Goal: Information Seeking & Learning: Learn about a topic

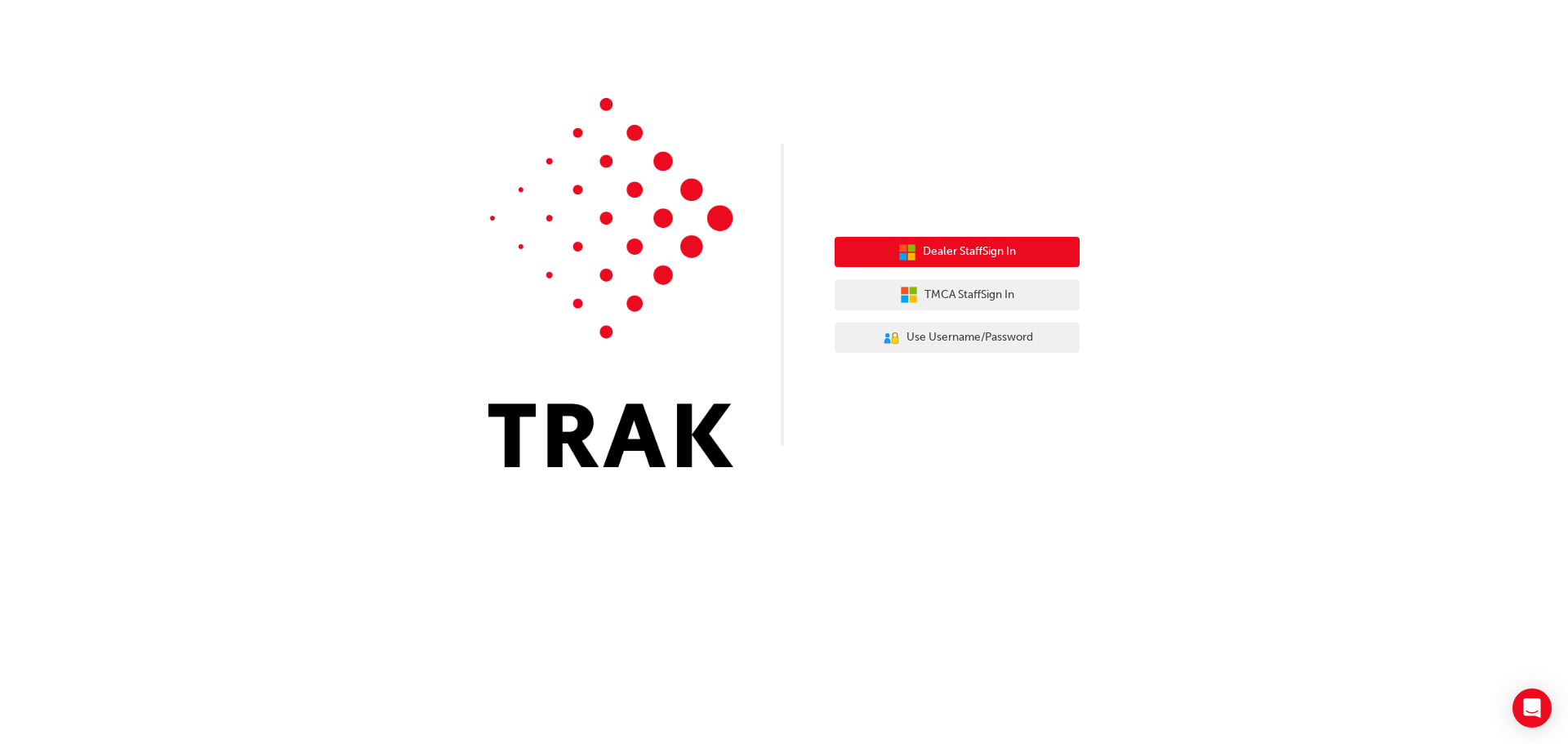
click at [1000, 252] on span "Dealer Staff Sign In" at bounding box center [968, 251] width 93 height 19
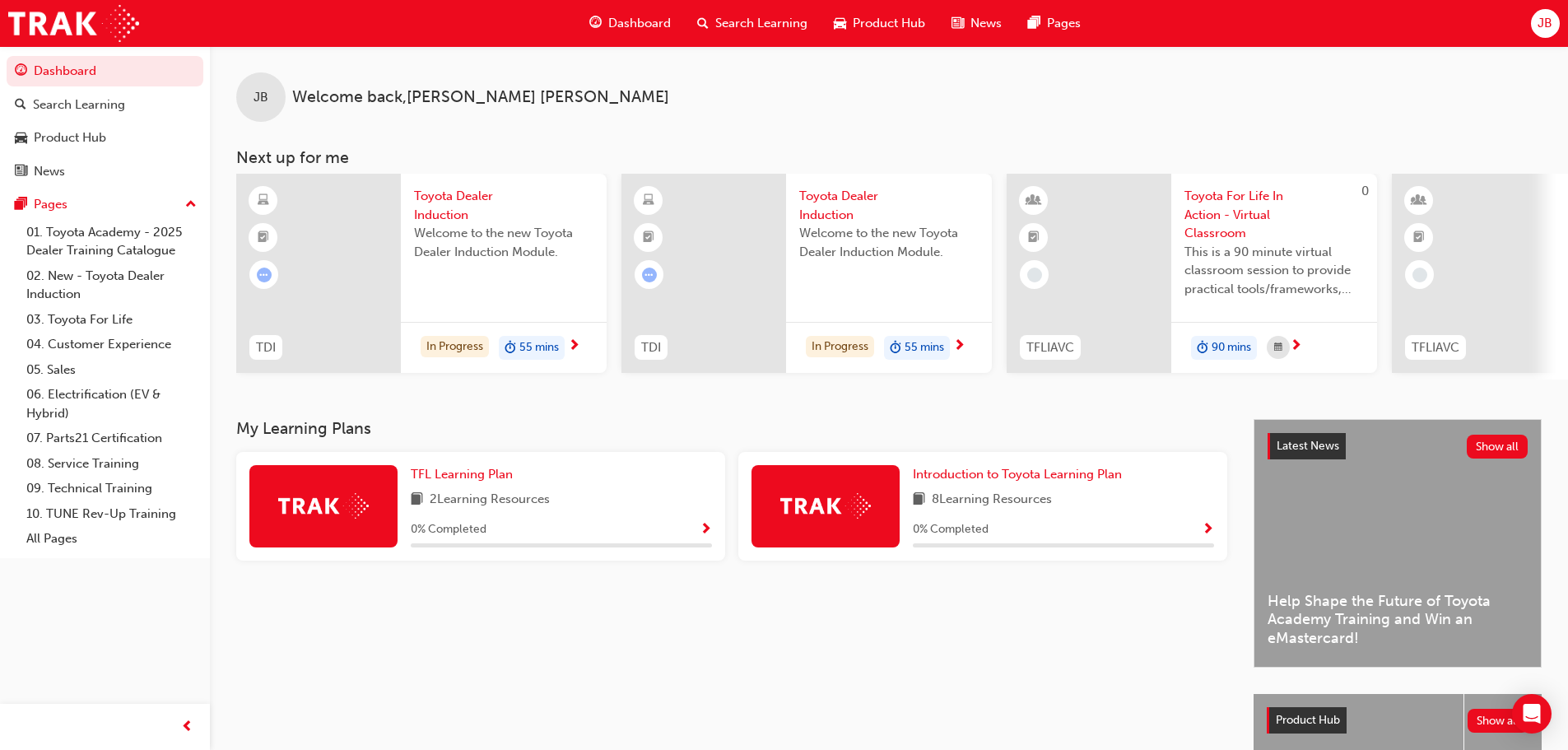
click at [454, 205] on span "Toyota Dealer Induction" at bounding box center [504, 205] width 180 height 37
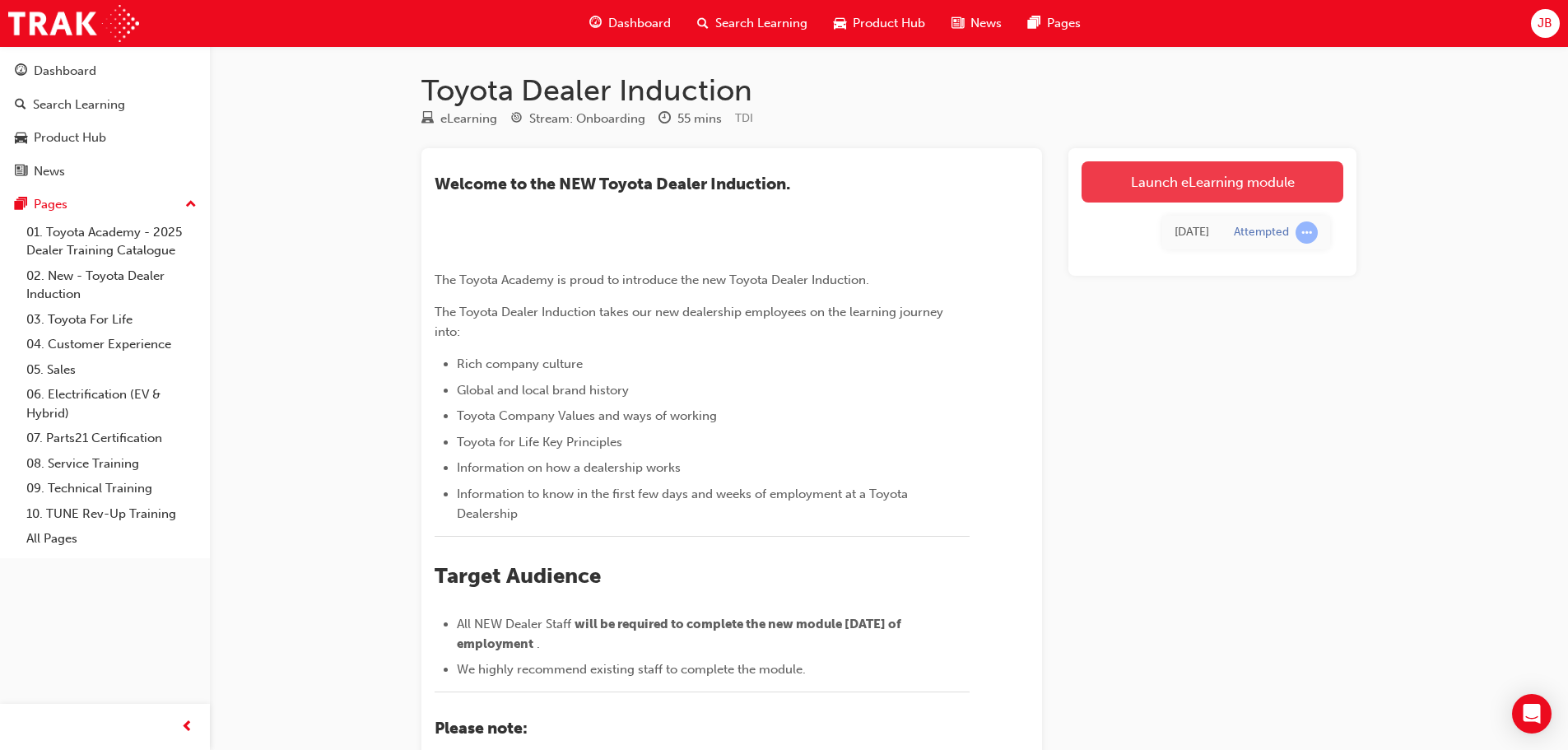
click at [1248, 184] on link "Launch eLearning module" at bounding box center [1212, 182] width 261 height 41
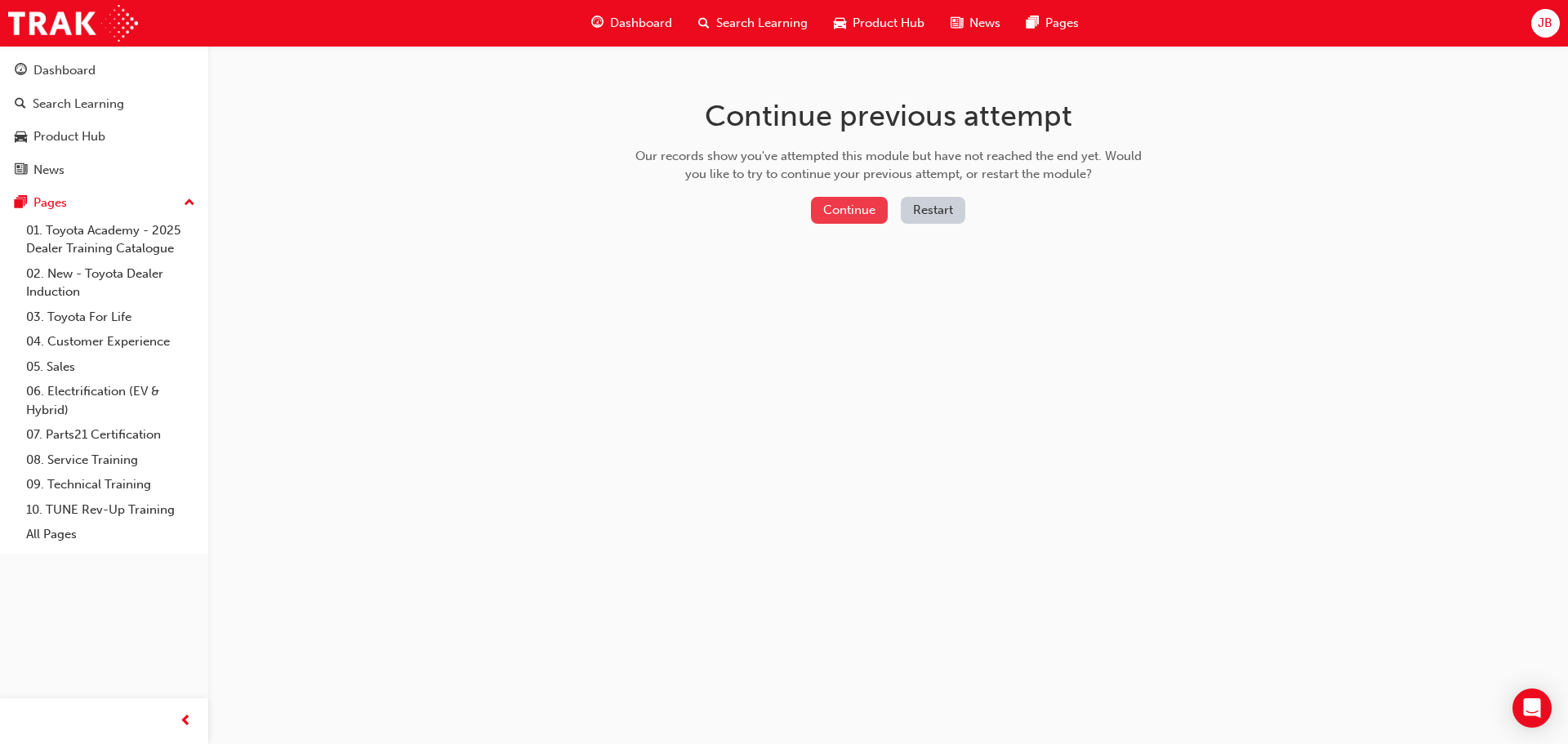
click at [846, 213] on button "Continue" at bounding box center [848, 210] width 77 height 27
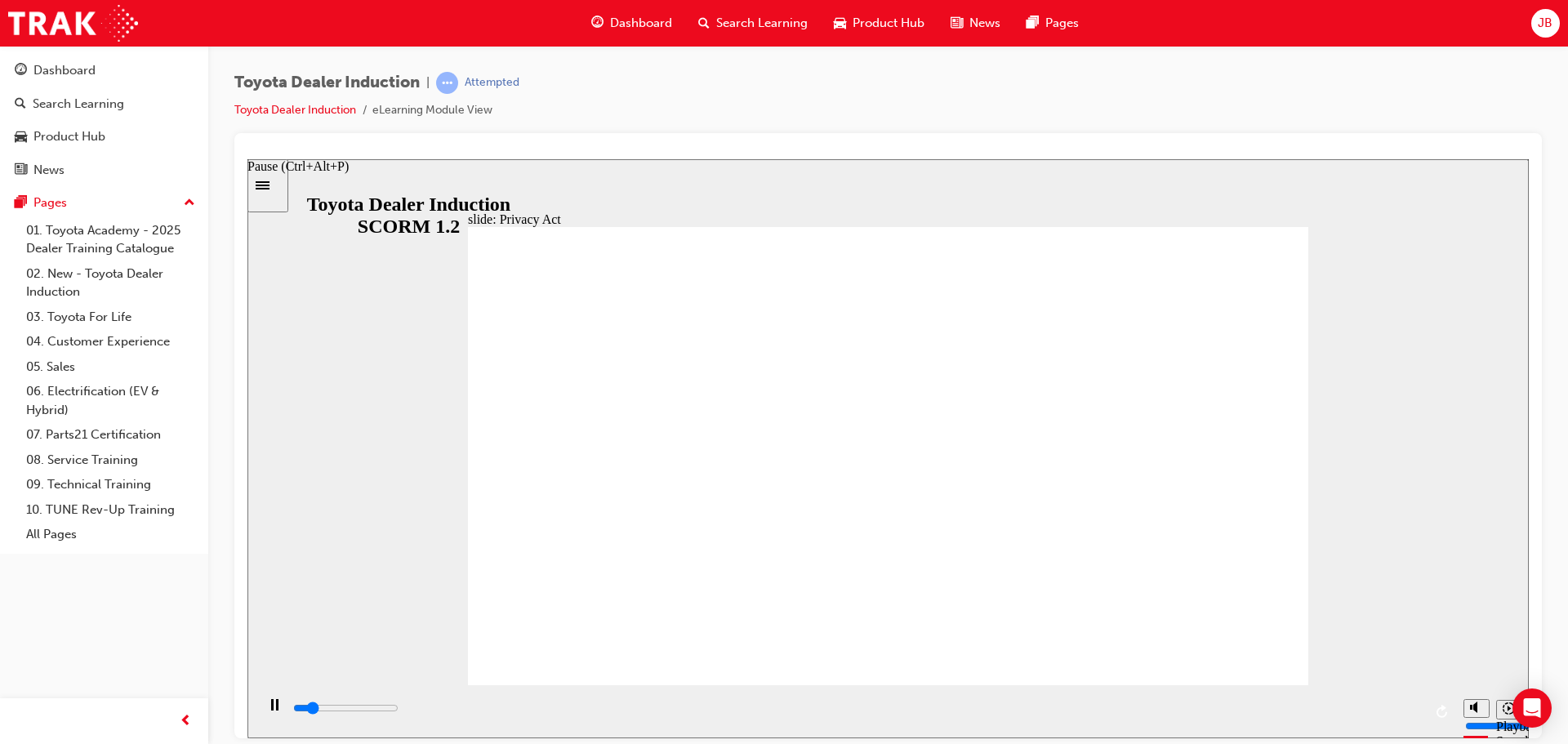
click at [271, 709] on rect "Pause (Ctrl+Alt+P)" at bounding box center [272, 703] width 3 height 12
click at [268, 711] on icon "Play (Ctrl+Alt+P)" at bounding box center [274, 704] width 11 height 13
click at [1446, 268] on div "slide: Privacy Act Privacy Act The Privacy Act regulates how personal informati…" at bounding box center [888, 448] width 1281 height 579
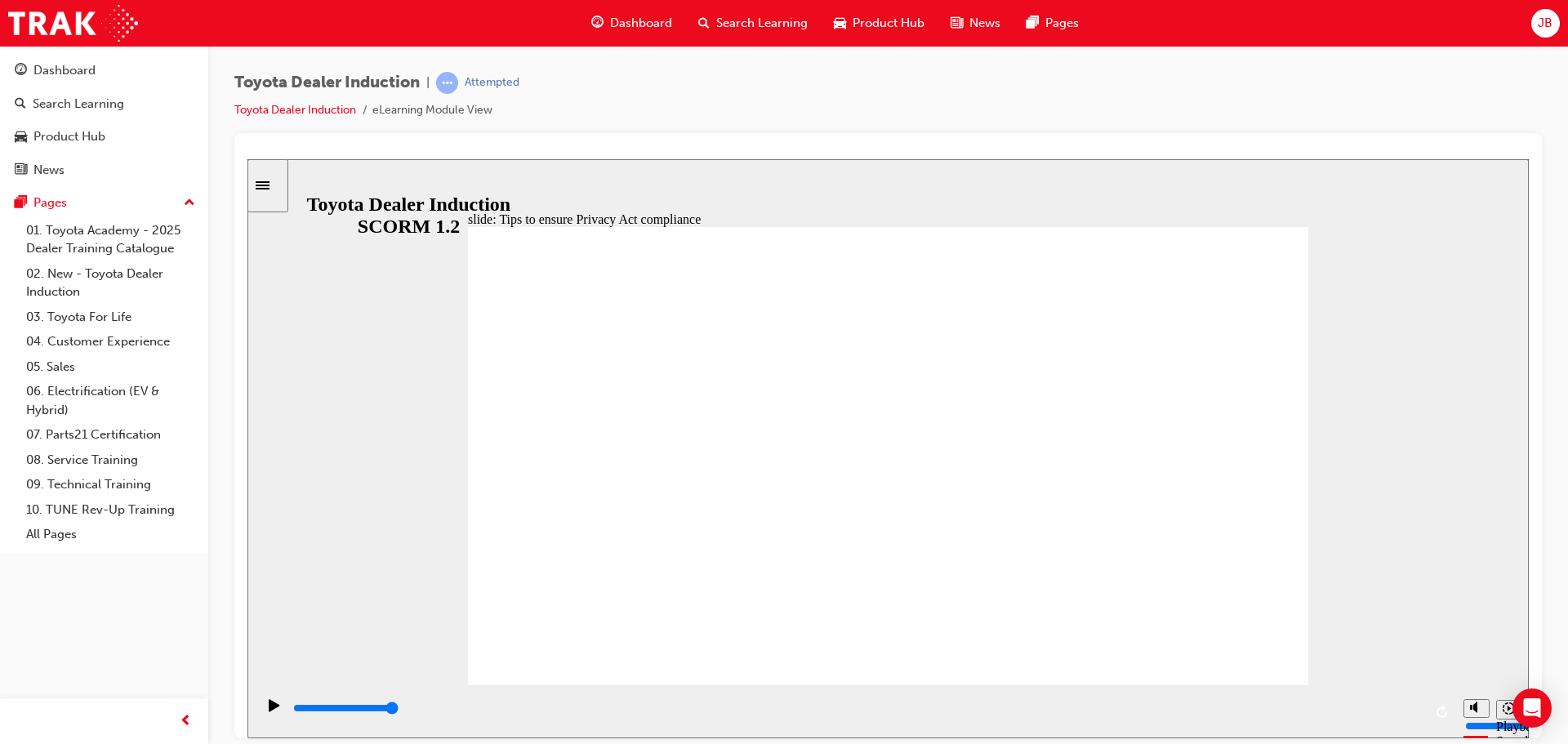
type input "5000"
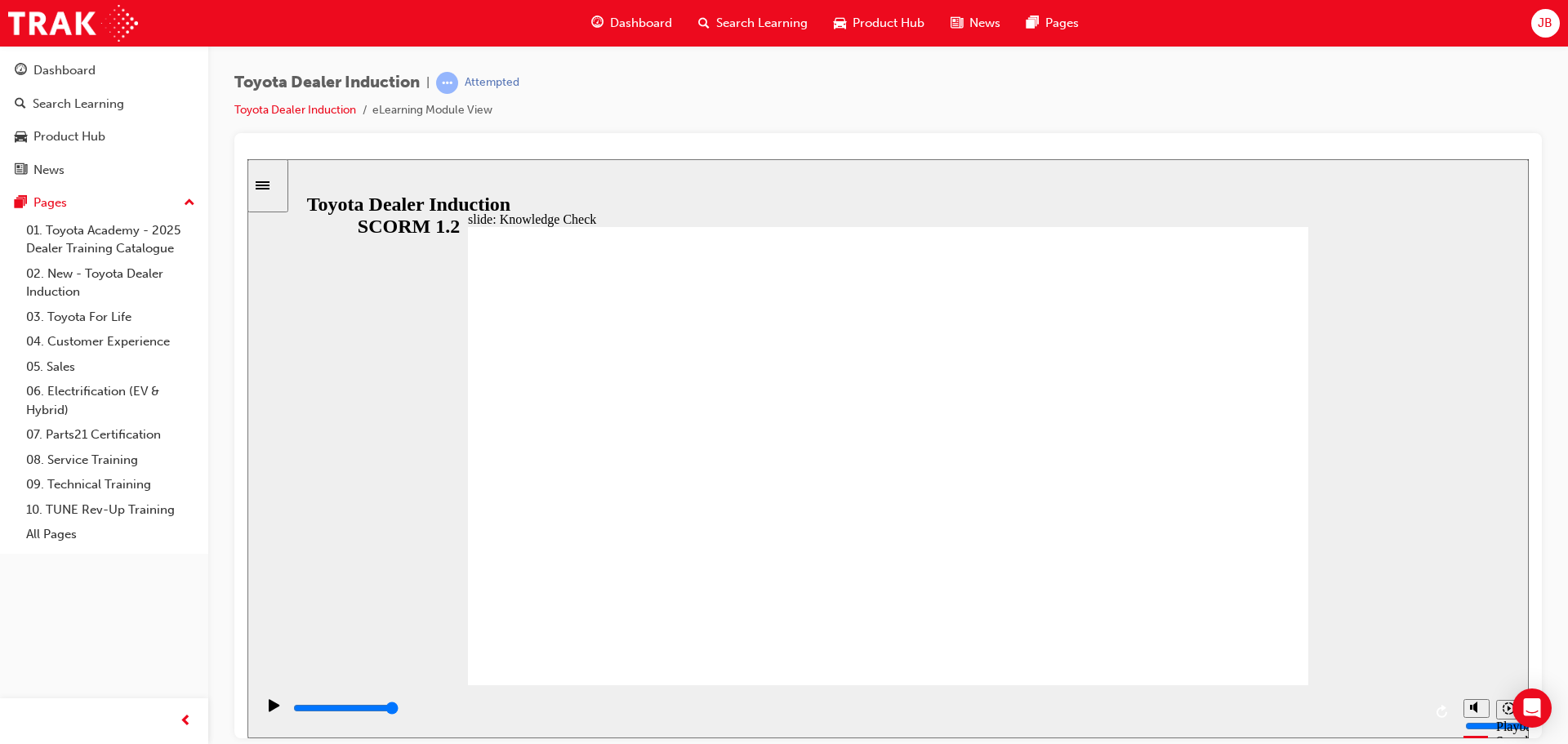
checkbox input "true"
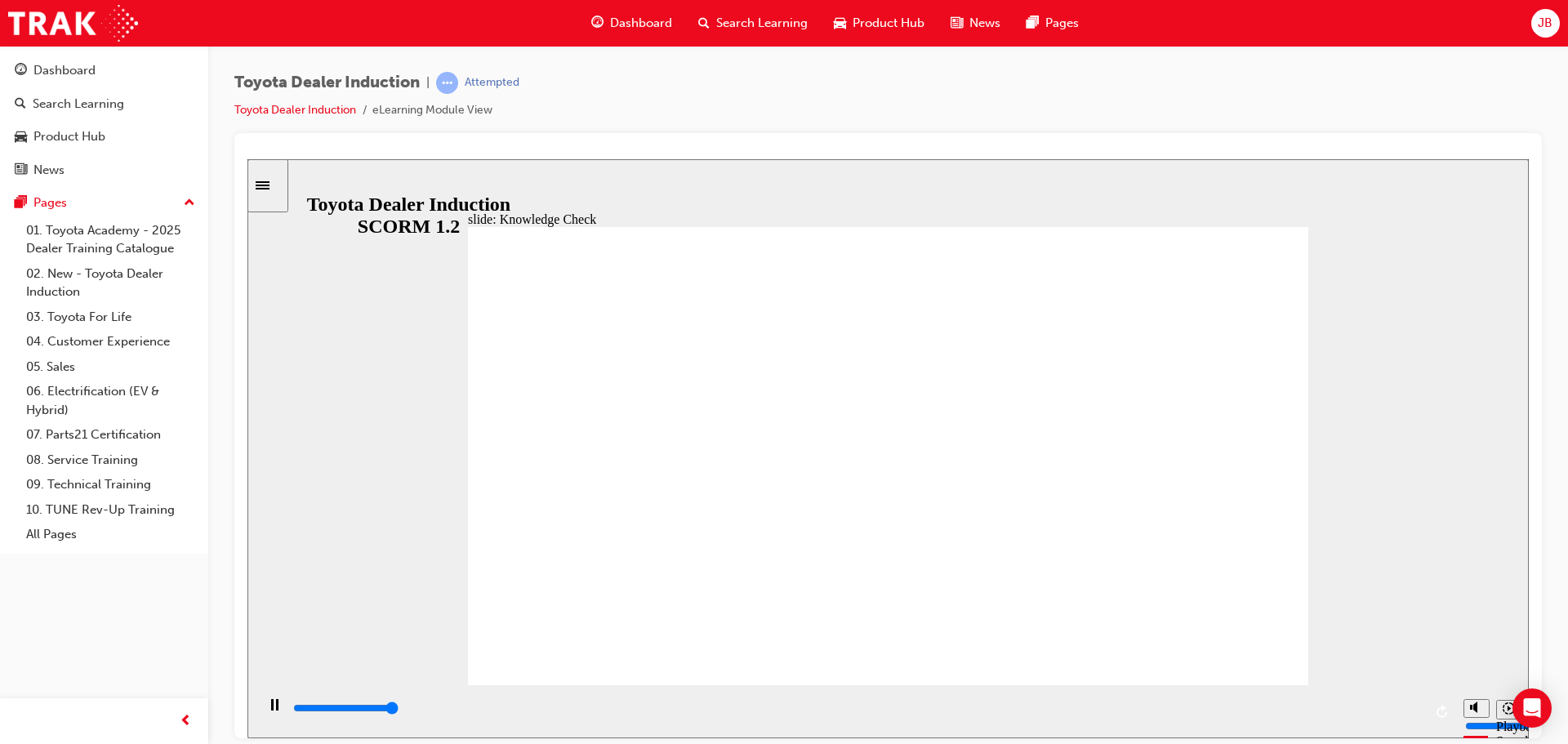
type input "5000"
radio input "true"
type input "5000"
checkbox input "true"
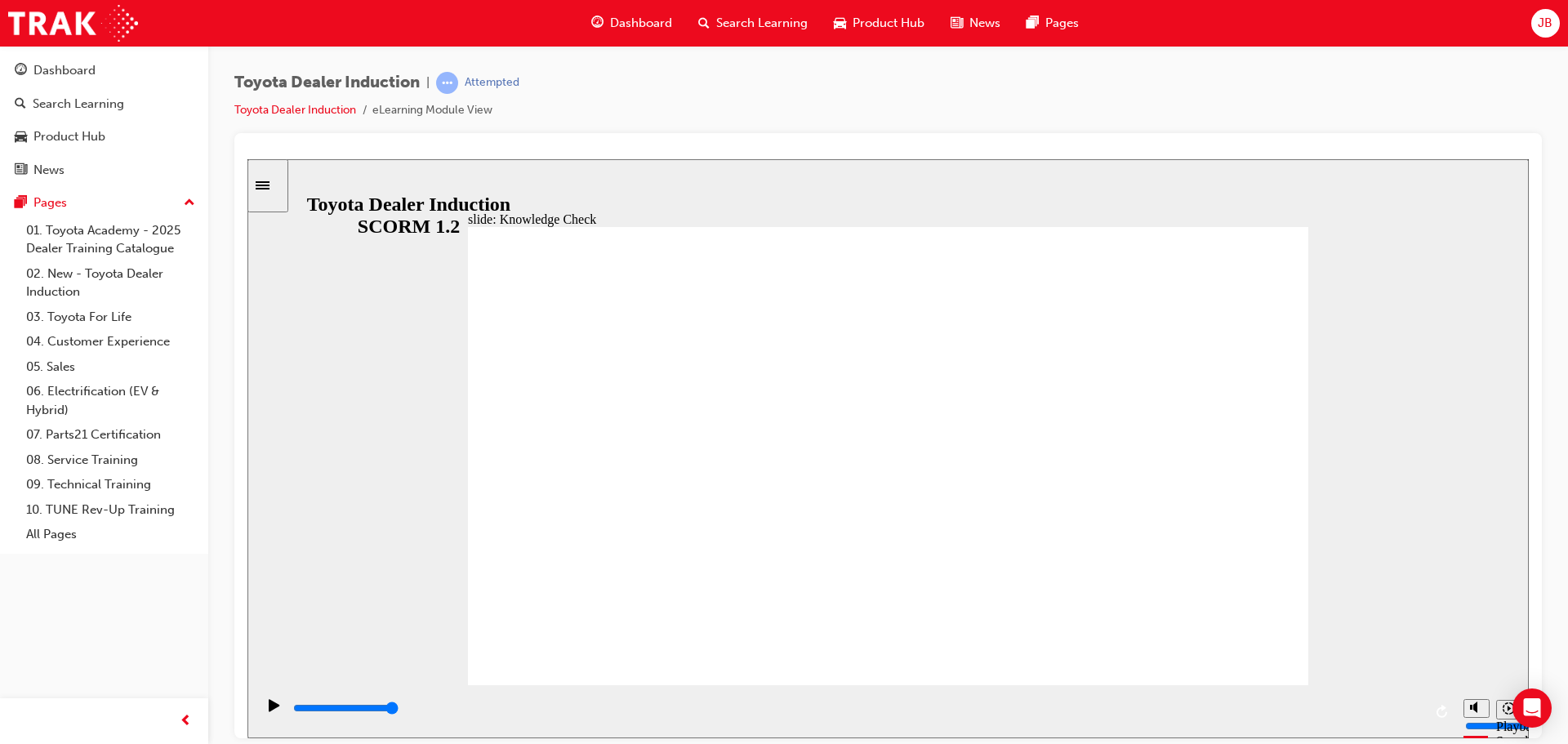
checkbox input "true"
checkbox input "false"
type input "5000"
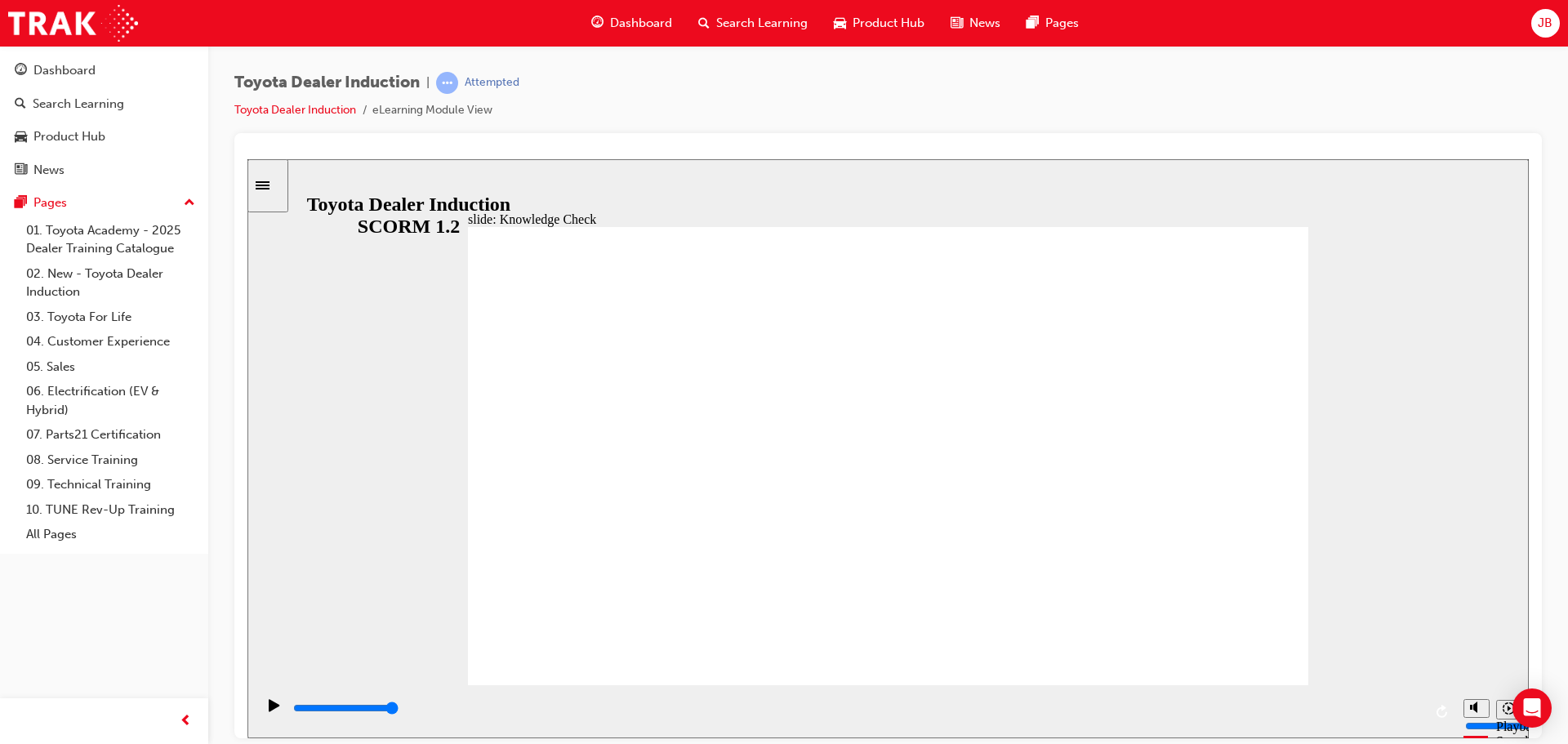
checkbox input "true"
drag, startPoint x: 680, startPoint y: 525, endPoint x: 679, endPoint y: 550, distance: 25.0
checkbox input "true"
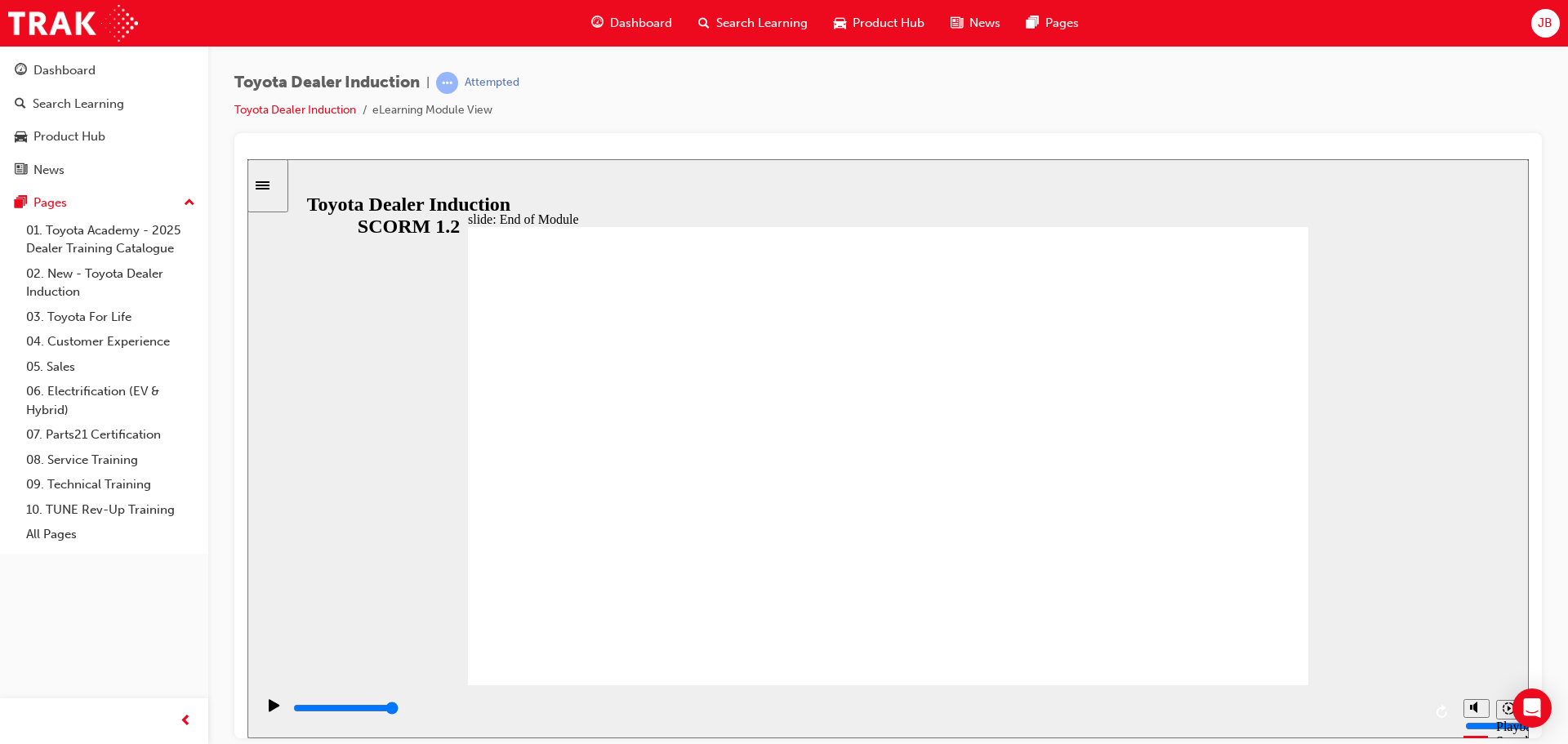
drag, startPoint x: 1237, startPoint y: 657, endPoint x: 1233, endPoint y: 639, distance: 18.4
type input "9900"
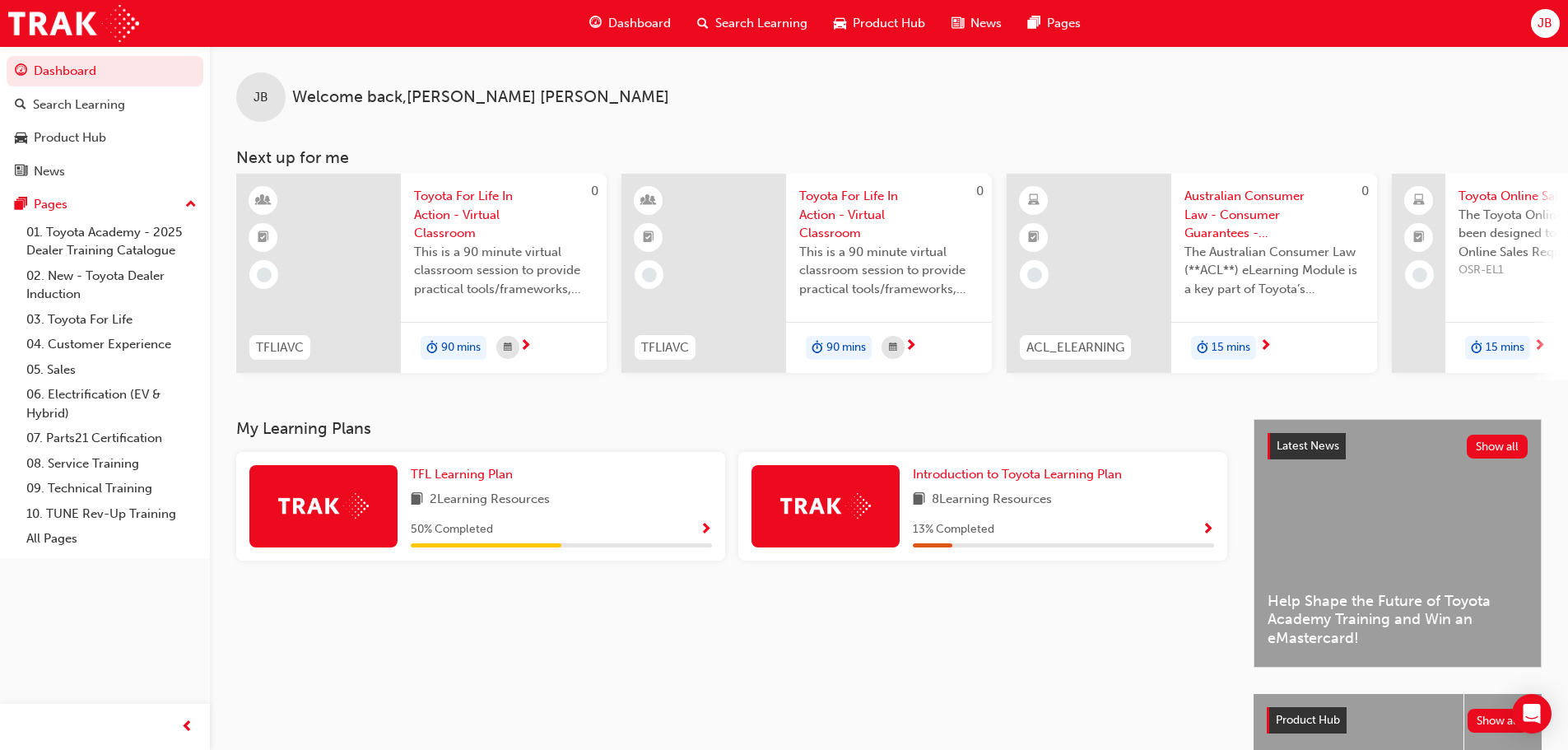
click at [706, 536] on span "Show Progress" at bounding box center [706, 530] width 13 height 15
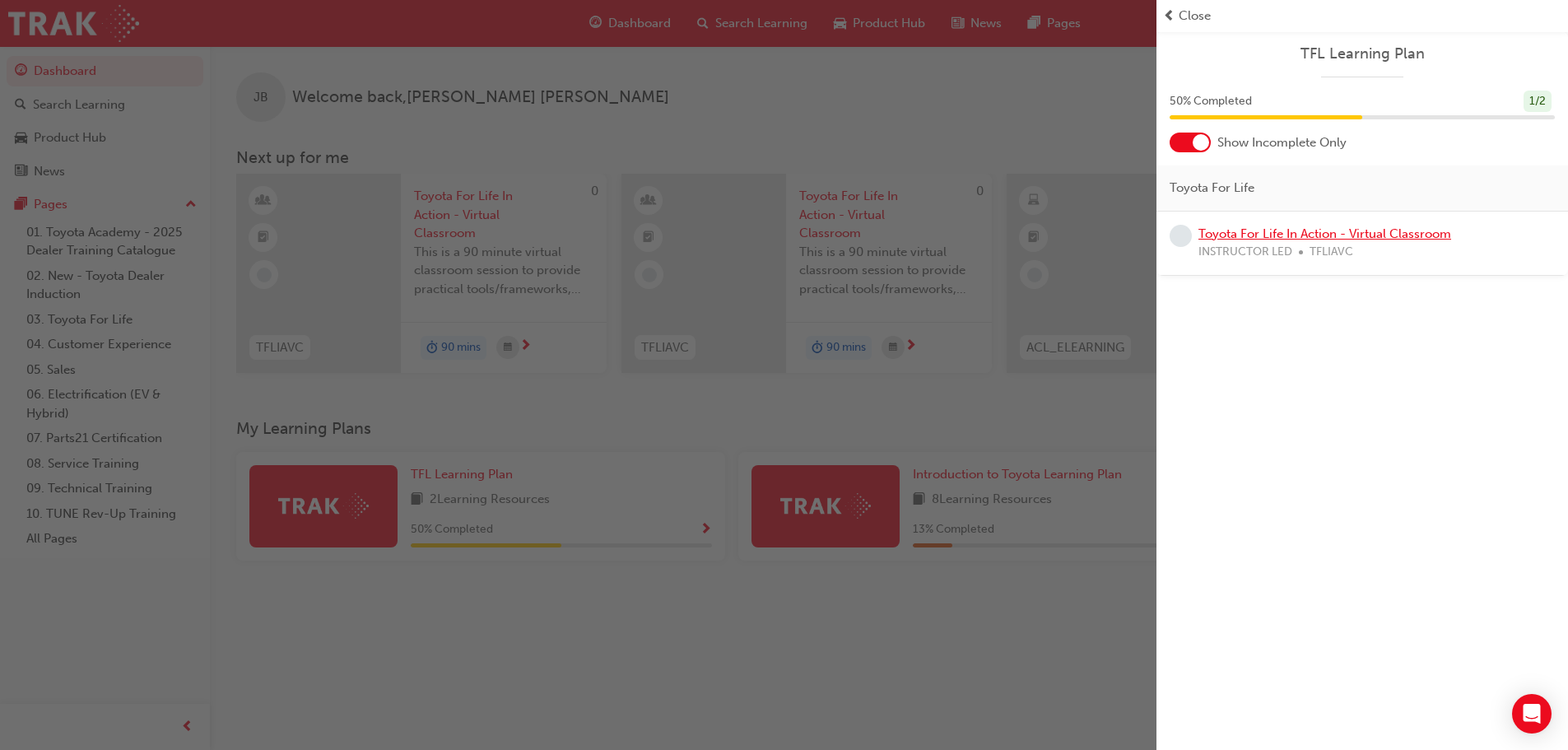
click at [1355, 234] on link "Toyota For Life In Action - Virtual Classroom" at bounding box center [1325, 233] width 252 height 15
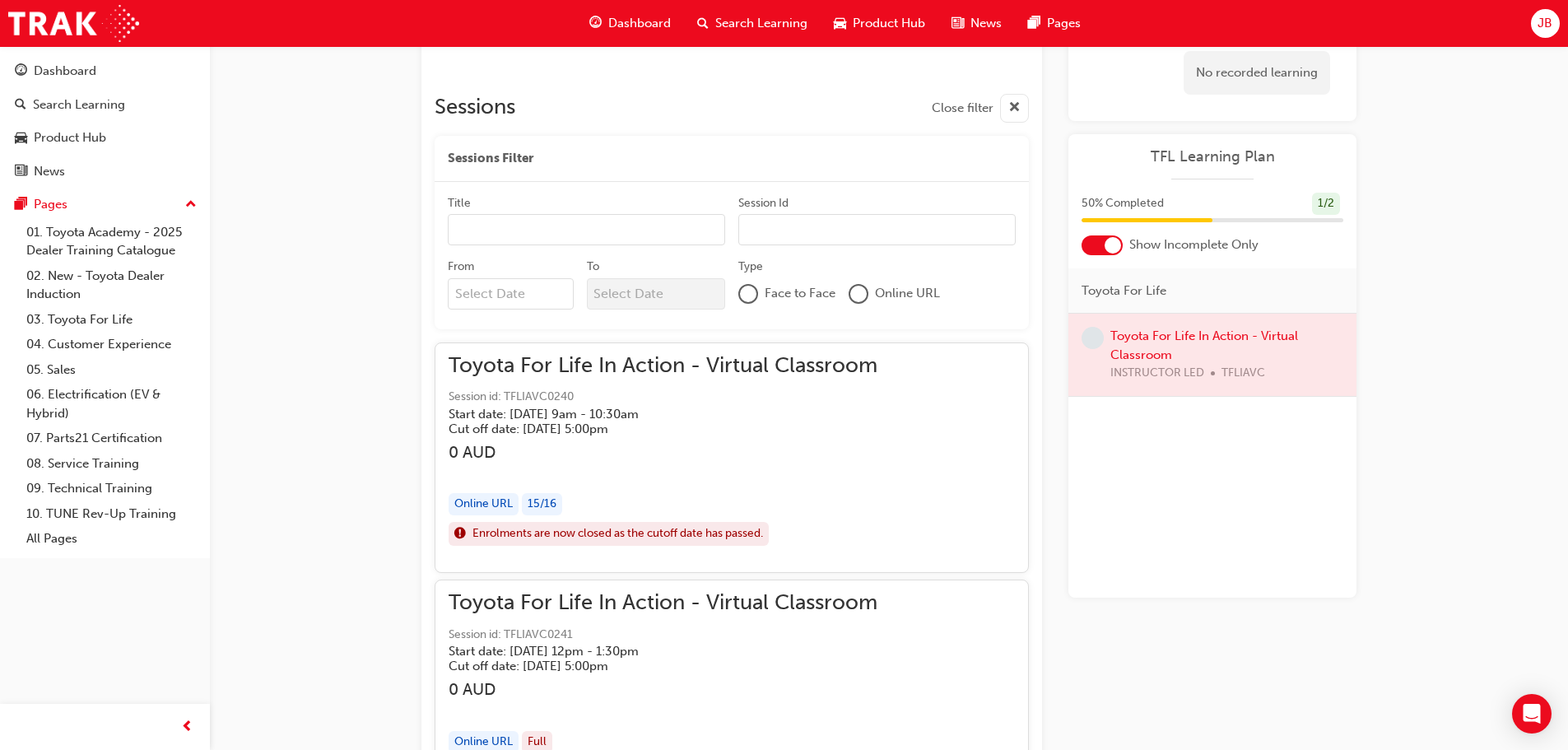
scroll to position [933, 0]
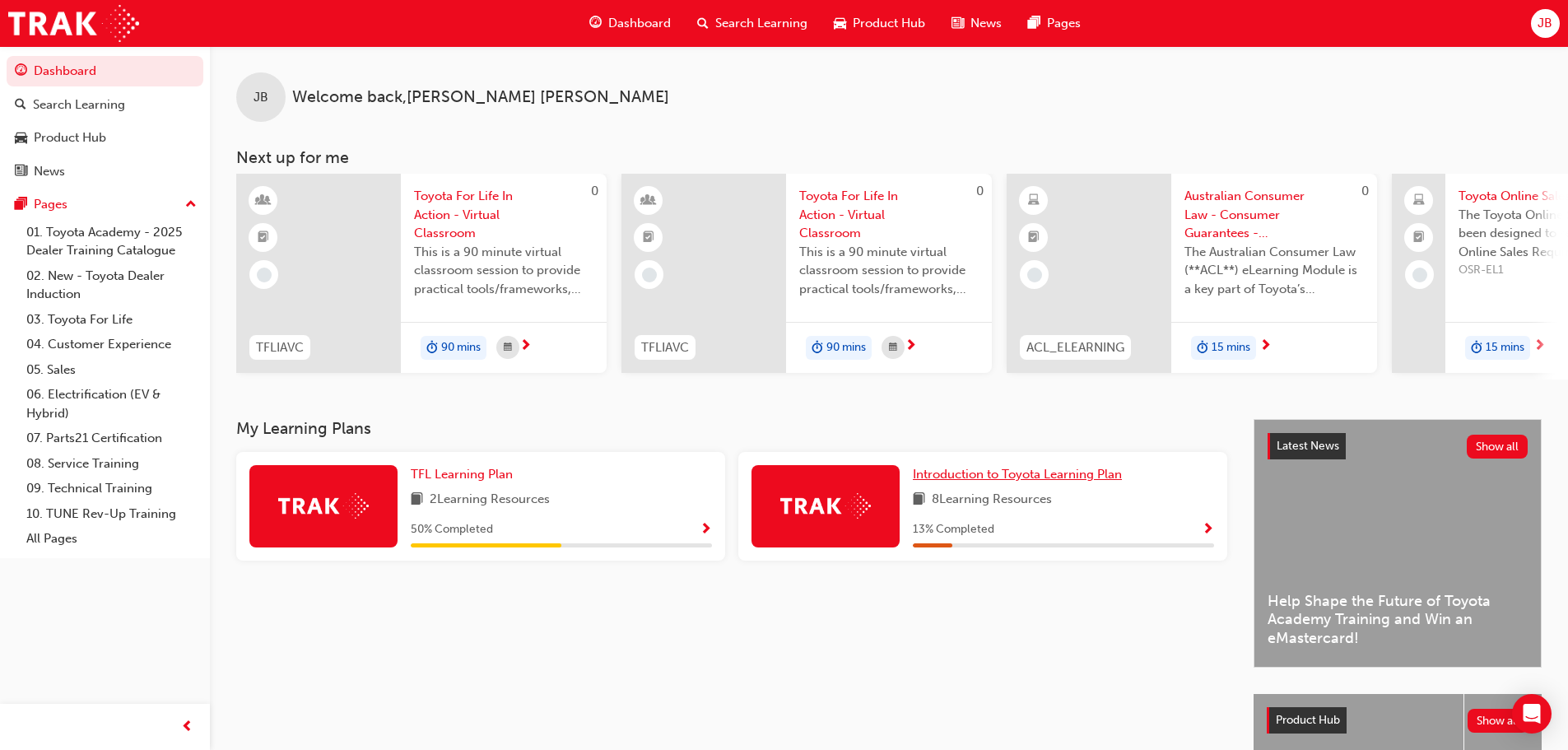
click at [1048, 481] on span "Introduction to Toyota Learning Plan" at bounding box center [1017, 474] width 209 height 15
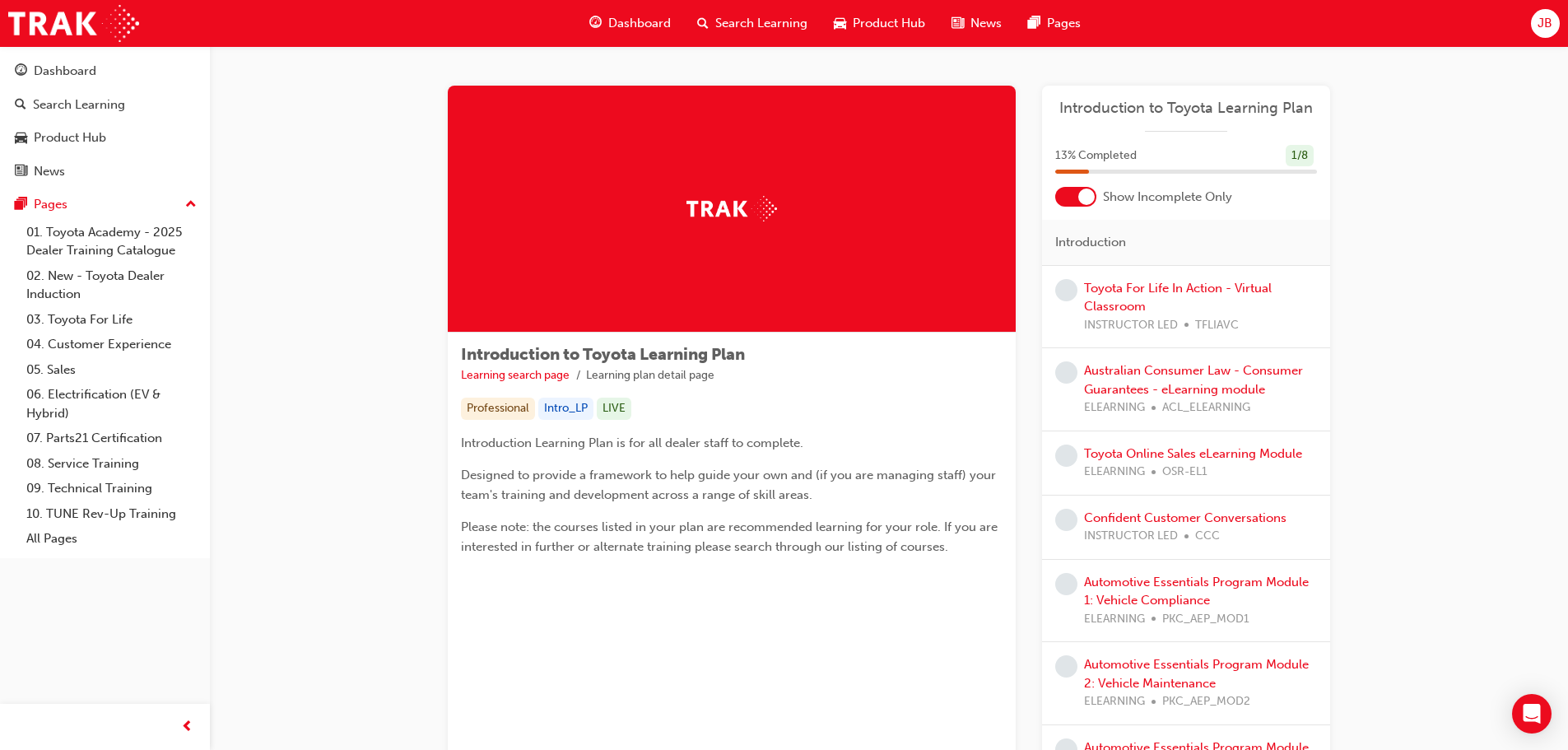
click at [1535, 29] on div "JB" at bounding box center [1545, 24] width 29 height 29
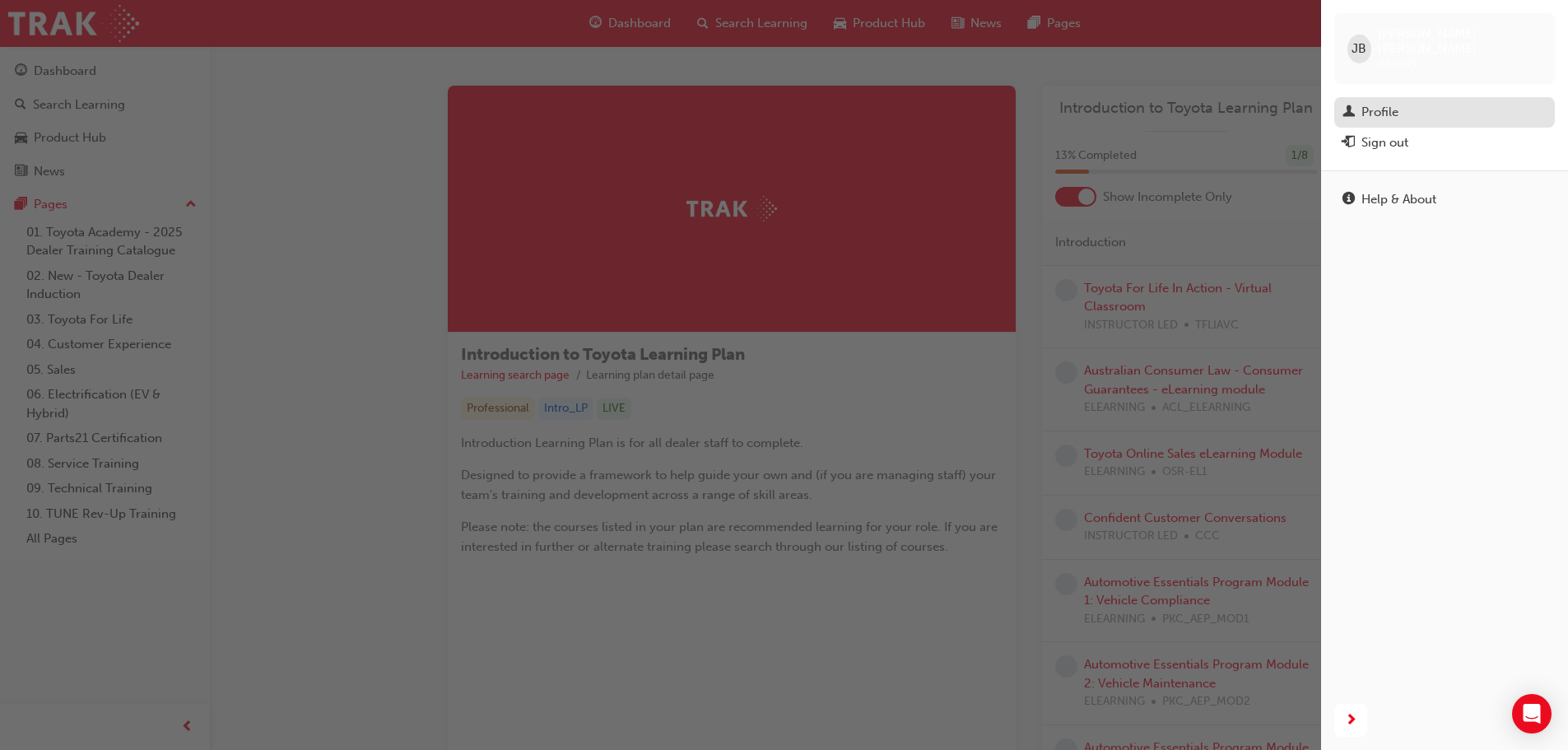
click at [1369, 103] on div "Profile" at bounding box center [1379, 112] width 37 height 19
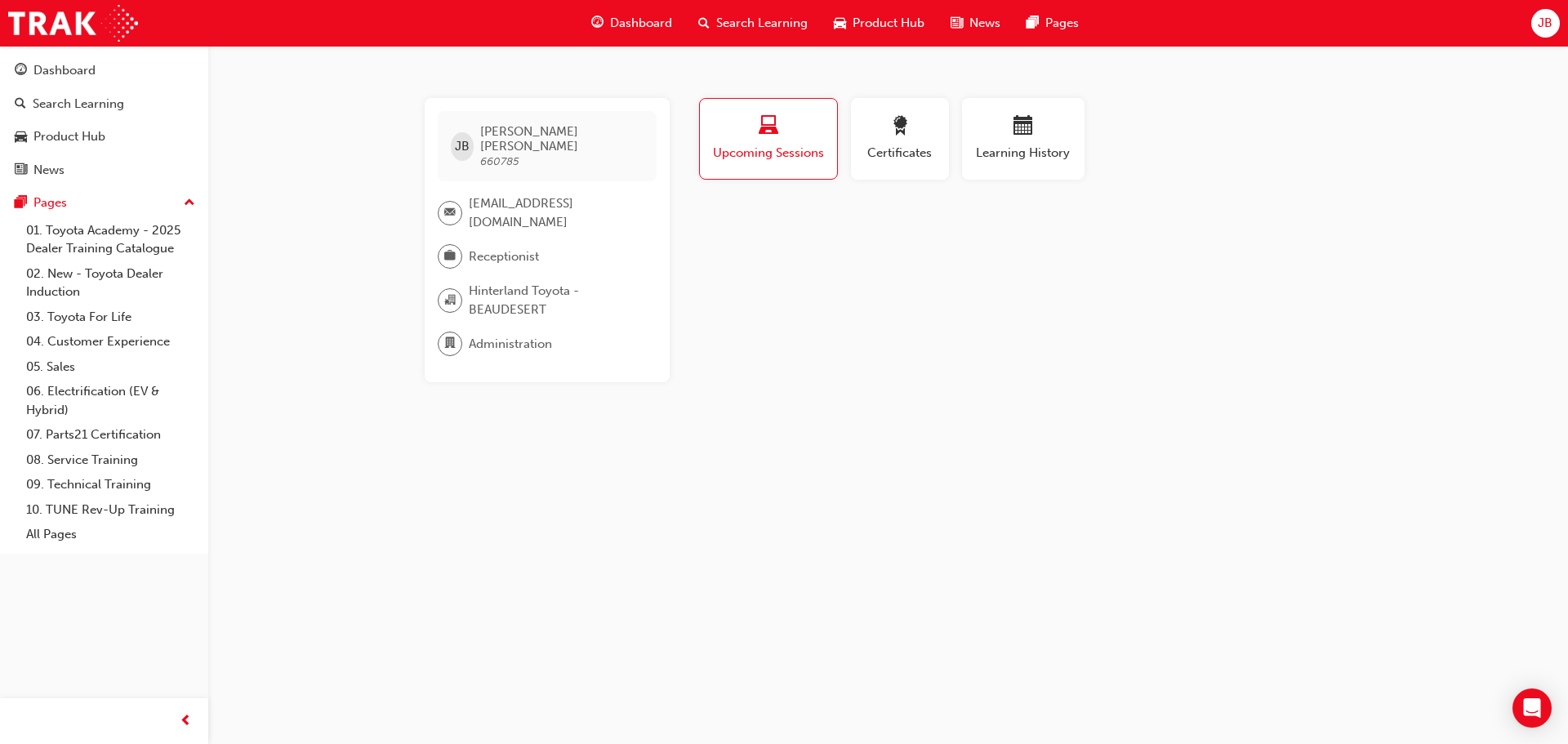
click at [771, 154] on span "Upcoming Sessions" at bounding box center [768, 153] width 113 height 19
click at [917, 153] on span "Certificates" at bounding box center [900, 153] width 74 height 19
click at [761, 148] on span "Upcoming Sessions" at bounding box center [768, 153] width 114 height 19
click at [1004, 147] on span "Learning History" at bounding box center [1023, 153] width 98 height 19
click at [760, 148] on span "Upcoming Sessions" at bounding box center [768, 153] width 114 height 19
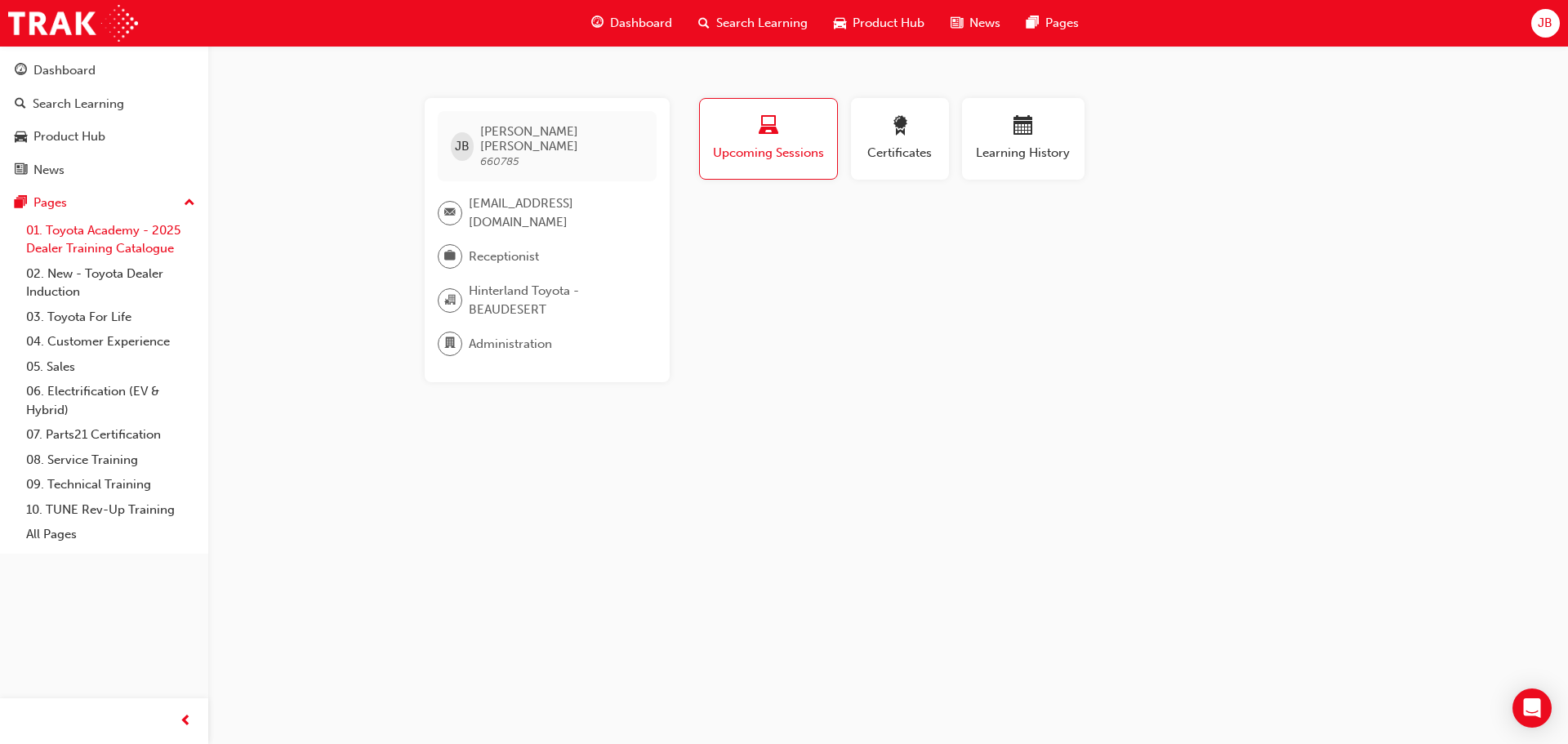
click at [92, 237] on link "01. Toyota Academy - 2025 Dealer Training Catalogue" at bounding box center [111, 240] width 182 height 43
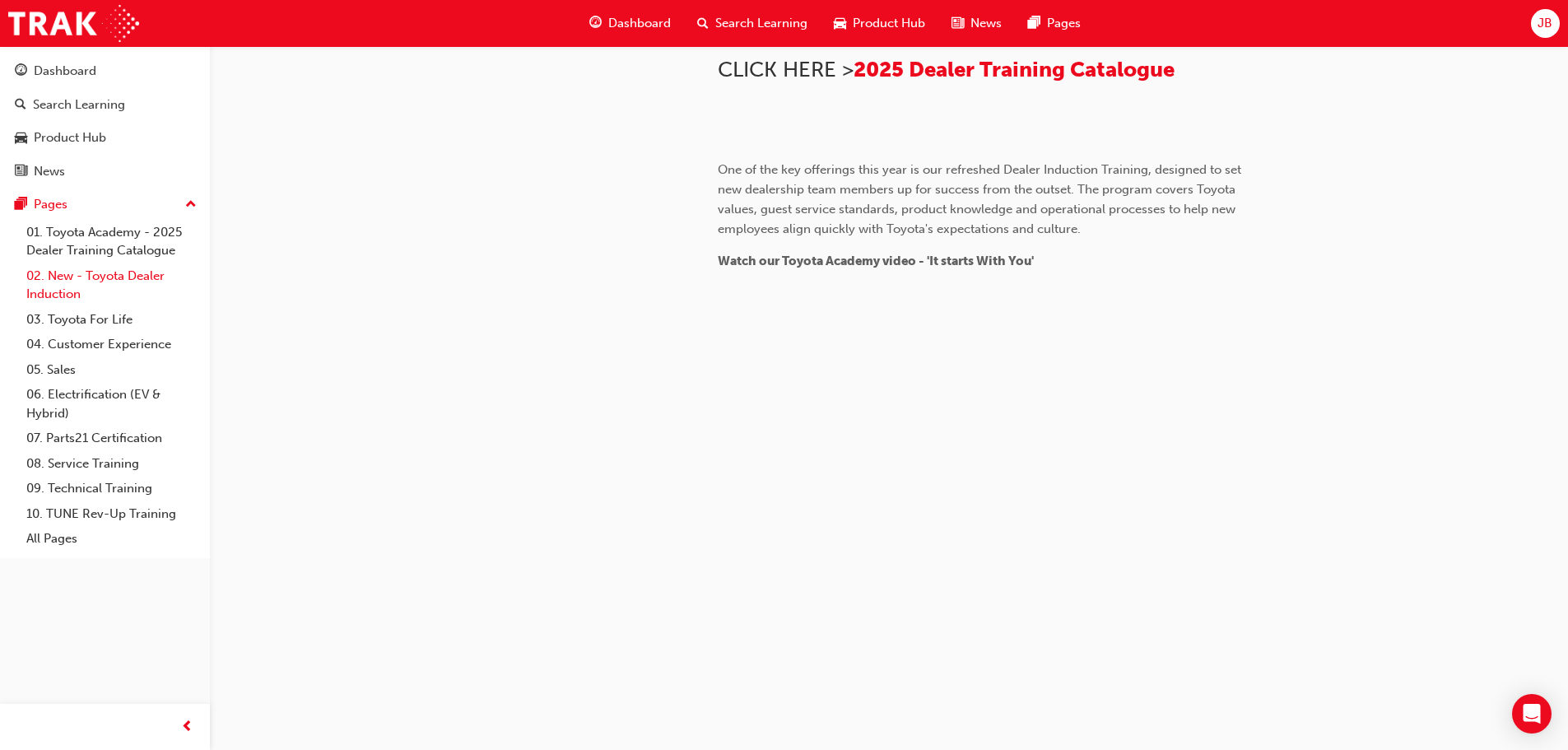
scroll to position [577, 0]
click at [94, 315] on link "03. Toyota For Life" at bounding box center [112, 320] width 183 height 25
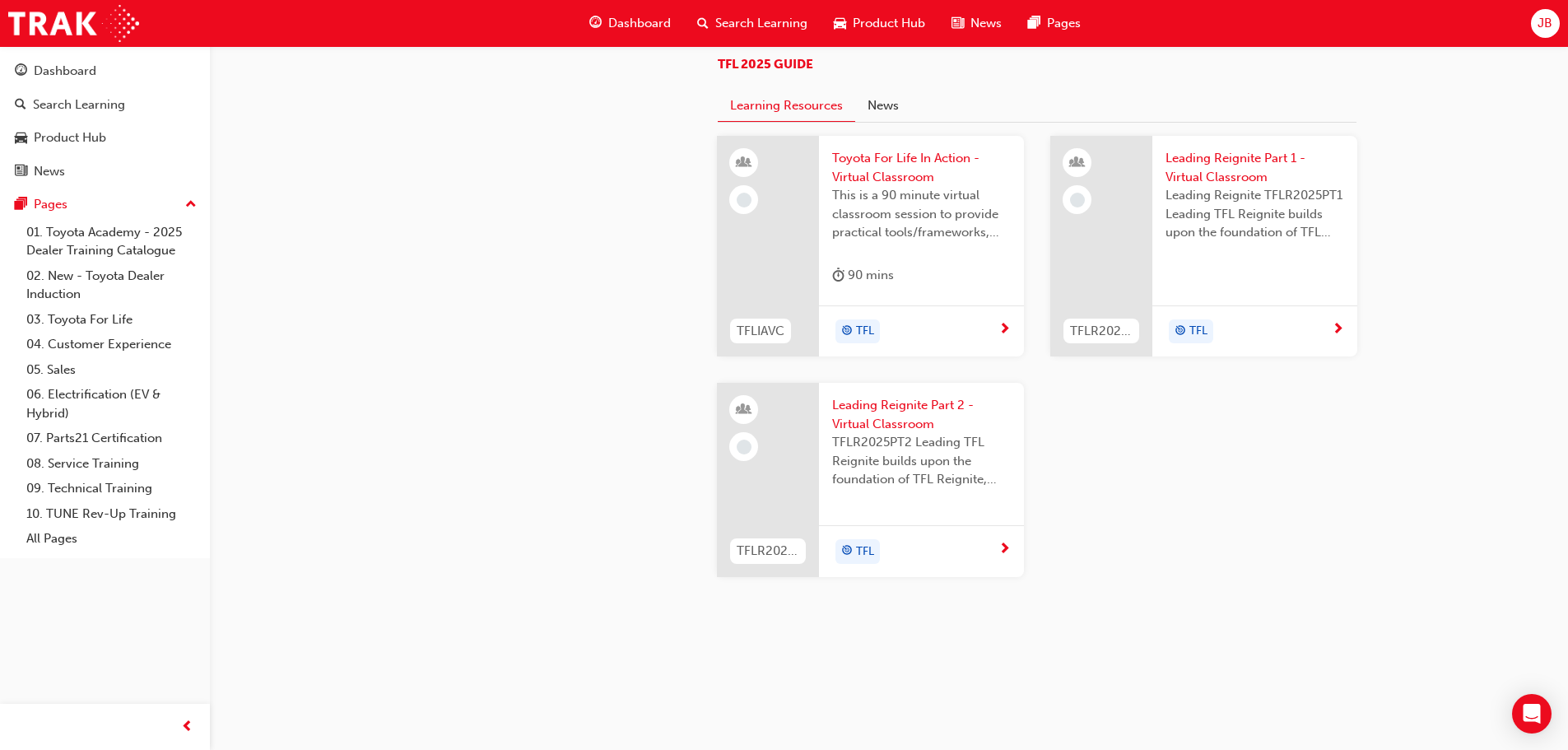
scroll to position [1399, 0]
click at [191, 207] on span "up-icon" at bounding box center [191, 205] width 12 height 22
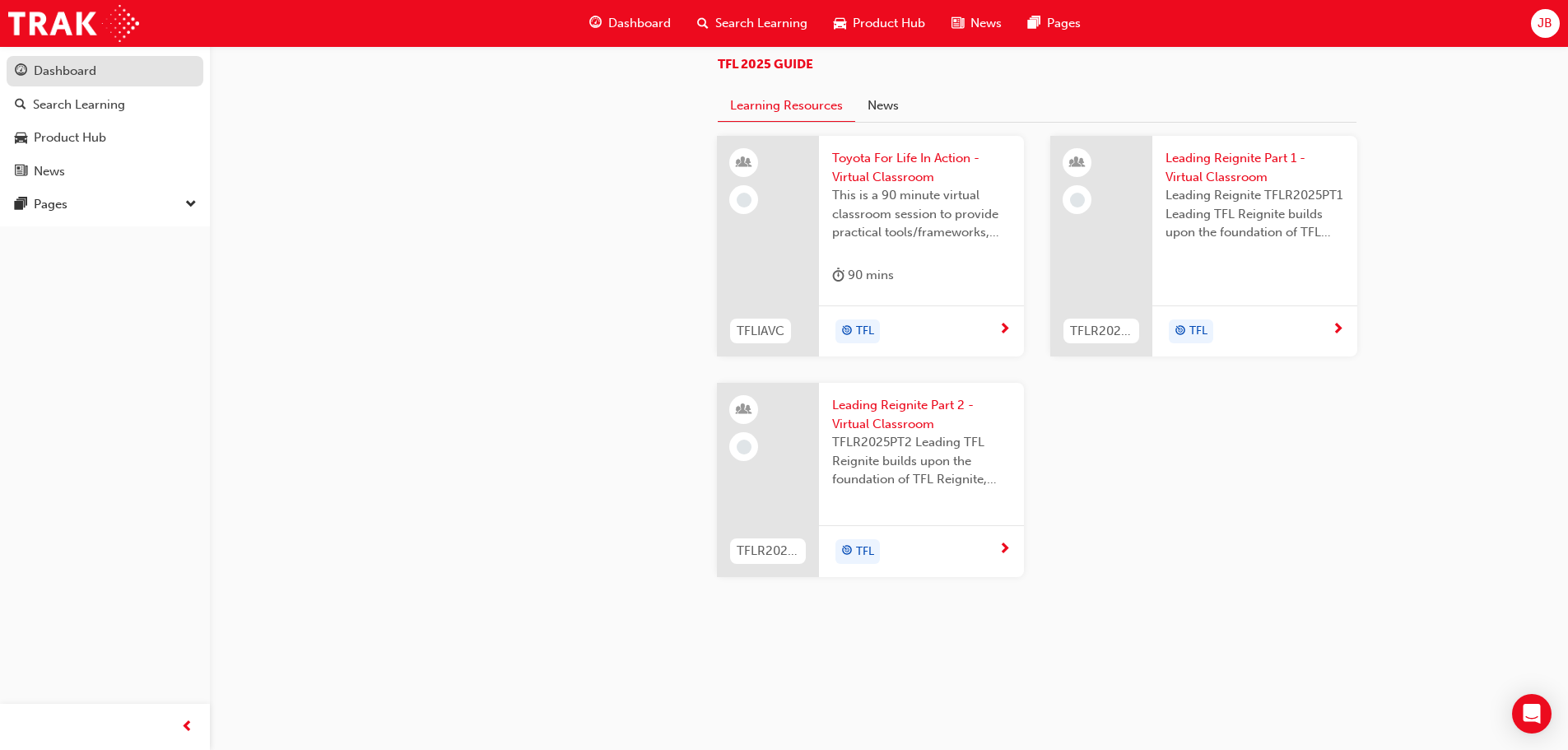
click at [71, 66] on div "Dashboard" at bounding box center [64, 71] width 63 height 19
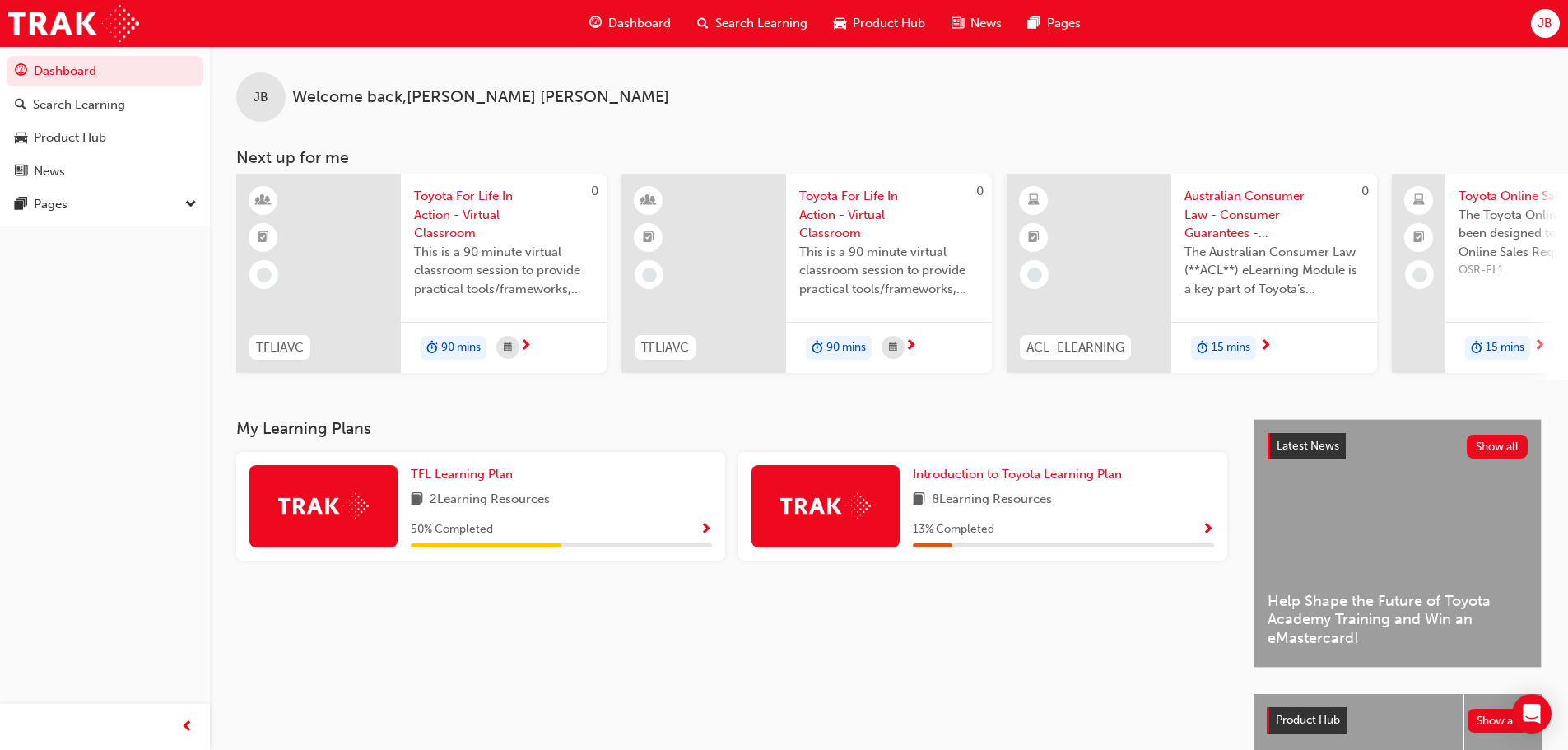
click at [629, 25] on span "Dashboard" at bounding box center [639, 23] width 63 height 19
click at [764, 23] on span "Search Learning" at bounding box center [762, 23] width 93 height 19
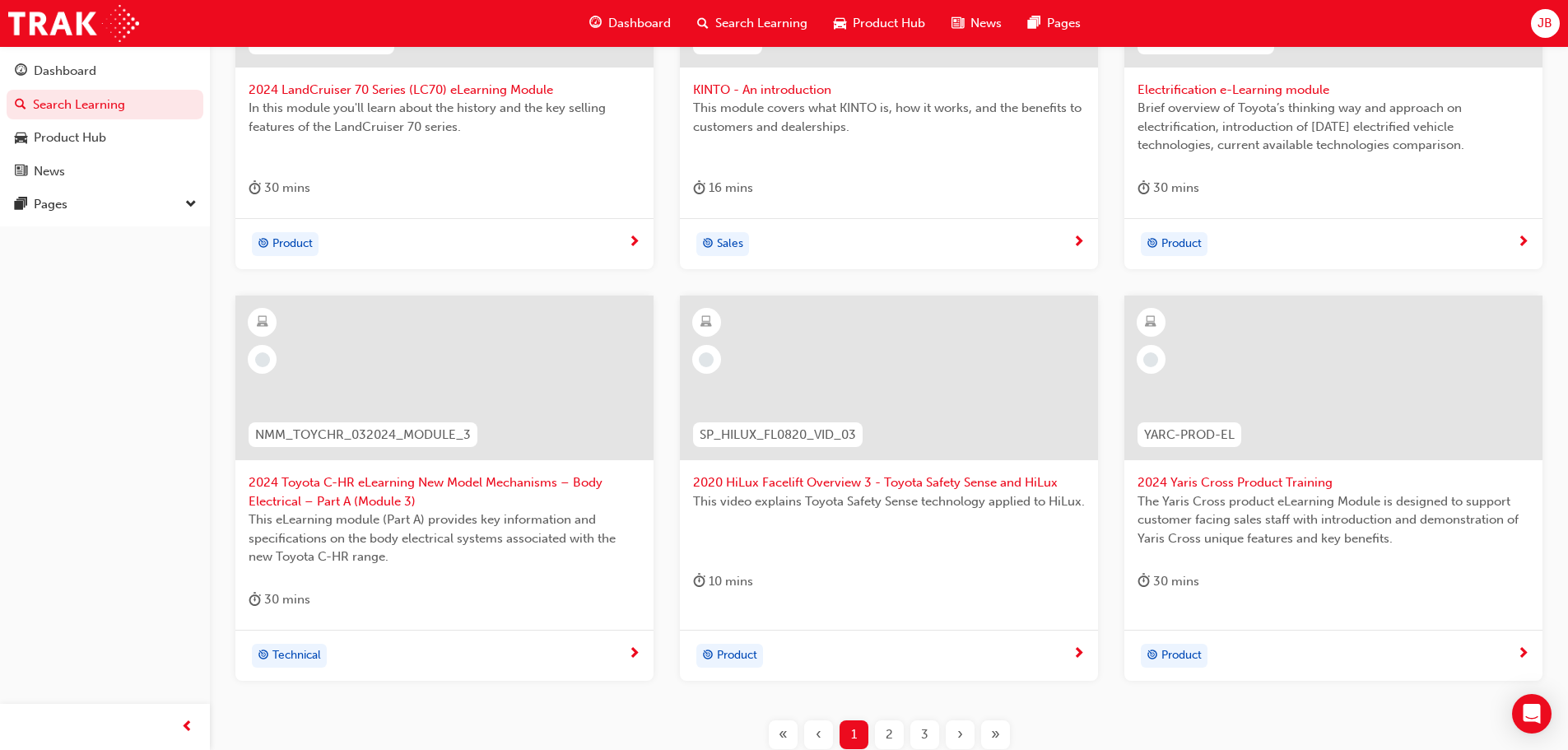
scroll to position [494, 0]
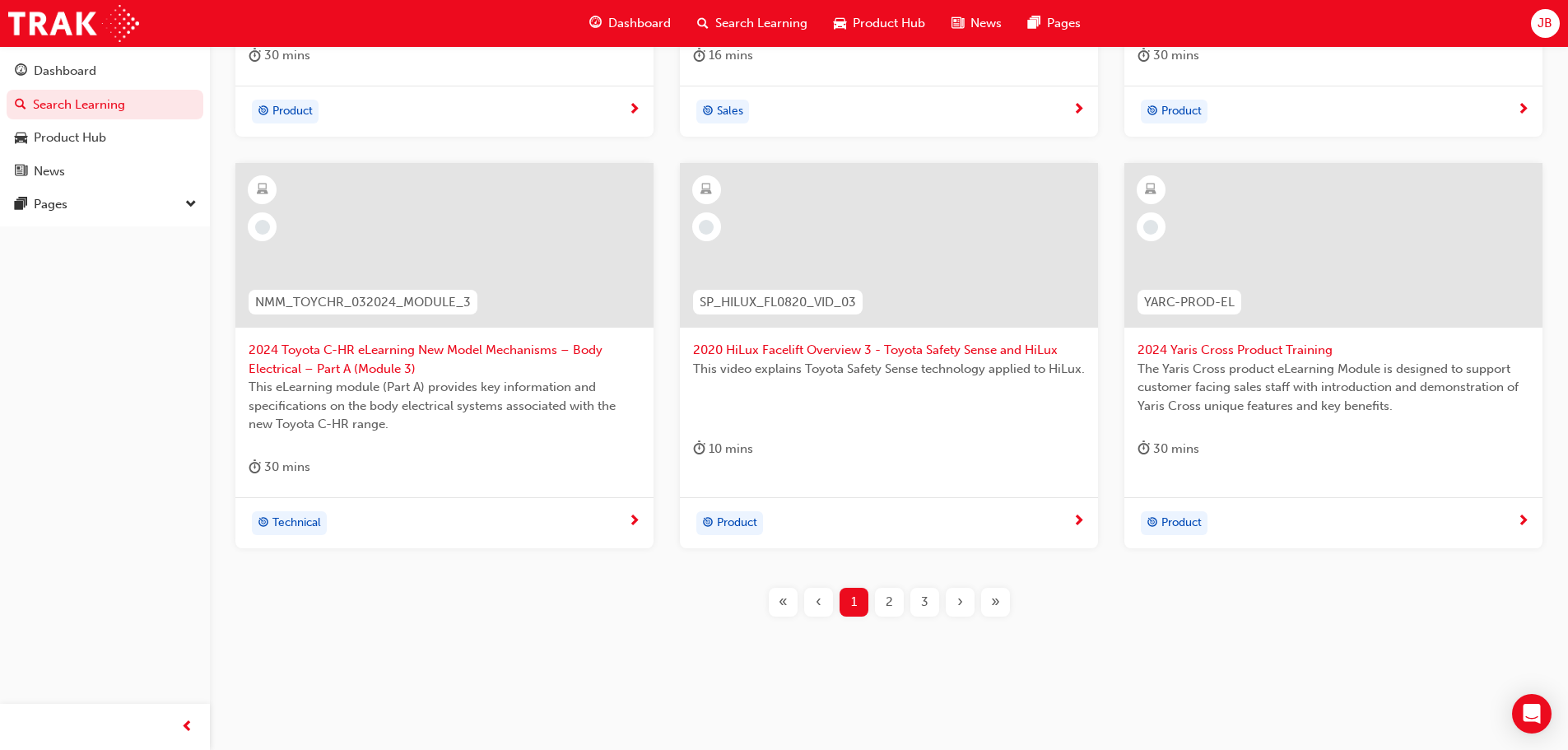
click at [888, 596] on span "2" at bounding box center [889, 602] width 7 height 19
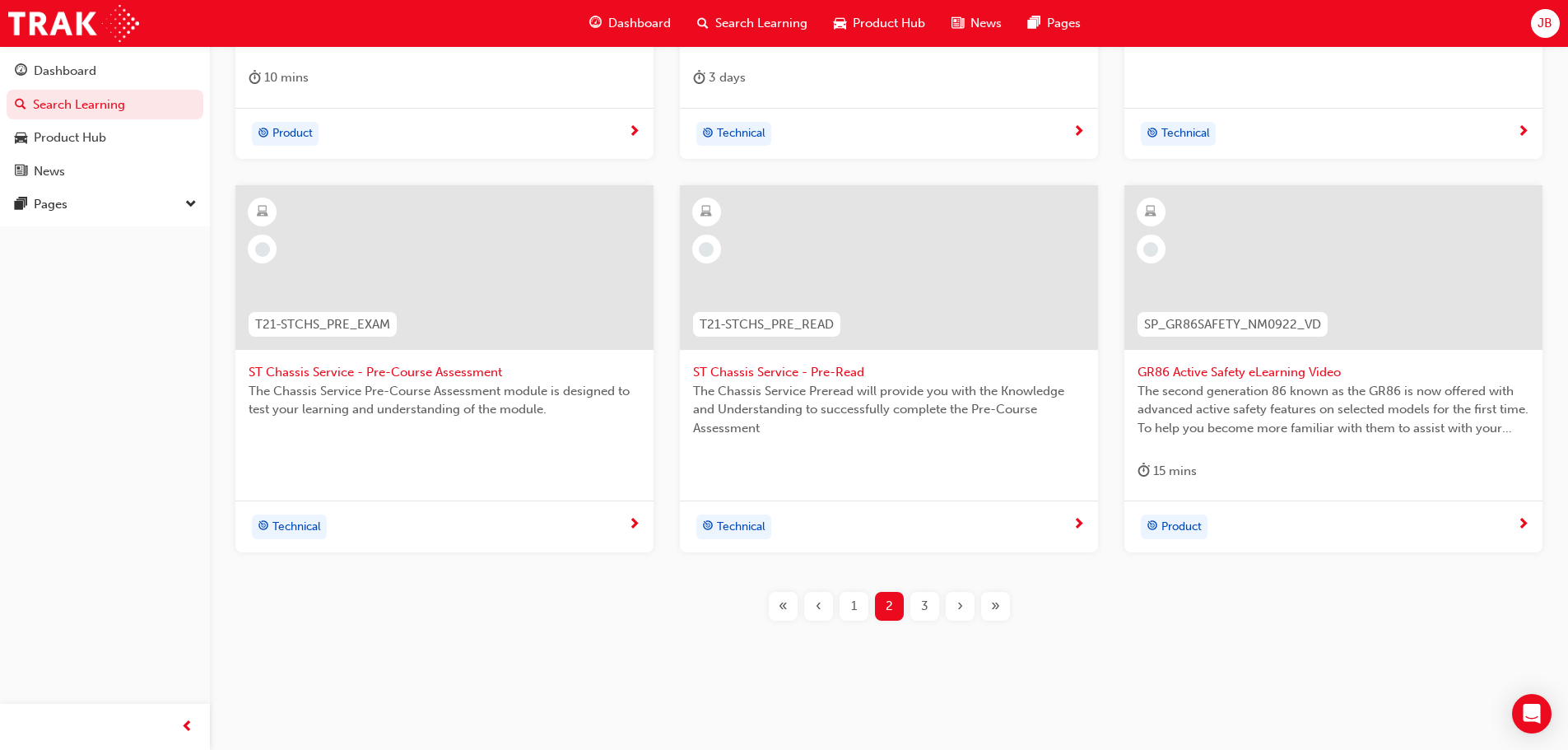
scroll to position [593, 0]
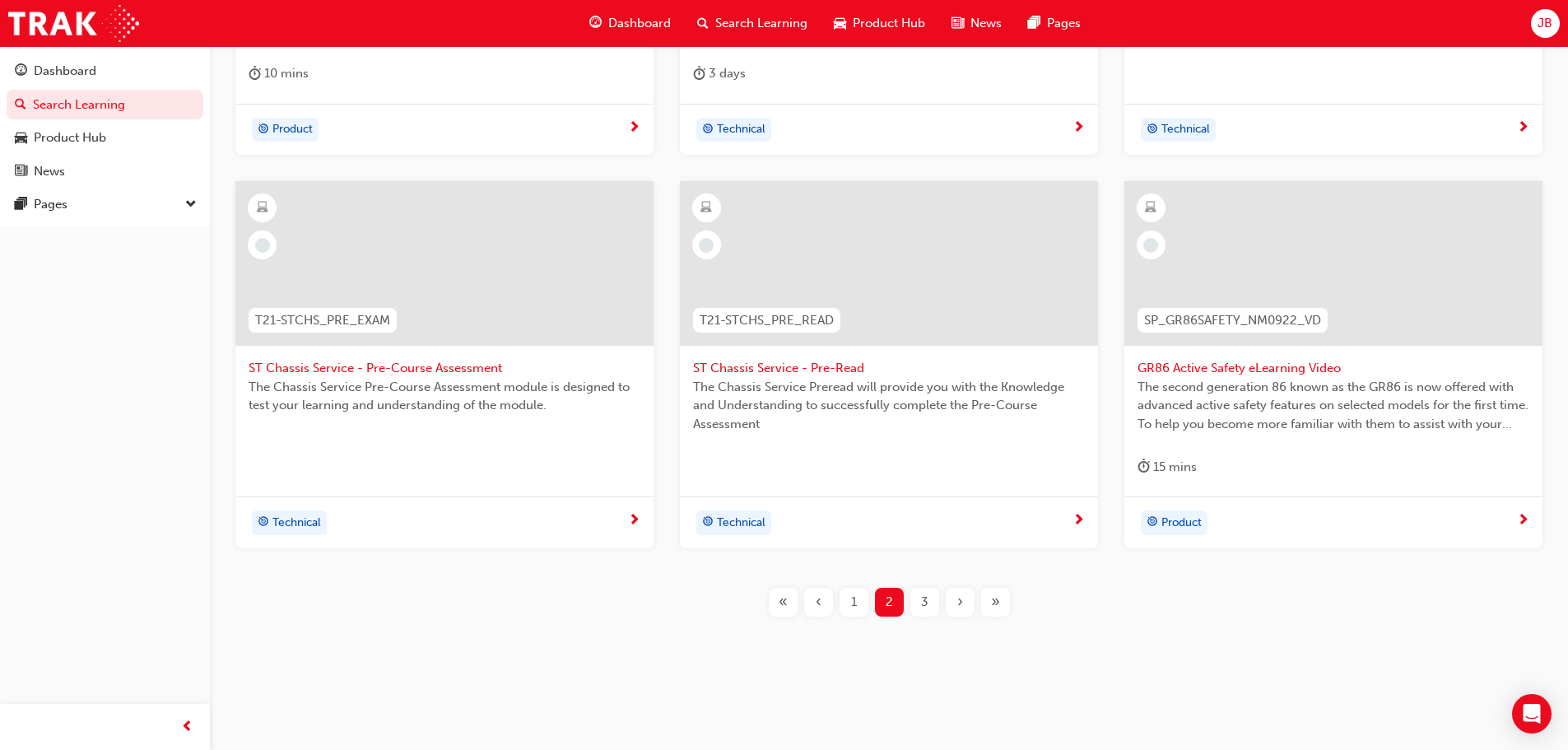
click at [921, 604] on span "3" at bounding box center [924, 602] width 7 height 19
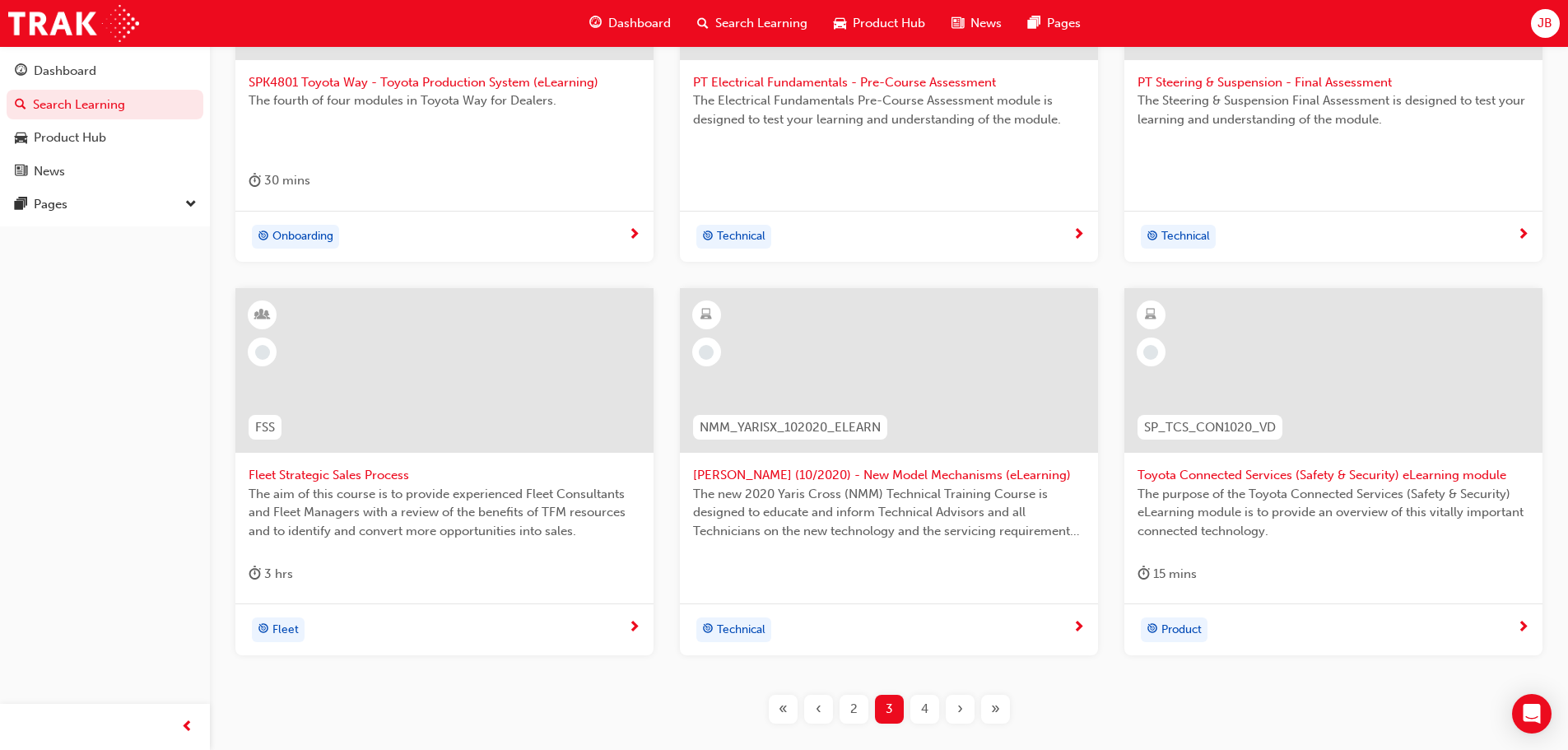
scroll to position [494, 0]
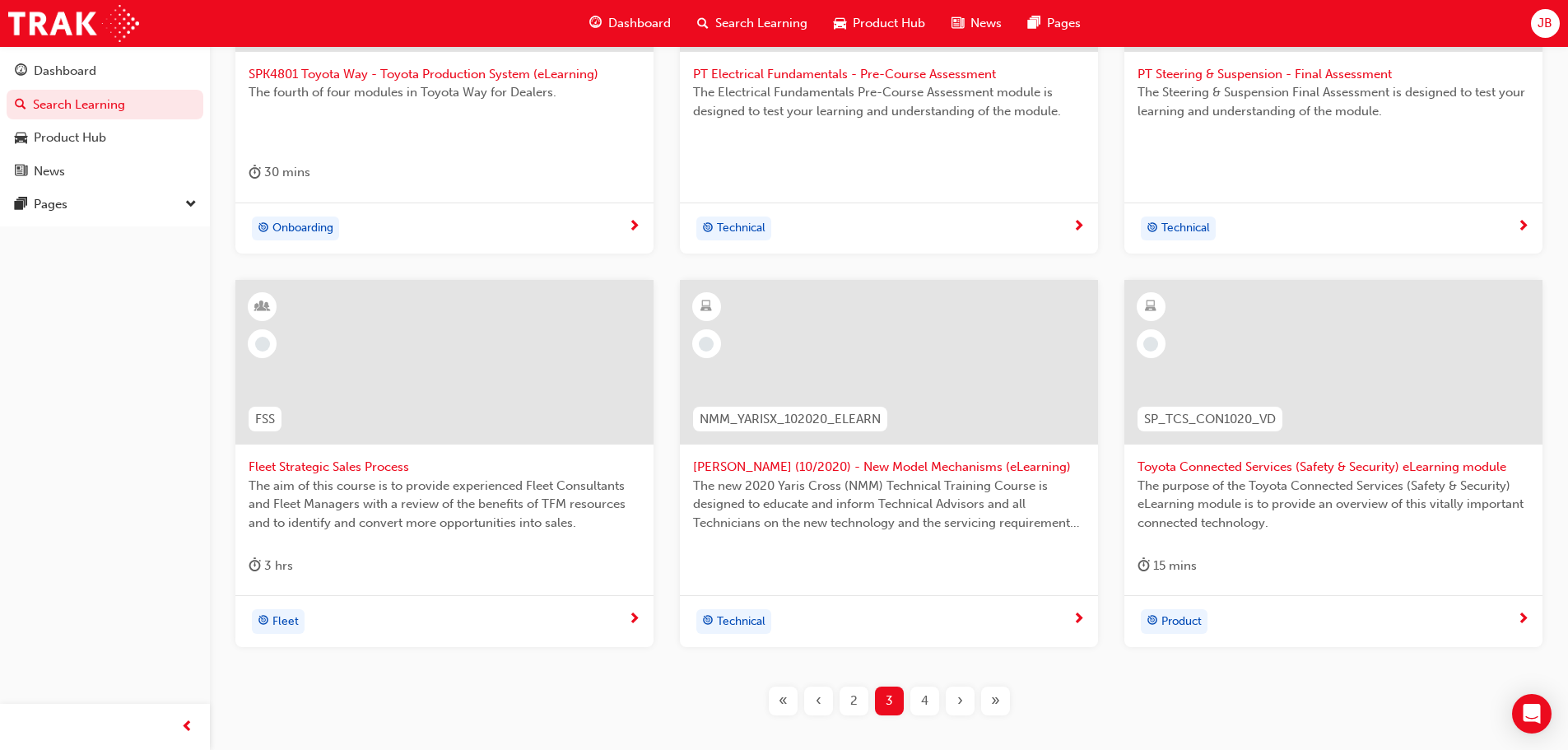
click at [922, 699] on span "4" at bounding box center [924, 700] width 7 height 19
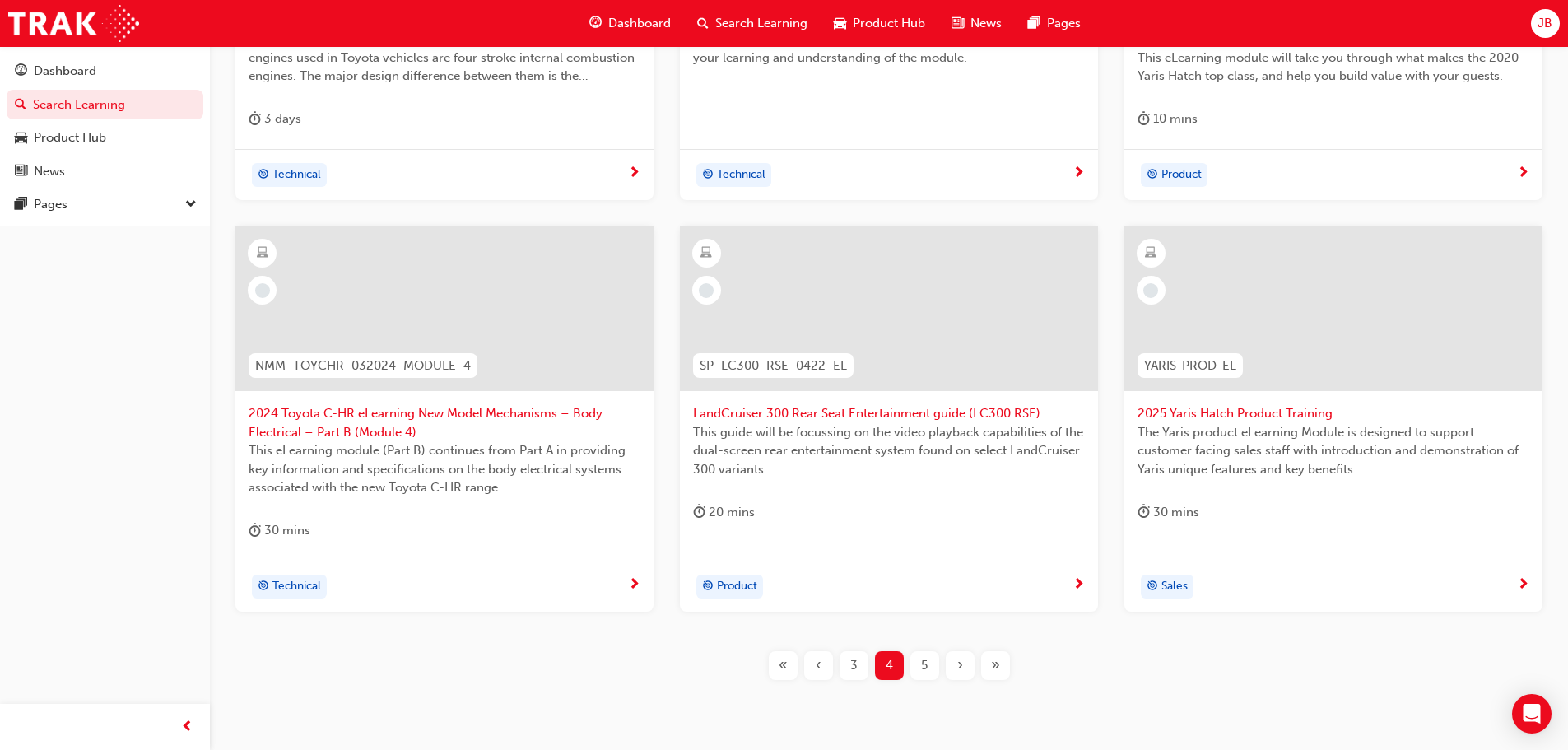
scroll to position [577, 0]
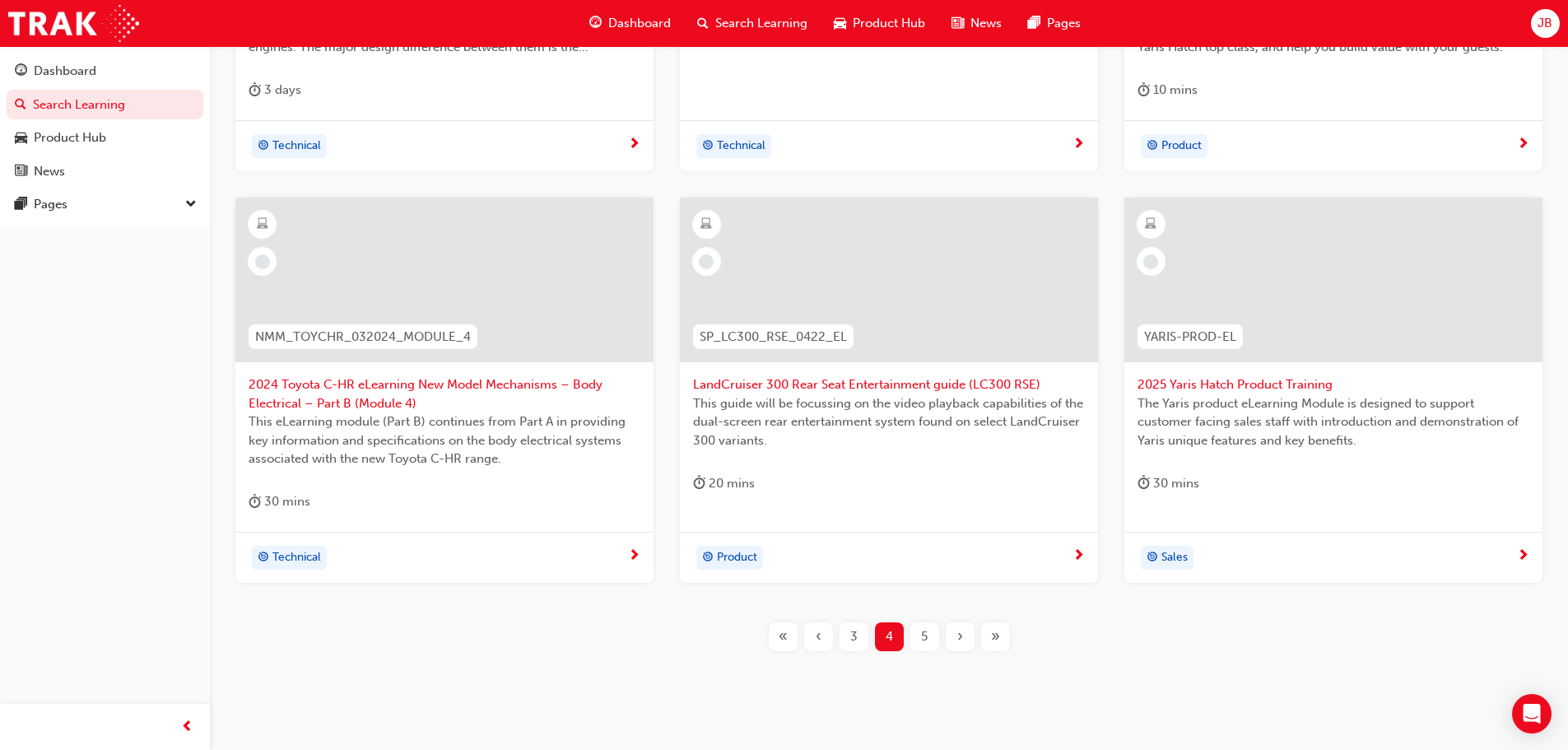
click at [928, 646] on div "5" at bounding box center [925, 637] width 29 height 29
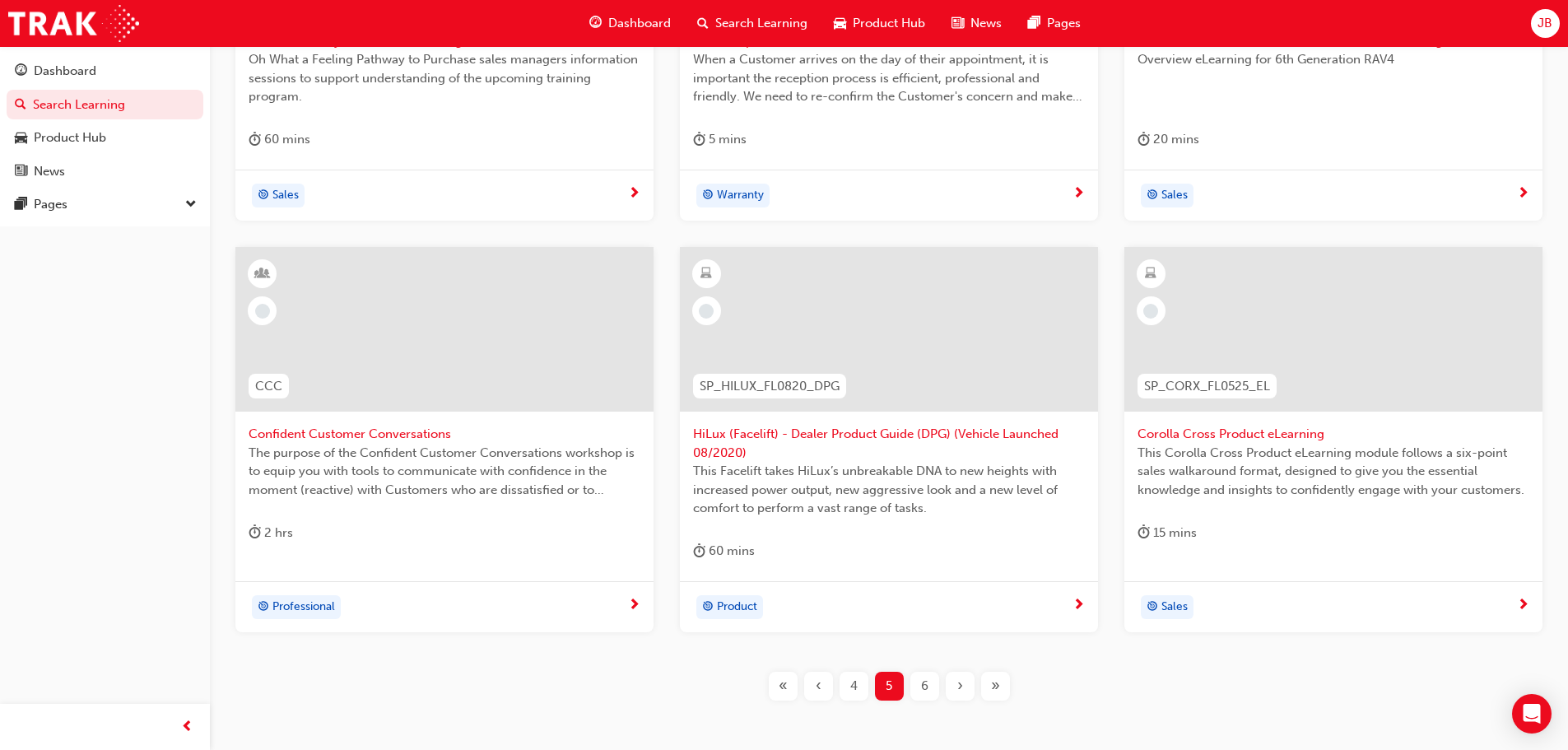
scroll to position [577, 0]
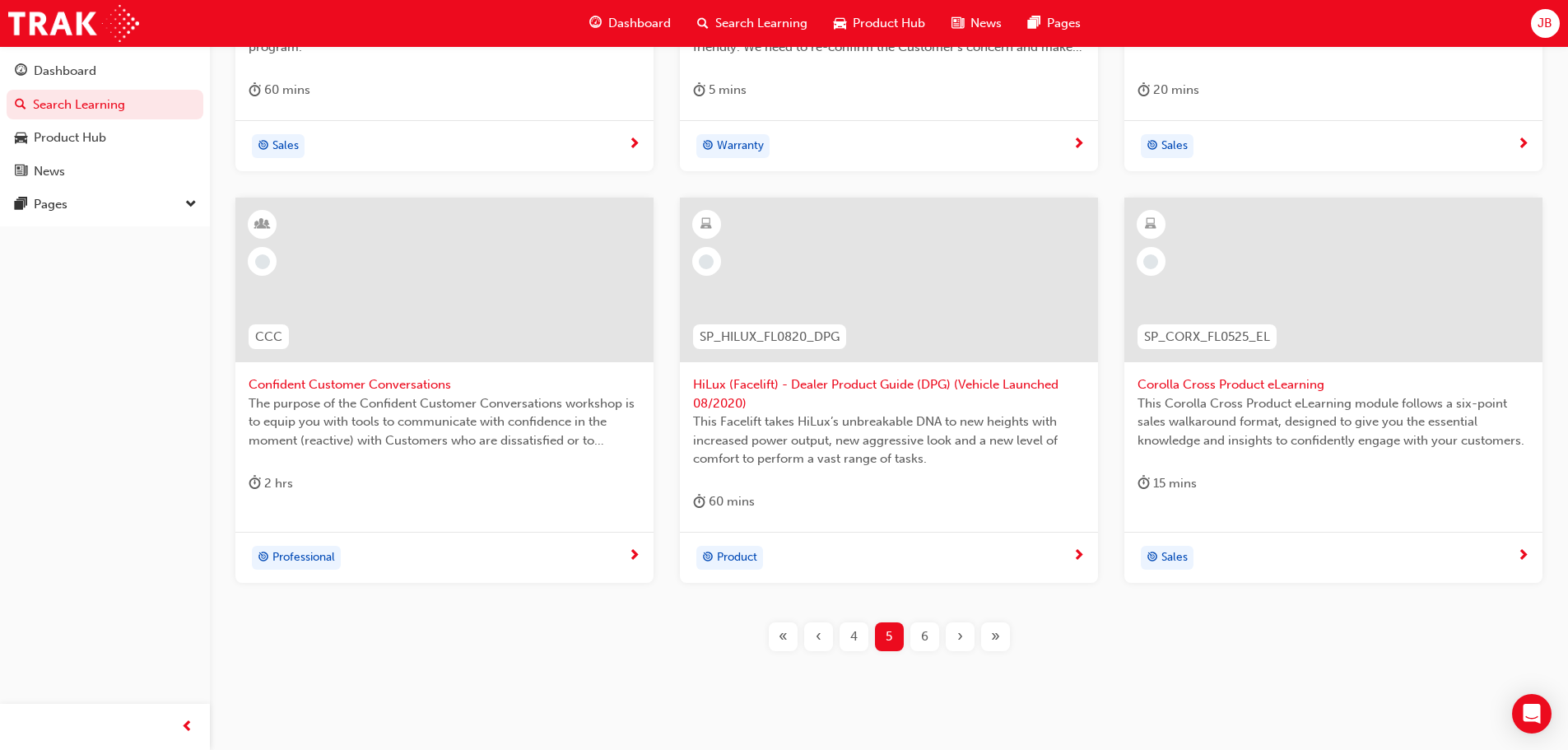
click at [924, 641] on span "6" at bounding box center [924, 637] width 7 height 19
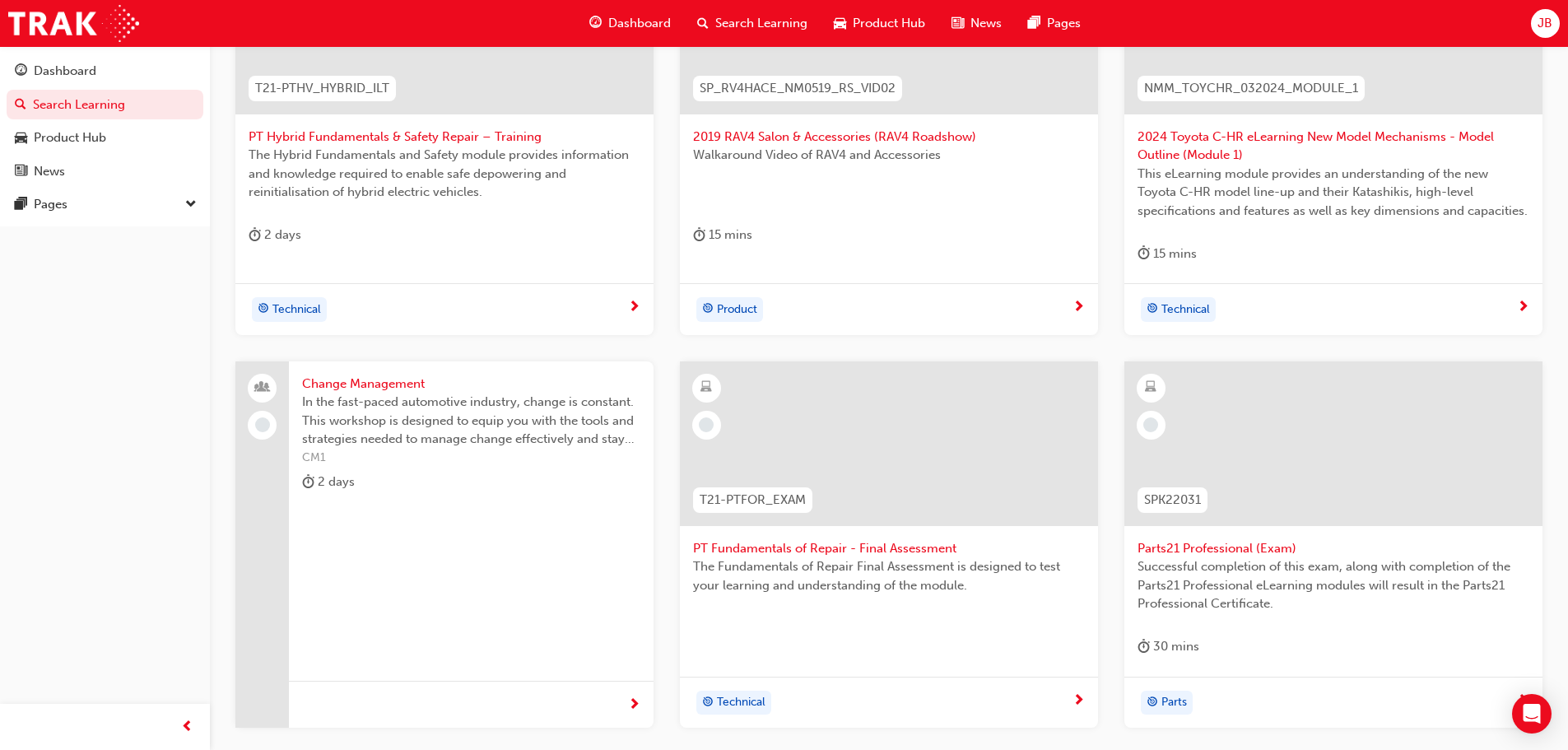
scroll to position [494, 0]
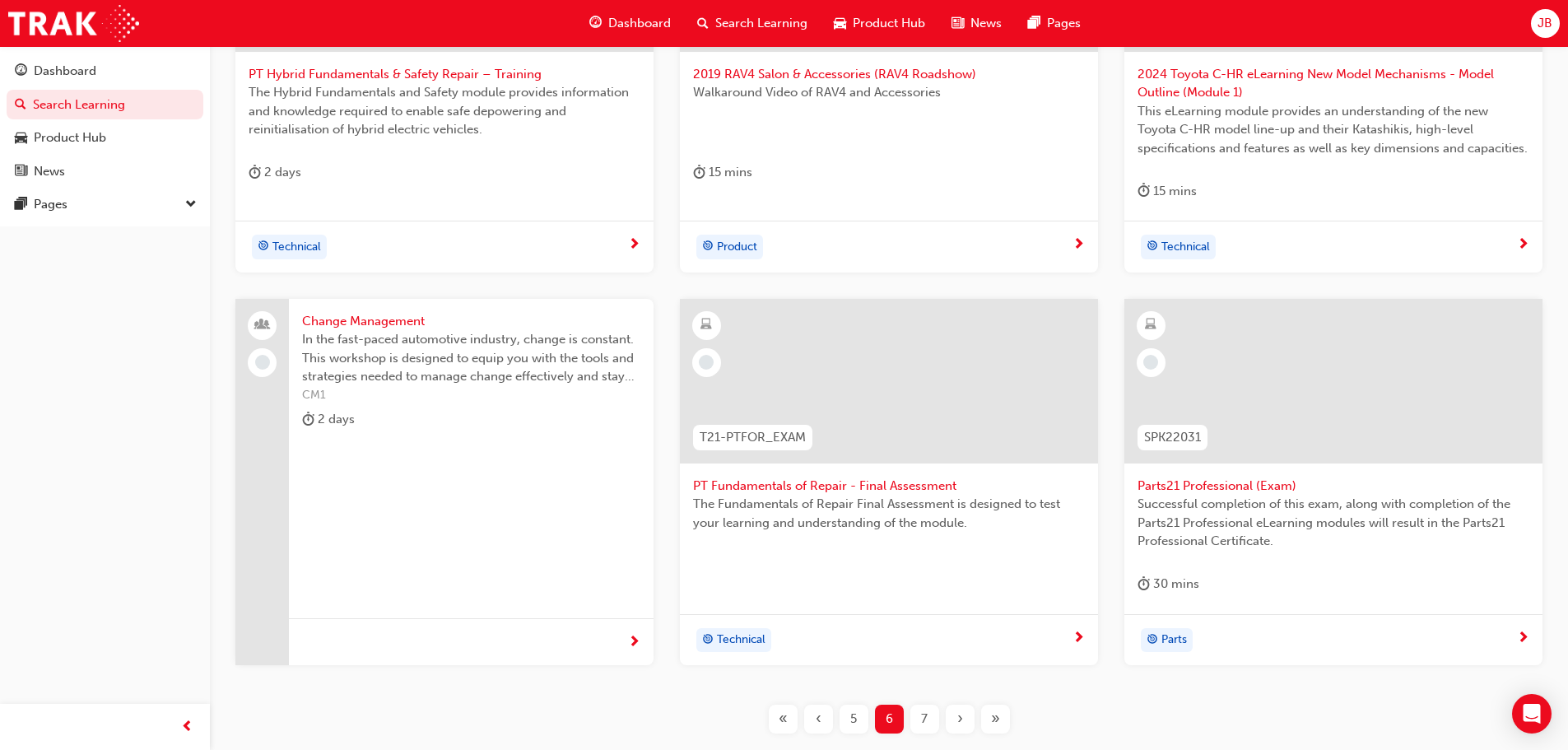
click at [855, 716] on span "5" at bounding box center [853, 718] width 6 height 19
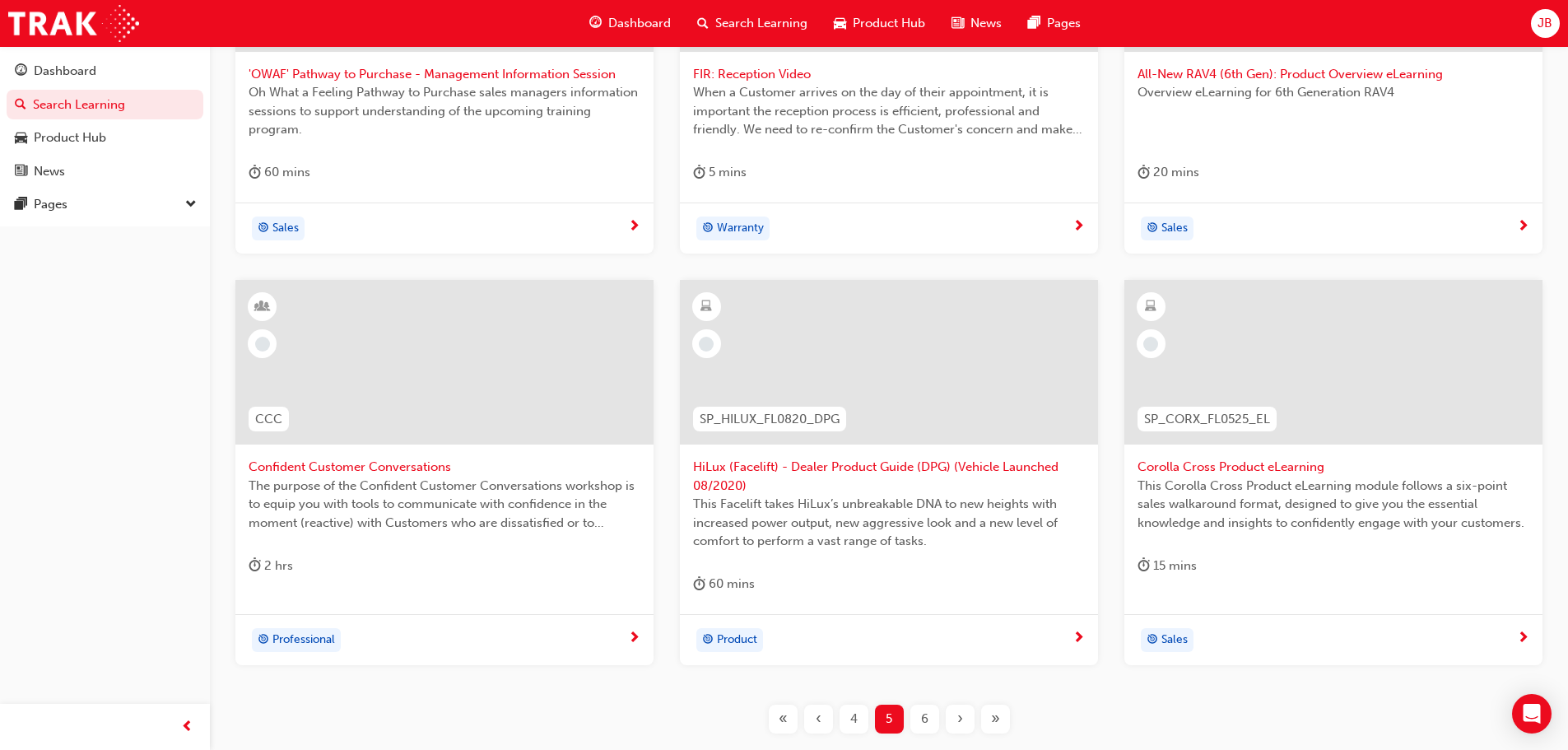
click at [921, 718] on span "6" at bounding box center [924, 718] width 7 height 19
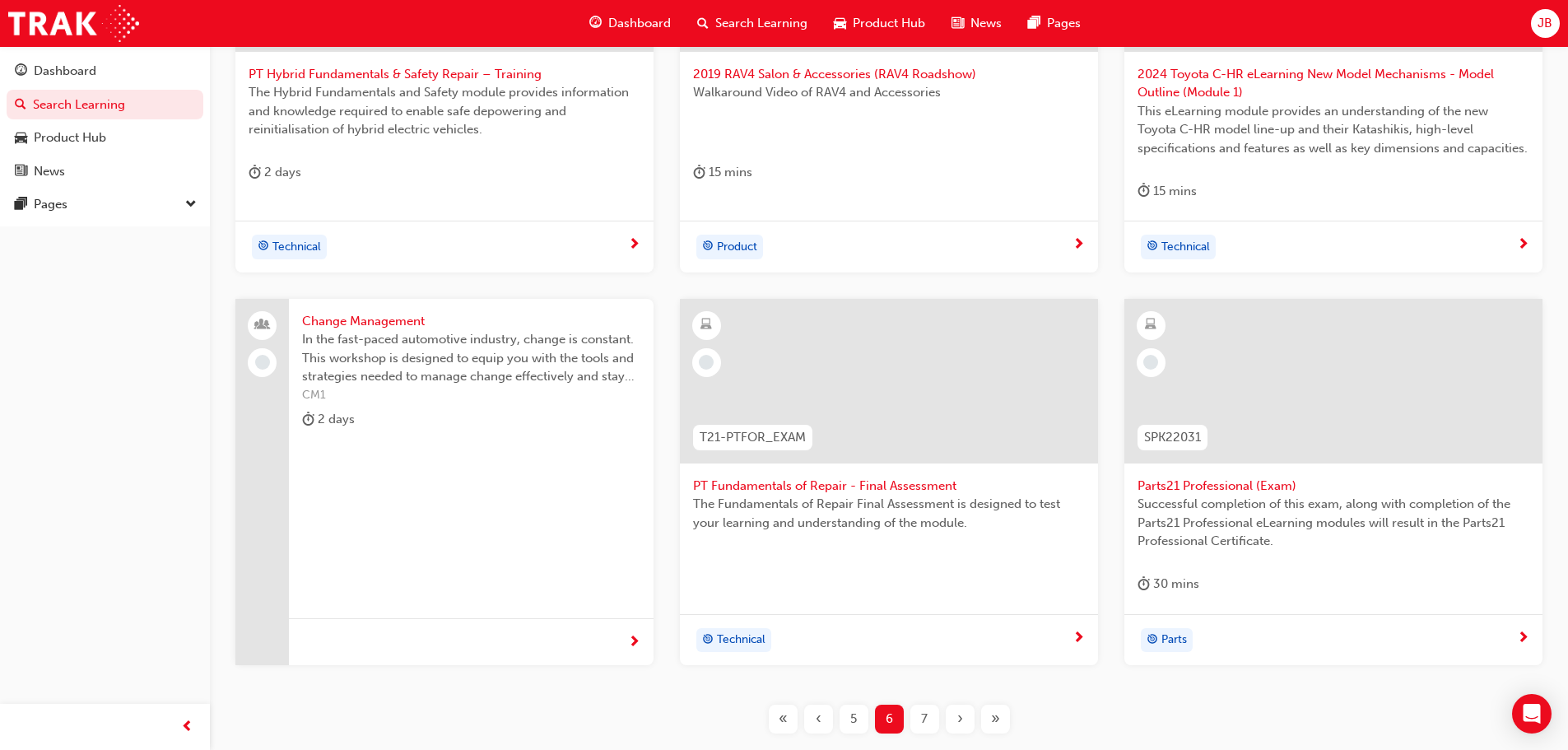
click at [914, 716] on div "7" at bounding box center [925, 719] width 29 height 29
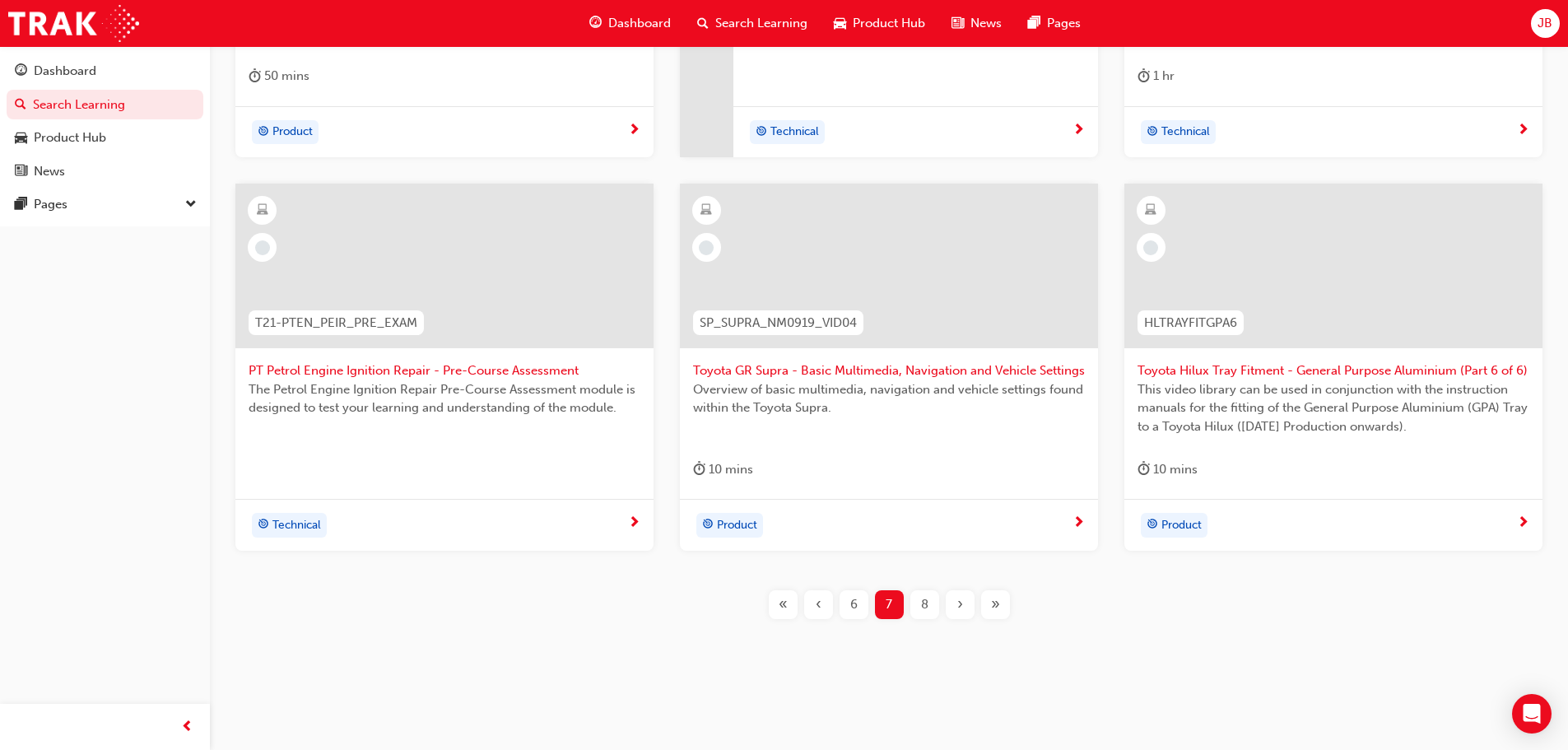
scroll to position [593, 0]
click at [926, 597] on span "8" at bounding box center [924, 602] width 7 height 19
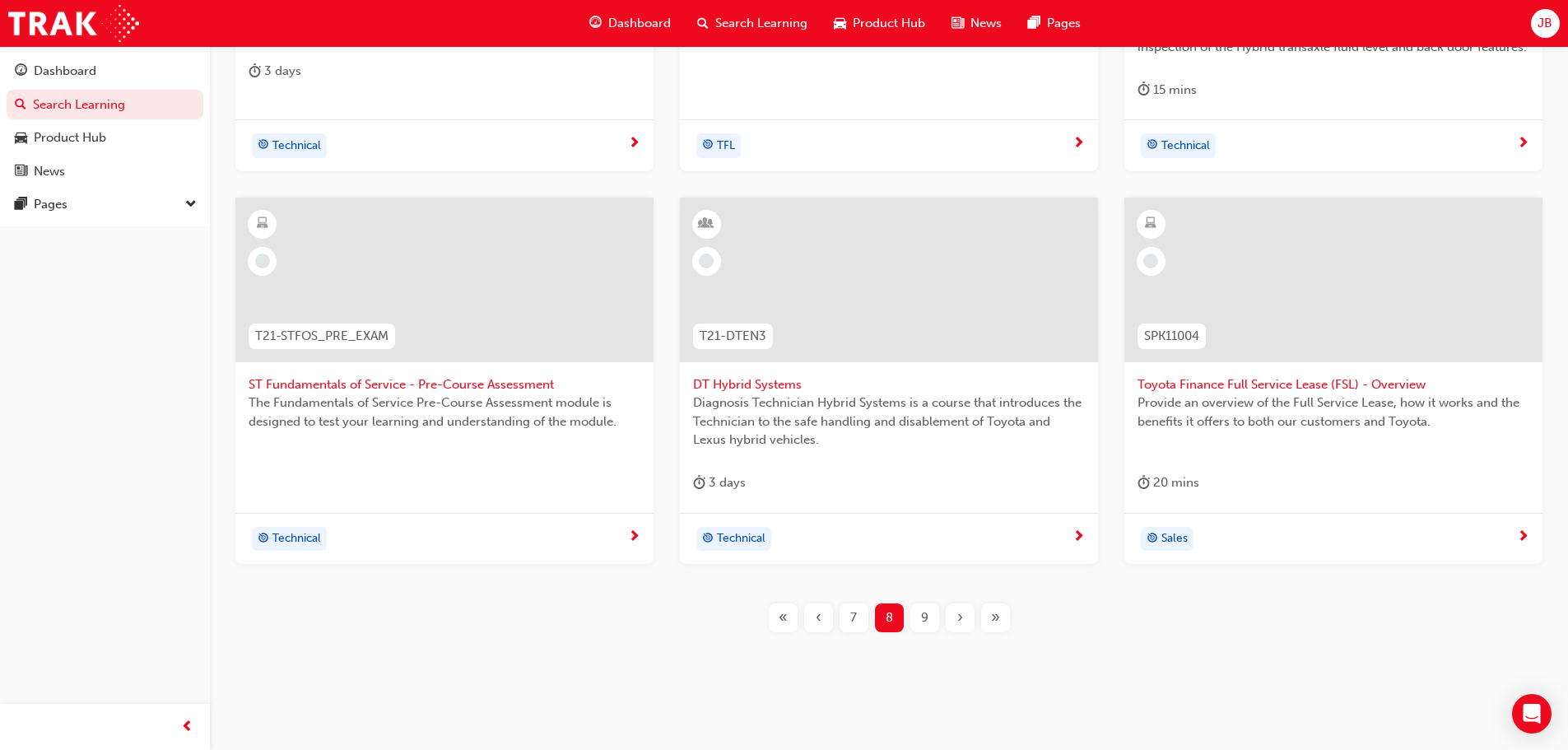
scroll to position [611, 0]
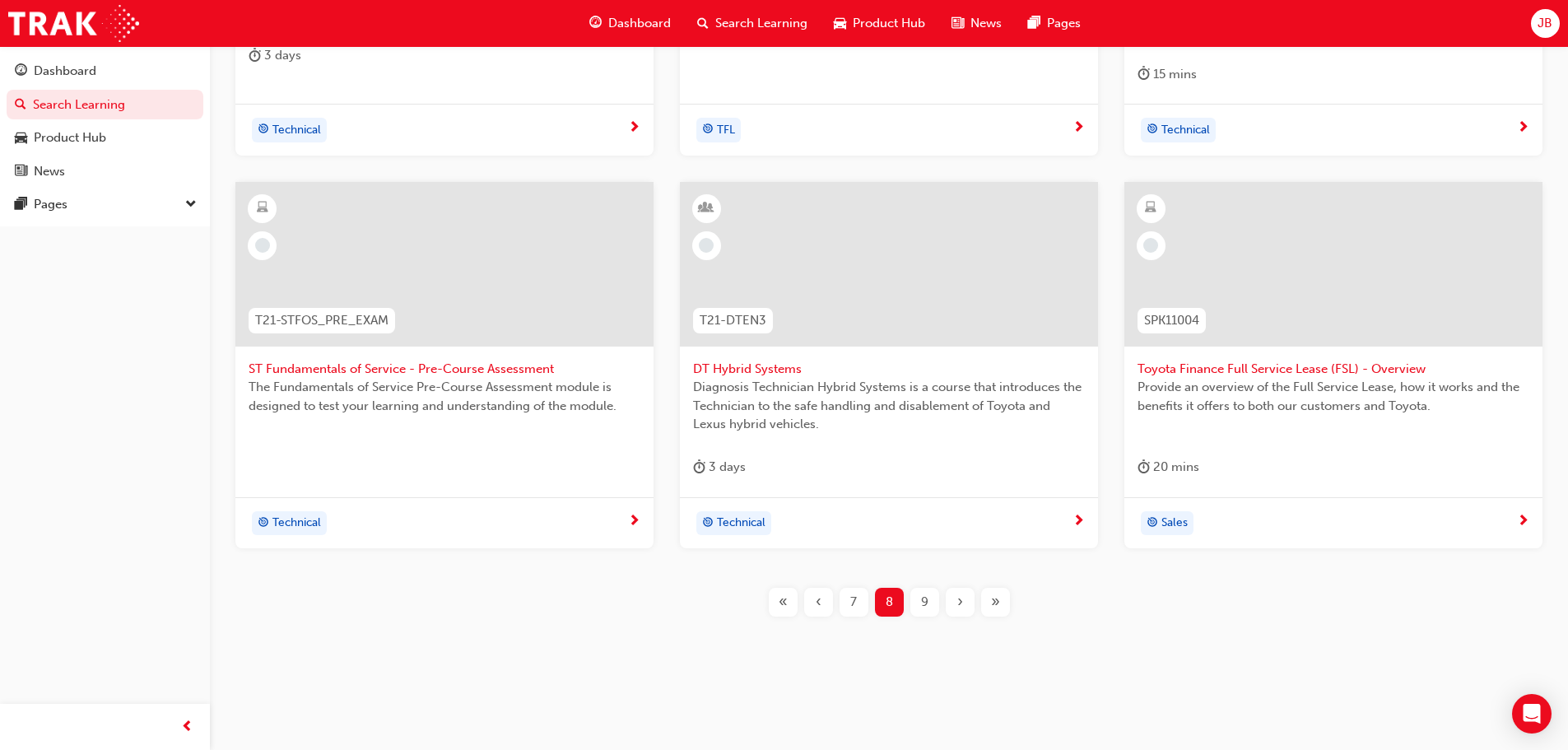
click at [920, 605] on div "9" at bounding box center [925, 602] width 29 height 29
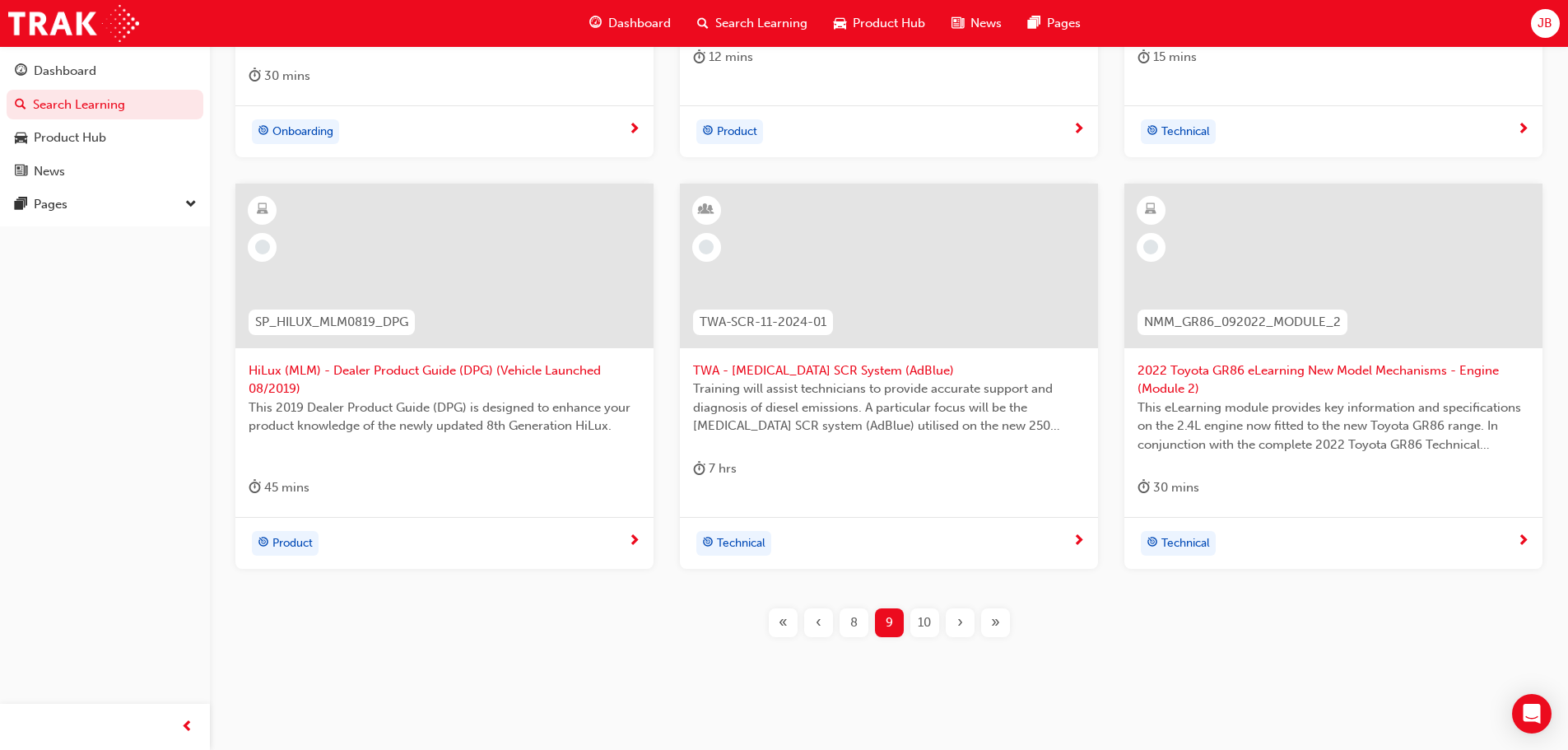
scroll to position [611, 0]
click at [921, 620] on span "10" at bounding box center [924, 621] width 14 height 19
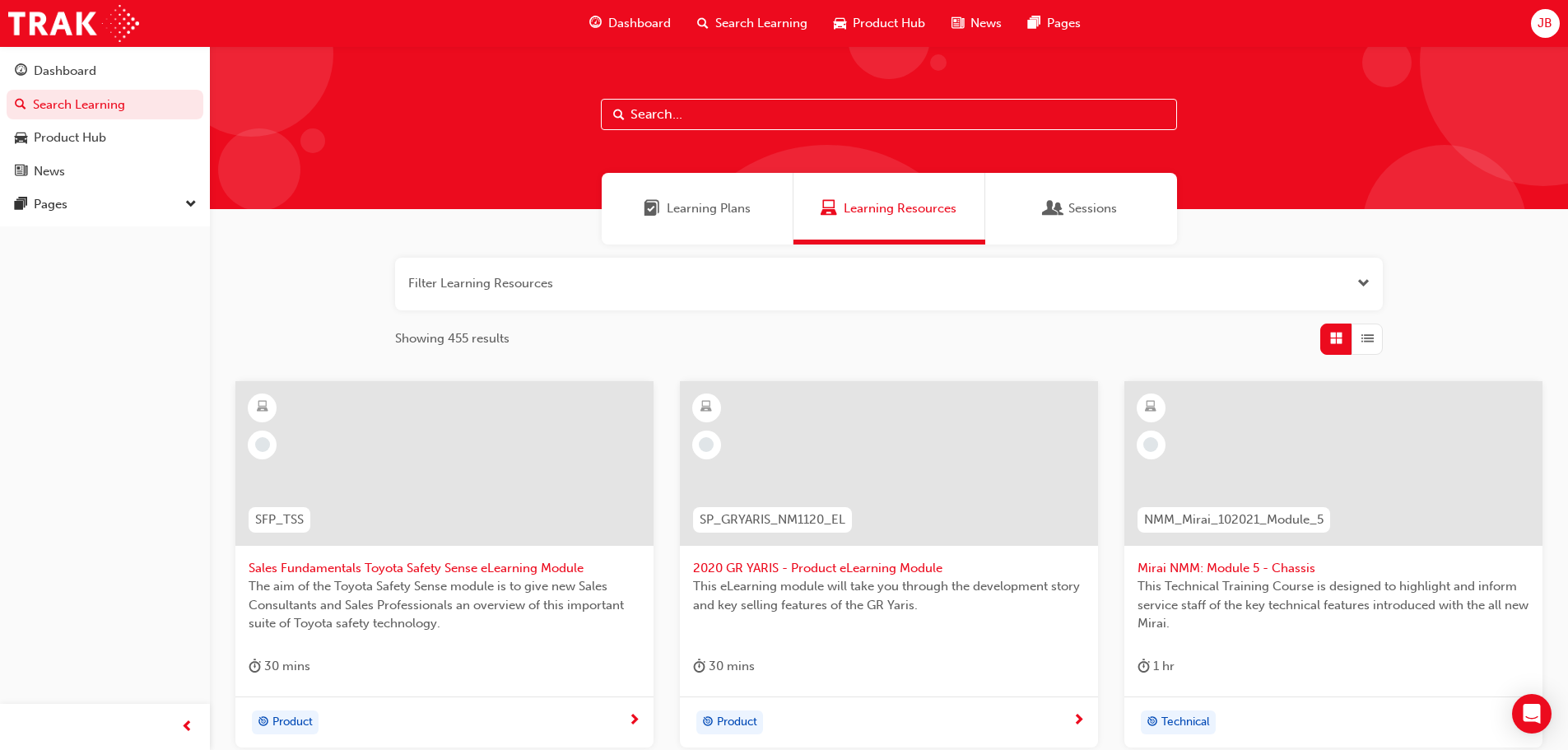
click at [741, 11] on div "Search Learning" at bounding box center [752, 23] width 136 height 34
click at [902, 211] on span "Learning Resources" at bounding box center [900, 208] width 113 height 19
click at [724, 212] on span "Learning Plans" at bounding box center [708, 208] width 84 height 19
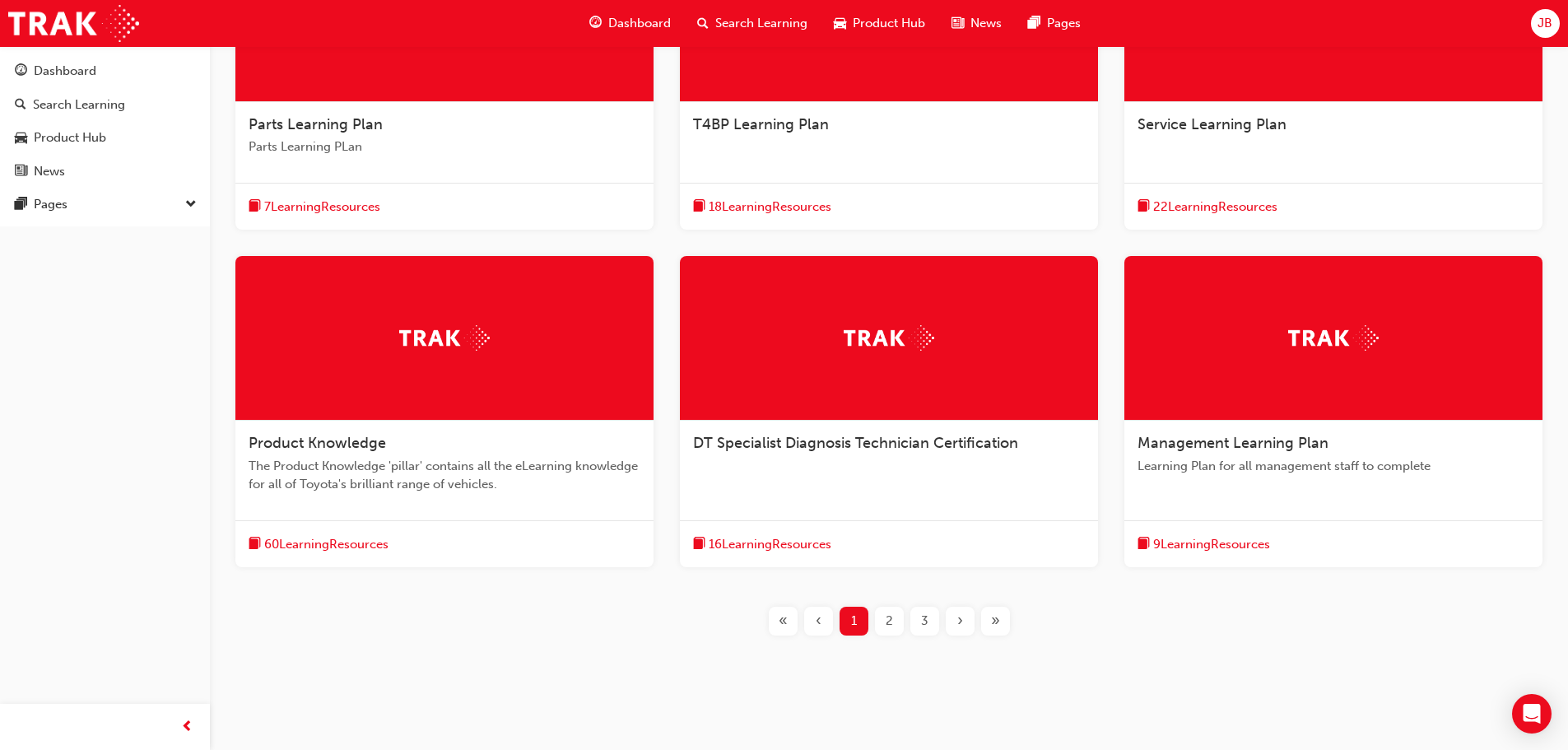
scroll to position [462, 0]
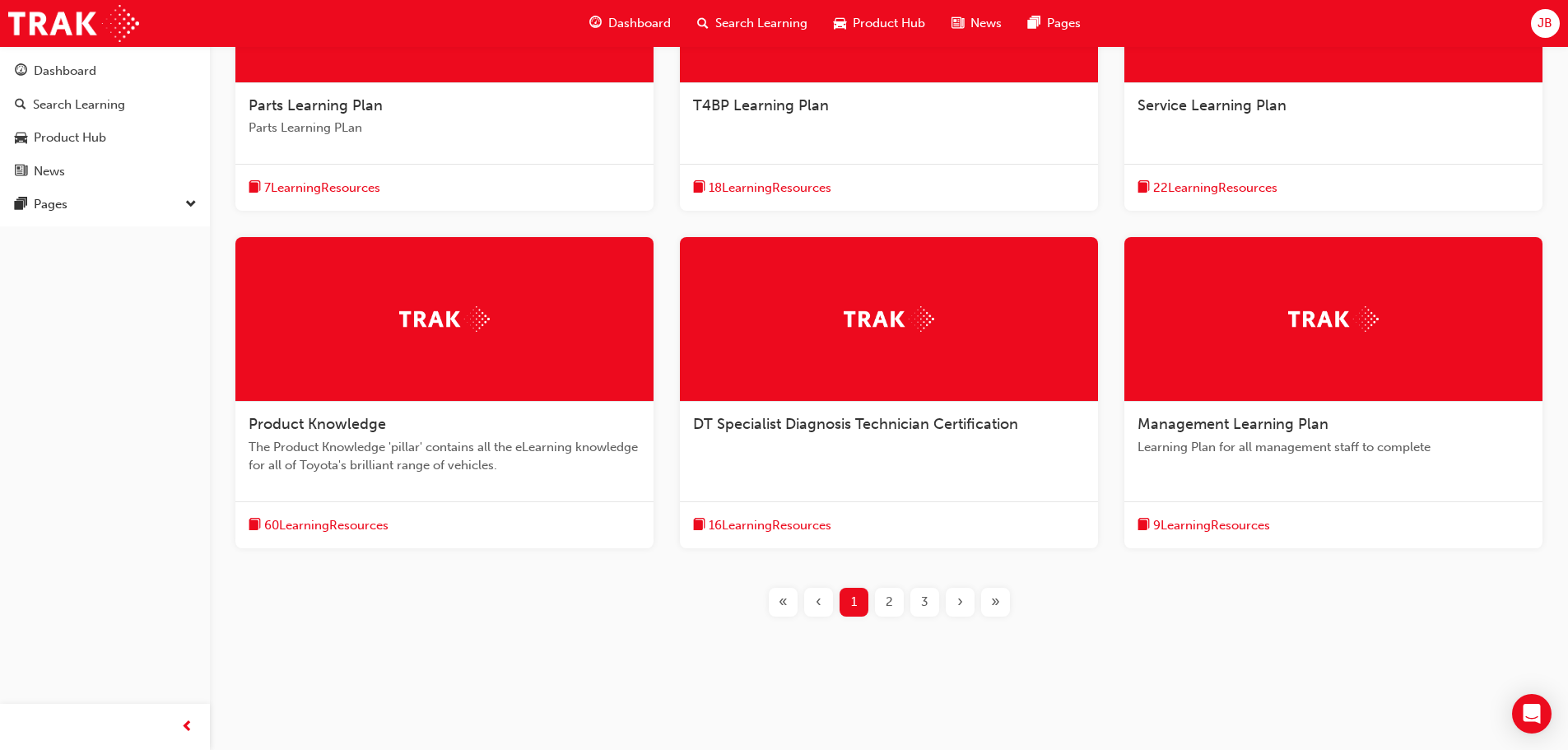
click at [895, 604] on div "2" at bounding box center [890, 602] width 29 height 29
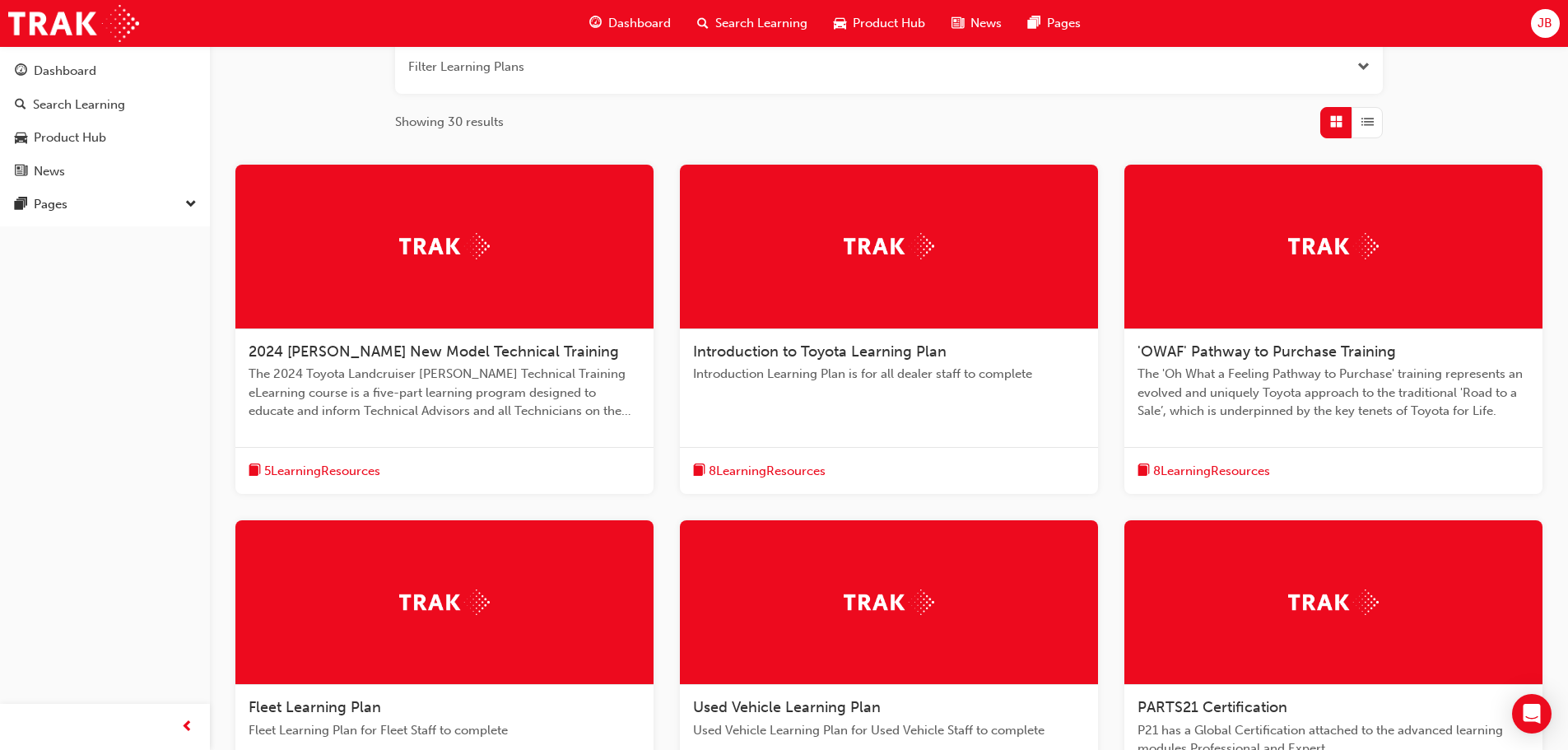
scroll to position [216, 0]
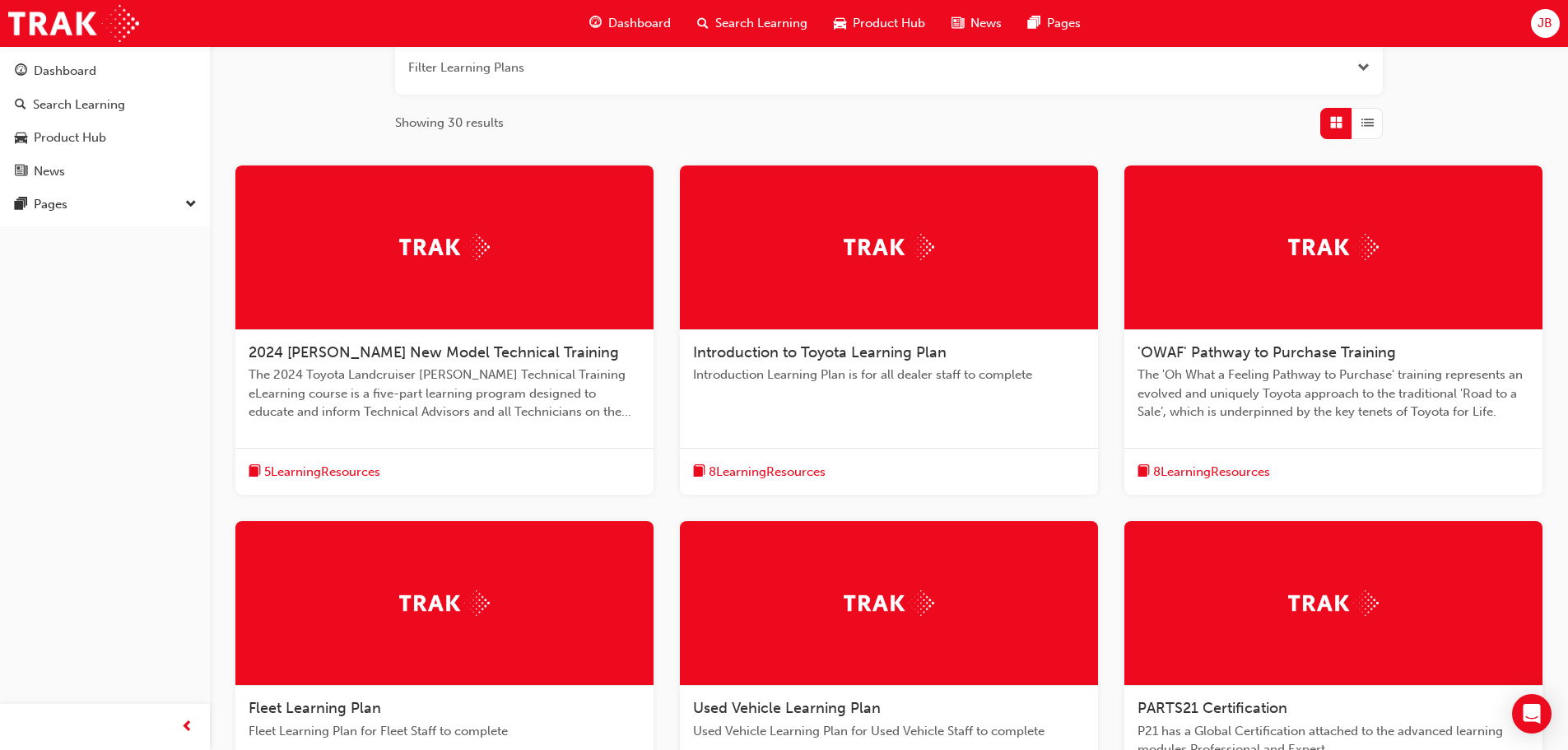
click at [759, 471] on span "8 Learning Resources" at bounding box center [767, 471] width 117 height 19
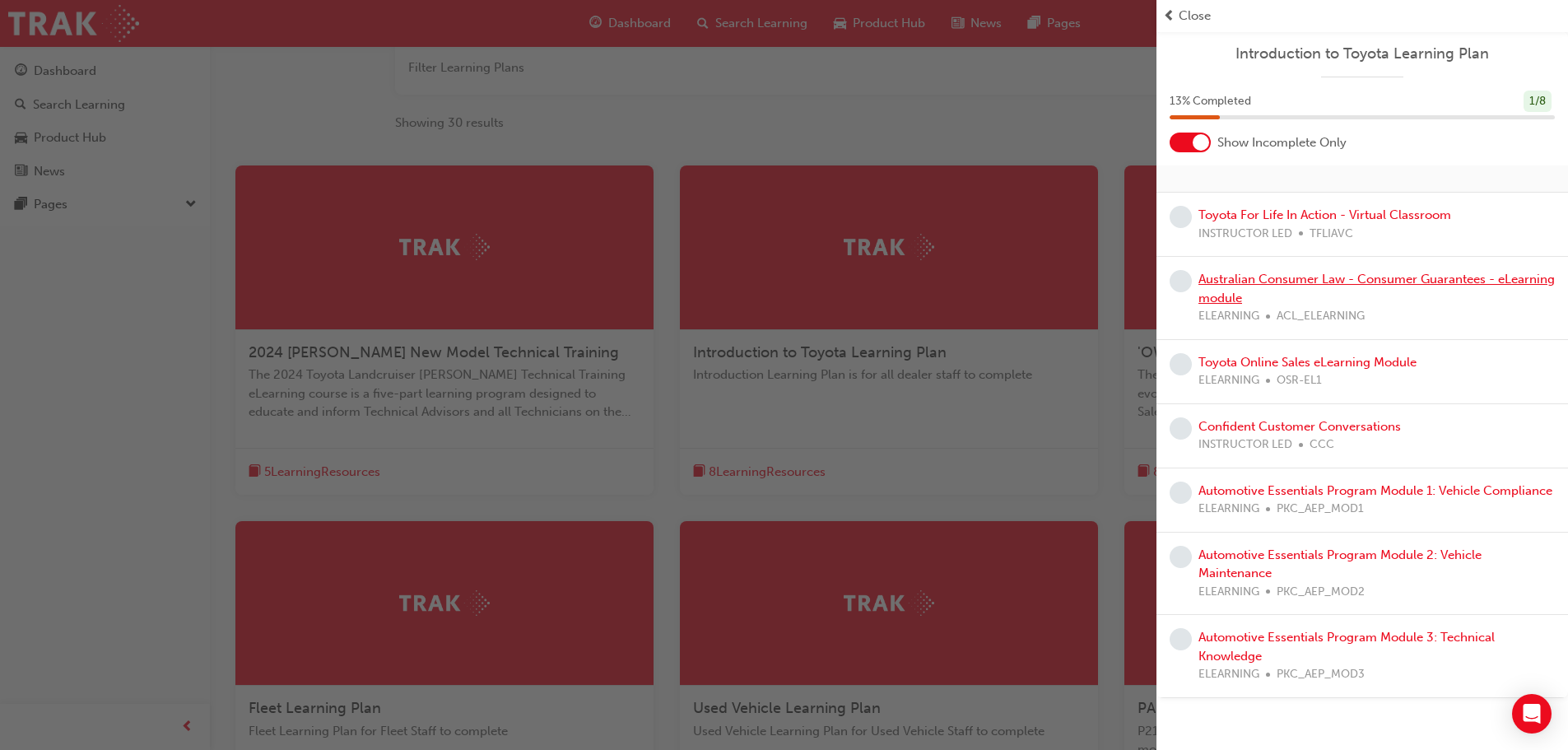
click at [1225, 279] on link "Australian Consumer Law - Consumer Guarantees - eLearning module" at bounding box center [1376, 288] width 357 height 34
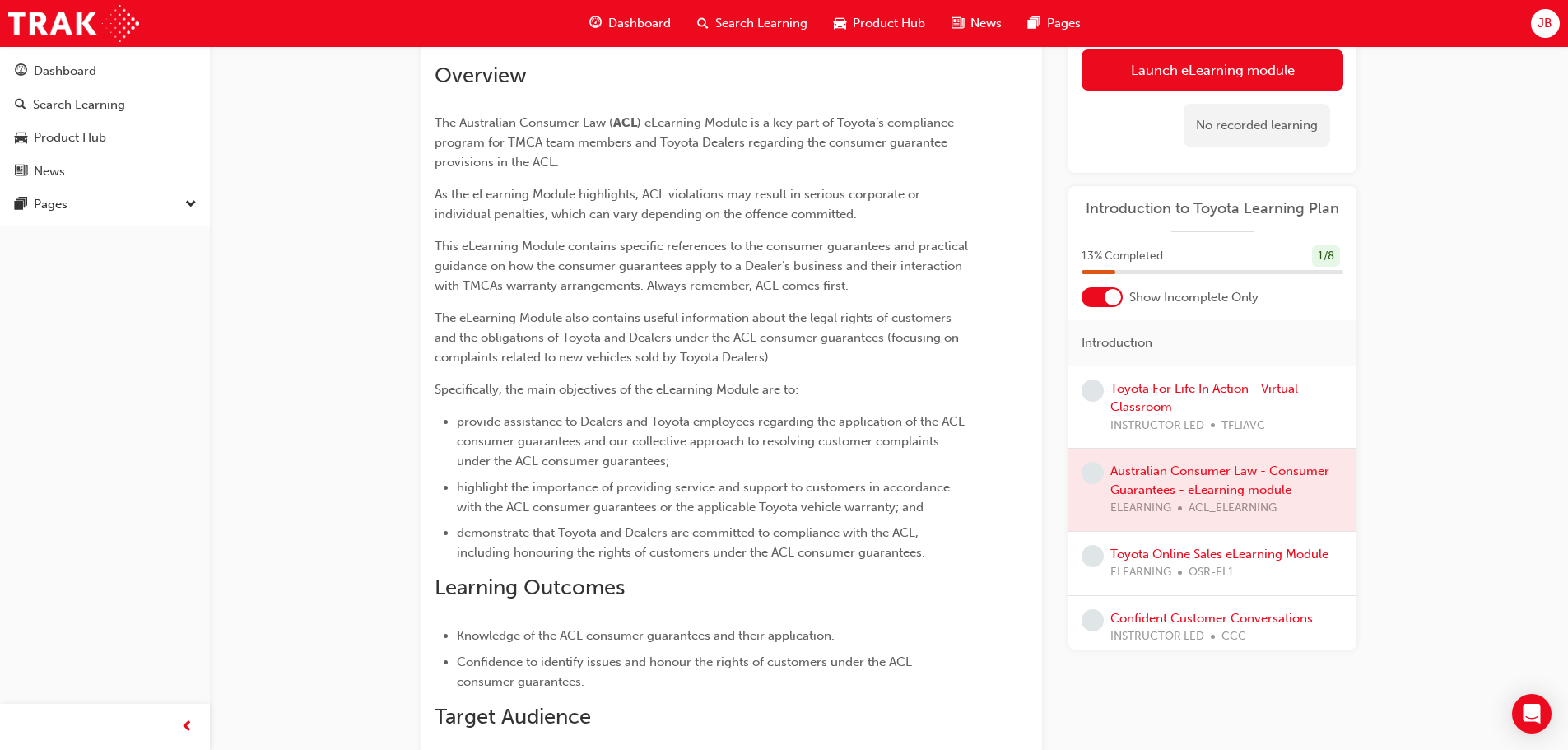
scroll to position [410, 0]
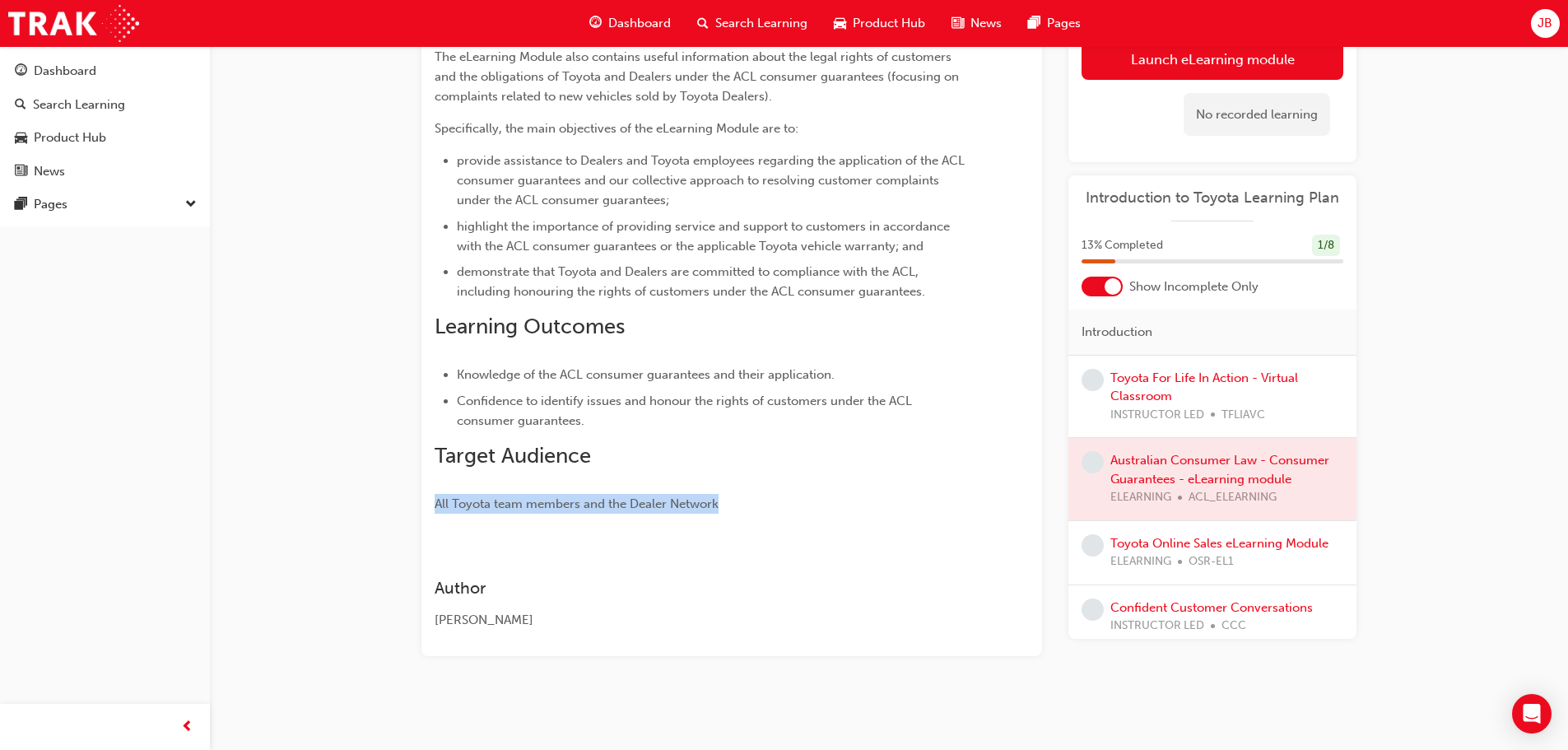
drag, startPoint x: 428, startPoint y: 504, endPoint x: 725, endPoint y: 487, distance: 297.5
click at [725, 487] on div "Overview The Australian Consumer Law ( ACL ) eLearning Module is a key part of …" at bounding box center [732, 216] width 621 height 881
click at [796, 508] on p "All Toyota team members and the Dealer Network" at bounding box center [702, 504] width 535 height 20
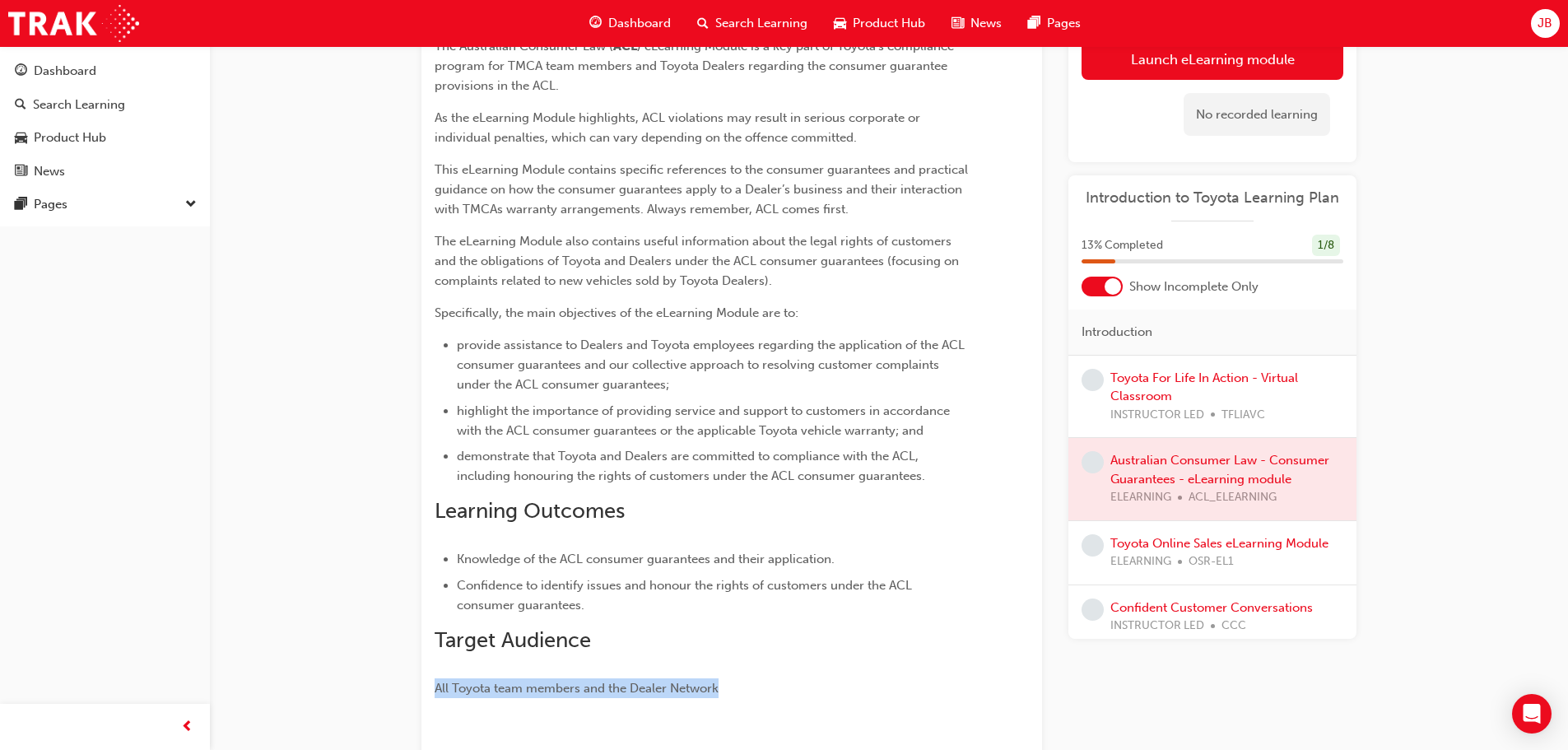
scroll to position [247, 0]
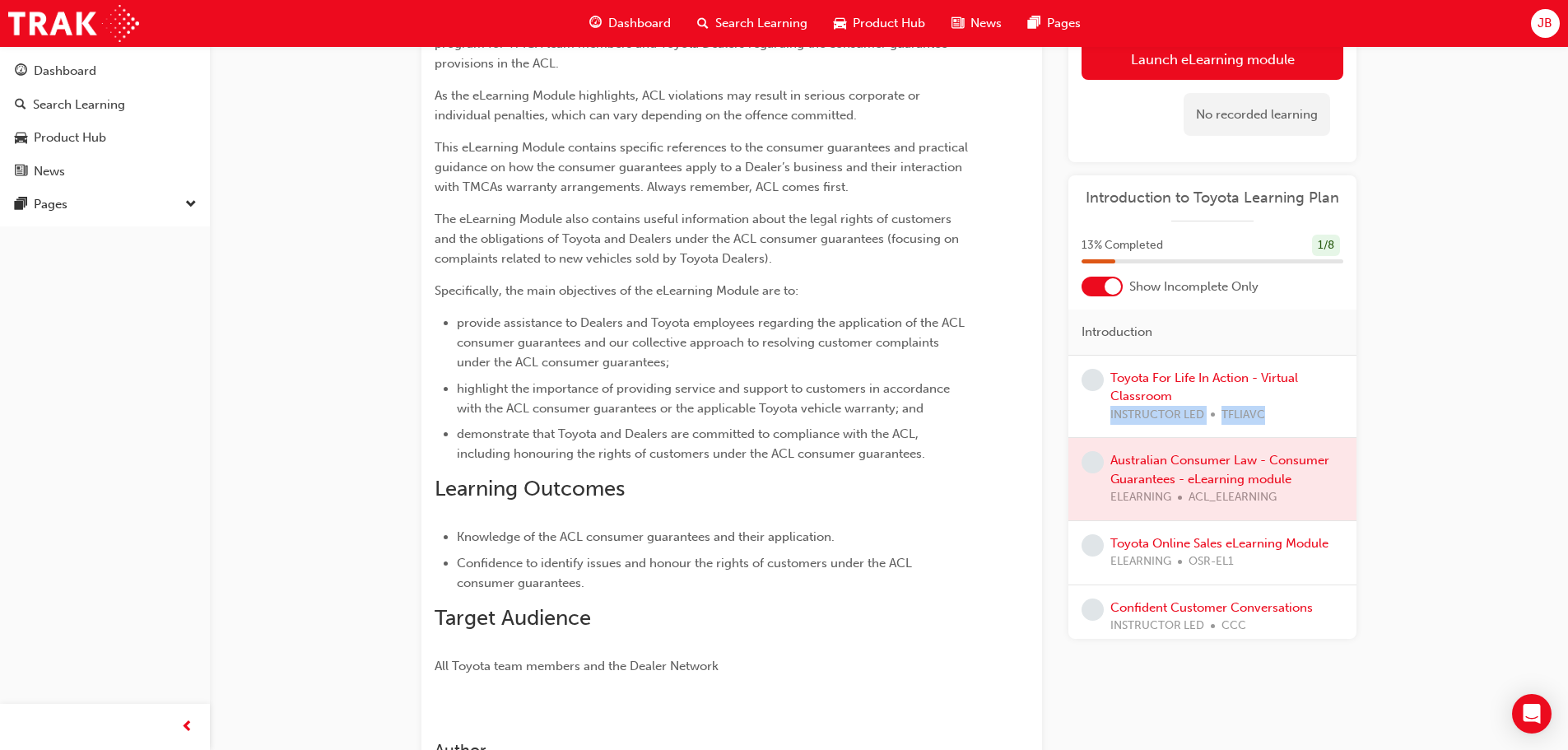
drag, startPoint x: 1109, startPoint y: 410, endPoint x: 1308, endPoint y: 410, distance: 199.0
click at [1308, 410] on div "Toyota For Life In Action - Virtual Classroom INSTRUCTOR LED TFLIAVC" at bounding box center [1212, 396] width 261 height 56
click at [1311, 399] on div "Toyota For Life In Action - Virtual Classroom INSTRUCTOR LED TFLIAVC" at bounding box center [1227, 396] width 233 height 56
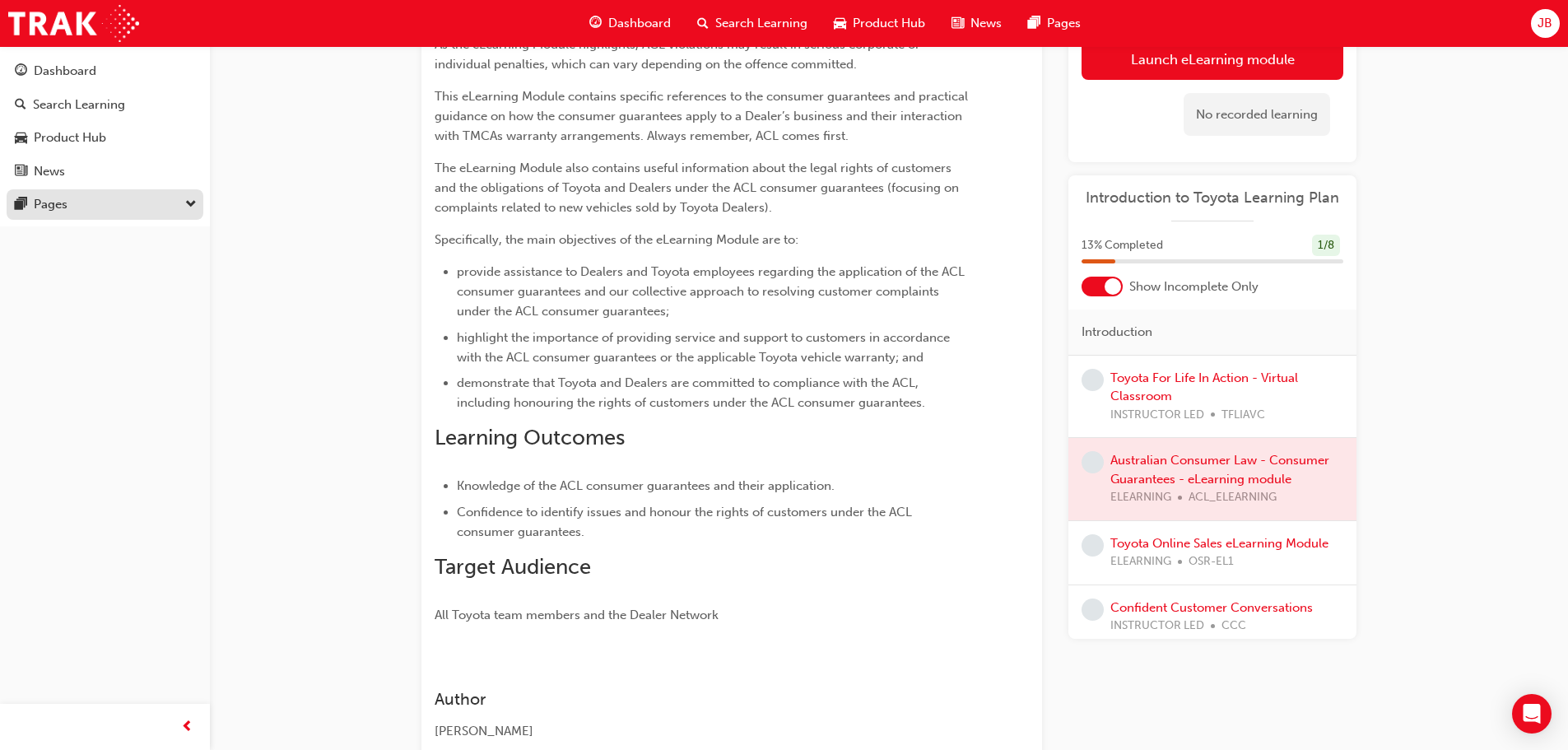
scroll to position [0, 0]
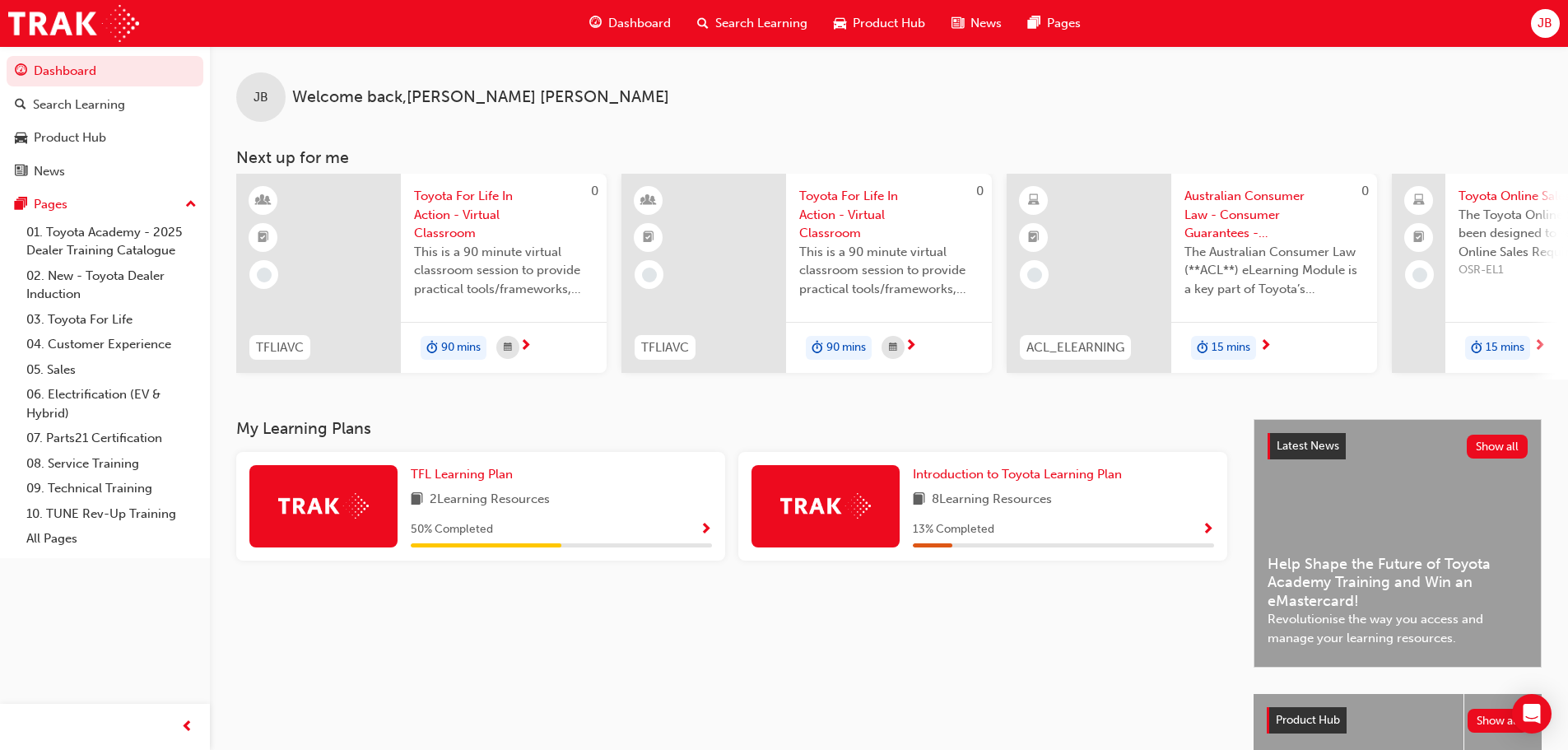
click at [1211, 533] on span "Show Progress" at bounding box center [1208, 530] width 13 height 15
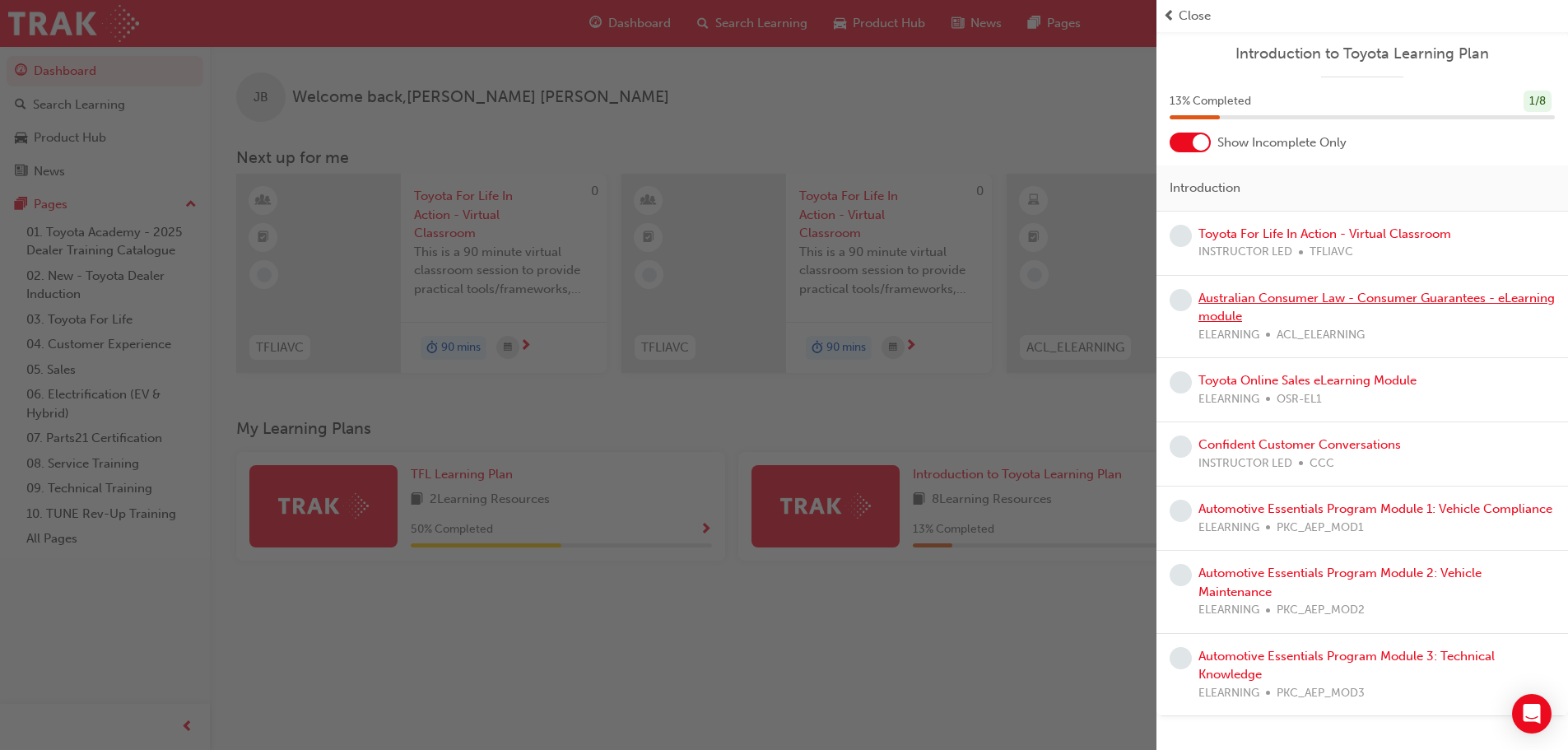
click at [1255, 296] on link "Australian Consumer Law - Consumer Guarantees - eLearning module" at bounding box center [1376, 307] width 357 height 34
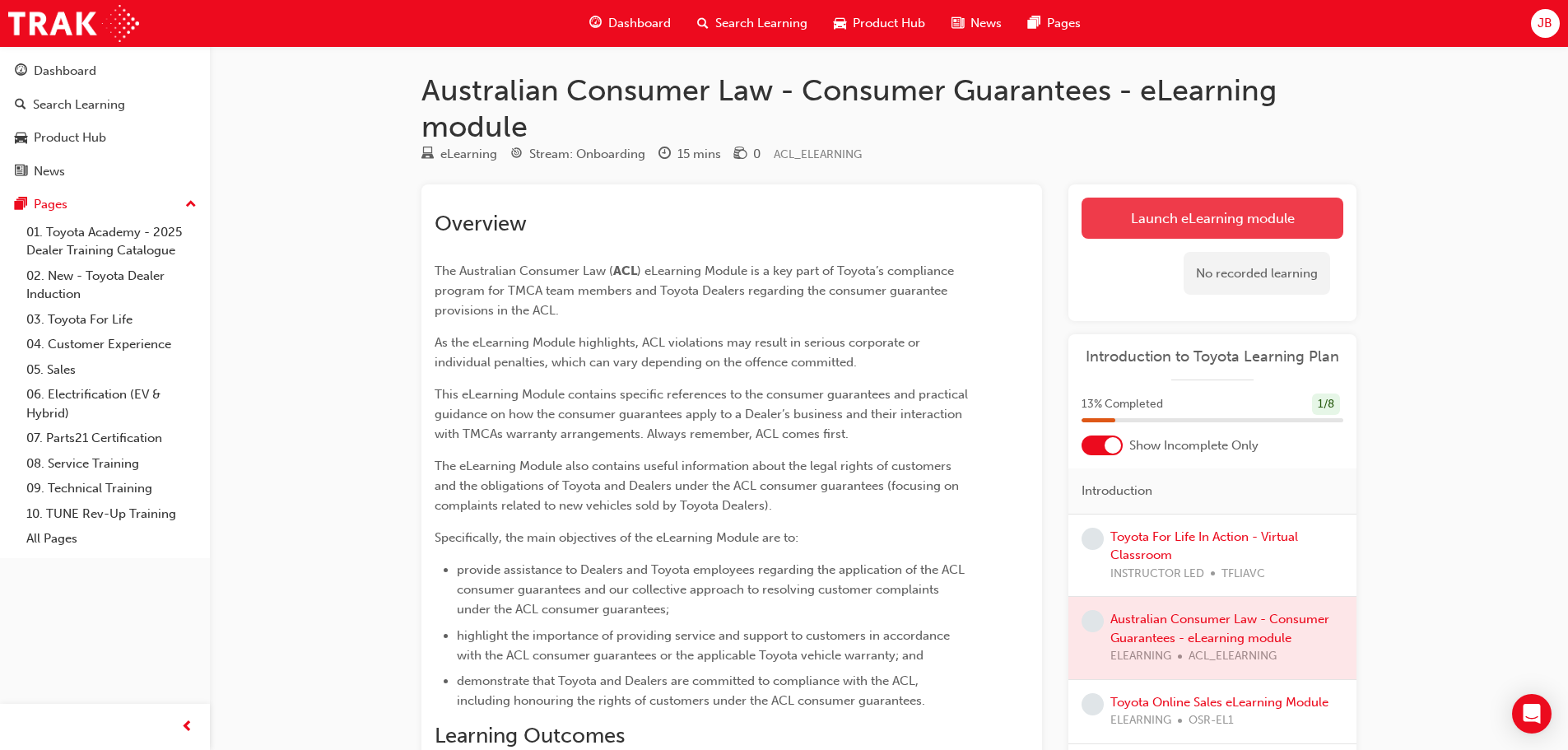
click at [1206, 215] on link "Launch eLearning module" at bounding box center [1212, 218] width 261 height 41
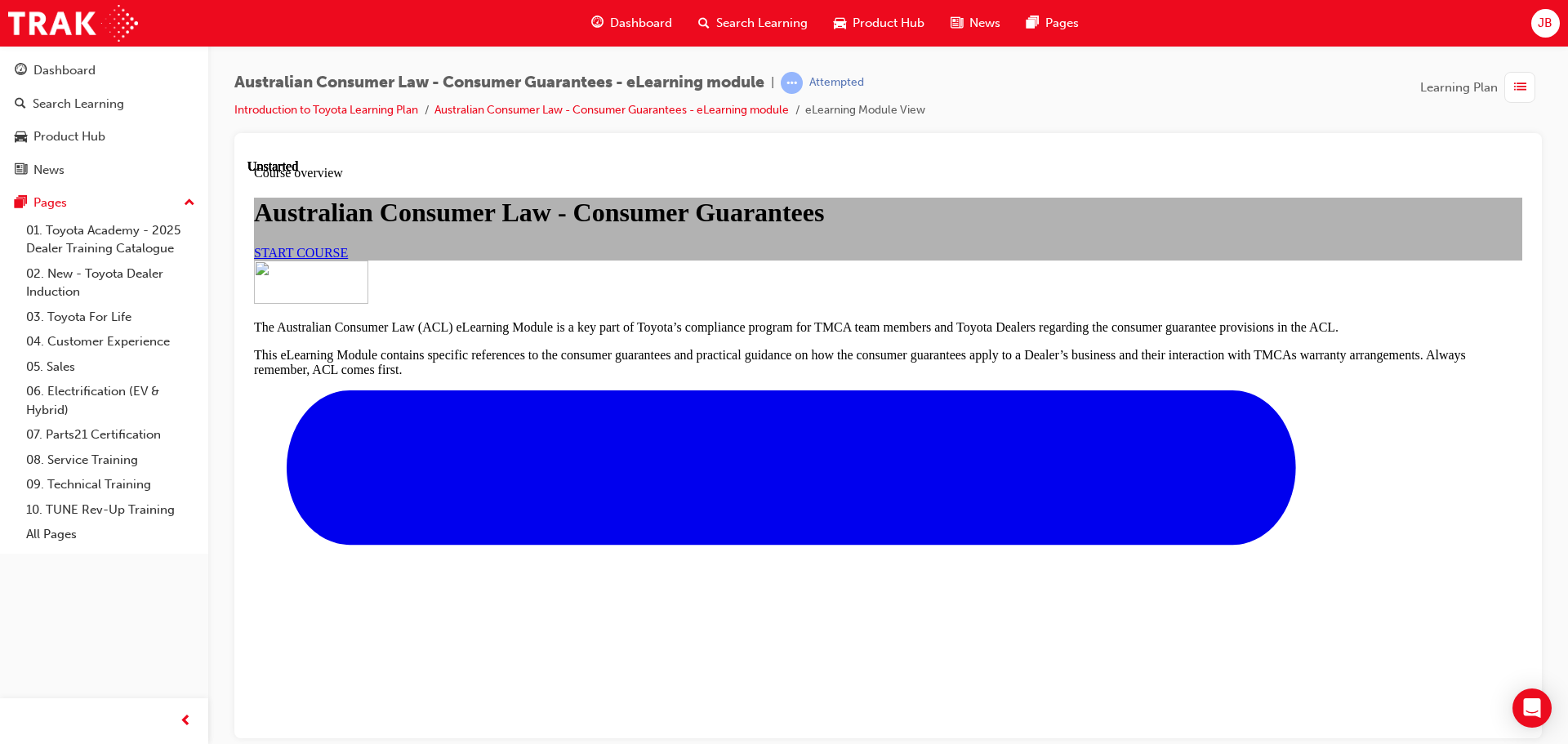
scroll to position [35, 0]
click at [348, 259] on link "START COURSE" at bounding box center [301, 251] width 94 height 14
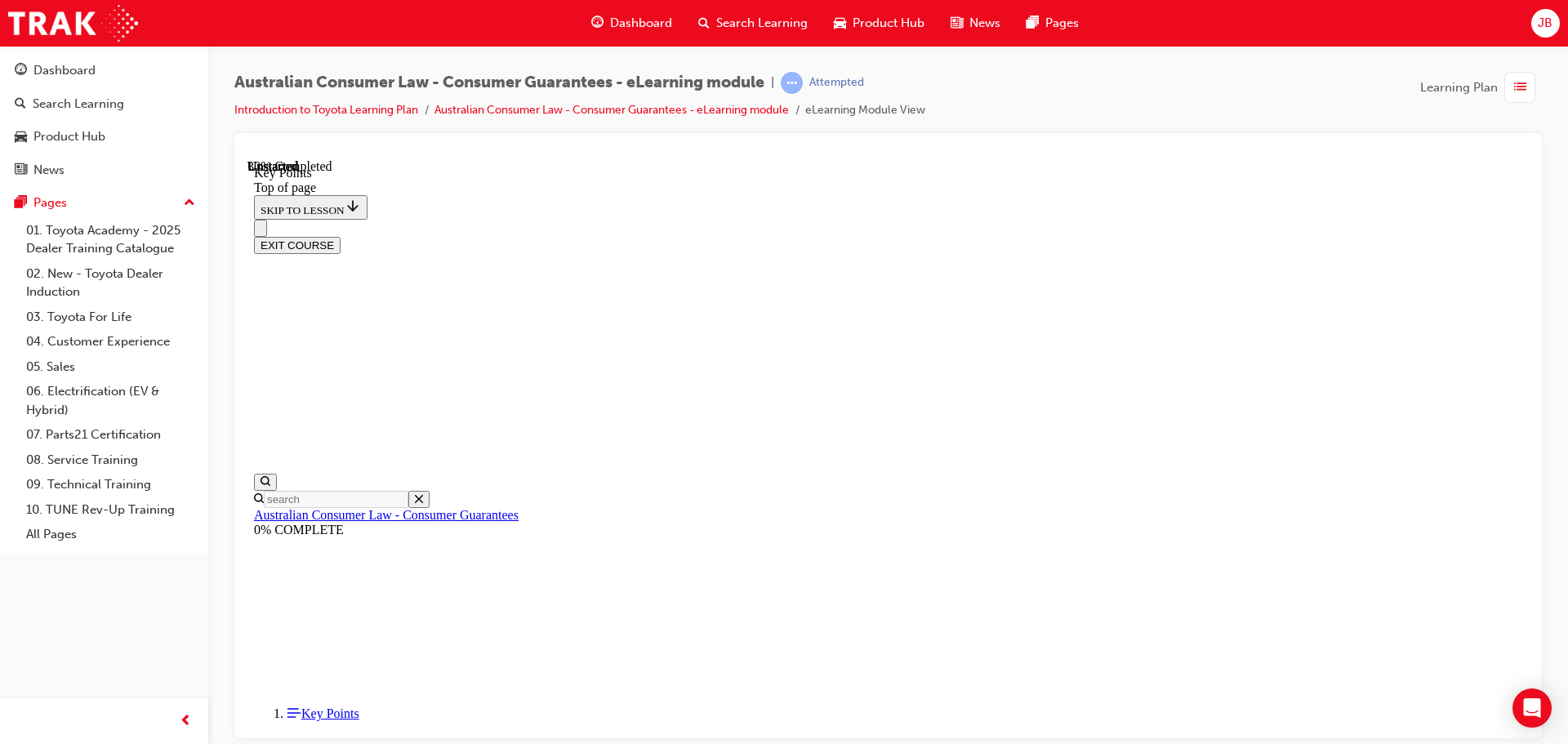
scroll to position [721, 0]
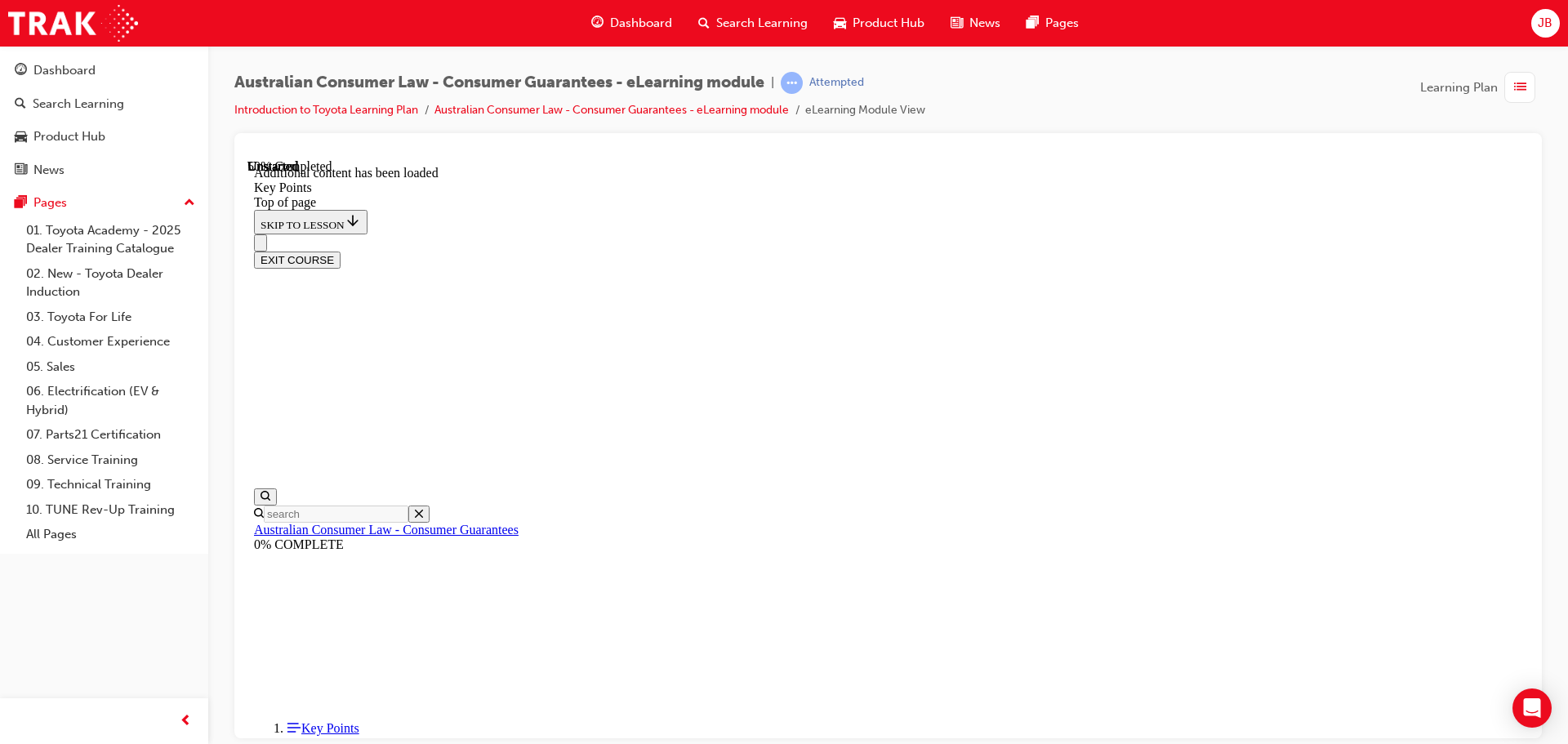
scroll to position [1455, 0]
drag, startPoint x: 773, startPoint y: 365, endPoint x: 1011, endPoint y: 429, distance: 246.5
drag, startPoint x: 1019, startPoint y: 423, endPoint x: 1016, endPoint y: 415, distance: 8.5
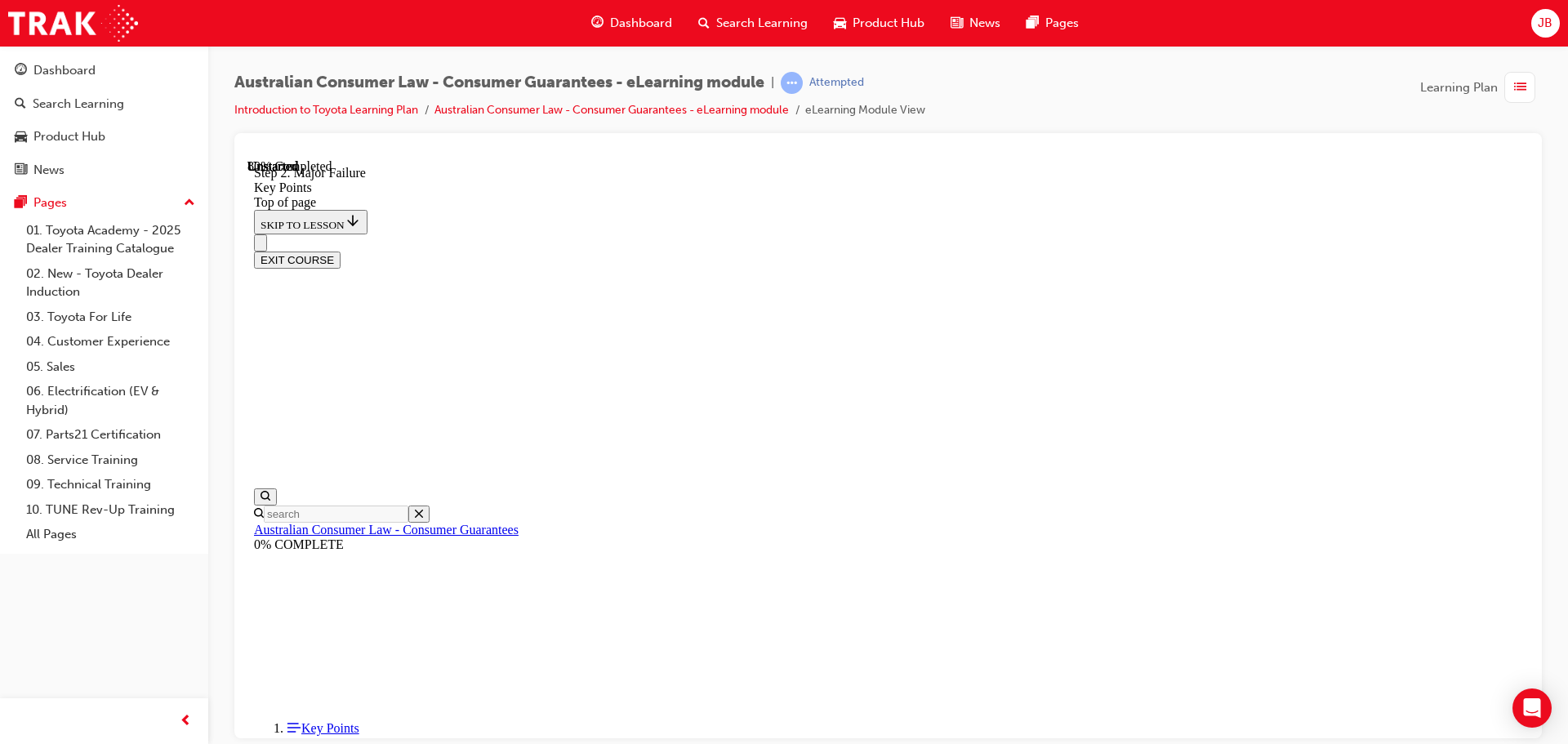
scroll to position [2868, 0]
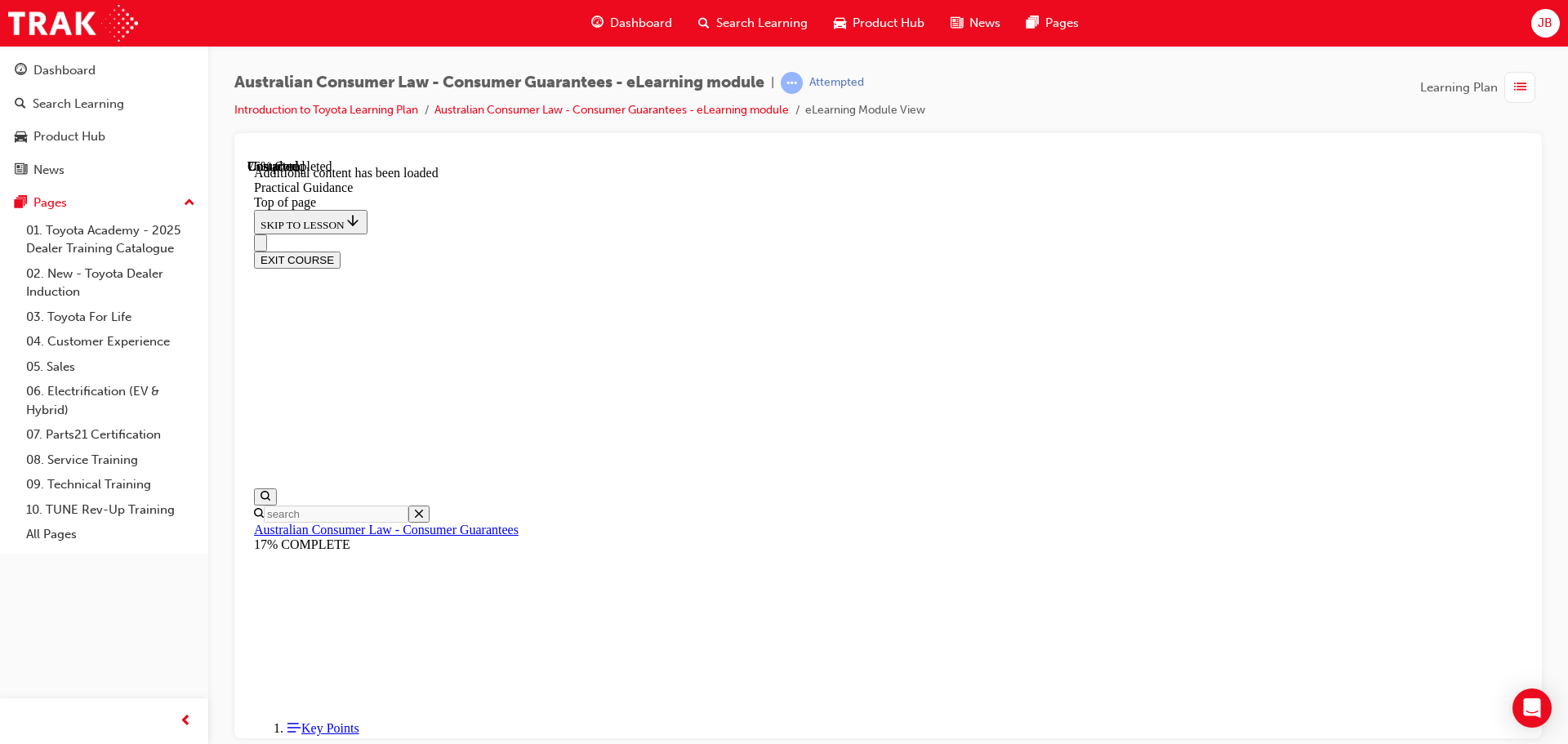
scroll to position [2990, 0]
drag, startPoint x: 710, startPoint y: 336, endPoint x: 1284, endPoint y: 380, distance: 575.7
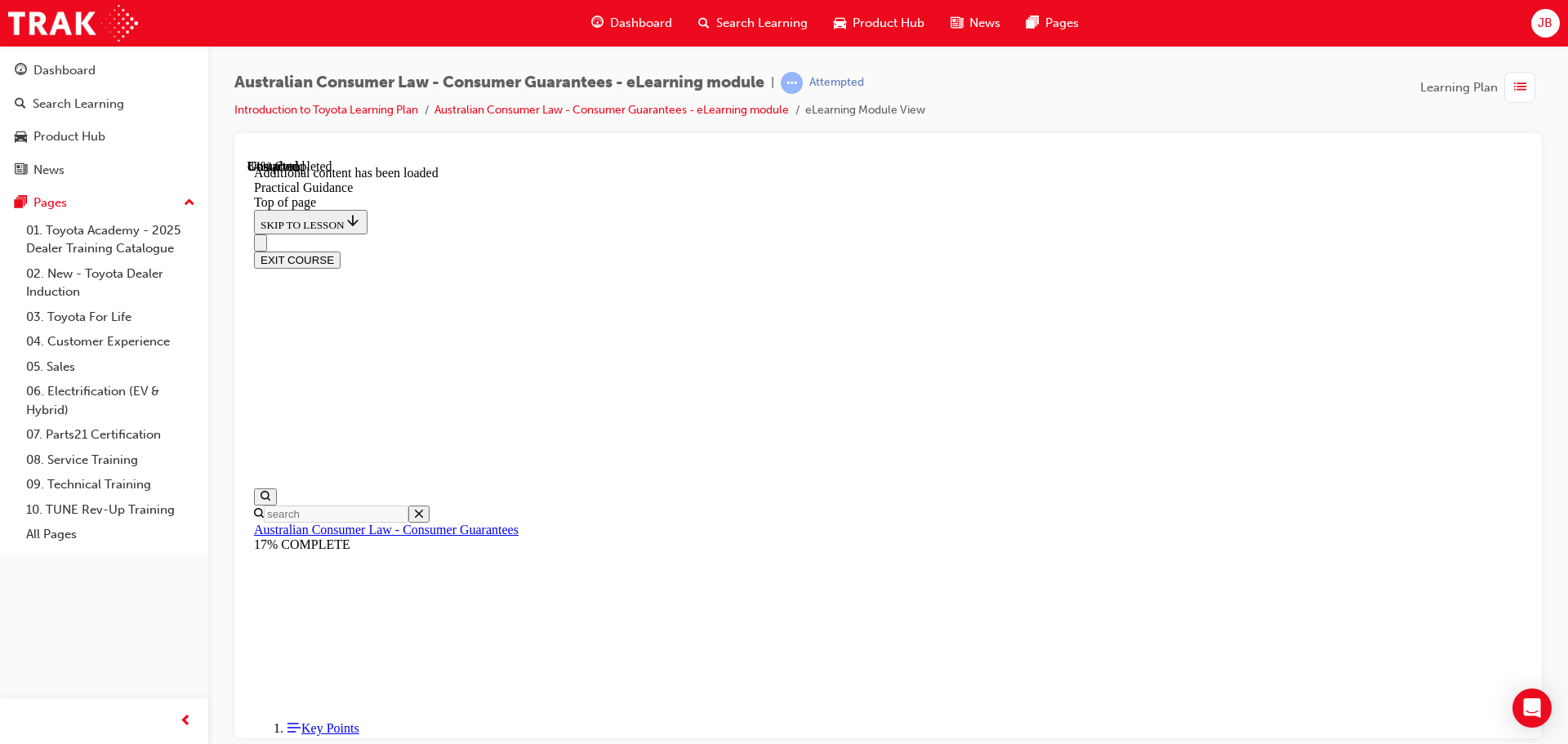
drag, startPoint x: 887, startPoint y: 366, endPoint x: 936, endPoint y: 380, distance: 51.0
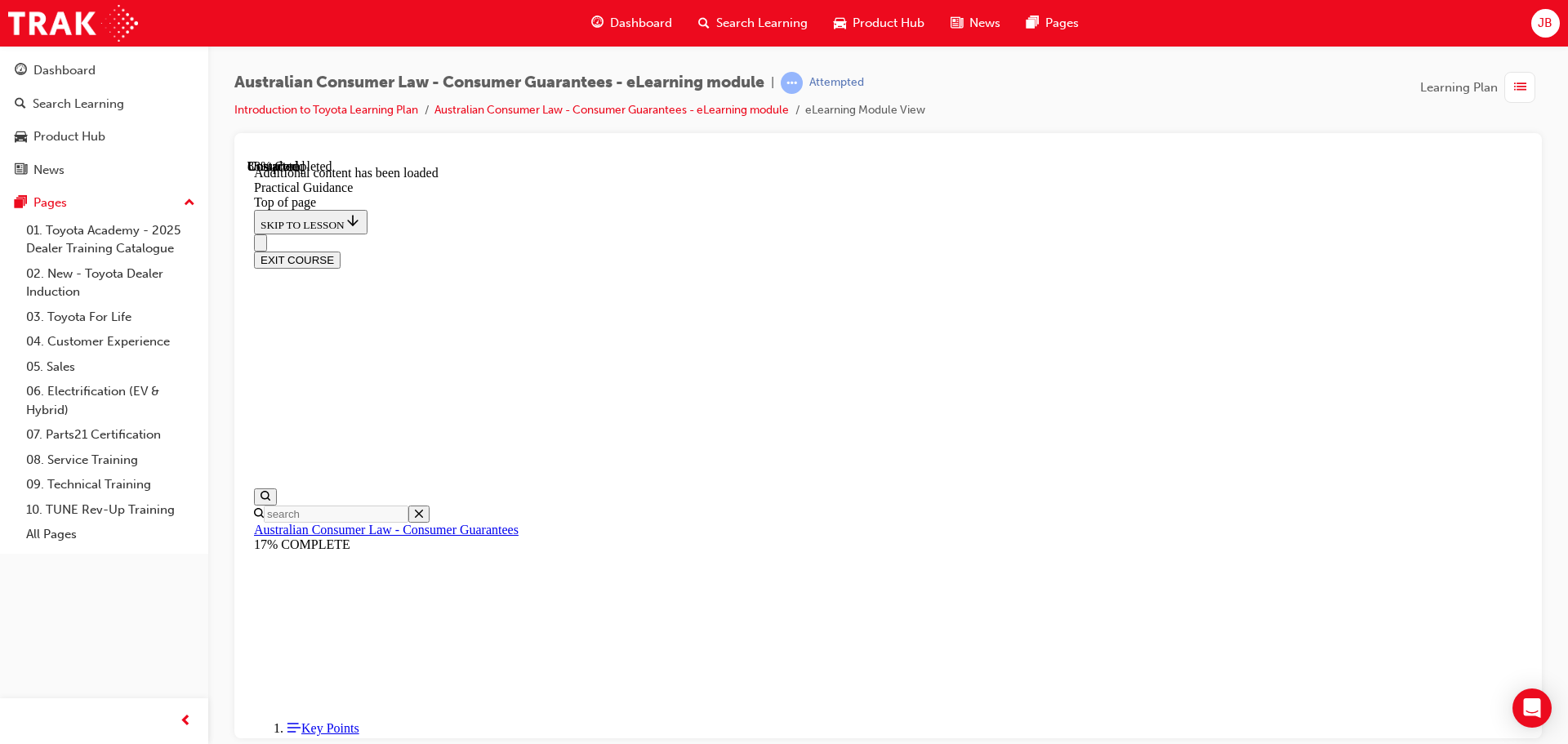
scroll to position [4050, 0]
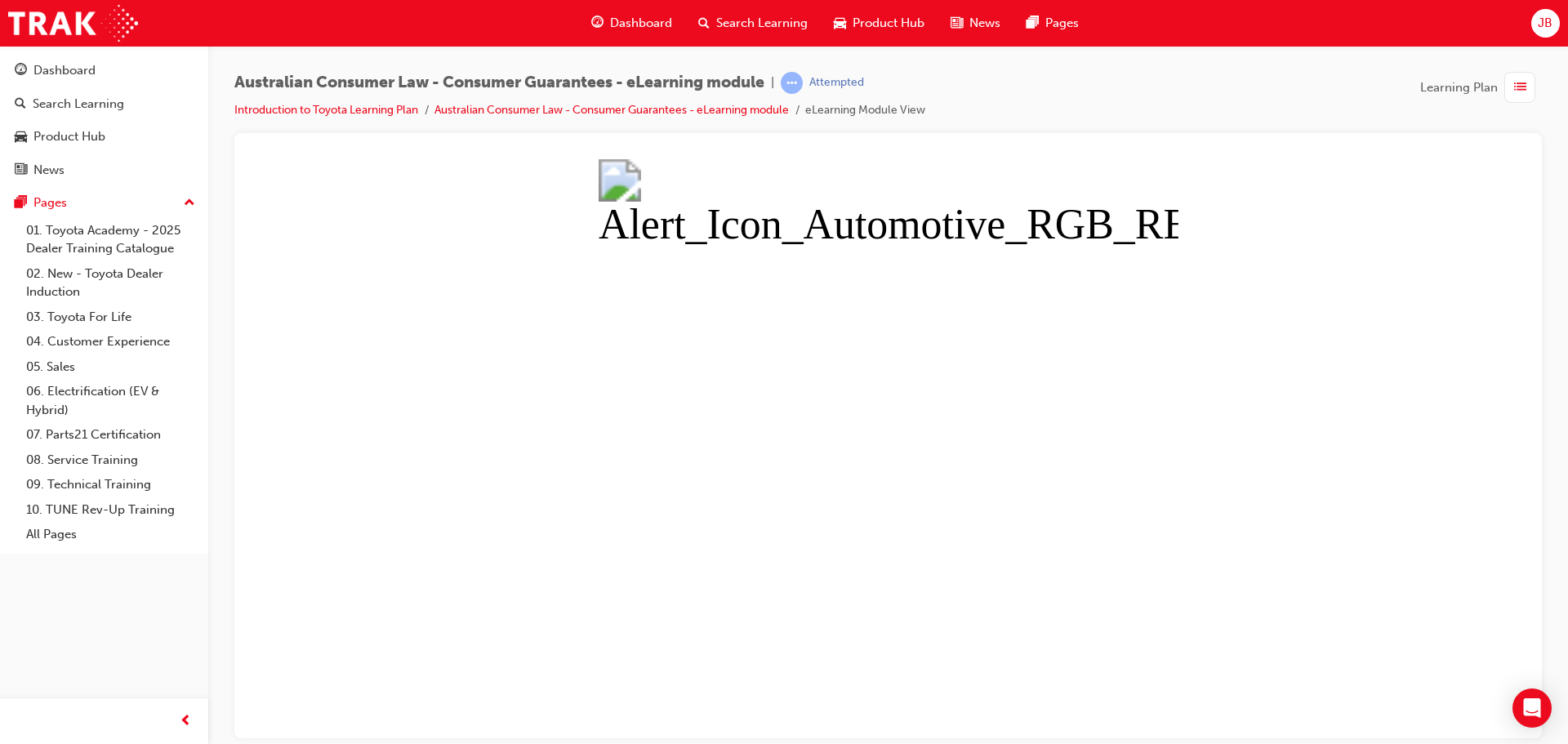
click at [730, 520] on button "Unzoom image" at bounding box center [888, 448] width 1281 height 579
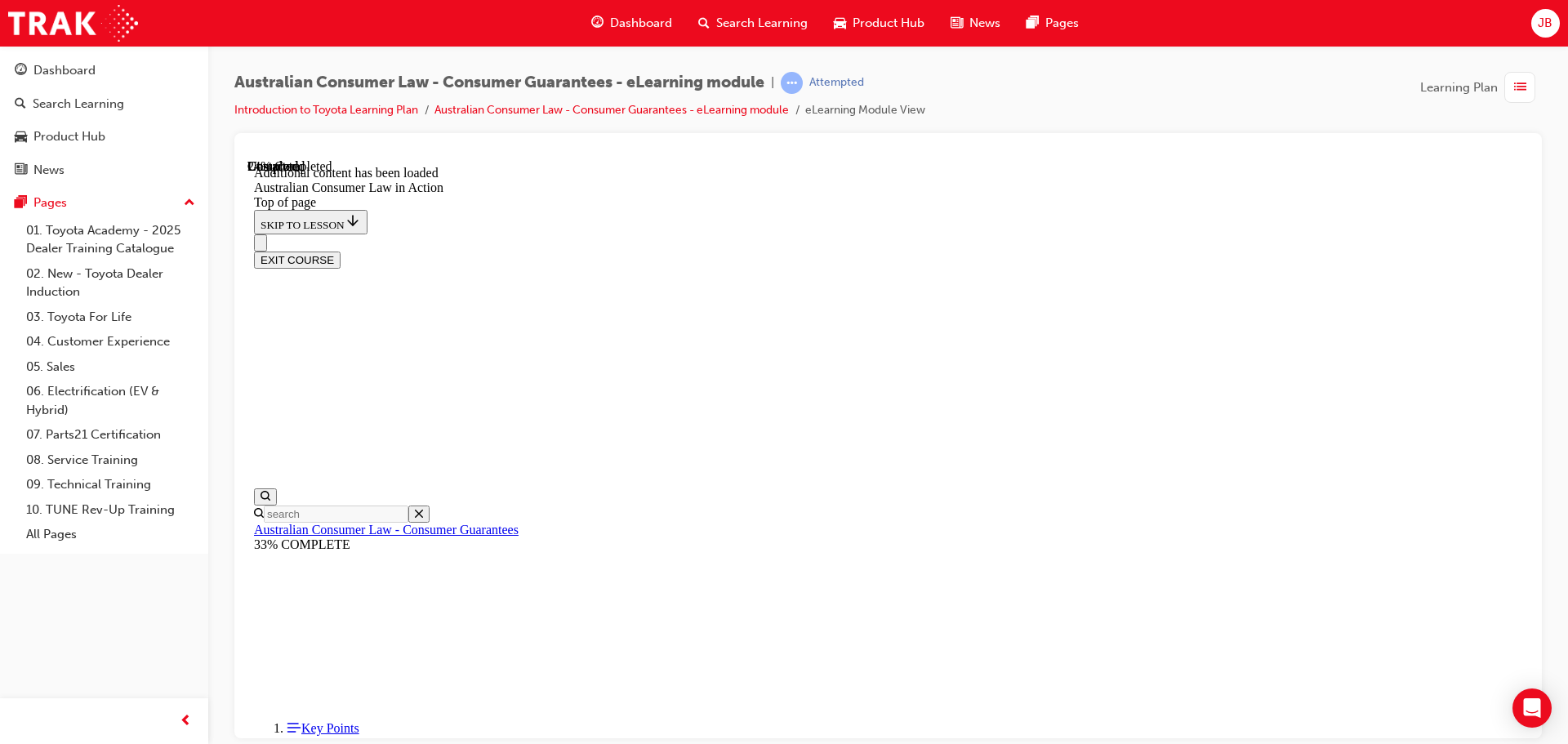
scroll to position [934, 0]
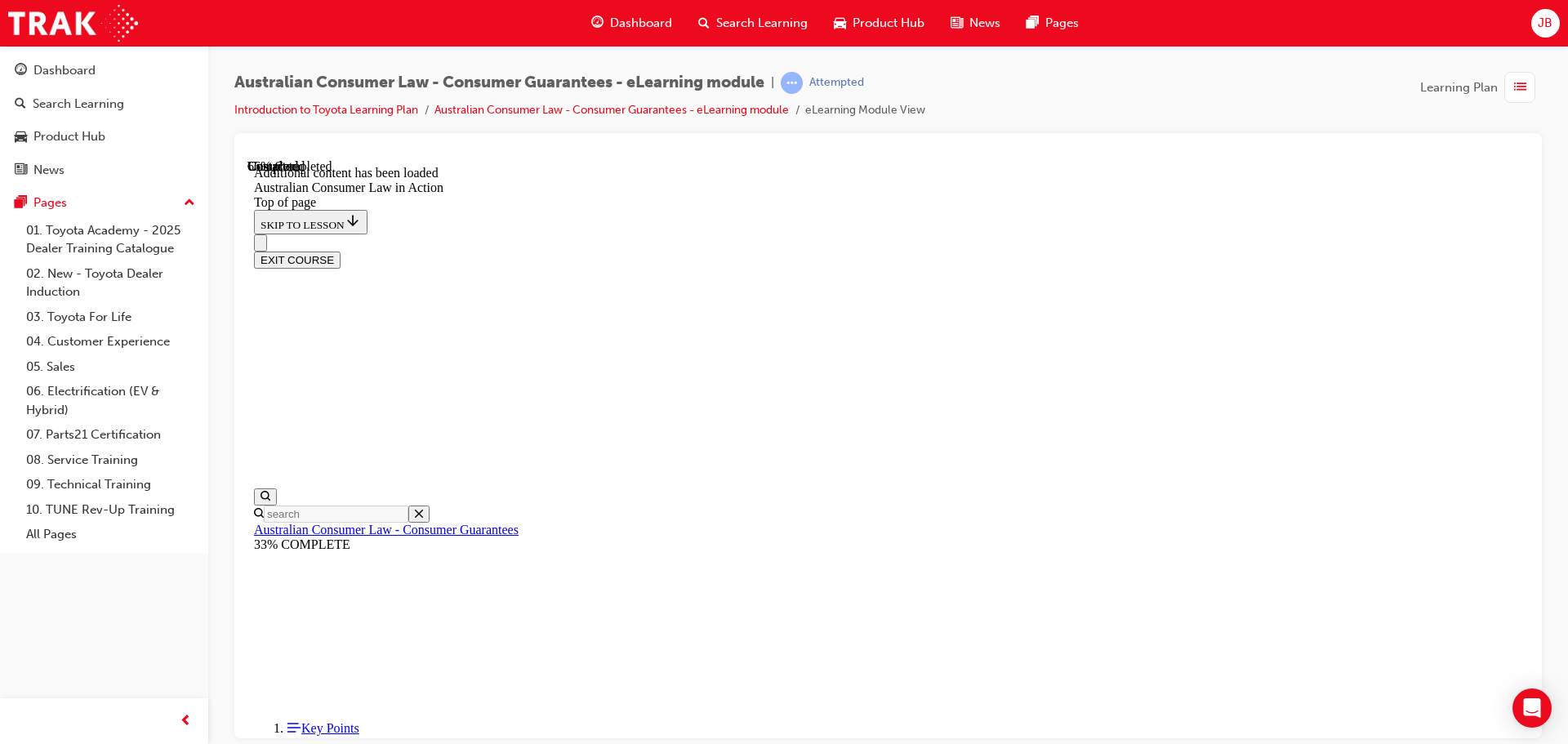
drag, startPoint x: 799, startPoint y: 304, endPoint x: 825, endPoint y: 301, distance: 26.2
drag, startPoint x: 825, startPoint y: 301, endPoint x: 1276, endPoint y: 262, distance: 452.7
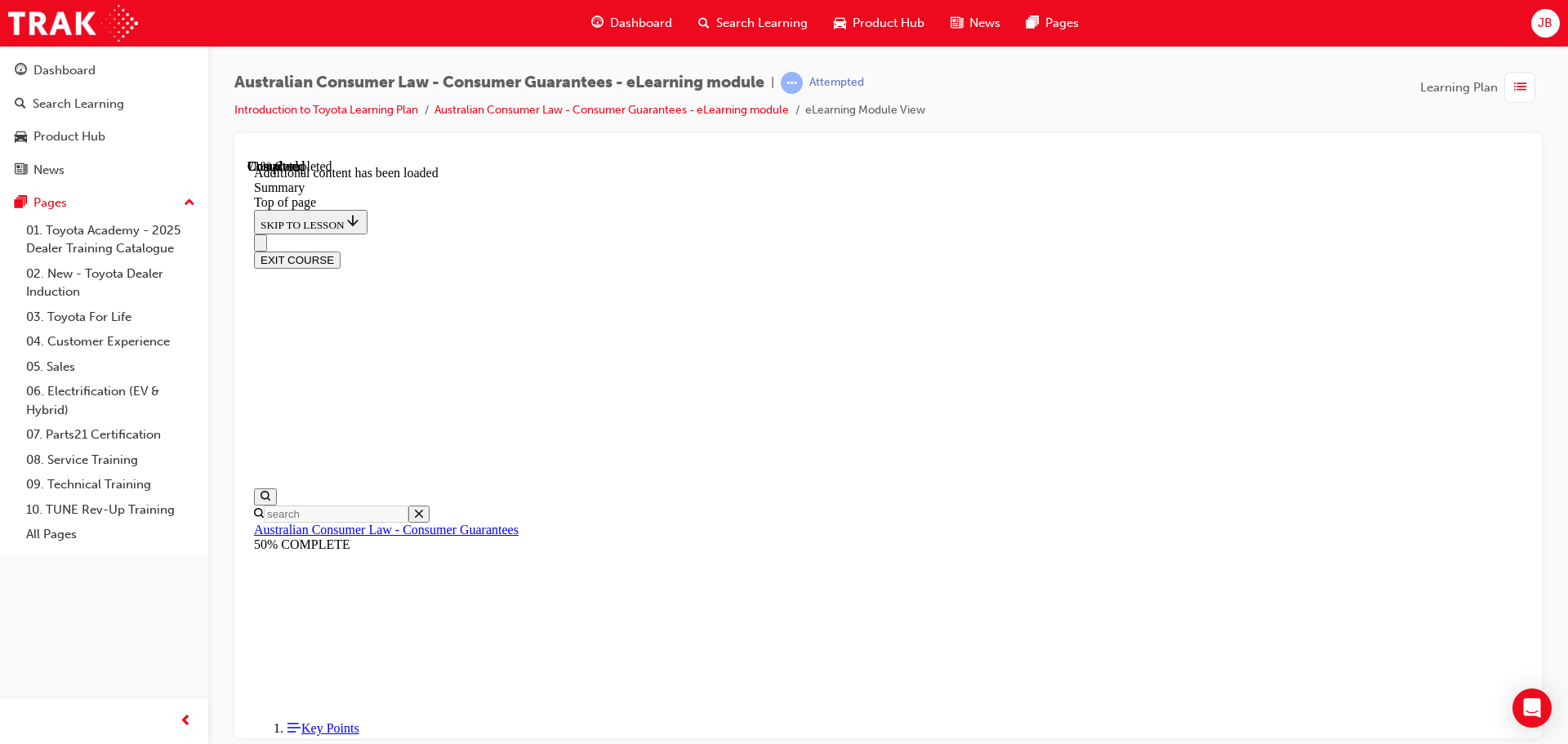
scroll to position [1180, 0]
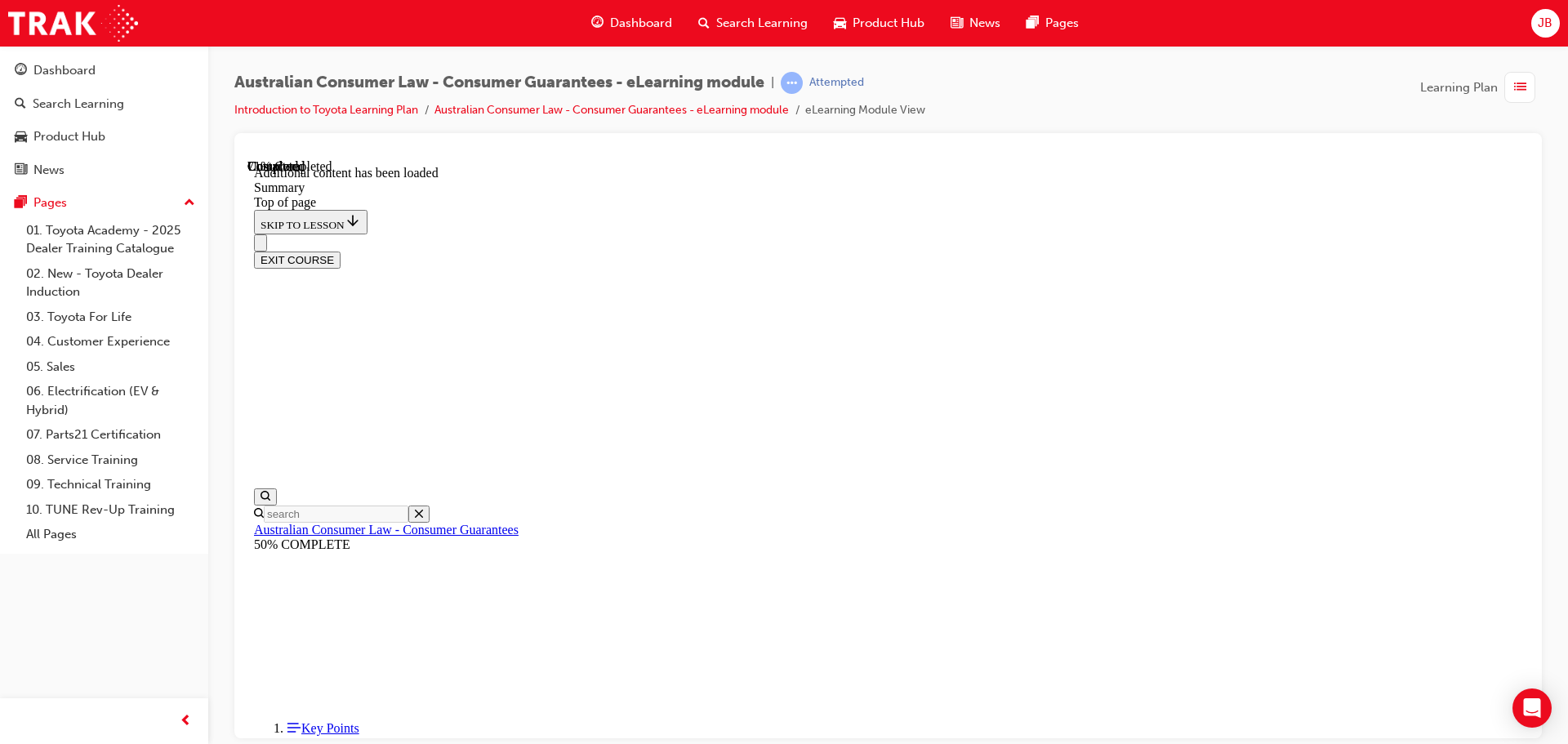
drag, startPoint x: 987, startPoint y: 313, endPoint x: 1147, endPoint y: 288, distance: 161.9
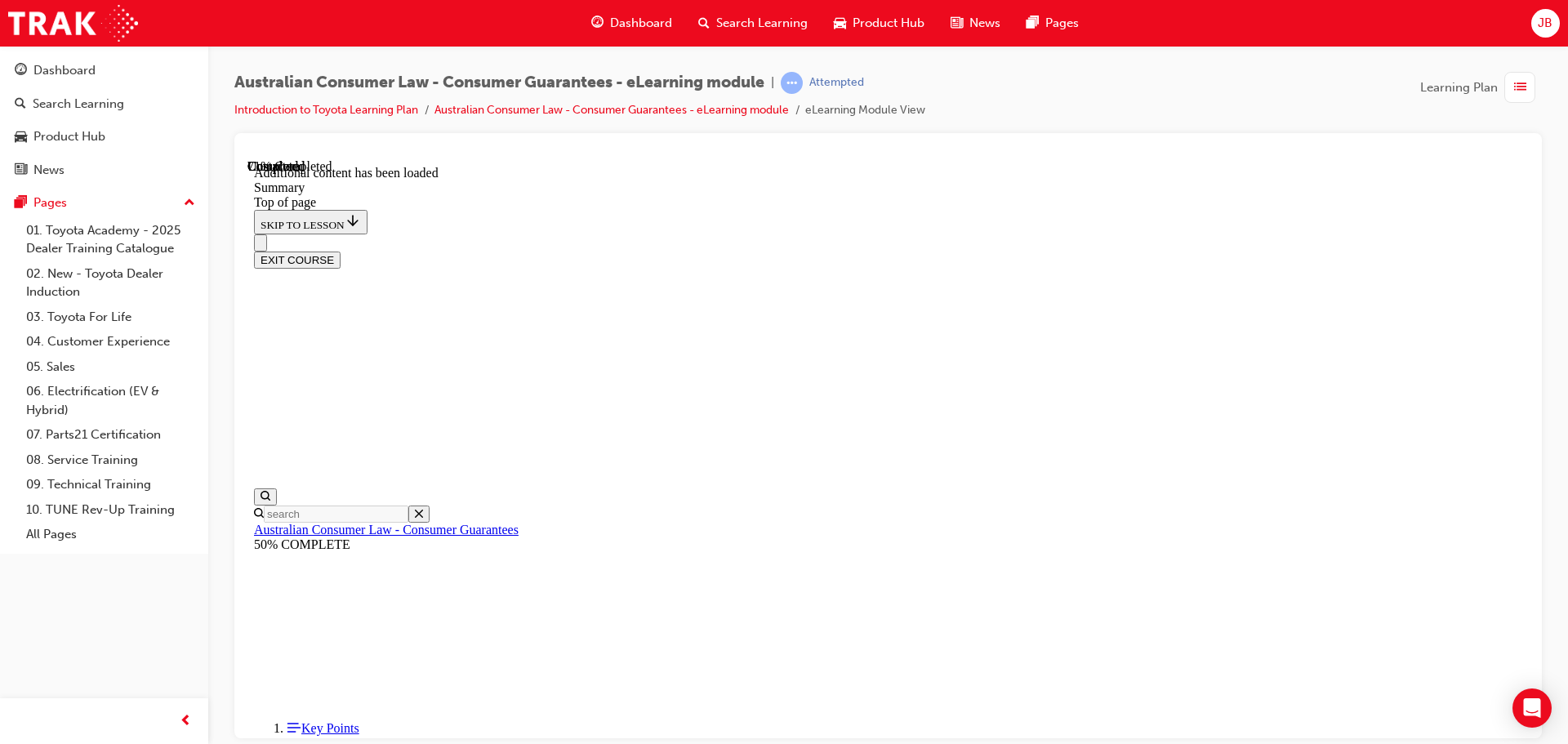
drag, startPoint x: 694, startPoint y: 474, endPoint x: 700, endPoint y: 502, distance: 28.6
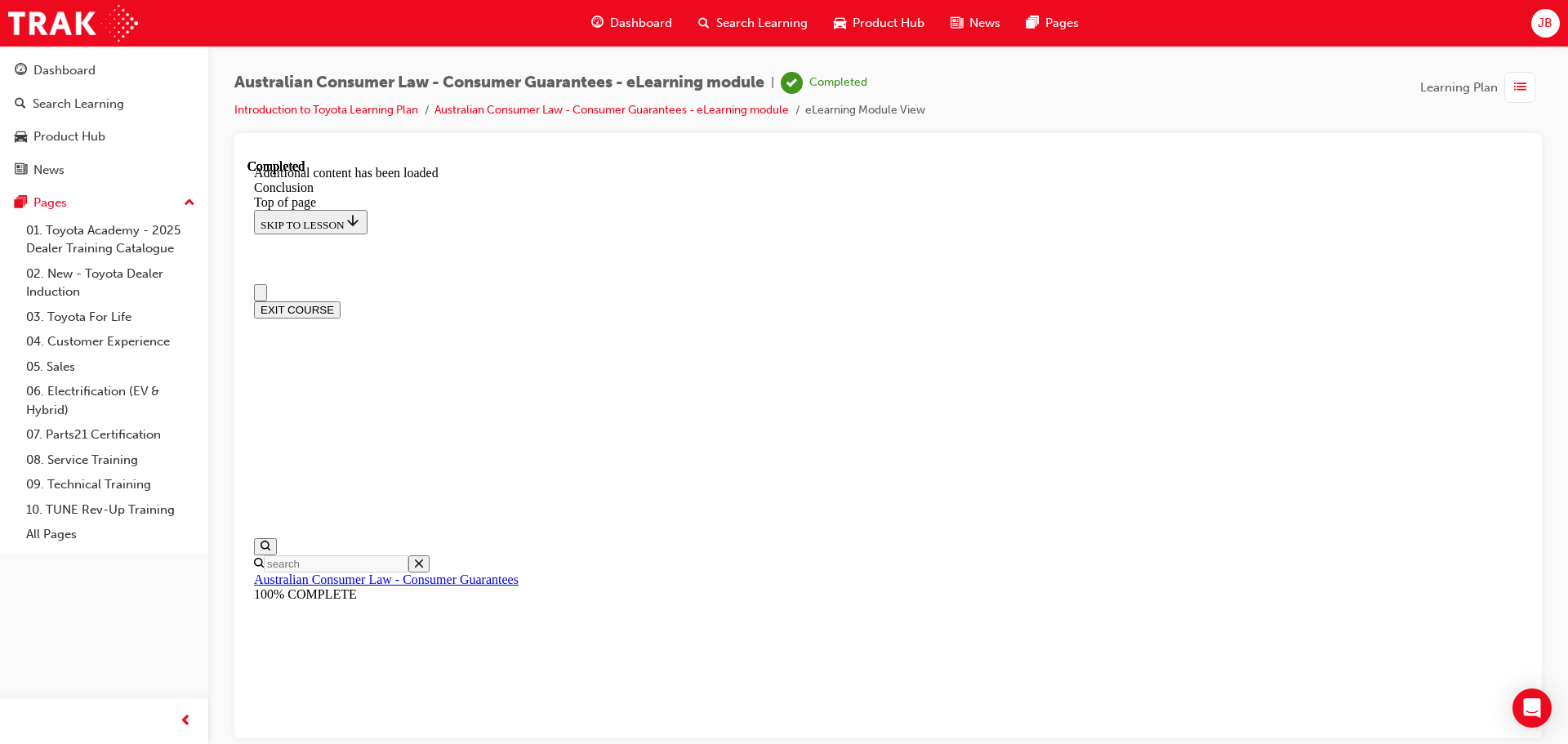
scroll to position [0, 0]
click at [340, 301] on button "EXIT COURSE" at bounding box center [297, 309] width 86 height 17
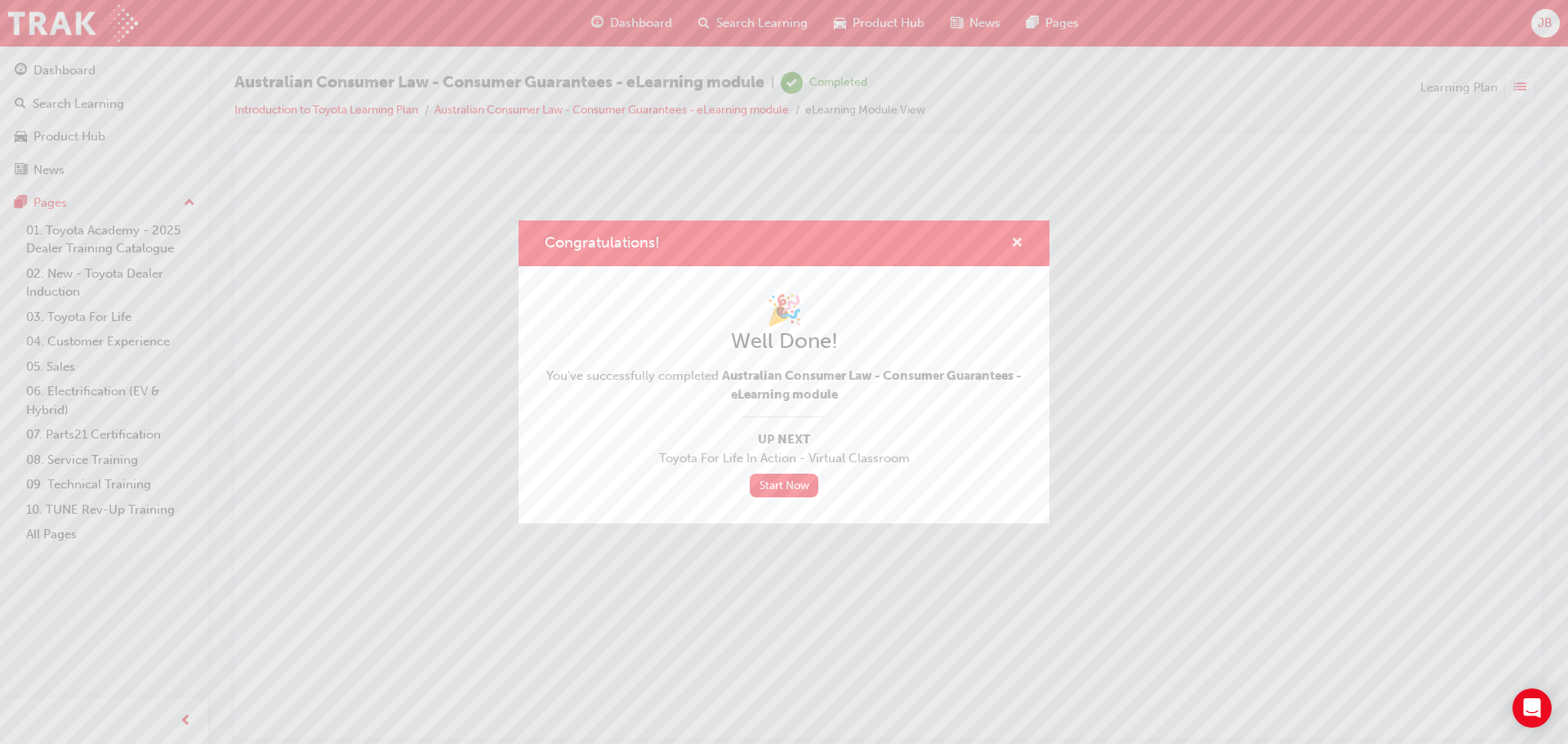
click at [1015, 240] on span "cross-icon" at bounding box center [1017, 244] width 13 height 14
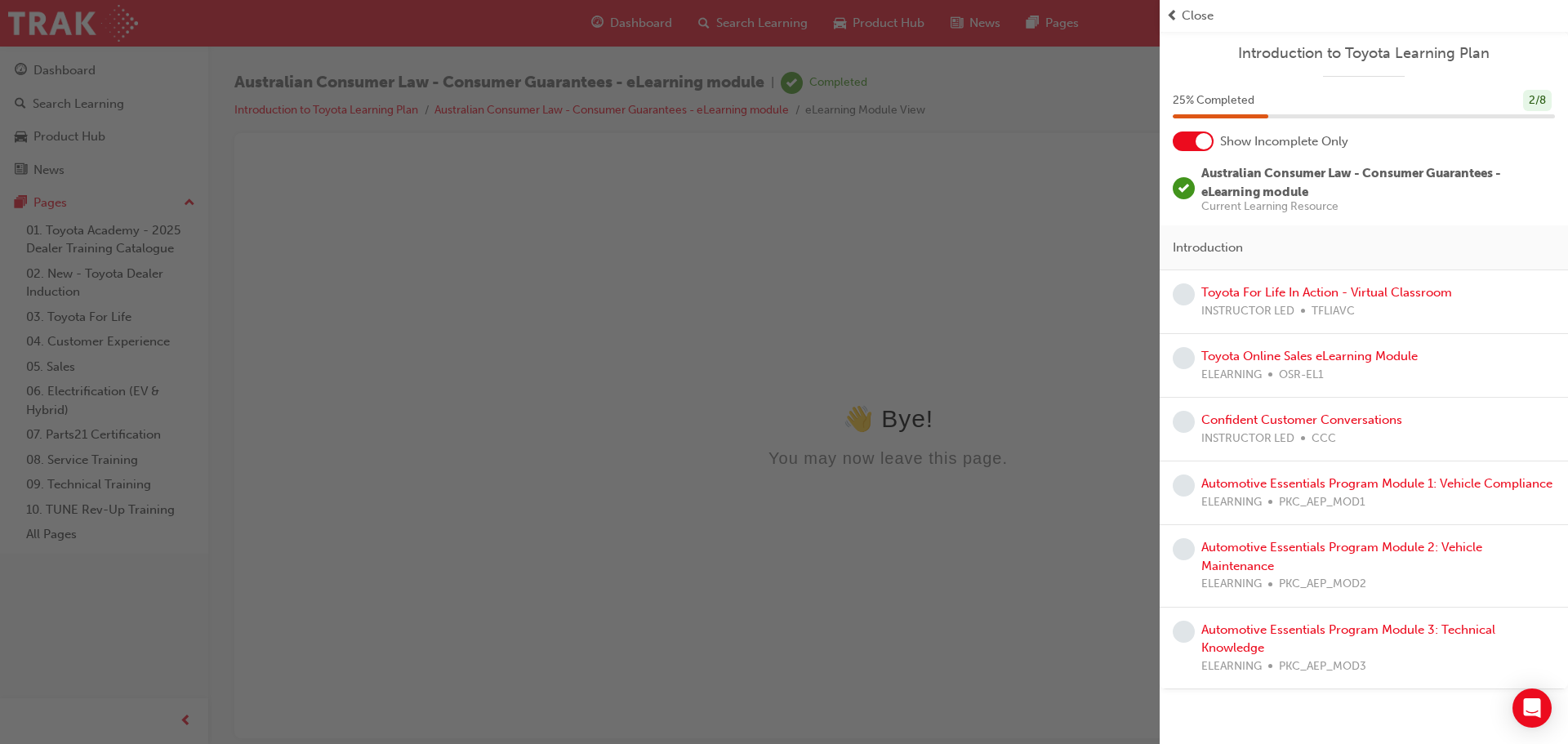
drag, startPoint x: 1173, startPoint y: 9, endPoint x: 1163, endPoint y: 14, distance: 11.2
click at [1173, 10] on span "prev-icon" at bounding box center [1173, 15] width 13 height 19
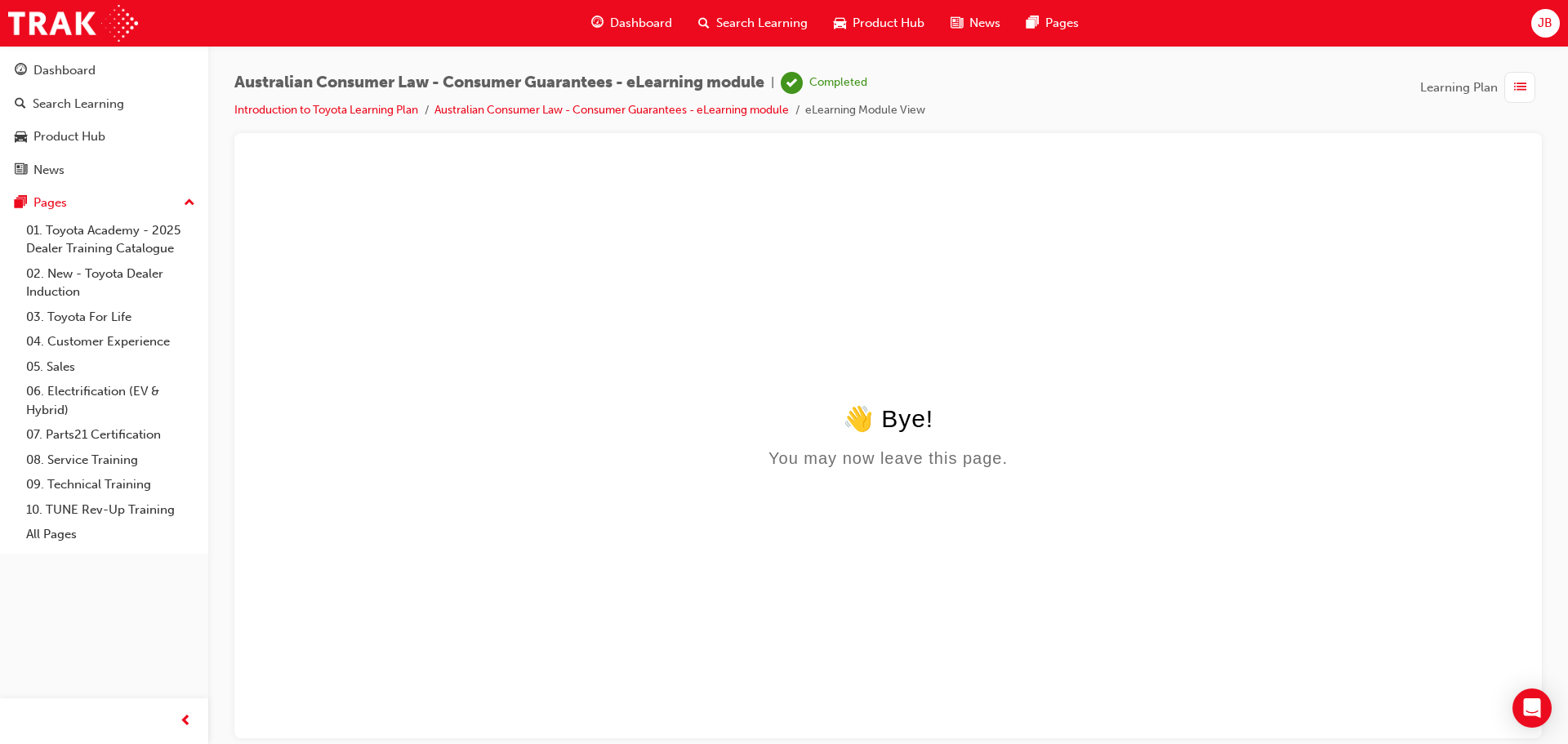
click at [1538, 22] on span "JB" at bounding box center [1545, 23] width 14 height 19
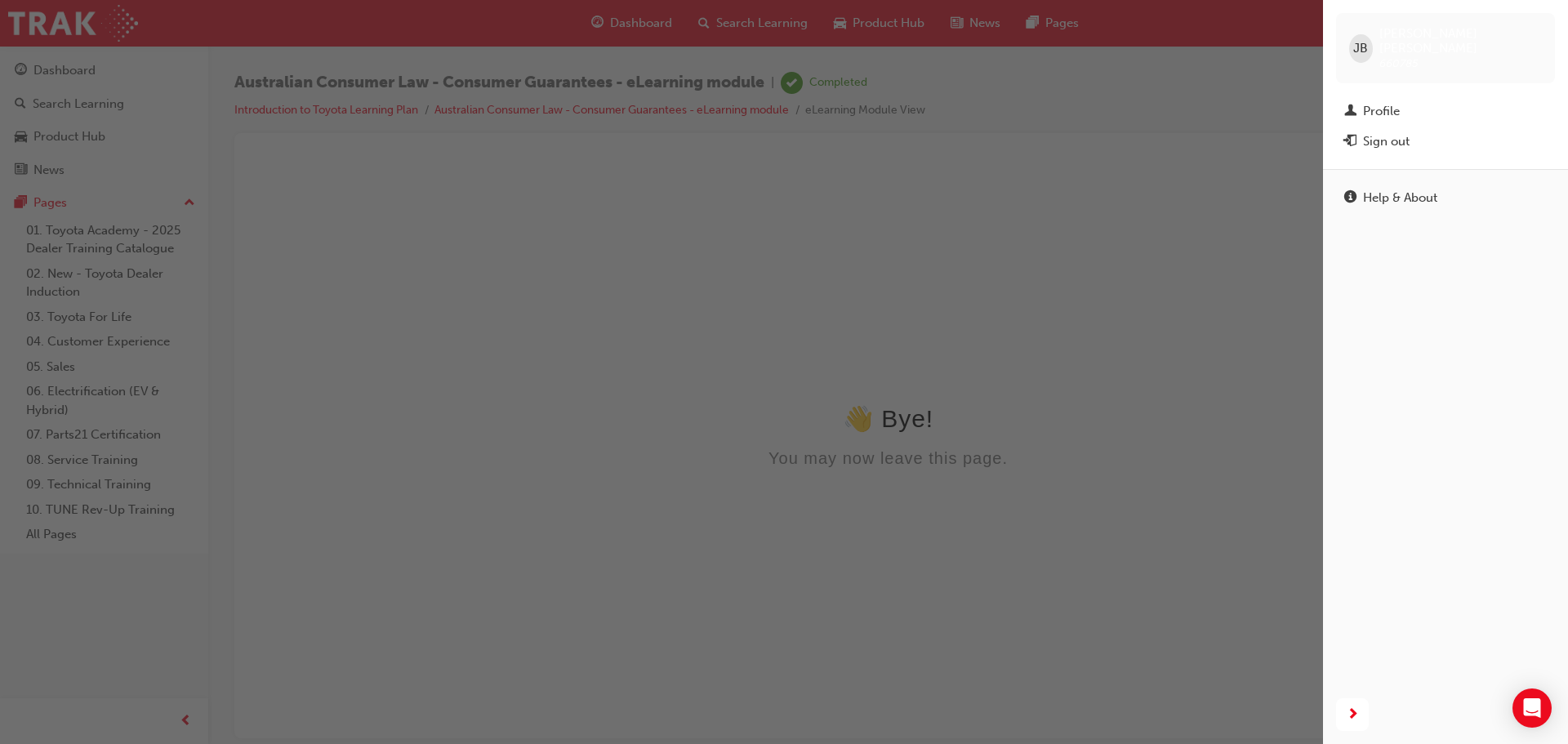
click at [1131, 202] on div "button" at bounding box center [661, 372] width 1323 height 744
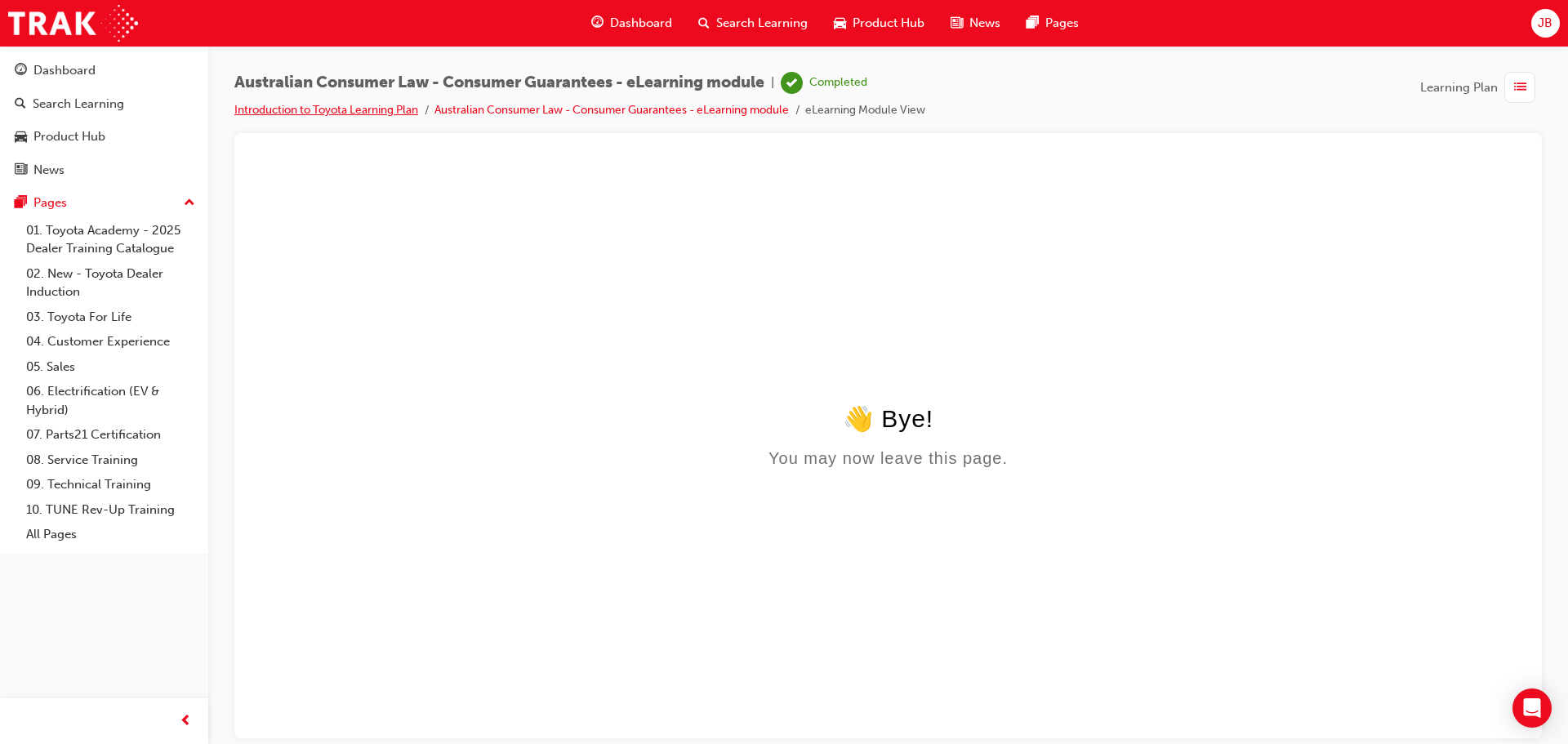
click at [363, 104] on link "Introduction to Toyota Learning Plan" at bounding box center [326, 109] width 184 height 14
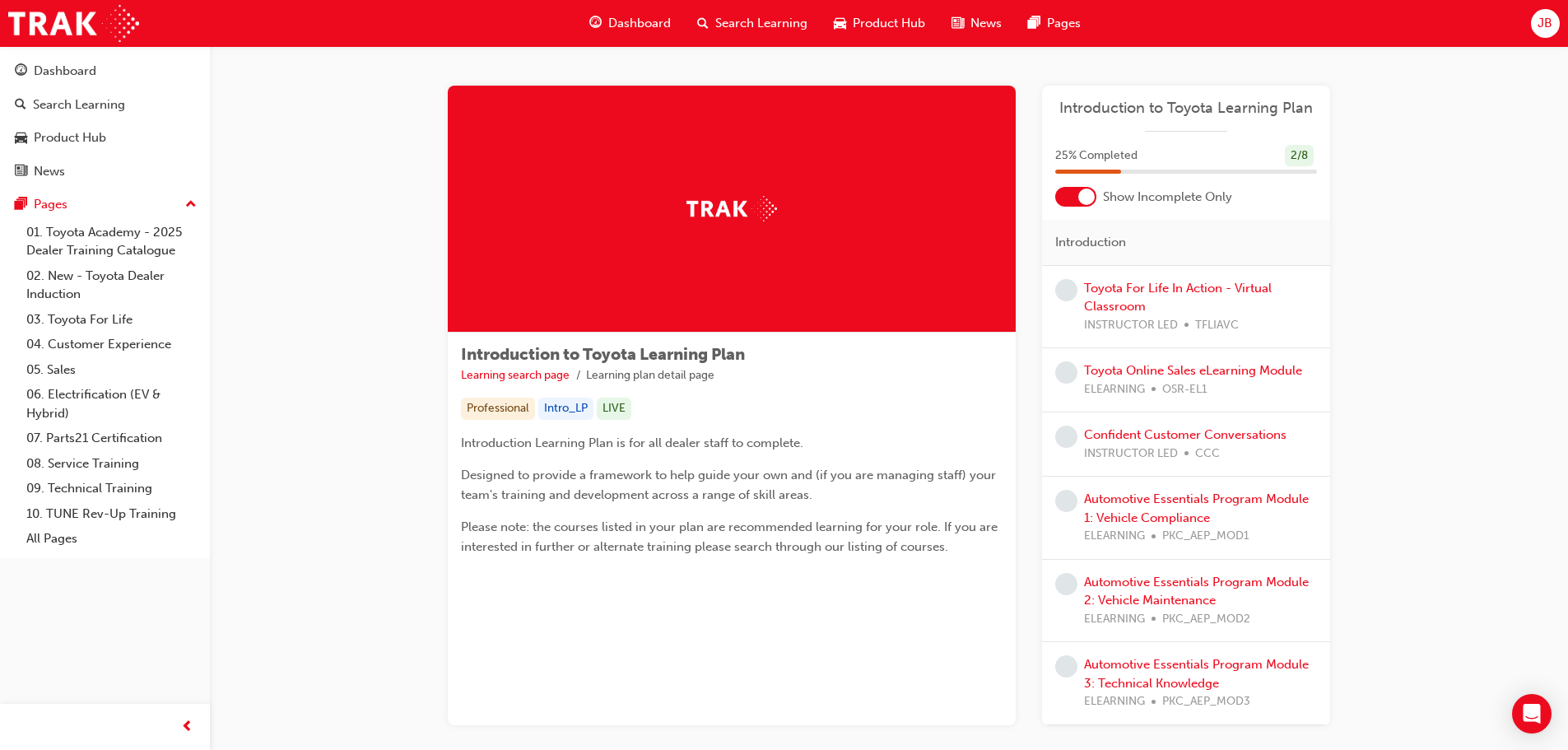
click at [1533, 21] on div "JB" at bounding box center [1545, 24] width 29 height 29
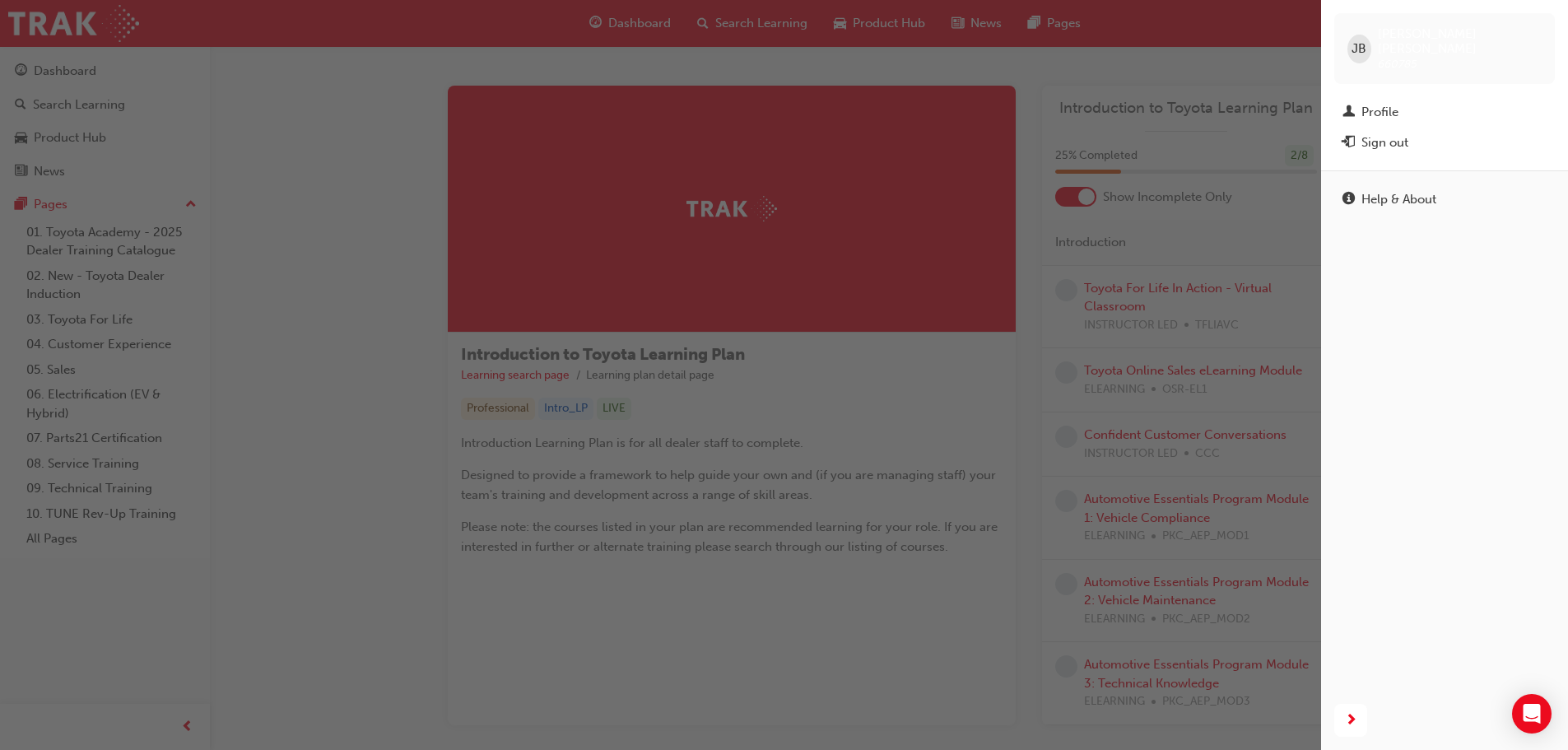
click at [1364, 40] on span "JB" at bounding box center [1359, 49] width 15 height 19
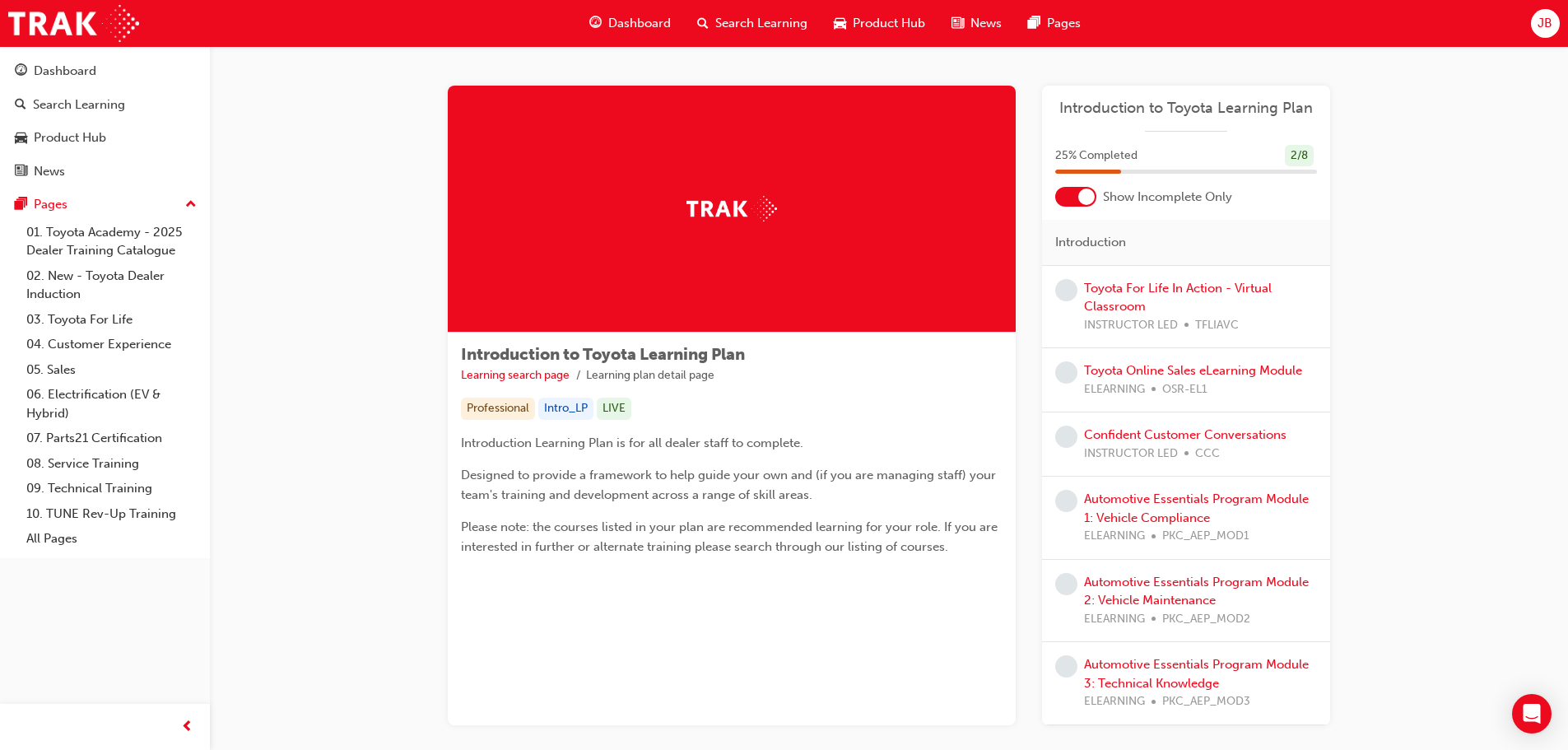
click at [1552, 17] on span "JB" at bounding box center [1544, 23] width 15 height 19
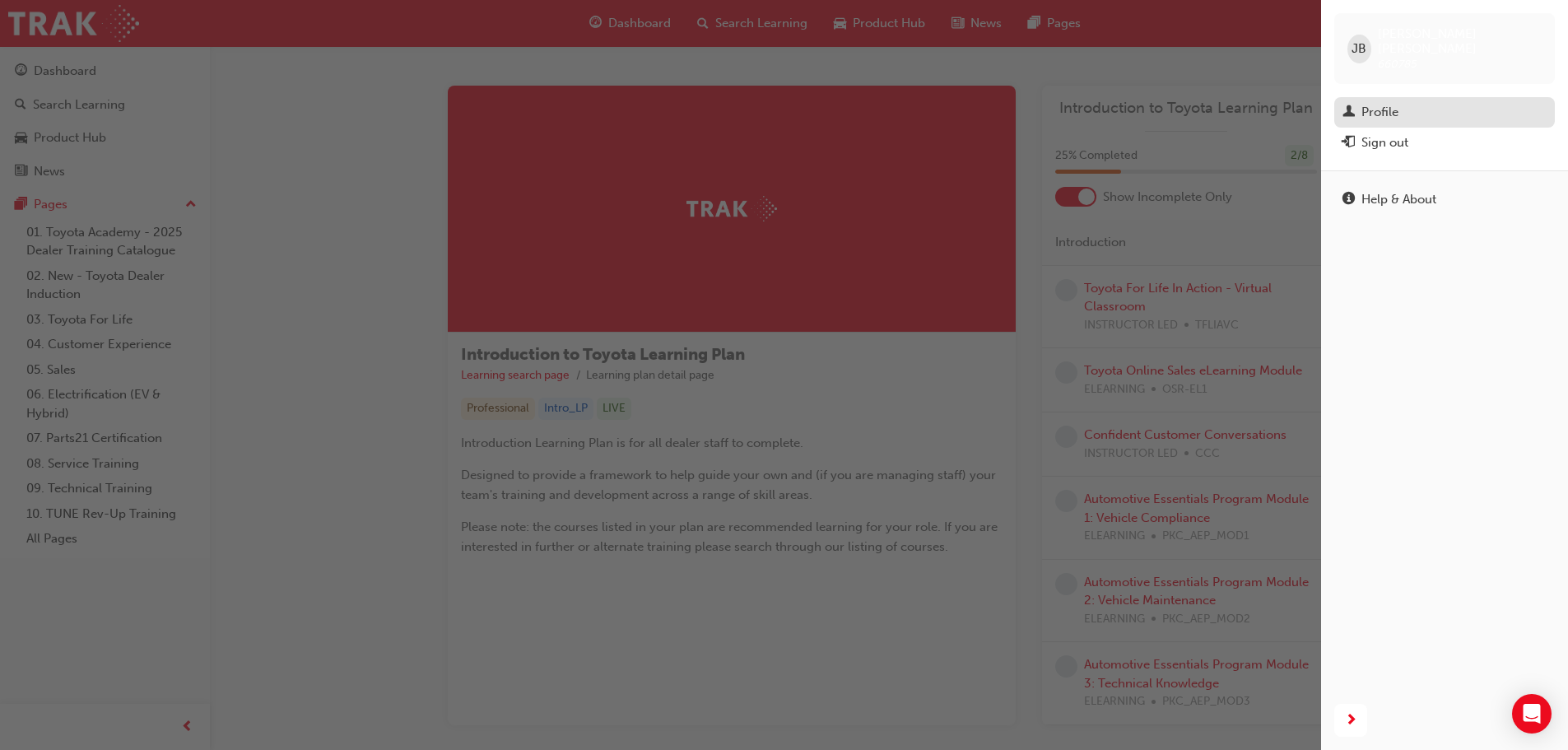
click at [1377, 103] on div "Profile" at bounding box center [1379, 112] width 37 height 19
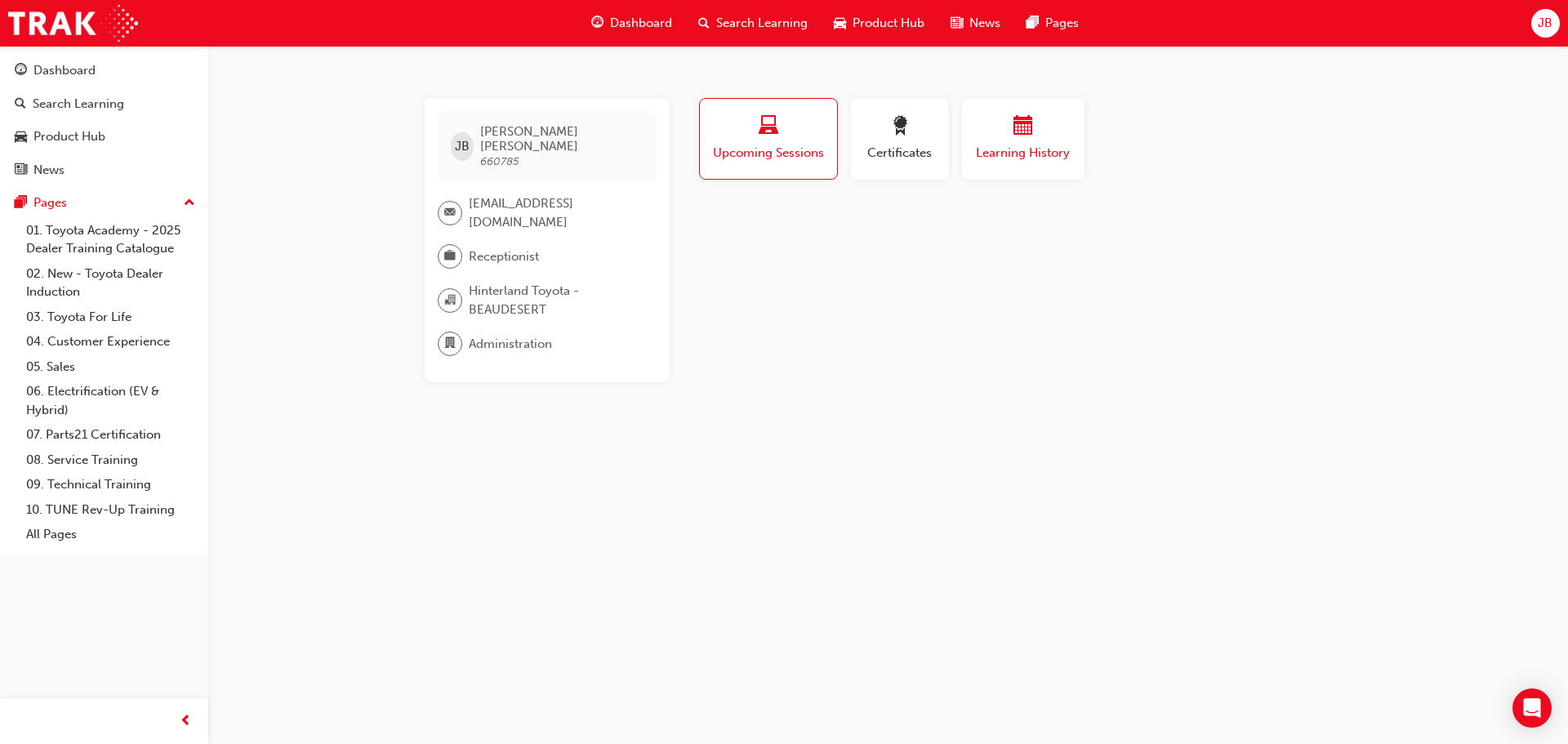
click at [1031, 141] on div "Learning History" at bounding box center [1023, 140] width 98 height 47
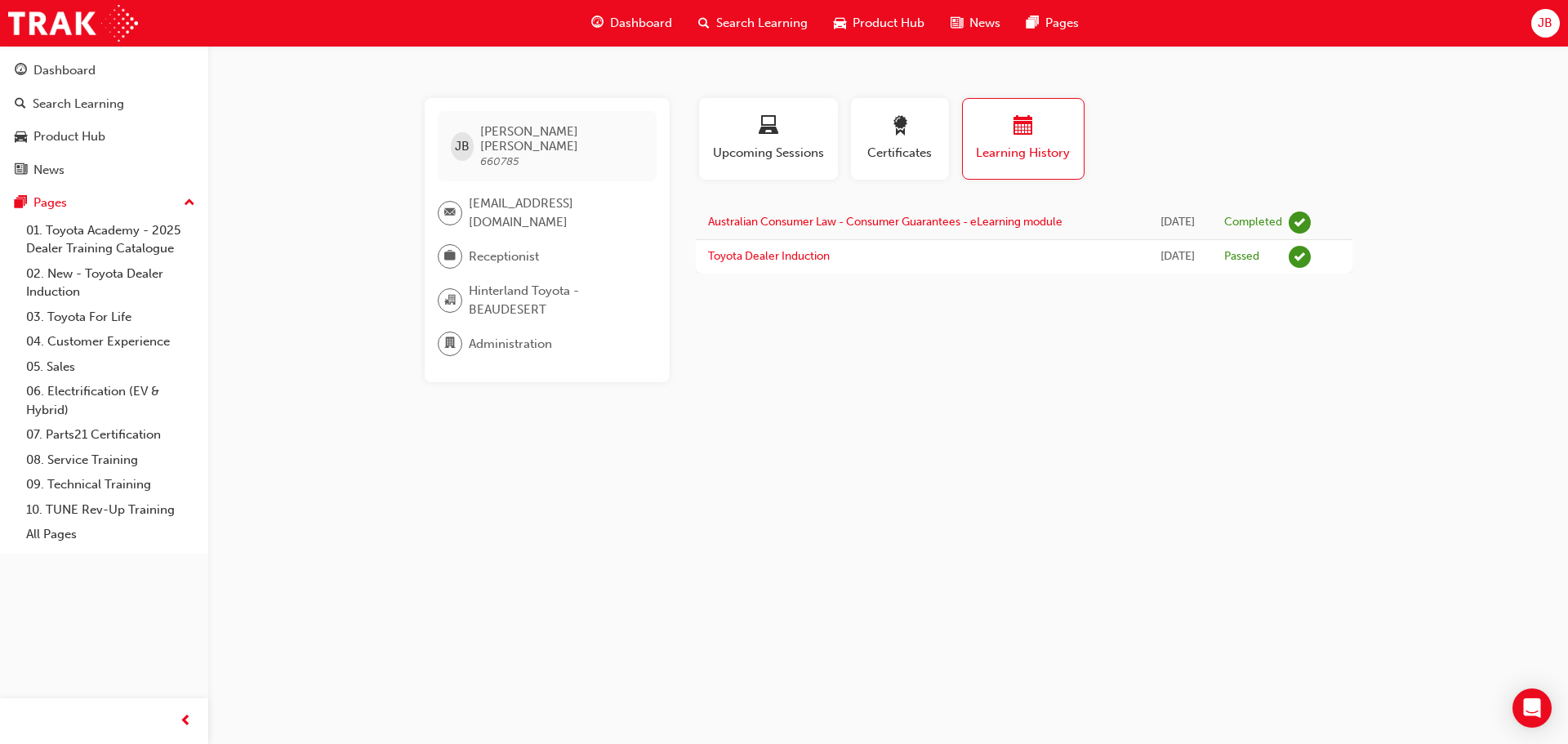
click at [639, 22] on span "Dashboard" at bounding box center [640, 23] width 62 height 19
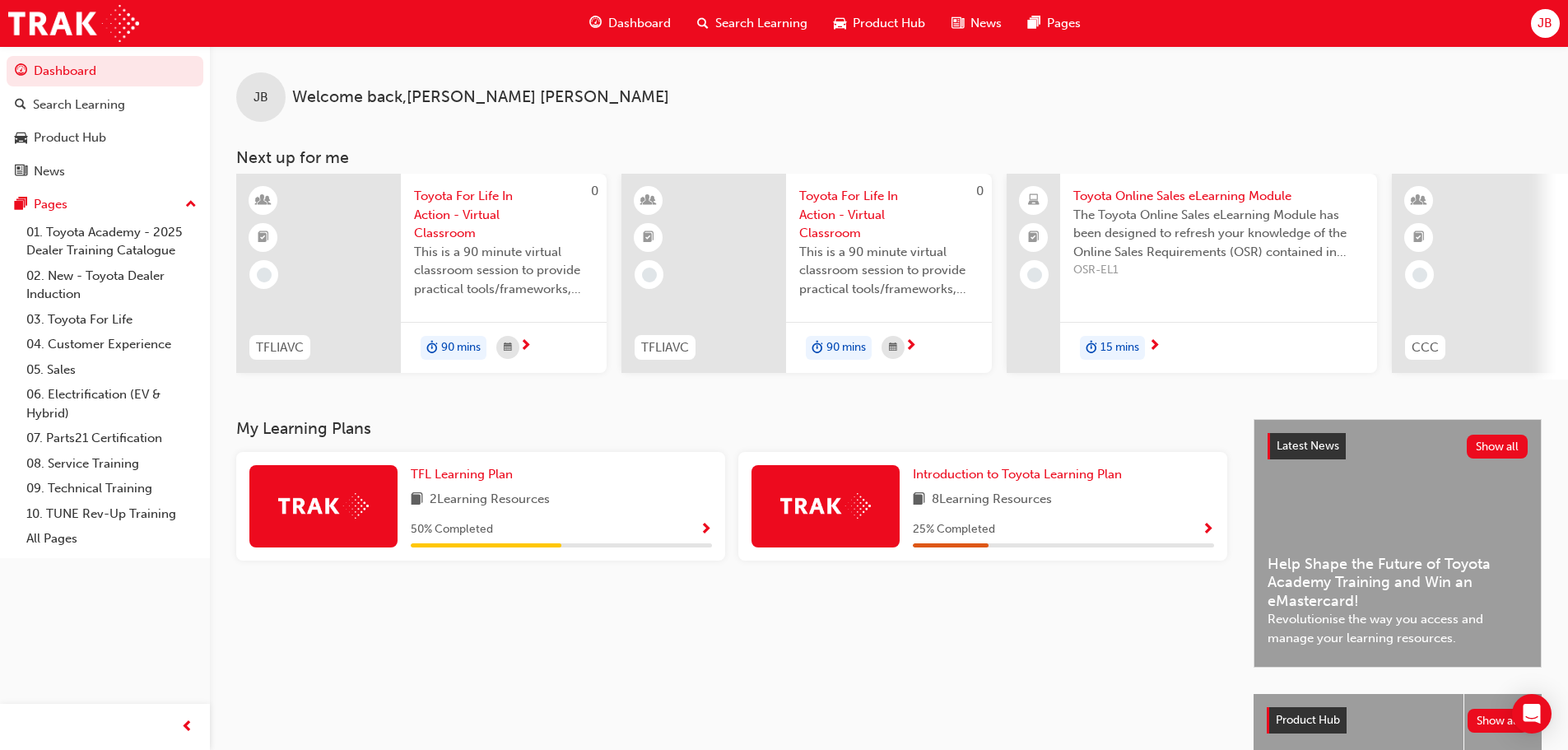
click at [1548, 25] on span "JB" at bounding box center [1544, 23] width 15 height 19
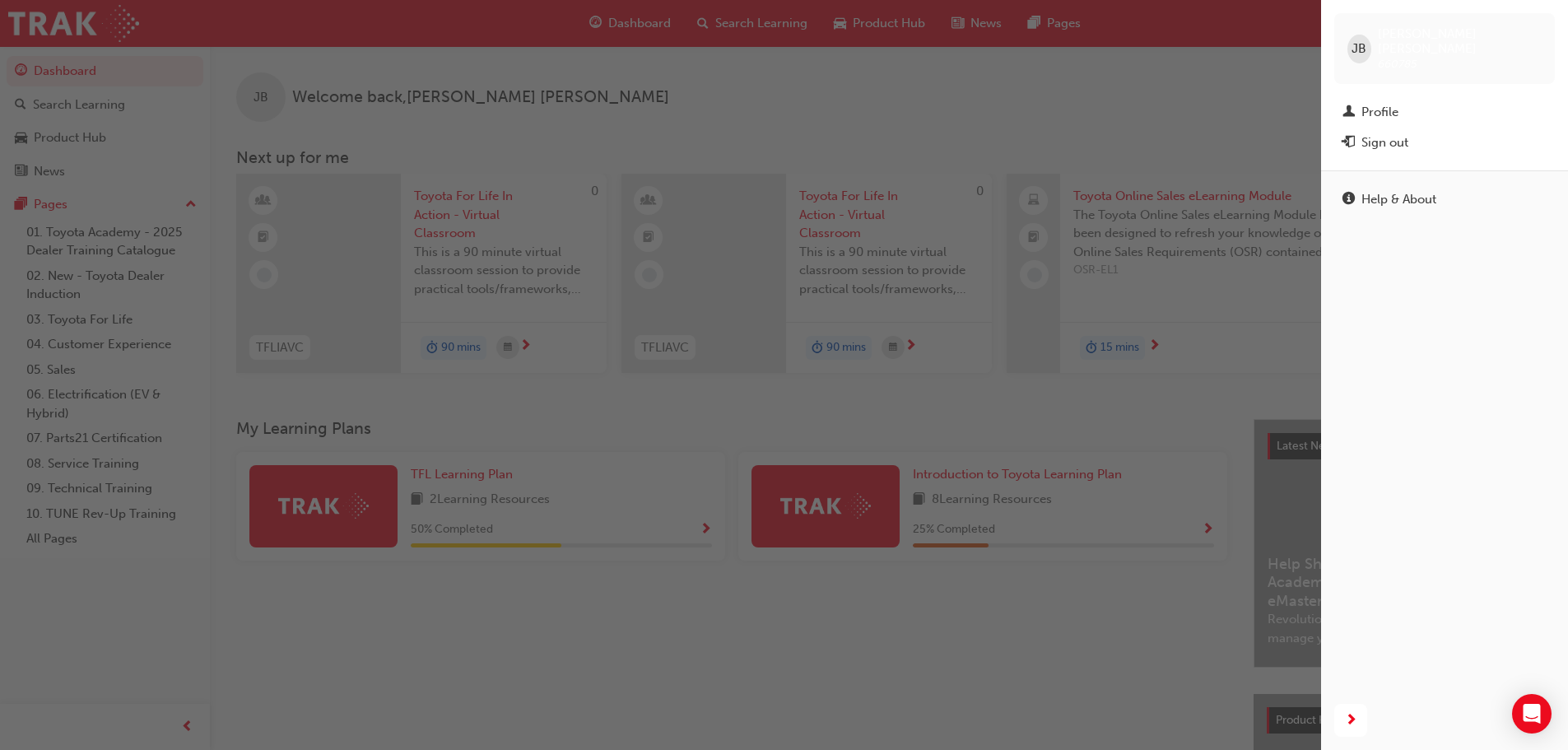
click at [1395, 103] on div "Profile" at bounding box center [1379, 112] width 37 height 19
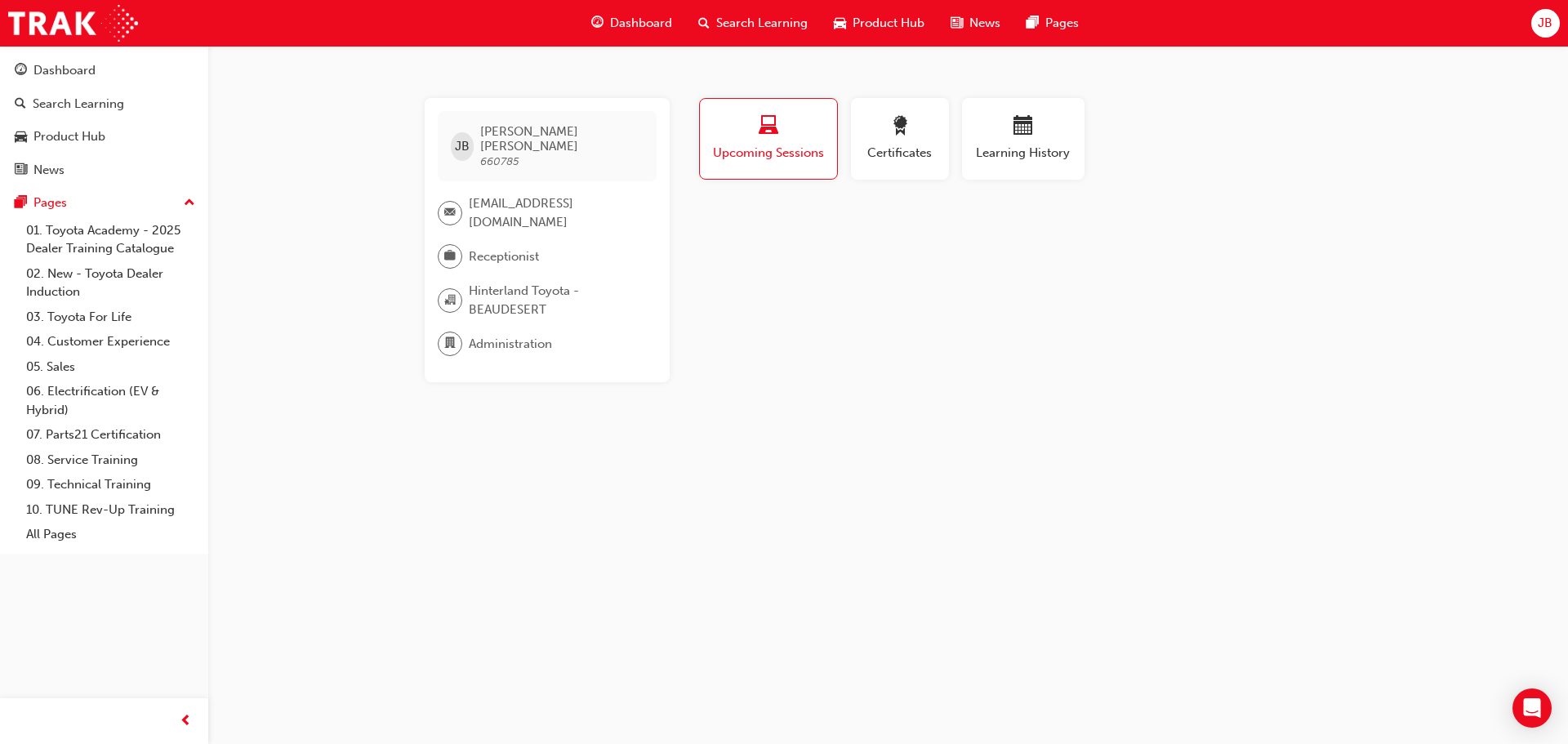
click at [760, 151] on span "Upcoming Sessions" at bounding box center [768, 153] width 113 height 19
click at [911, 142] on div "Certificates" at bounding box center [900, 140] width 74 height 47
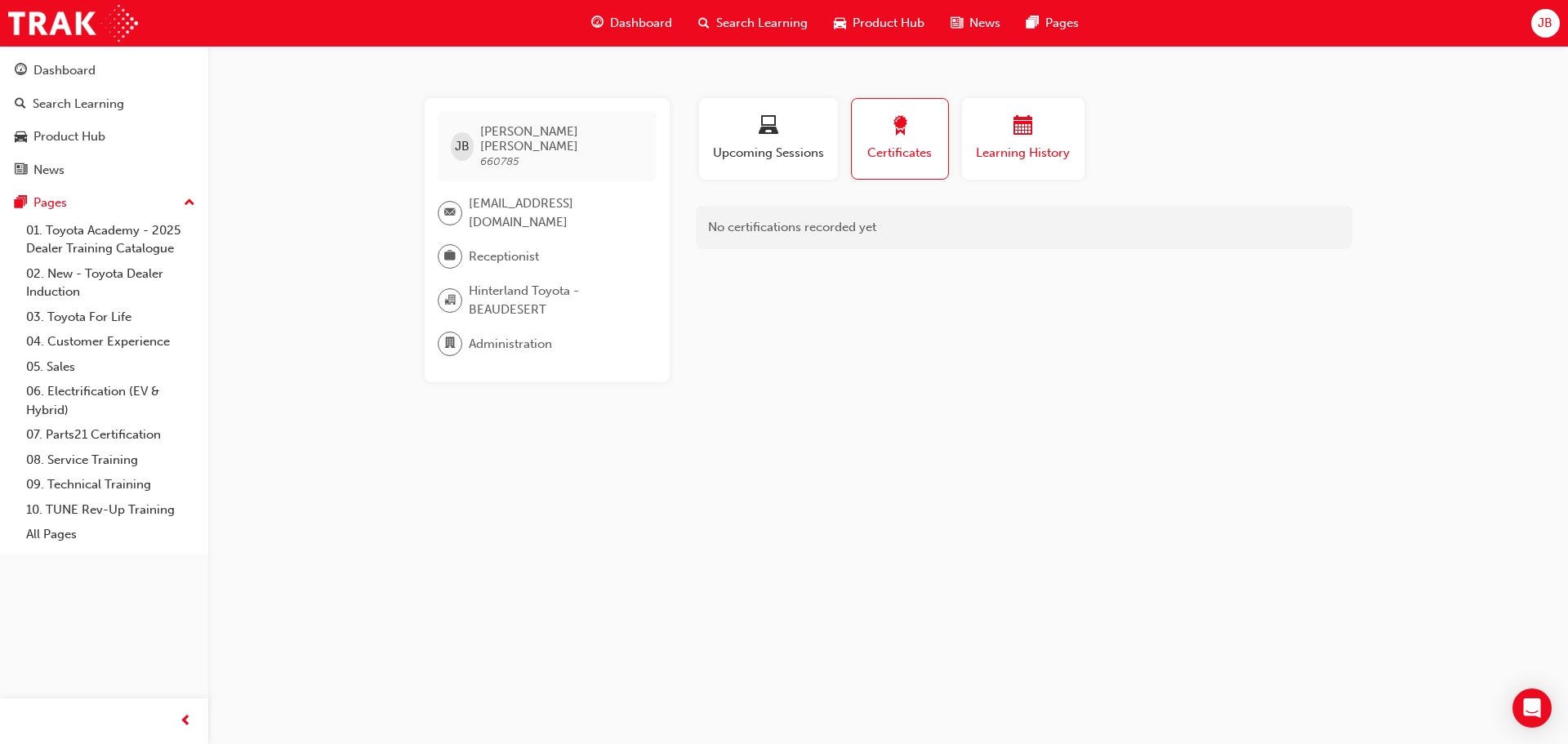
click at [1027, 136] on span "calendar-icon" at bounding box center [1023, 127] width 20 height 22
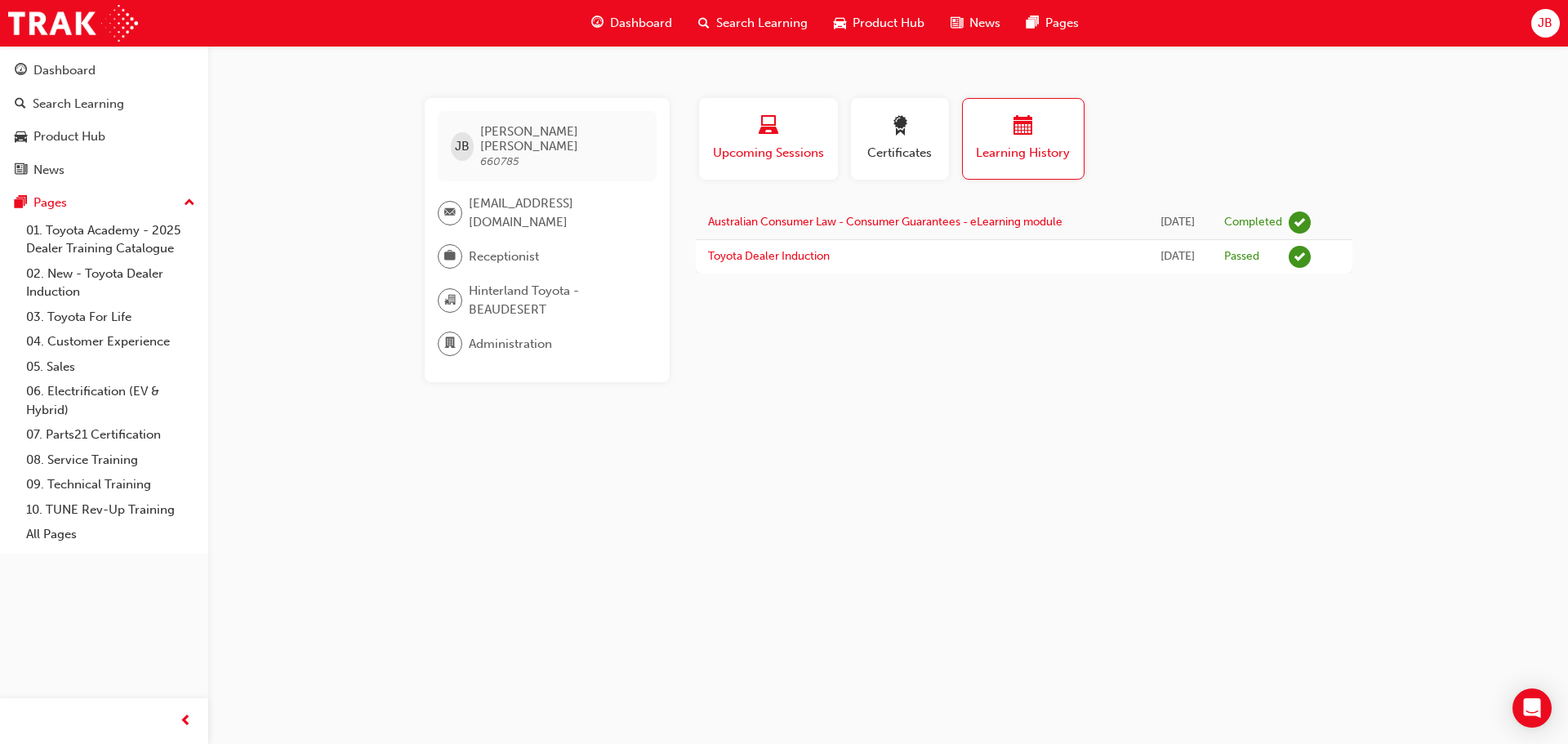
drag, startPoint x: 820, startPoint y: 111, endPoint x: 744, endPoint y: 179, distance: 102.0
click at [820, 113] on button "Upcoming Sessions" at bounding box center [768, 139] width 139 height 82
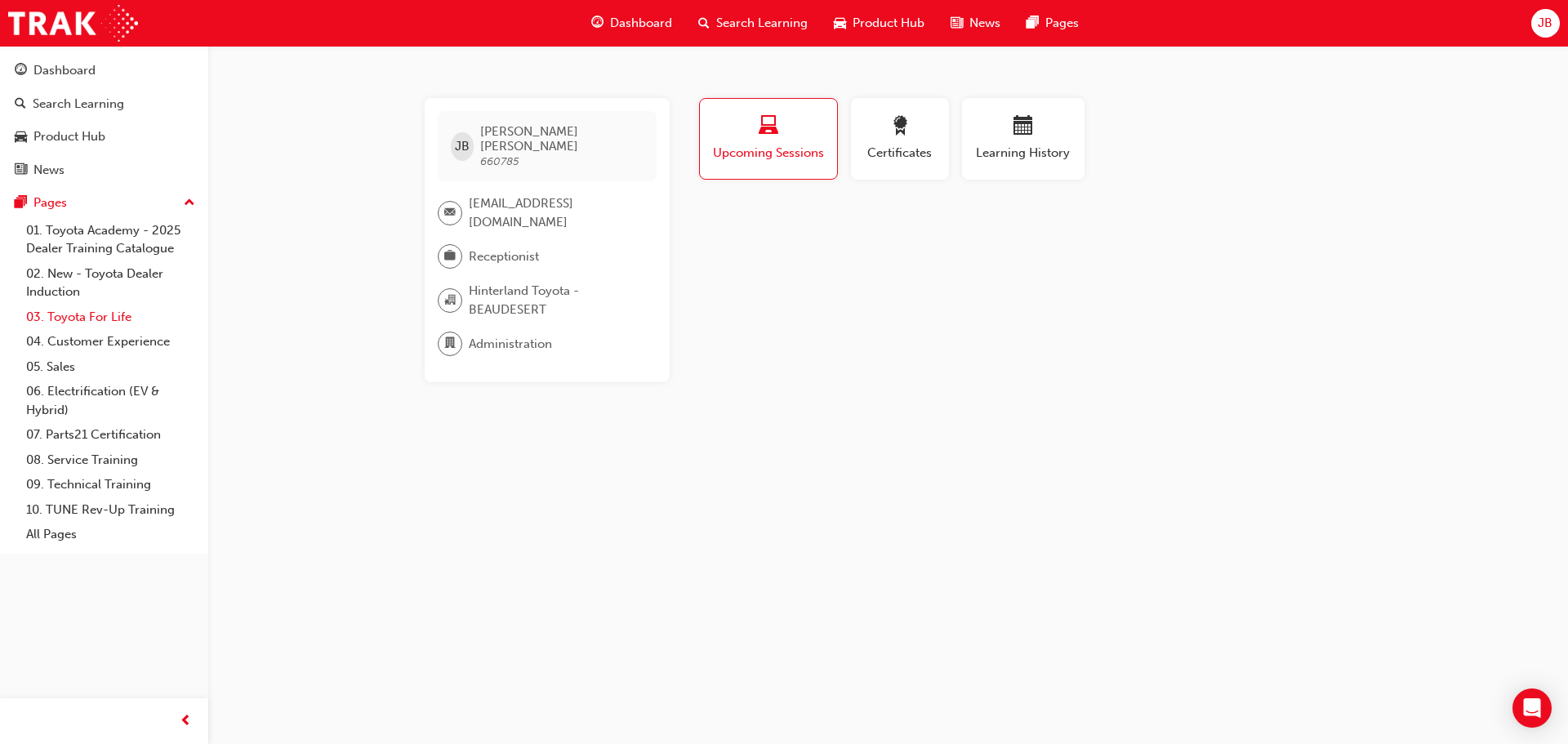
click at [74, 316] on link "03. Toyota For Life" at bounding box center [111, 317] width 182 height 25
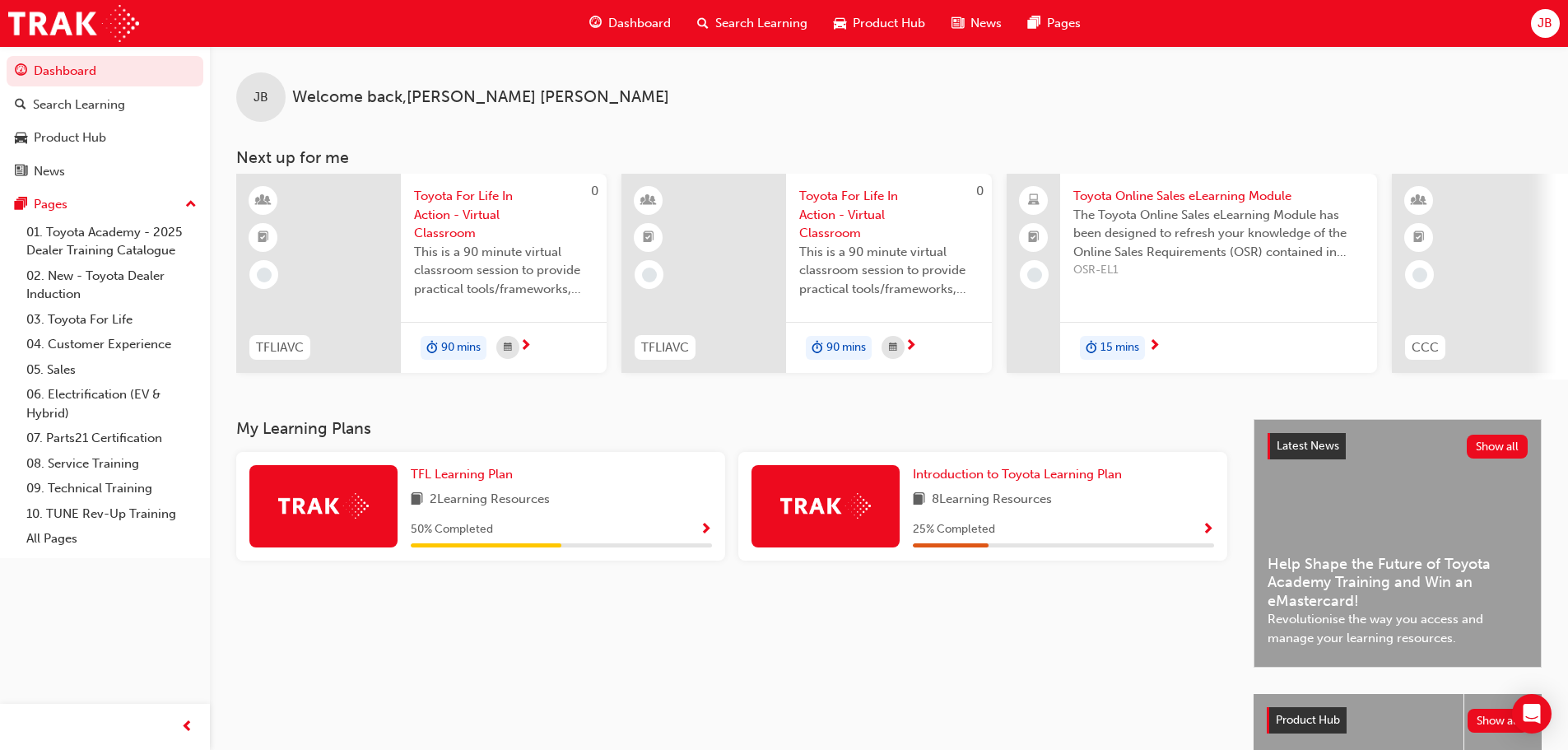
click at [735, 20] on span "Search Learning" at bounding box center [762, 23] width 93 height 19
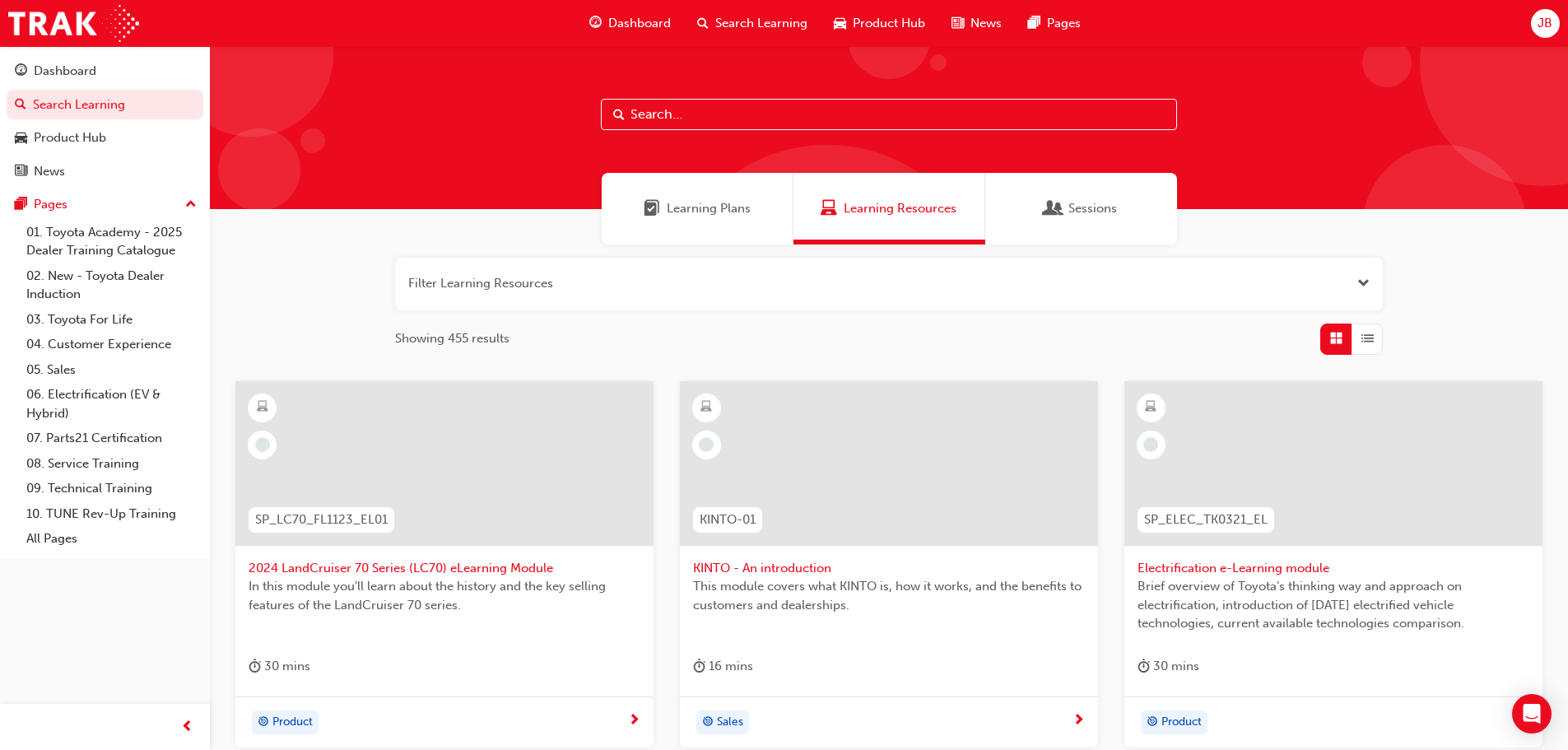
click at [691, 211] on span "Learning Plans" at bounding box center [708, 208] width 84 height 19
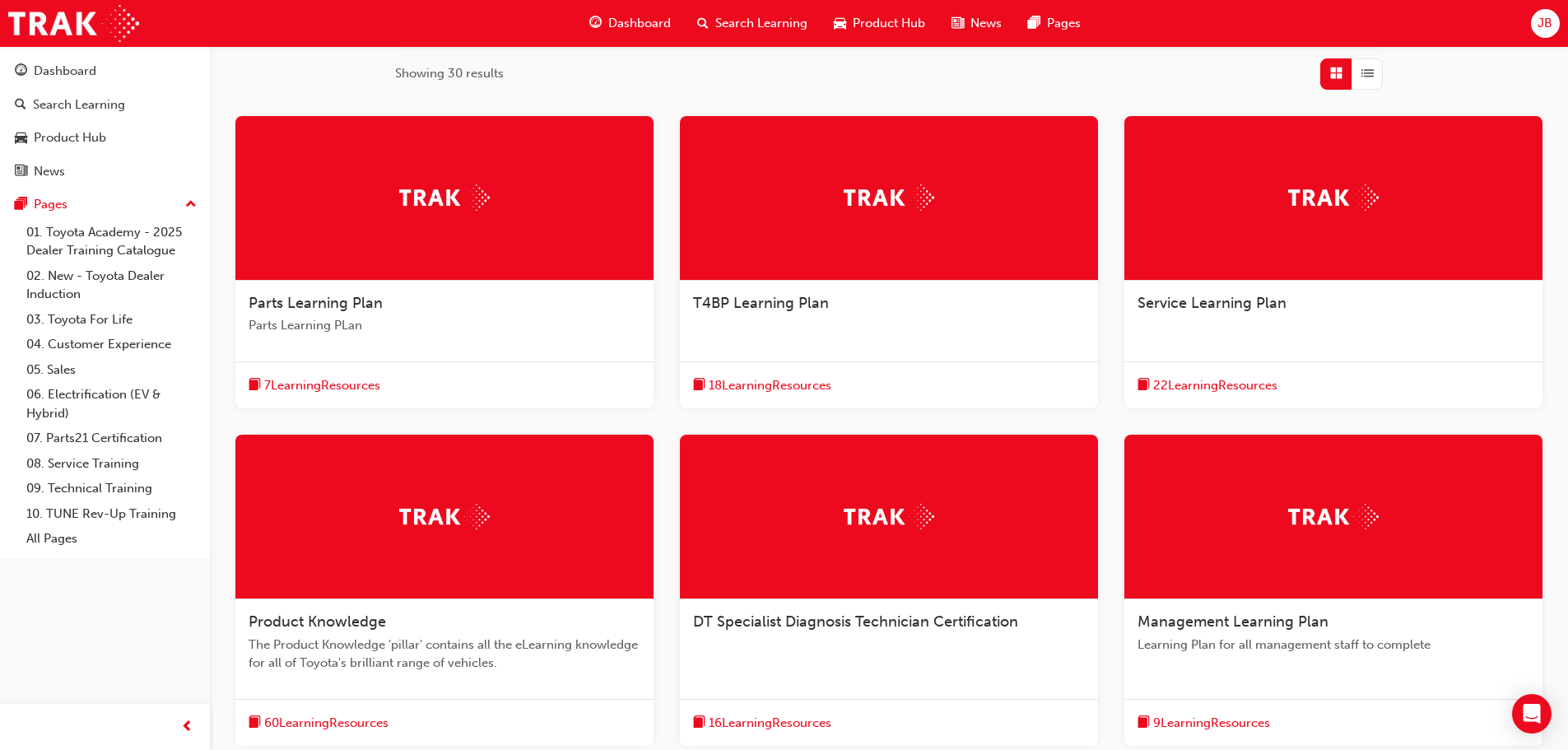
scroll to position [330, 0]
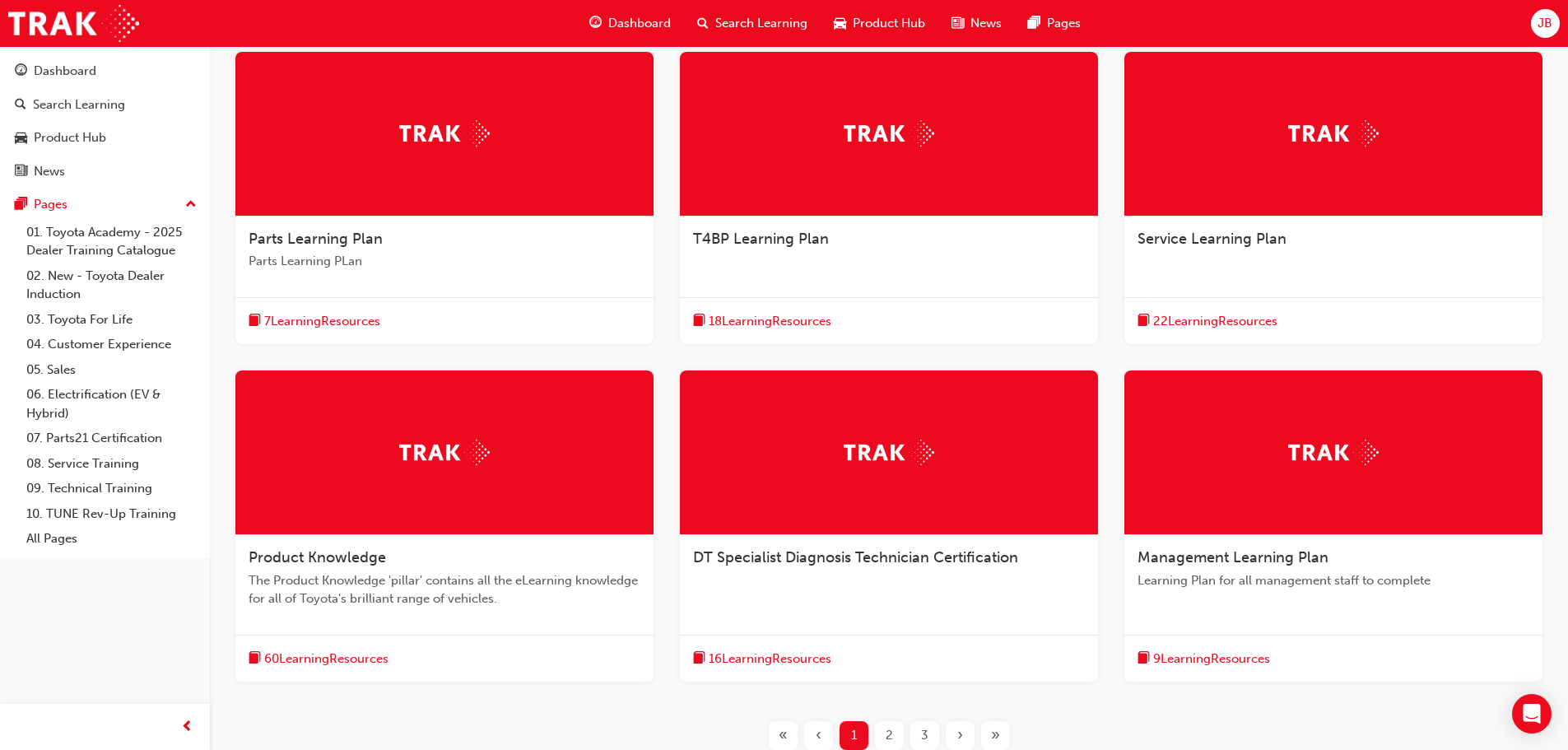
click at [339, 558] on span "Product Knowledge" at bounding box center [317, 558] width 137 height 18
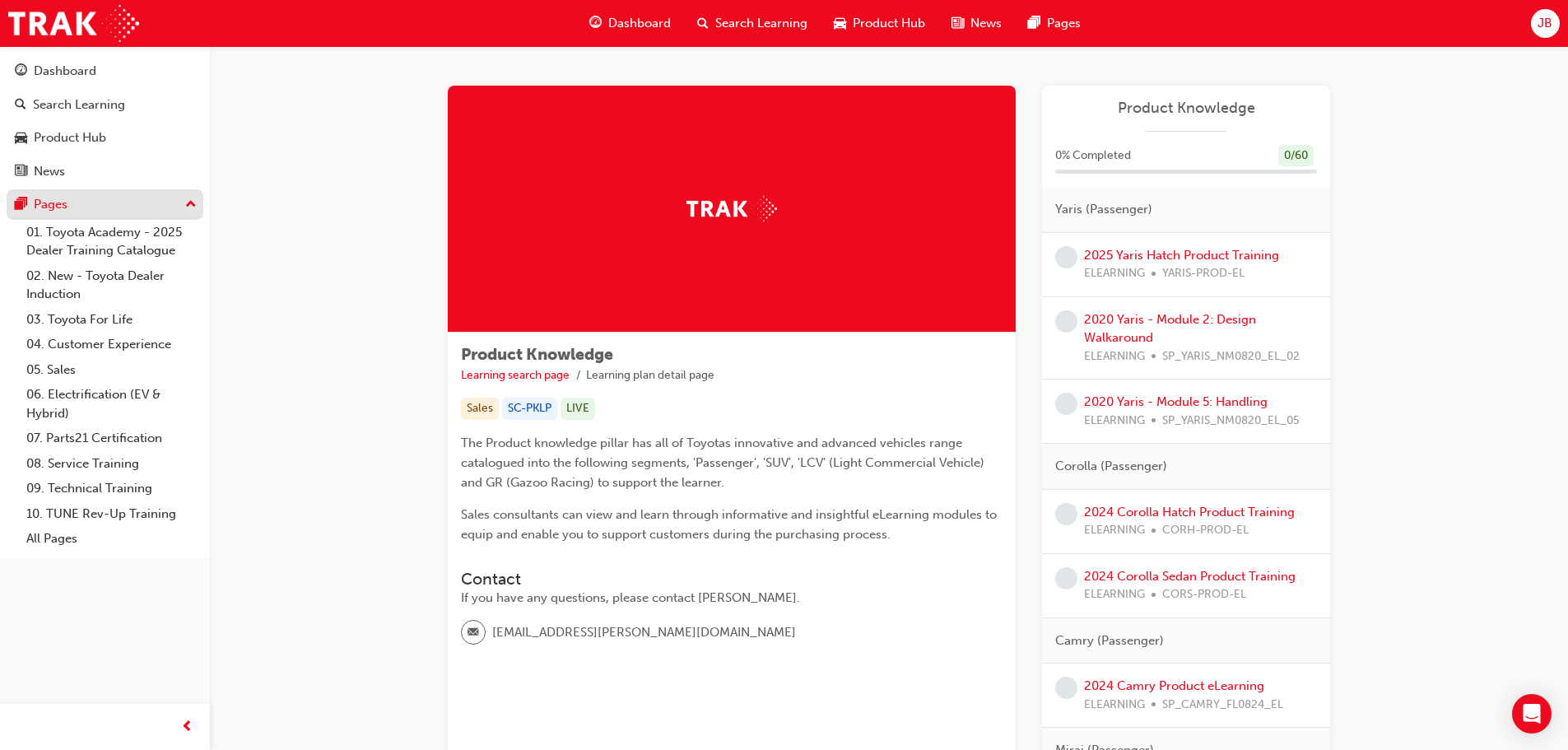
click at [56, 200] on div "Pages" at bounding box center [50, 204] width 34 height 19
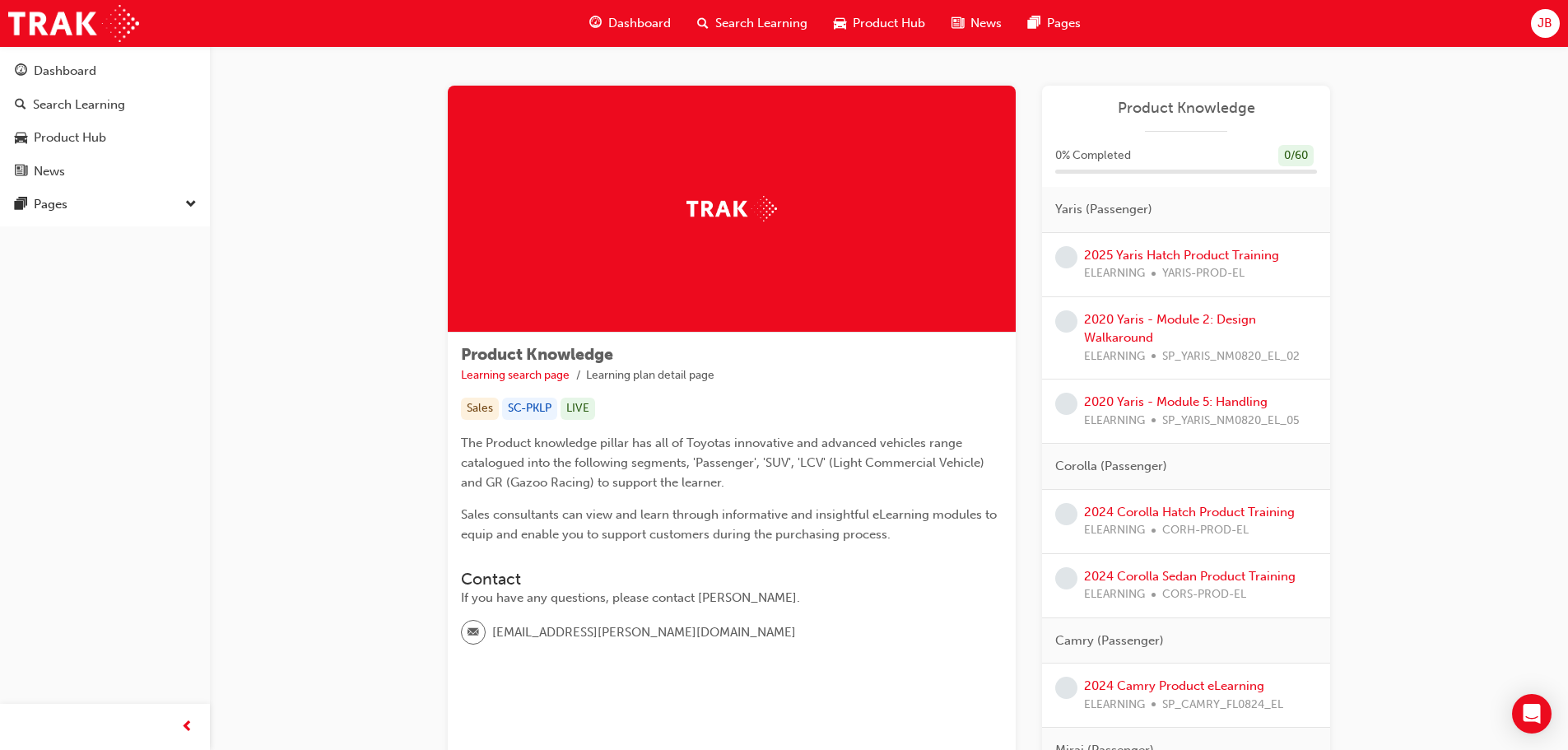
click at [623, 20] on span "Dashboard" at bounding box center [639, 23] width 63 height 19
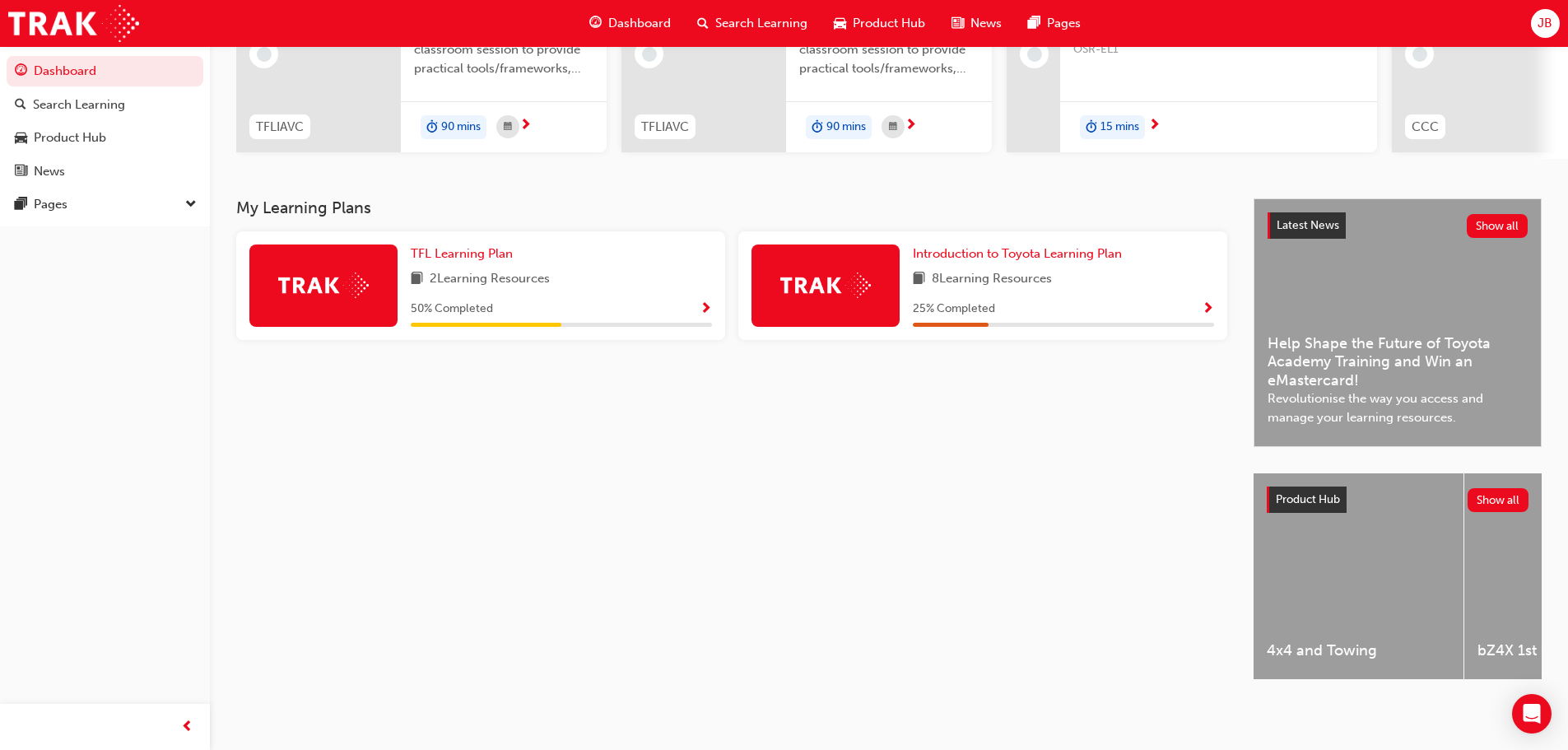
scroll to position [233, 0]
click at [1039, 246] on span "Introduction to Toyota Learning Plan" at bounding box center [1017, 253] width 209 height 15
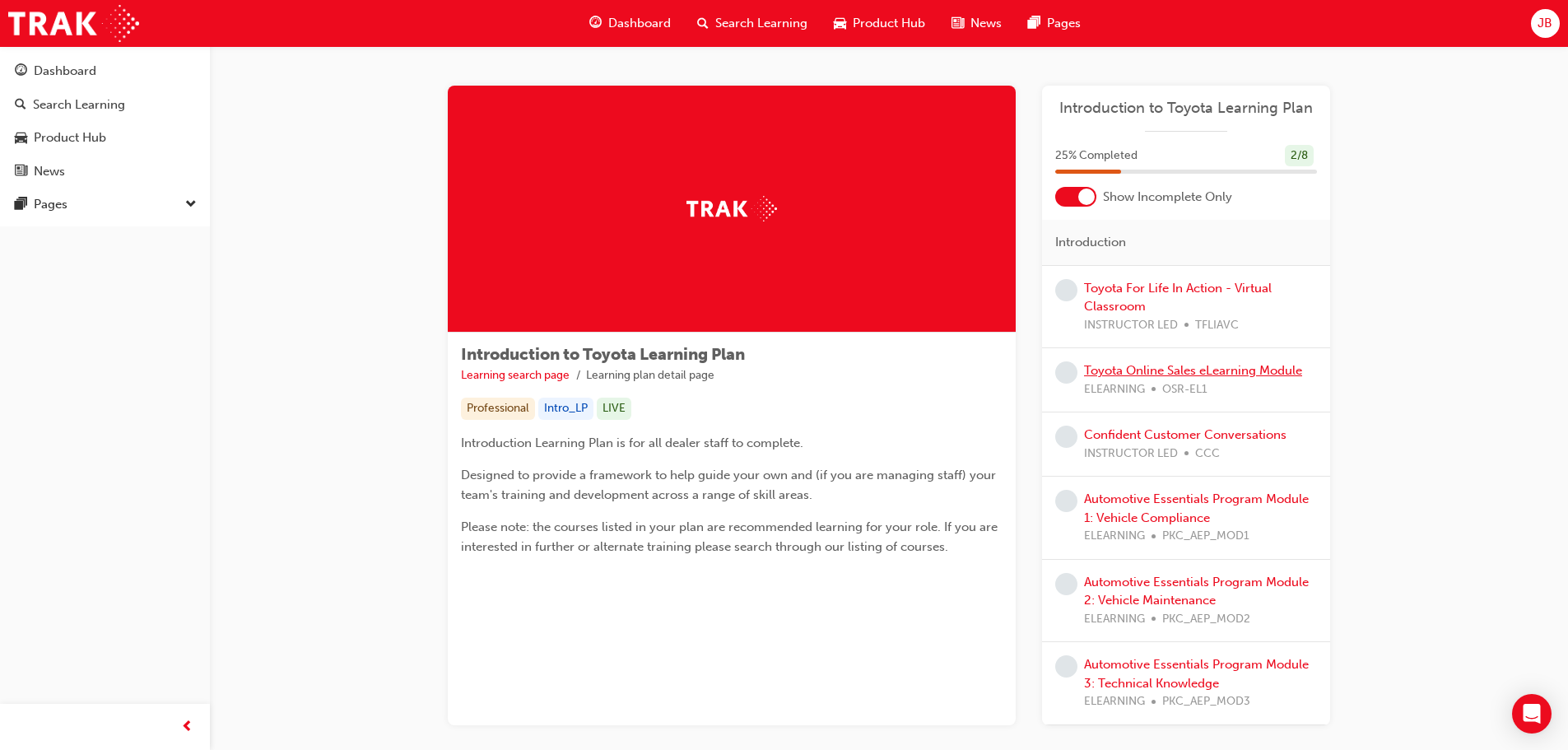
click at [1214, 370] on link "Toyota Online Sales eLearning Module" at bounding box center [1193, 370] width 218 height 15
click at [1193, 438] on link "Confident Customer Conversations" at bounding box center [1185, 434] width 202 height 15
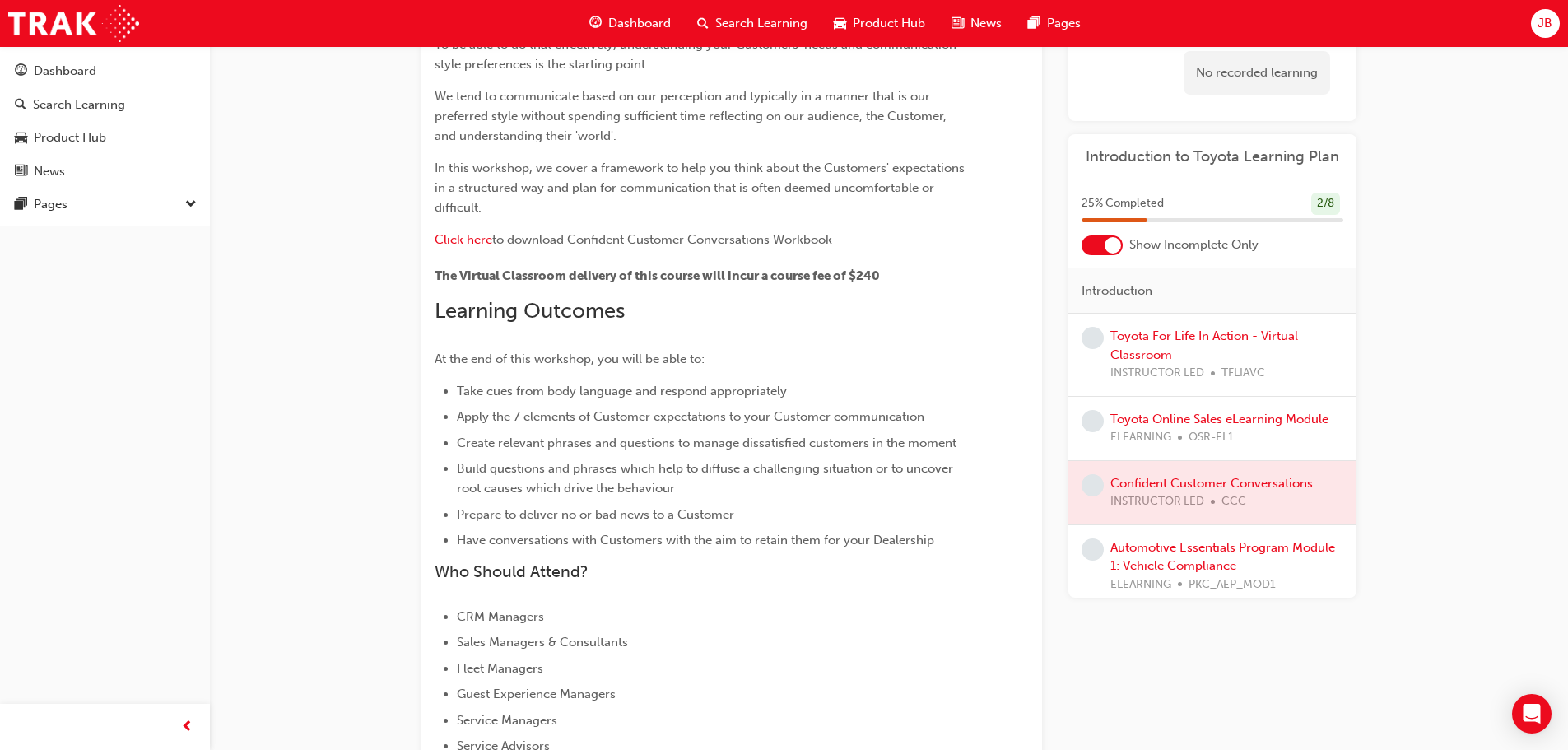
scroll to position [183, 0]
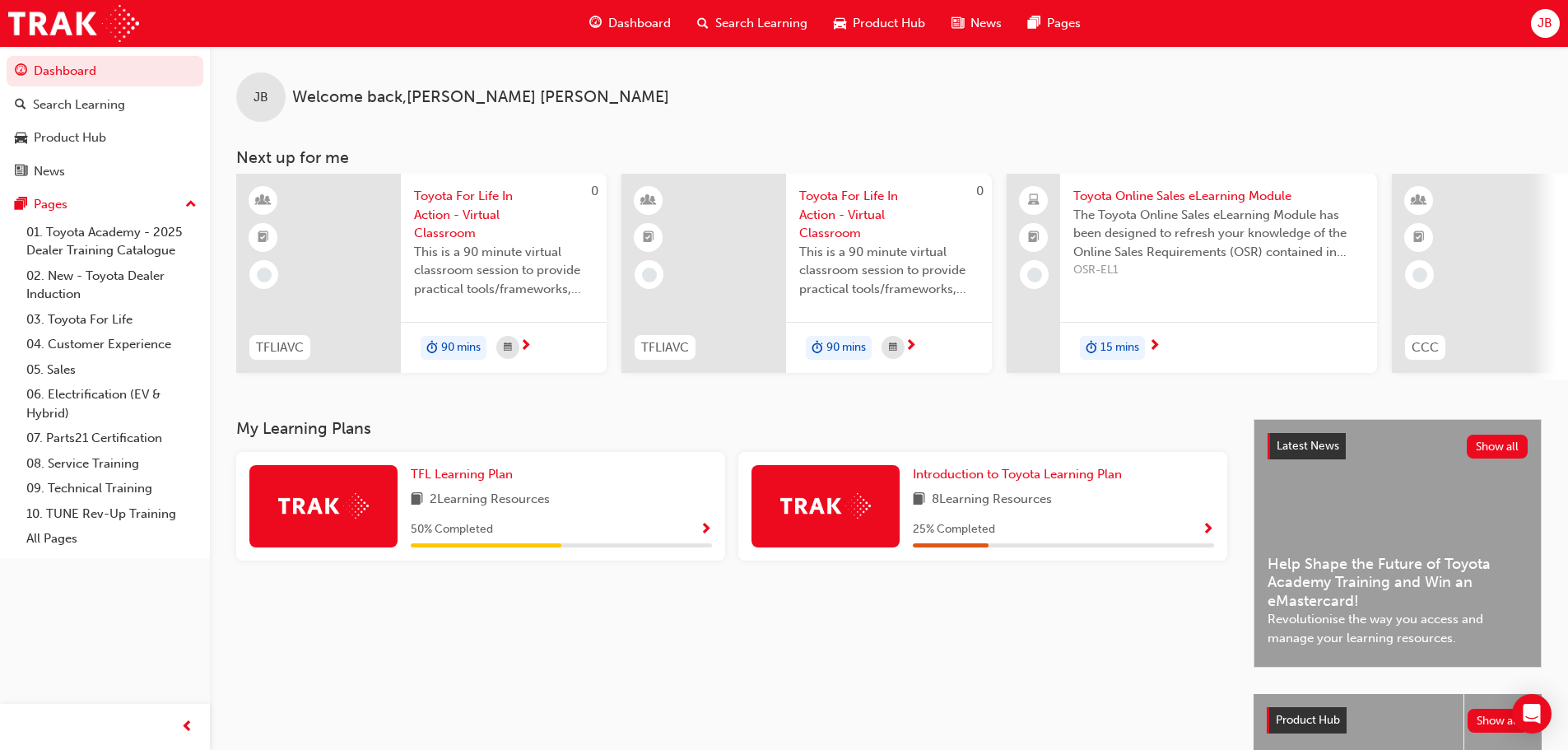
click at [1211, 536] on span "Show Progress" at bounding box center [1208, 530] width 13 height 15
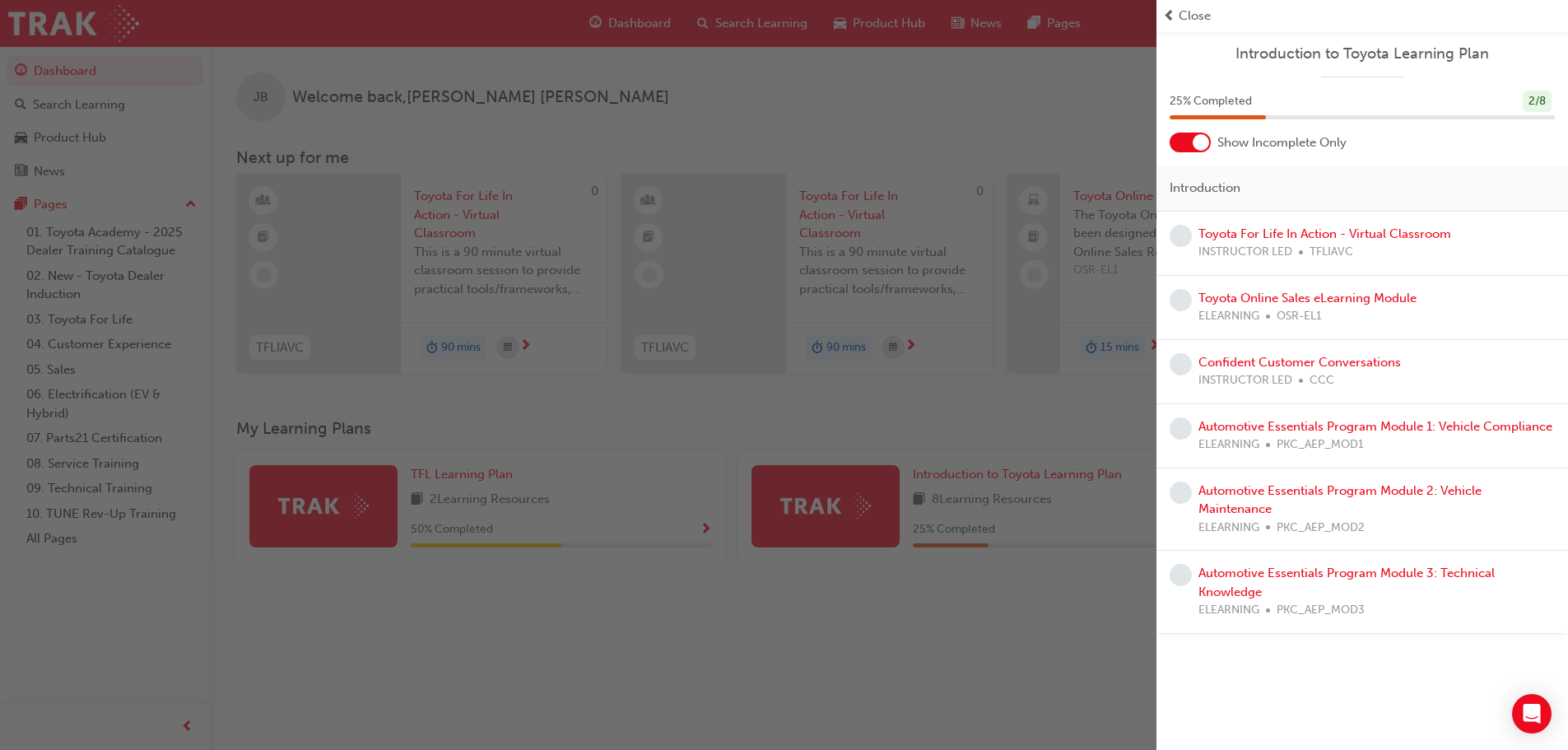
click at [1167, 15] on span "prev-icon" at bounding box center [1169, 15] width 13 height 19
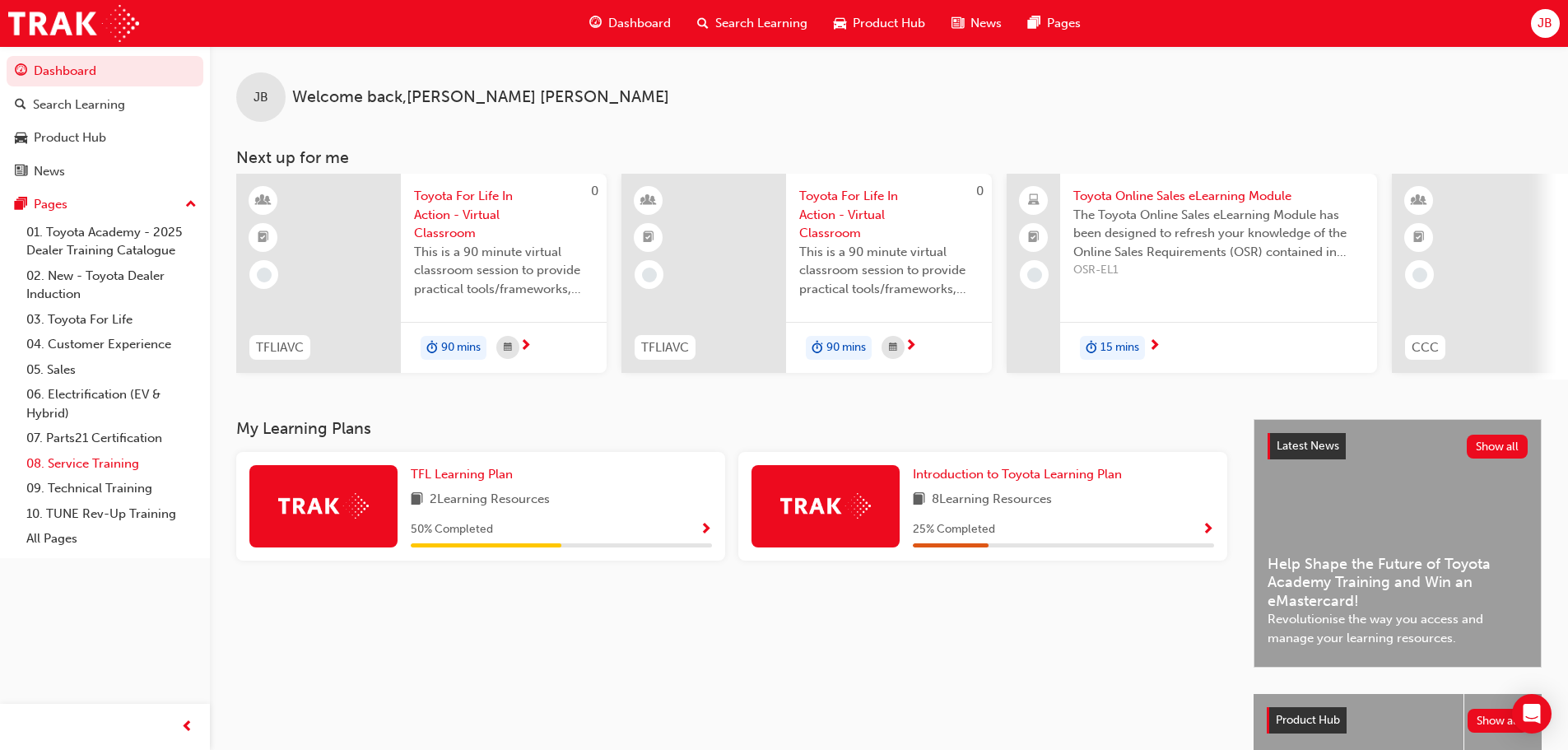
click at [93, 462] on link "08. Service Training" at bounding box center [112, 464] width 183 height 25
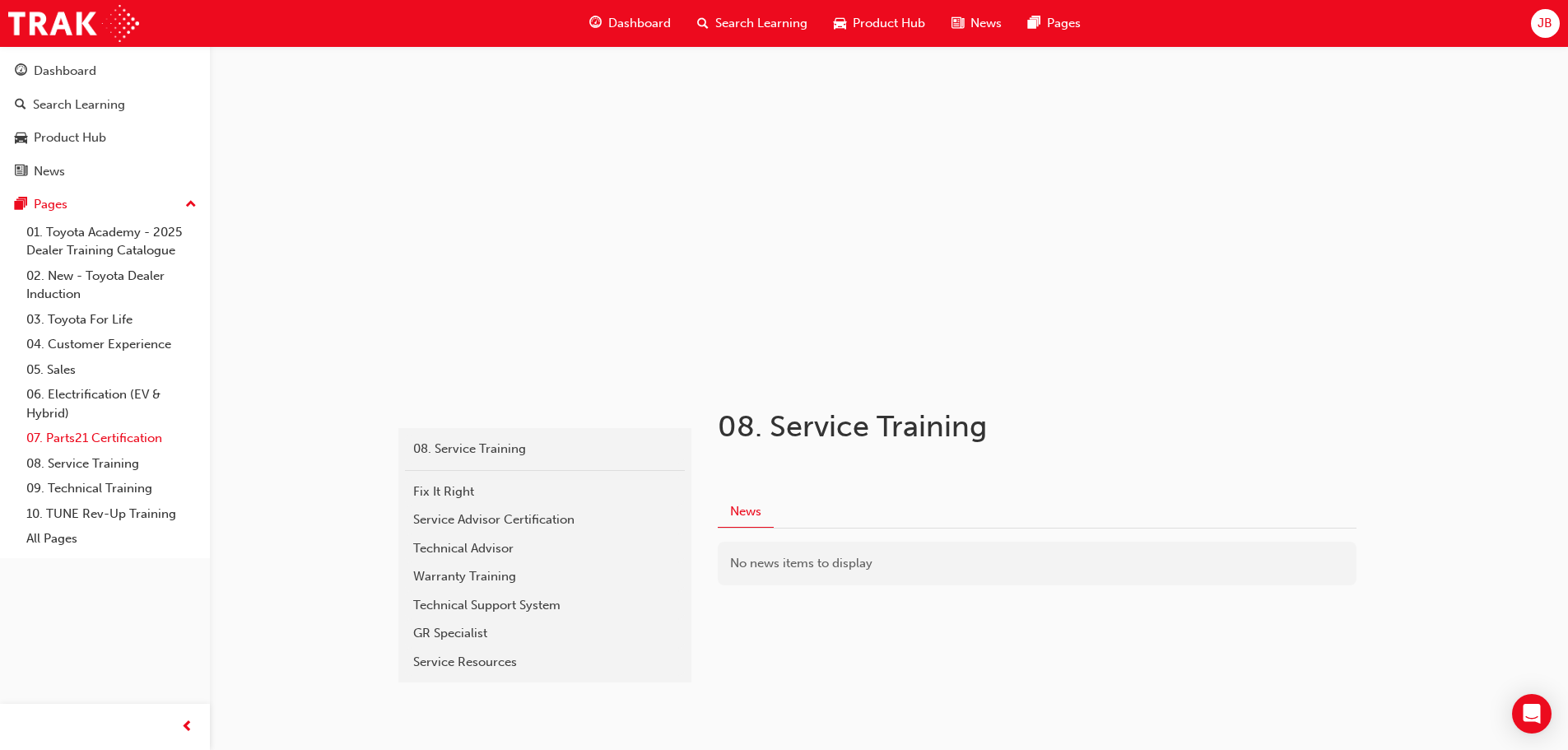
click at [102, 437] on link "07. Parts21 Certification" at bounding box center [112, 439] width 183 height 25
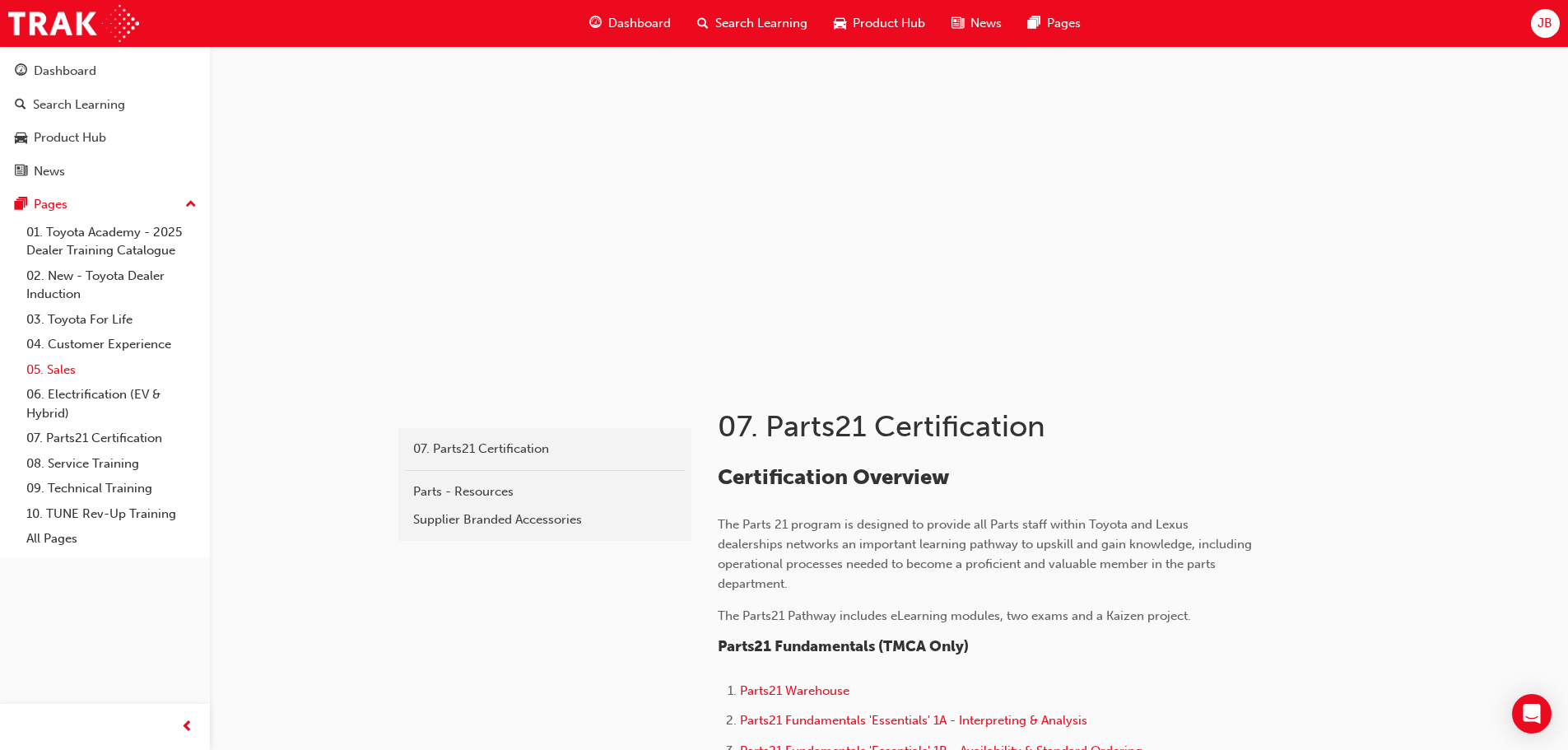
click at [62, 370] on link "05. Sales" at bounding box center [112, 370] width 183 height 25
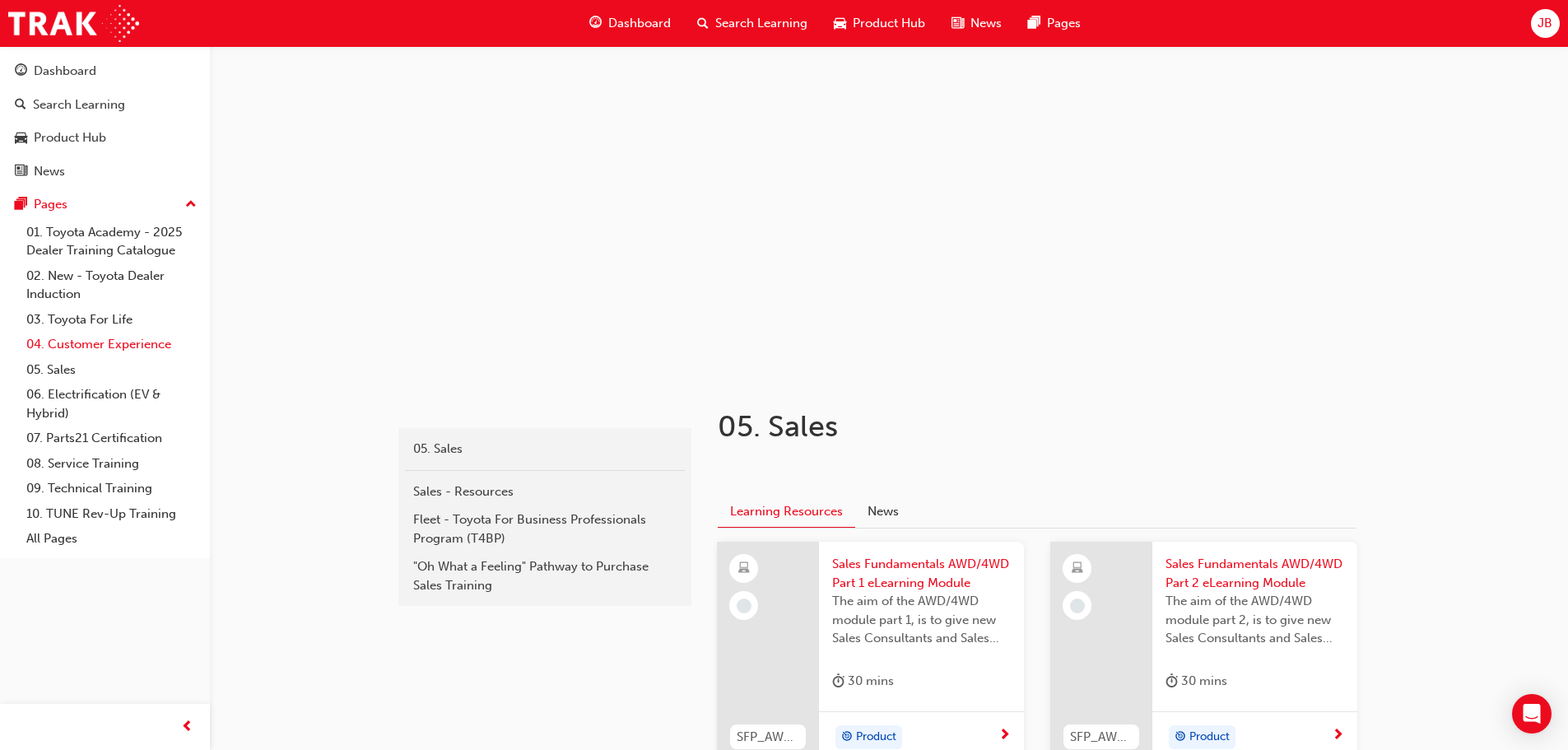
click at [121, 343] on link "04. Customer Experience" at bounding box center [112, 344] width 183 height 25
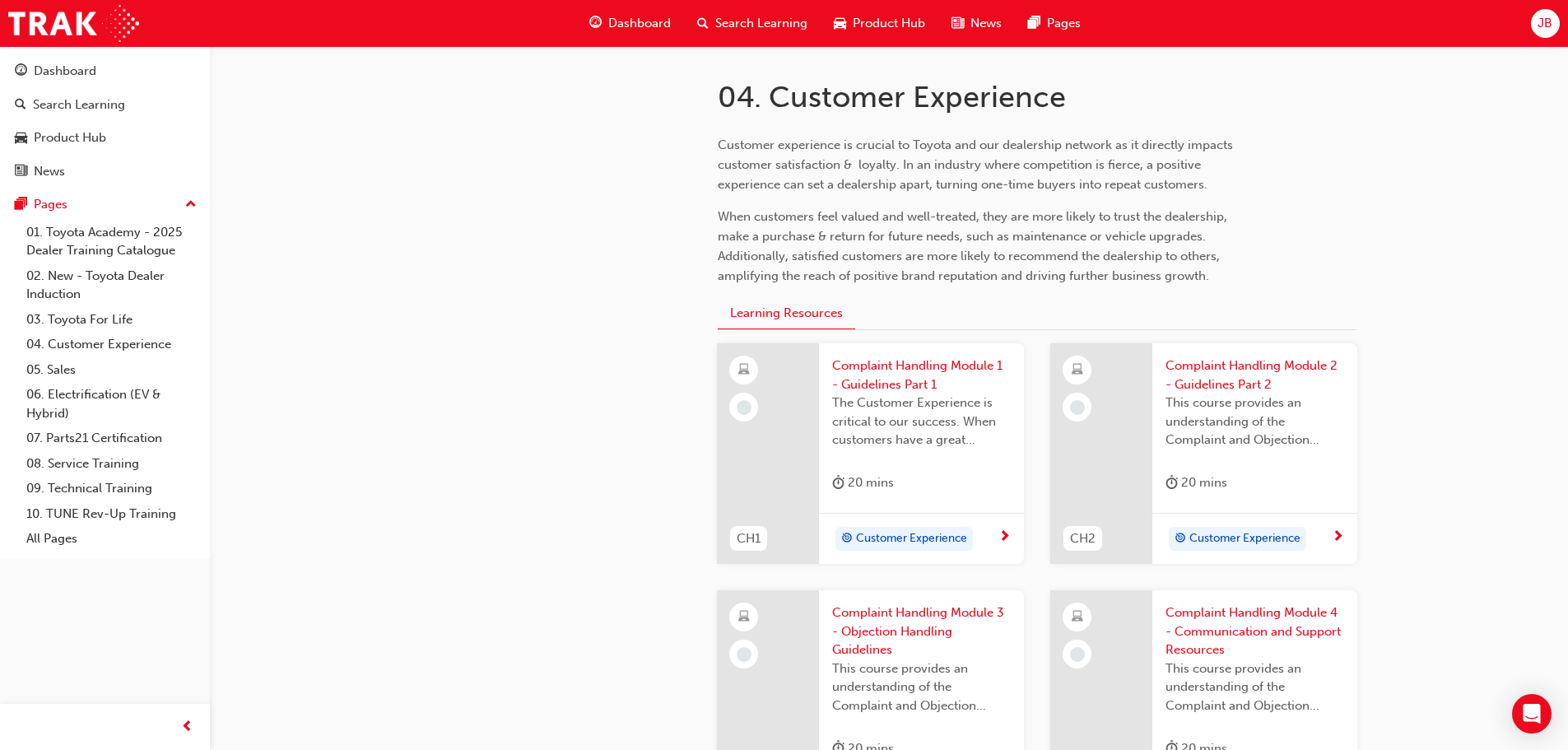
scroll to position [247, 0]
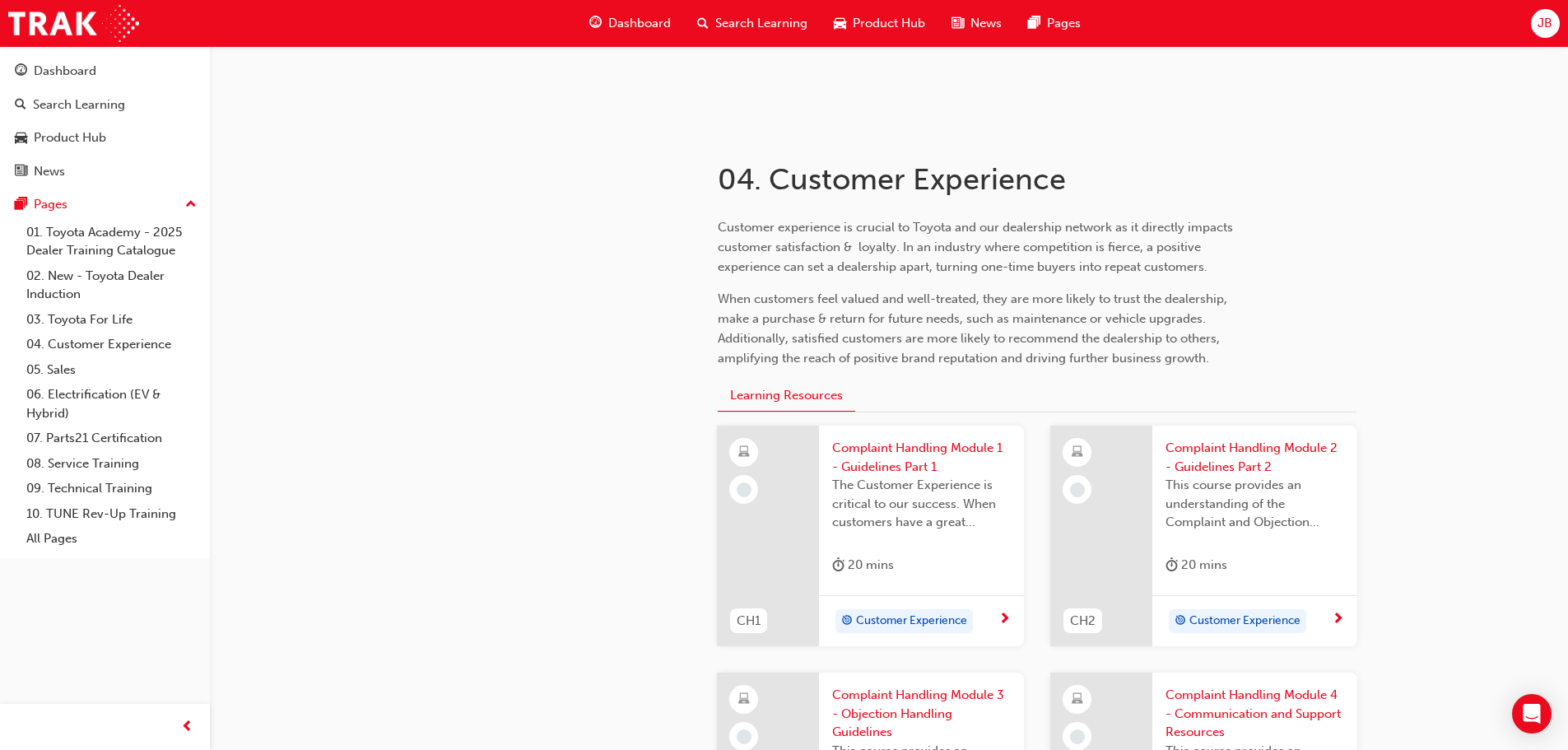
click at [896, 453] on span "Complaint Handling Module 1 - Guidelines Part 1" at bounding box center [922, 457] width 179 height 37
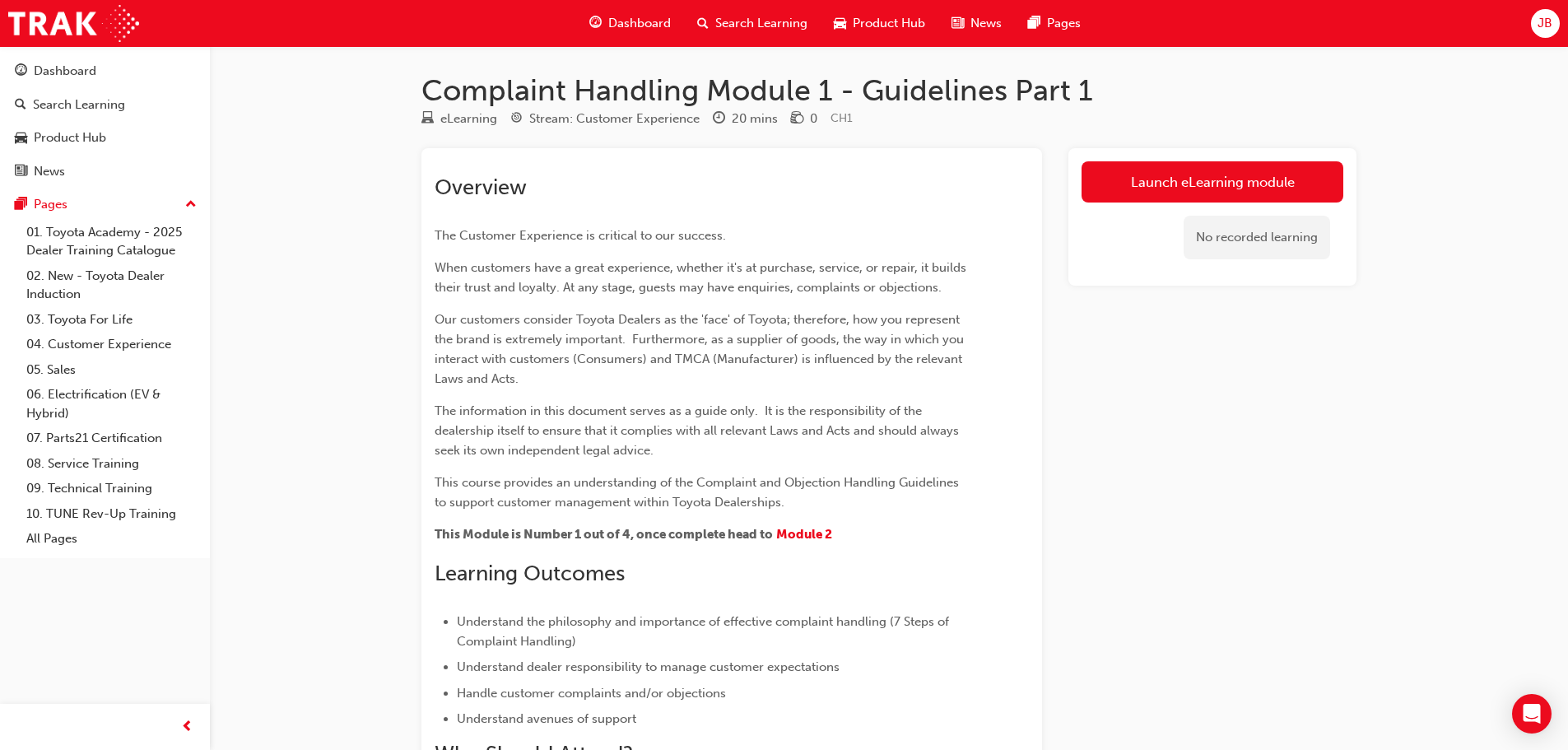
click at [1194, 179] on link "Launch eLearning module" at bounding box center [1212, 182] width 261 height 41
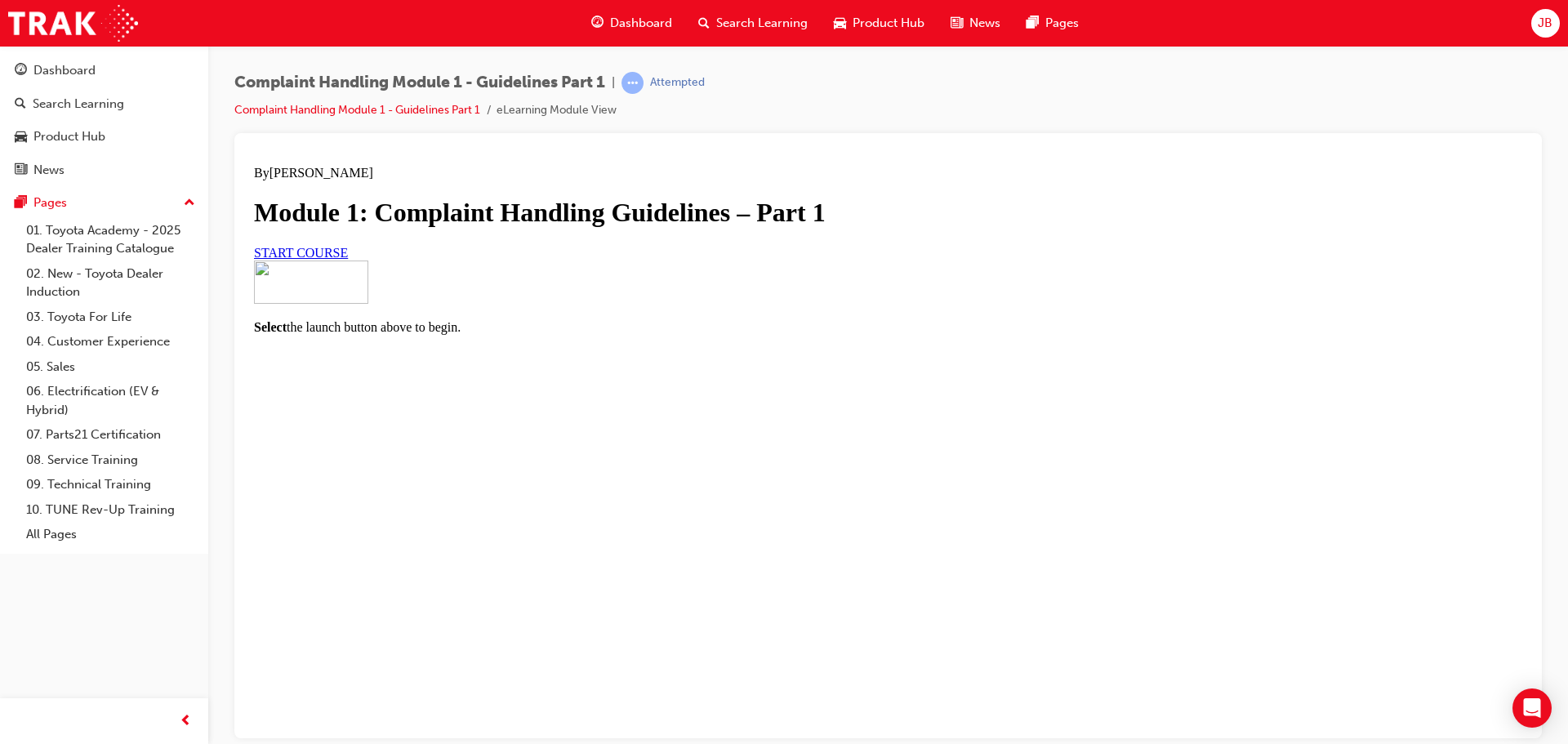
scroll to position [107, 0]
click at [348, 259] on link "START COURSE" at bounding box center [301, 251] width 94 height 14
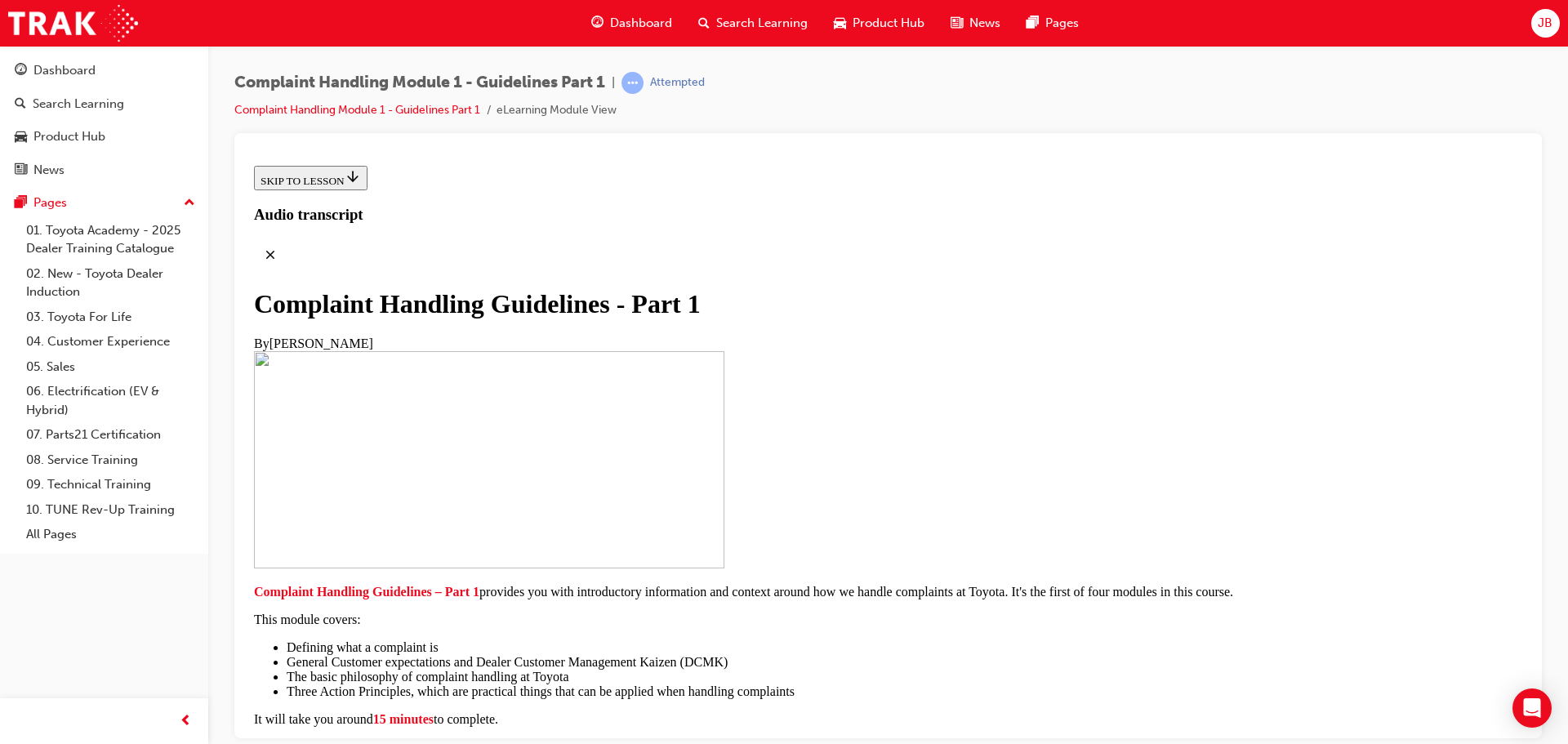
scroll to position [358, 0]
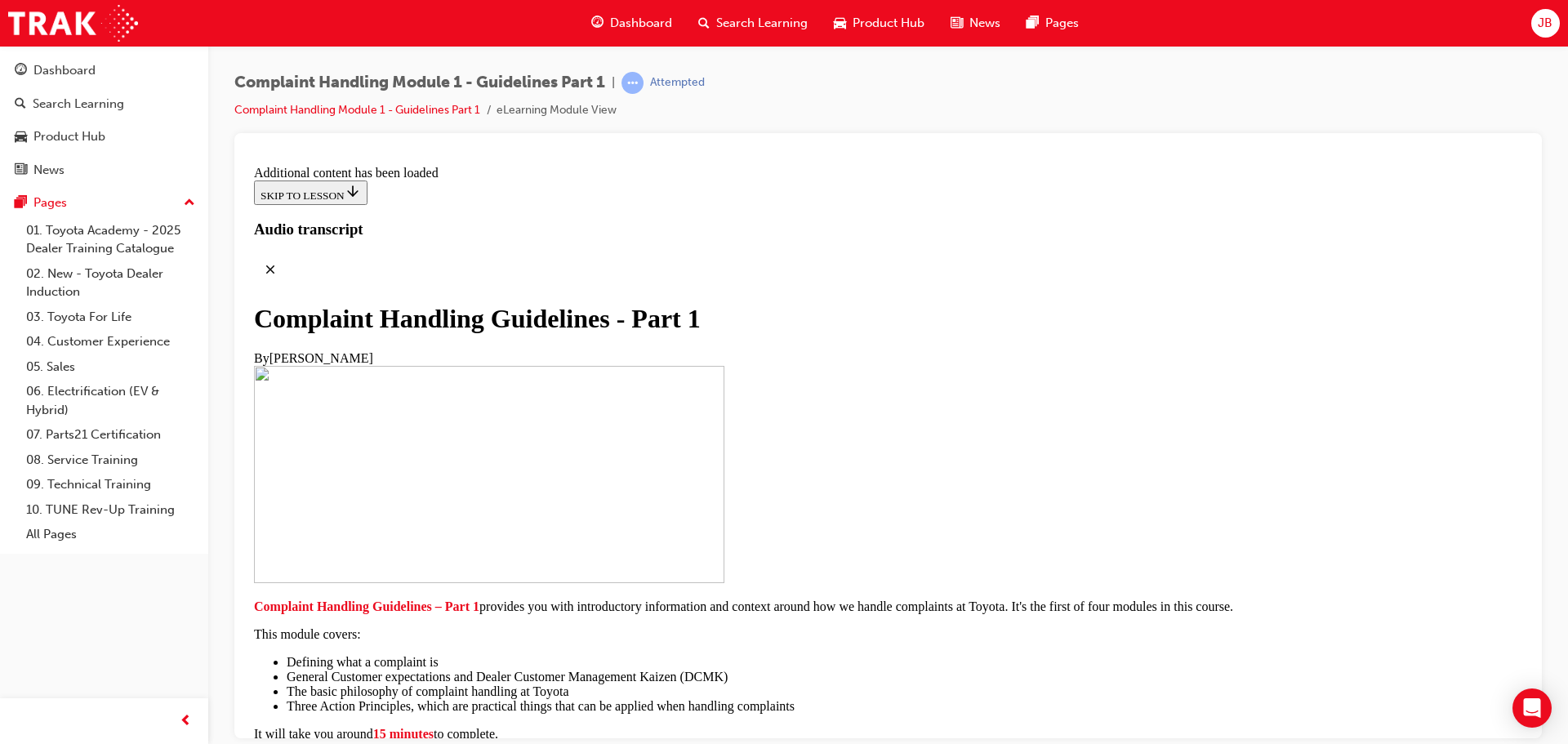
scroll to position [1164, 0]
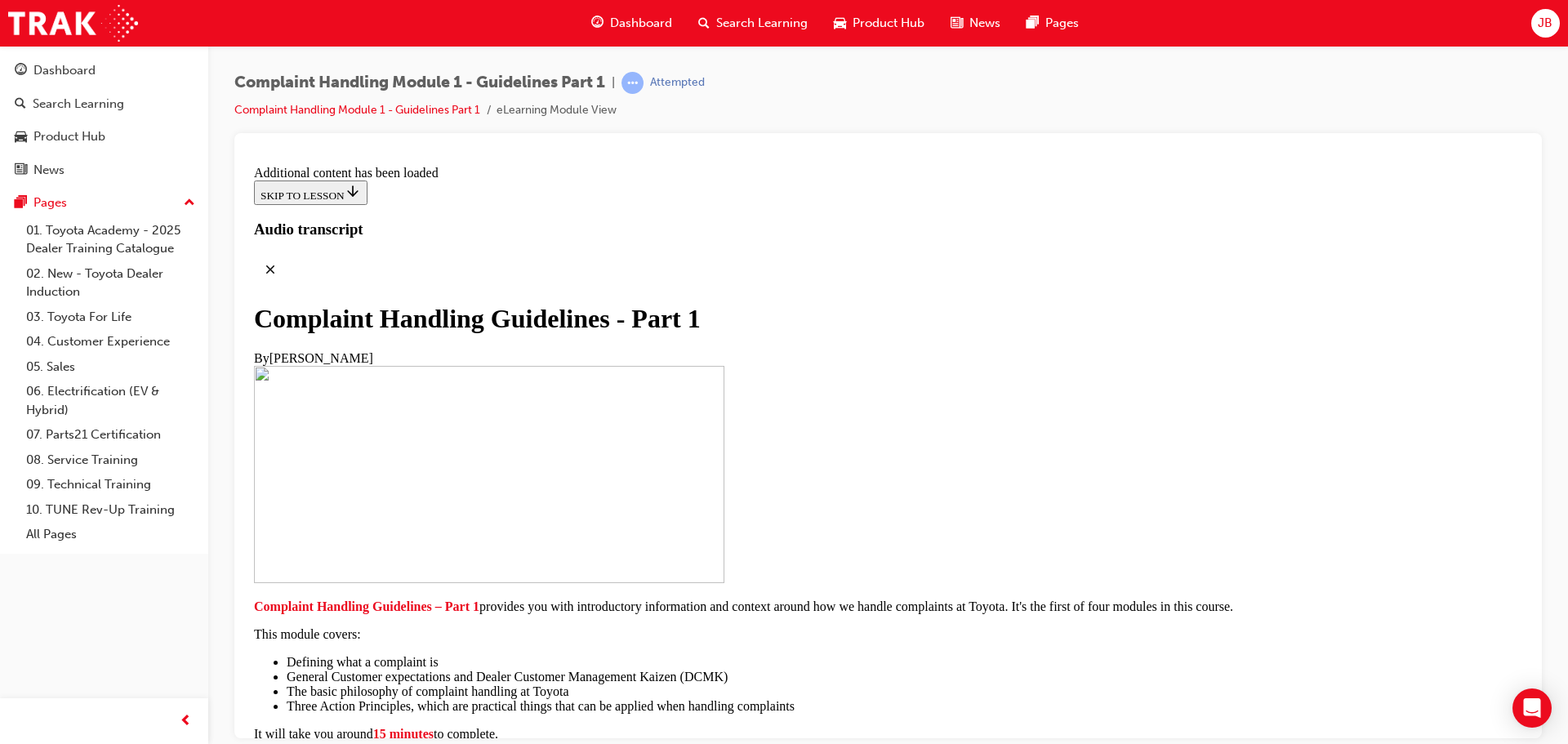
drag, startPoint x: 1162, startPoint y: 426, endPoint x: 1147, endPoint y: 432, distance: 16.2
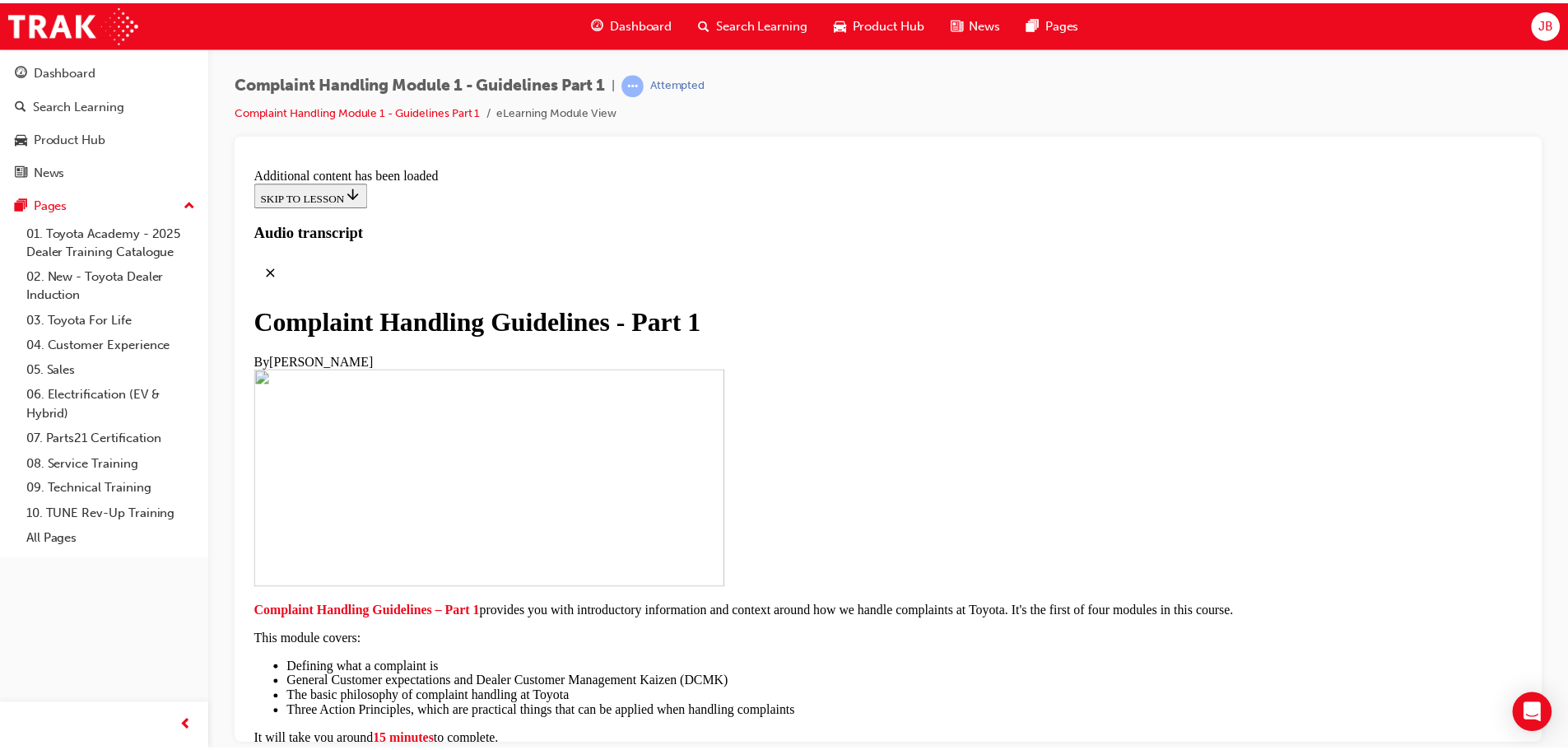
scroll to position [2375, 0]
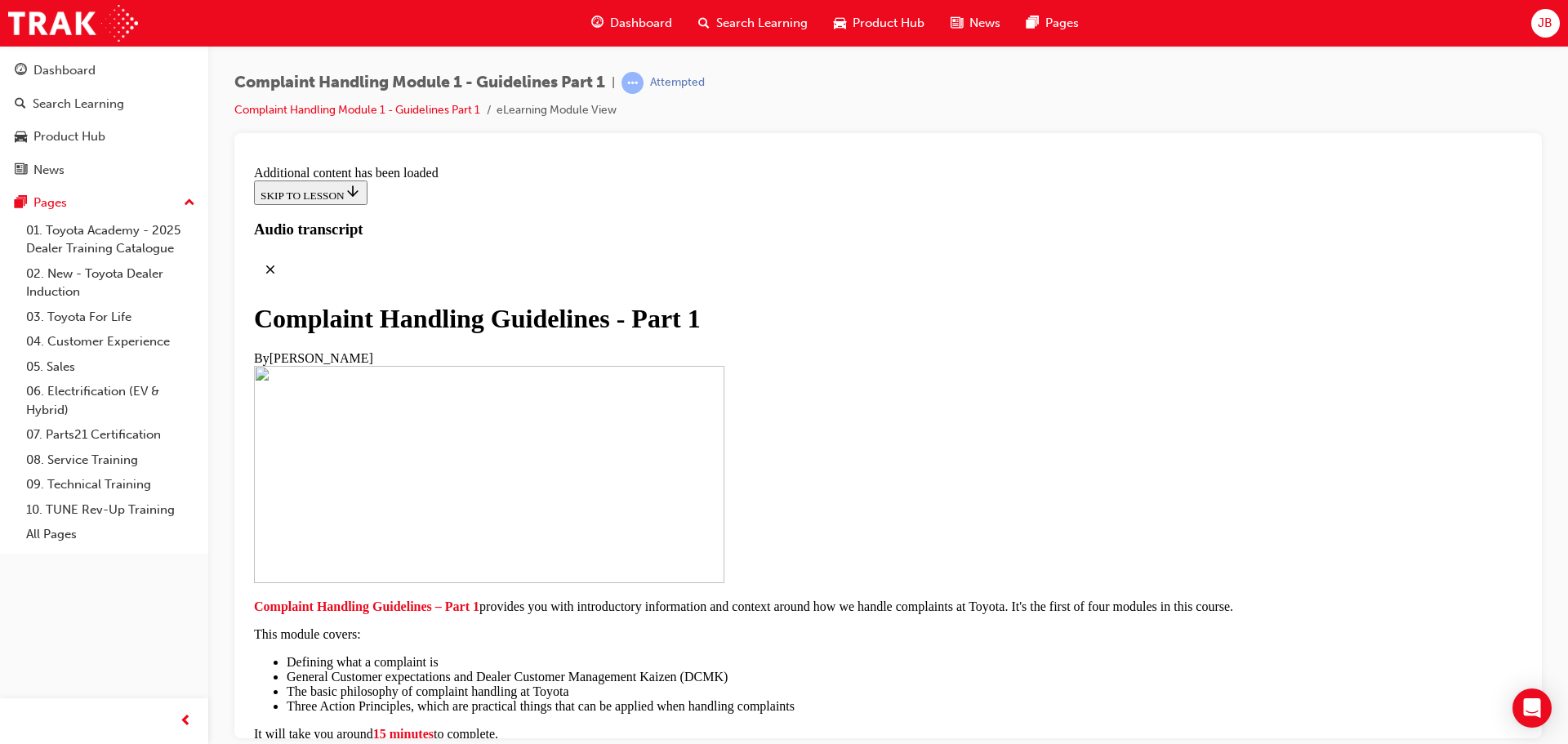
click at [1541, 14] on span "JB" at bounding box center [1545, 23] width 14 height 19
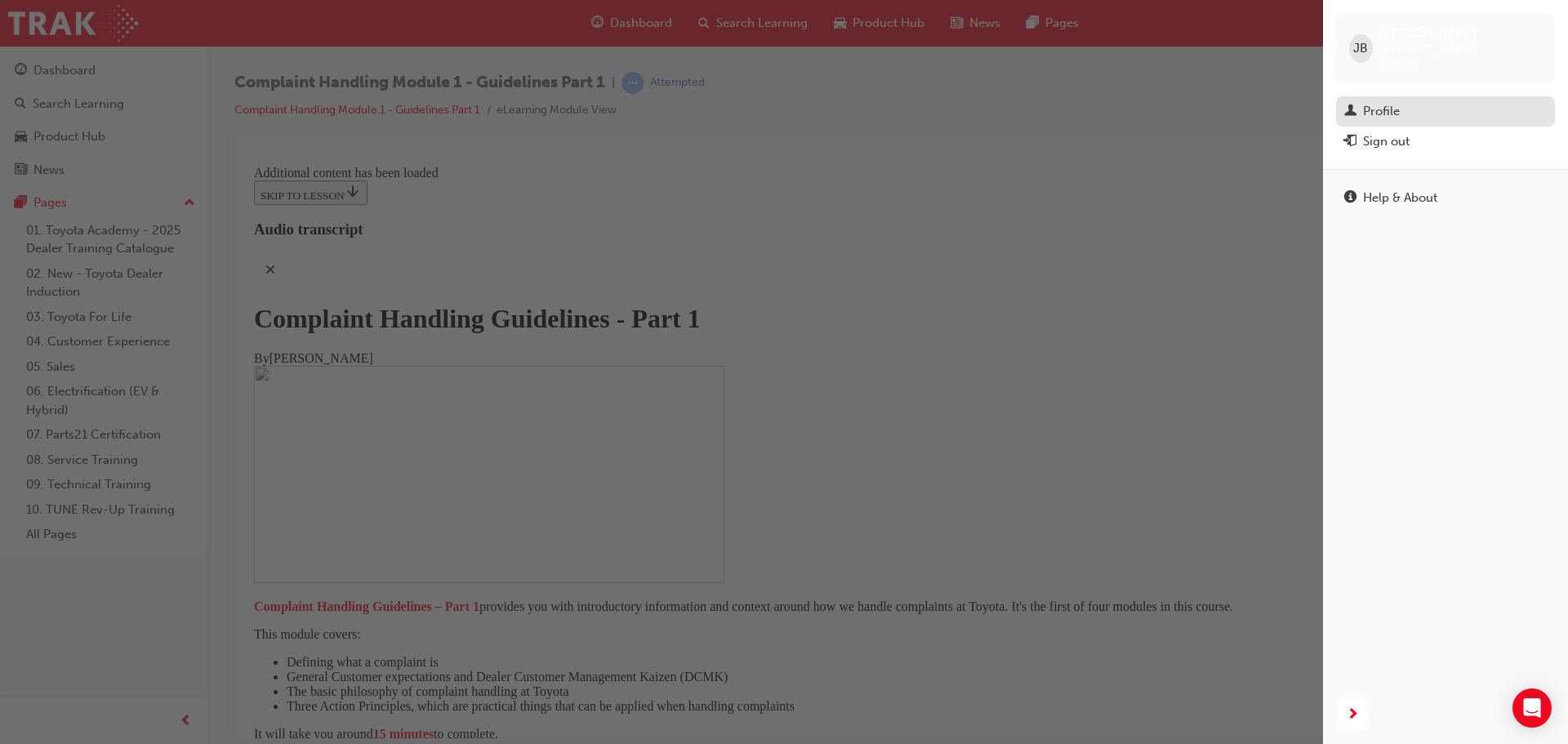
click at [1358, 101] on div "Profile" at bounding box center [1445, 111] width 203 height 21
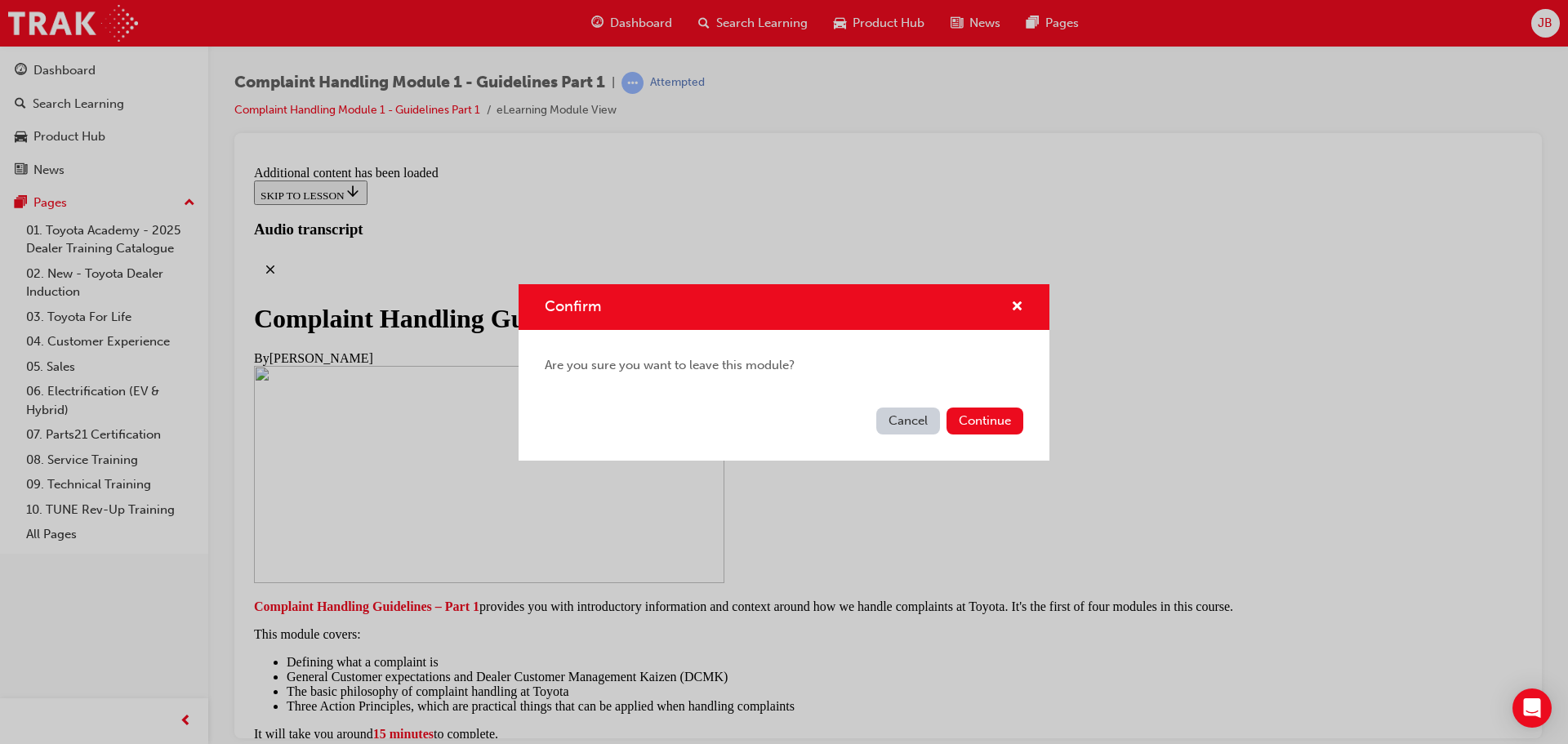
click at [971, 415] on button "Continue" at bounding box center [984, 421] width 77 height 27
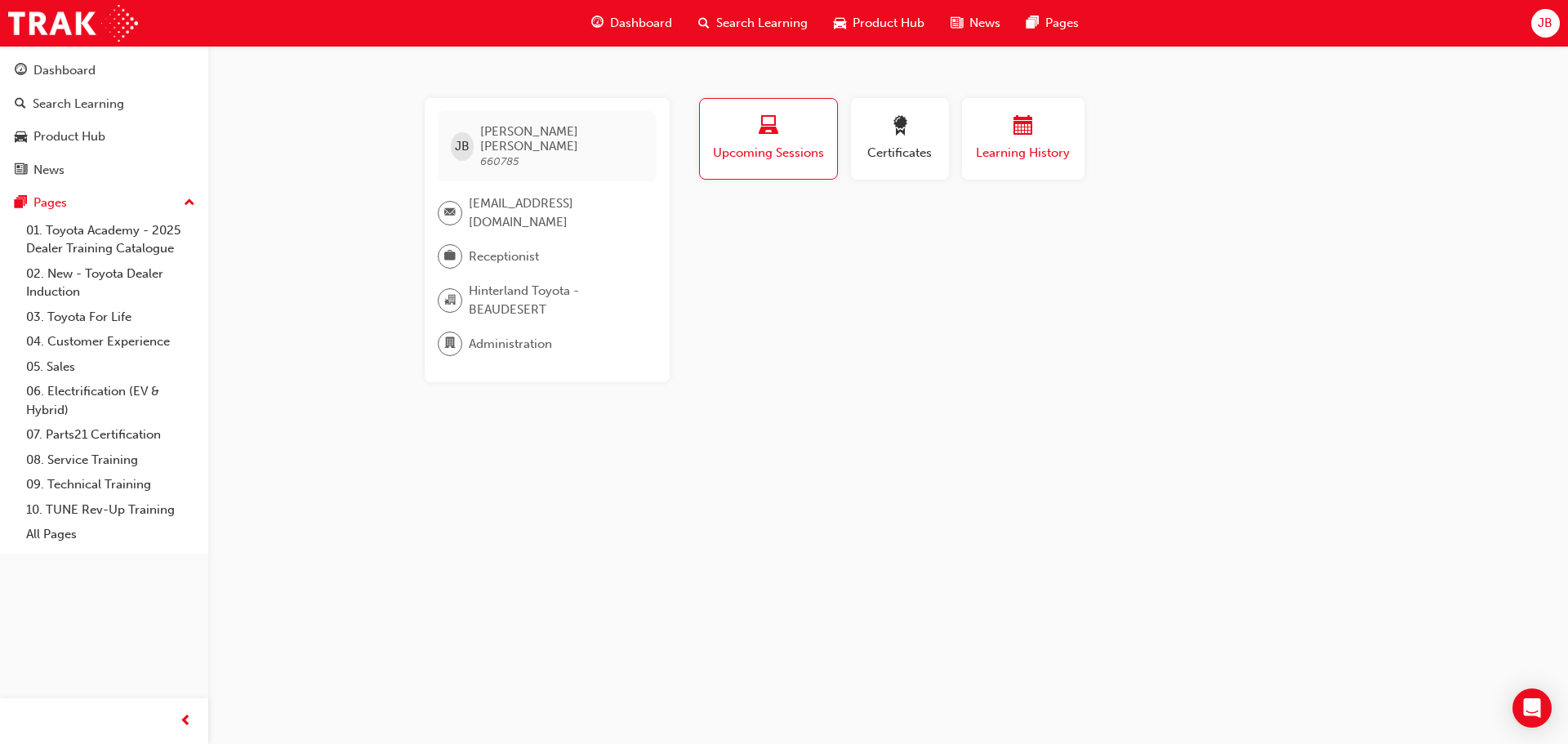
click at [1005, 159] on span "Learning History" at bounding box center [1023, 153] width 98 height 19
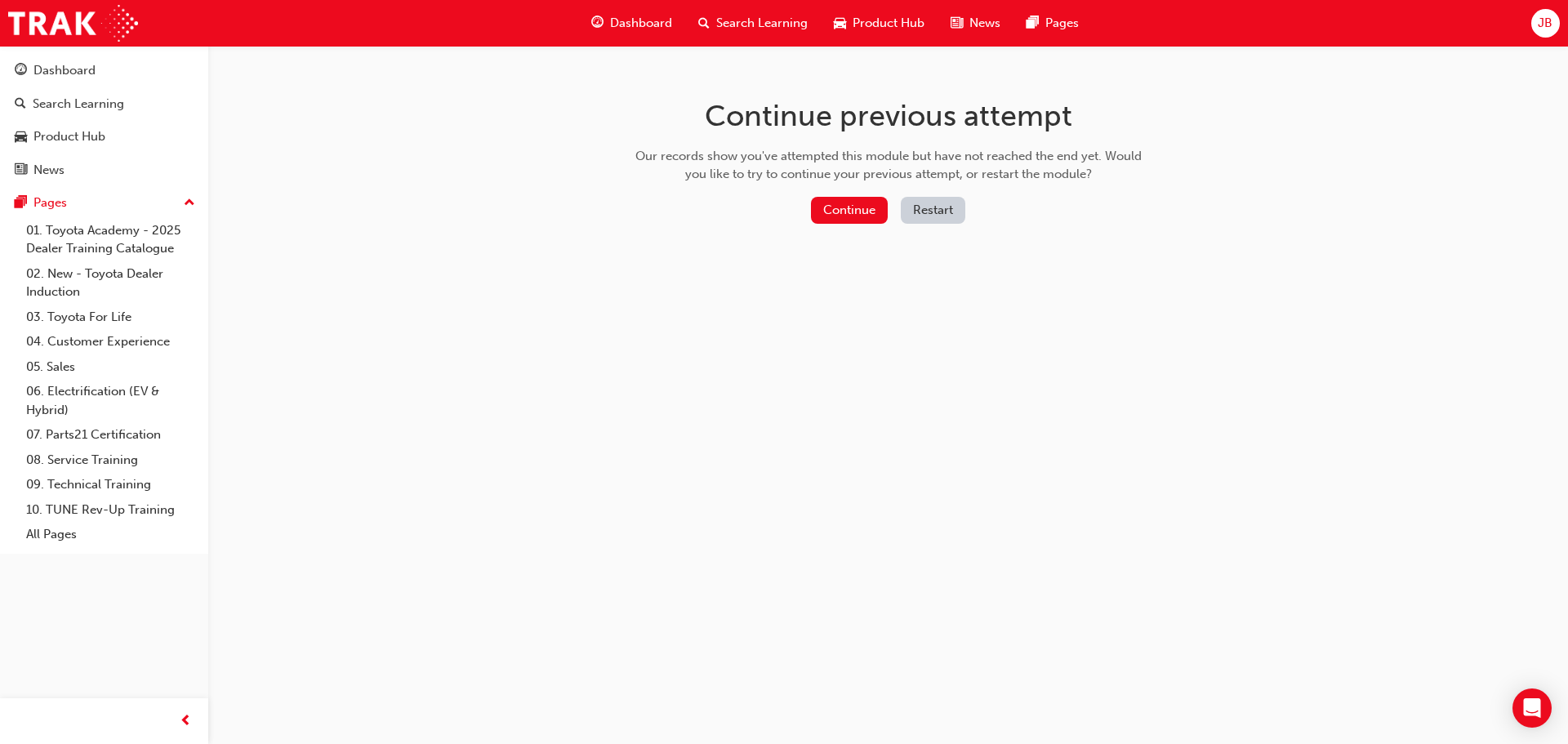
click at [655, 22] on span "Dashboard" at bounding box center [640, 23] width 62 height 19
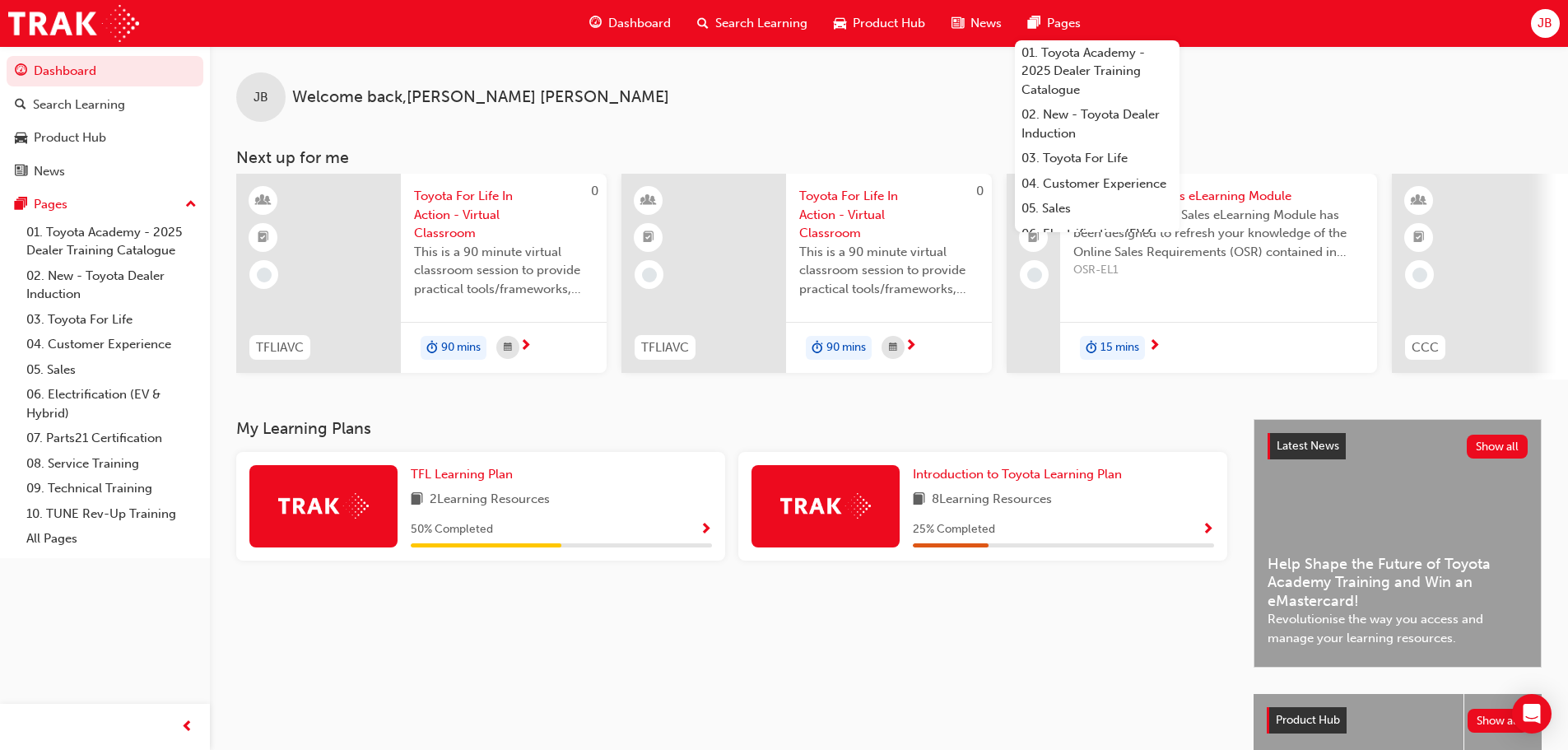
click at [1544, 25] on span "JB" at bounding box center [1544, 23] width 15 height 19
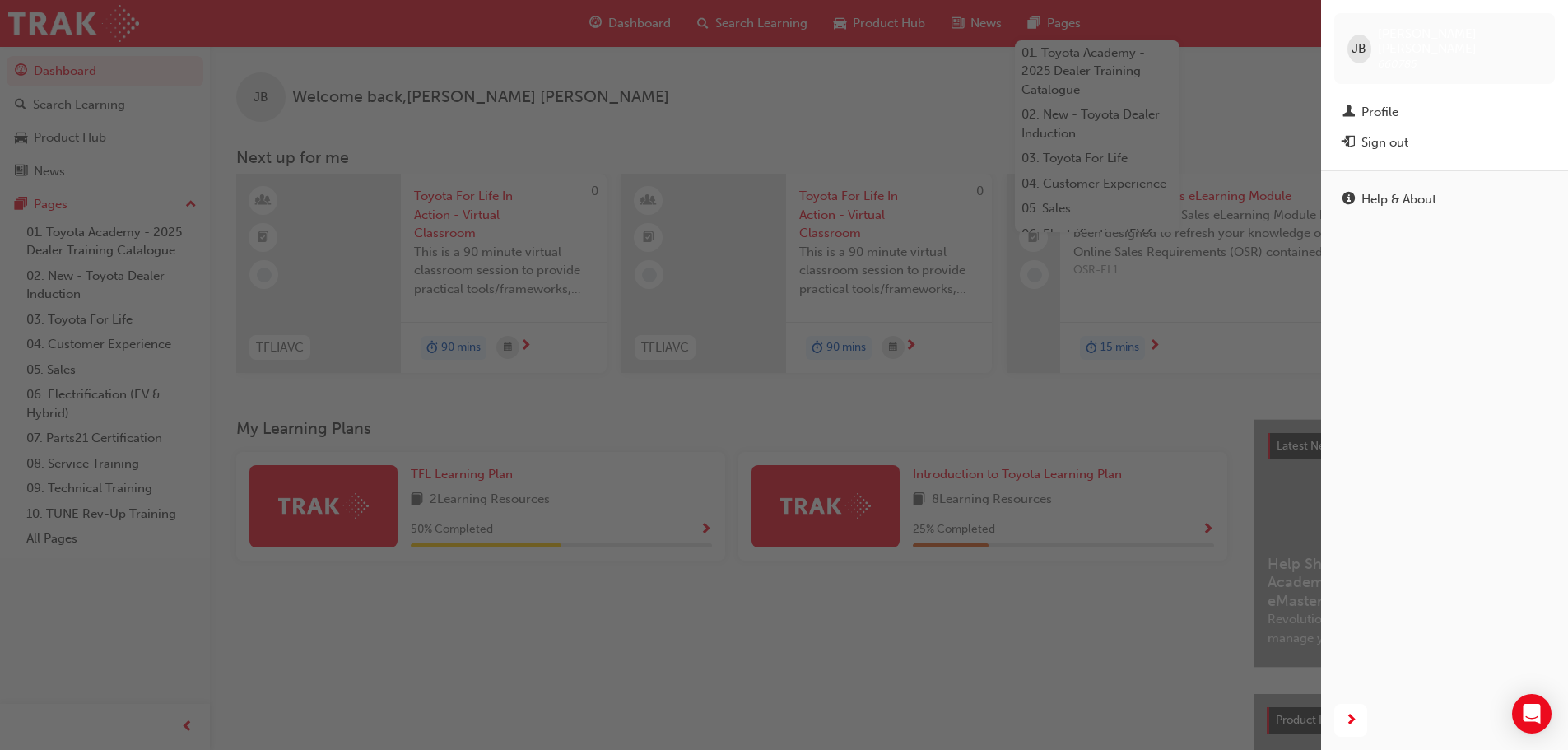
click at [1368, 103] on div "Profile" at bounding box center [1379, 112] width 37 height 19
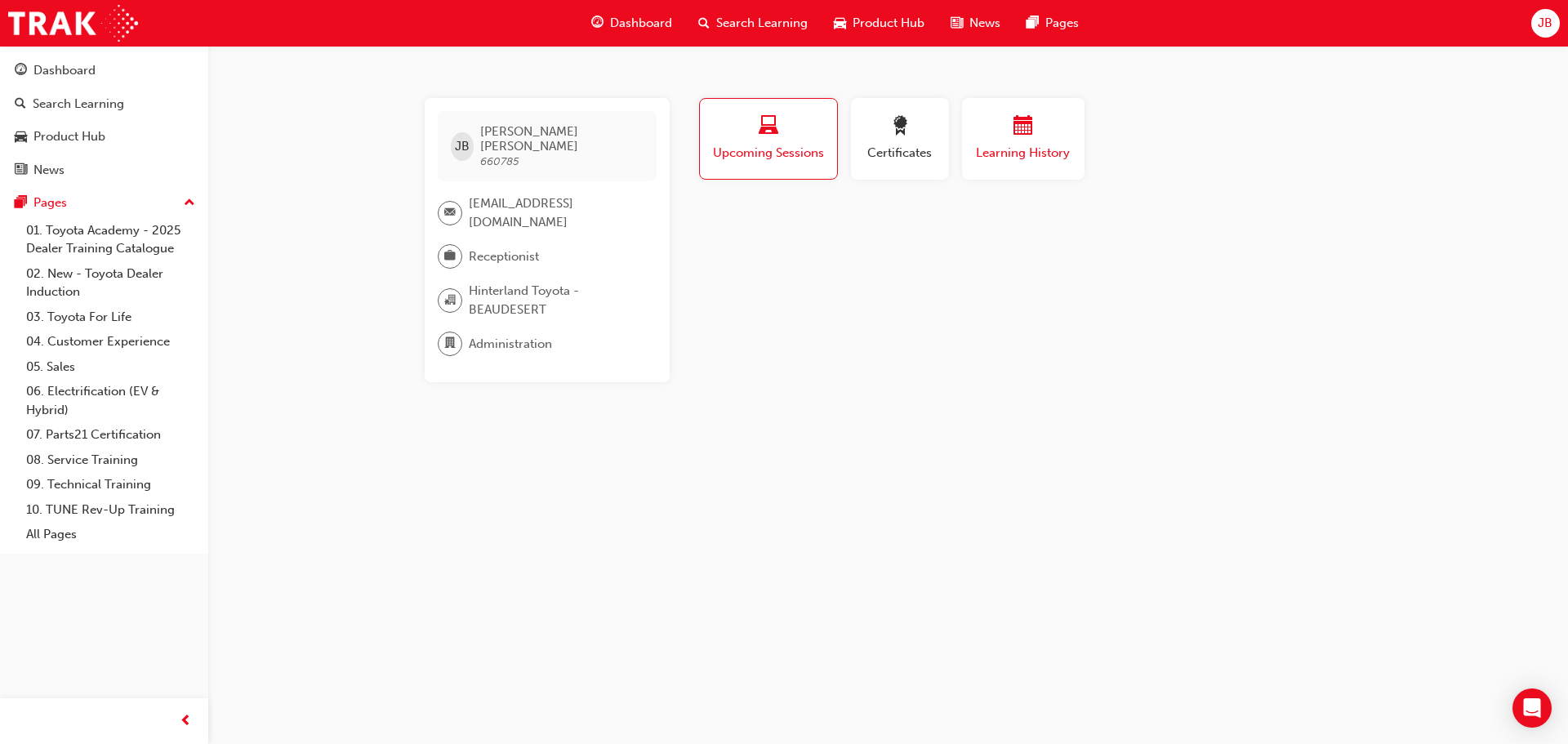
click at [1026, 143] on div "Learning History" at bounding box center [1023, 140] width 98 height 47
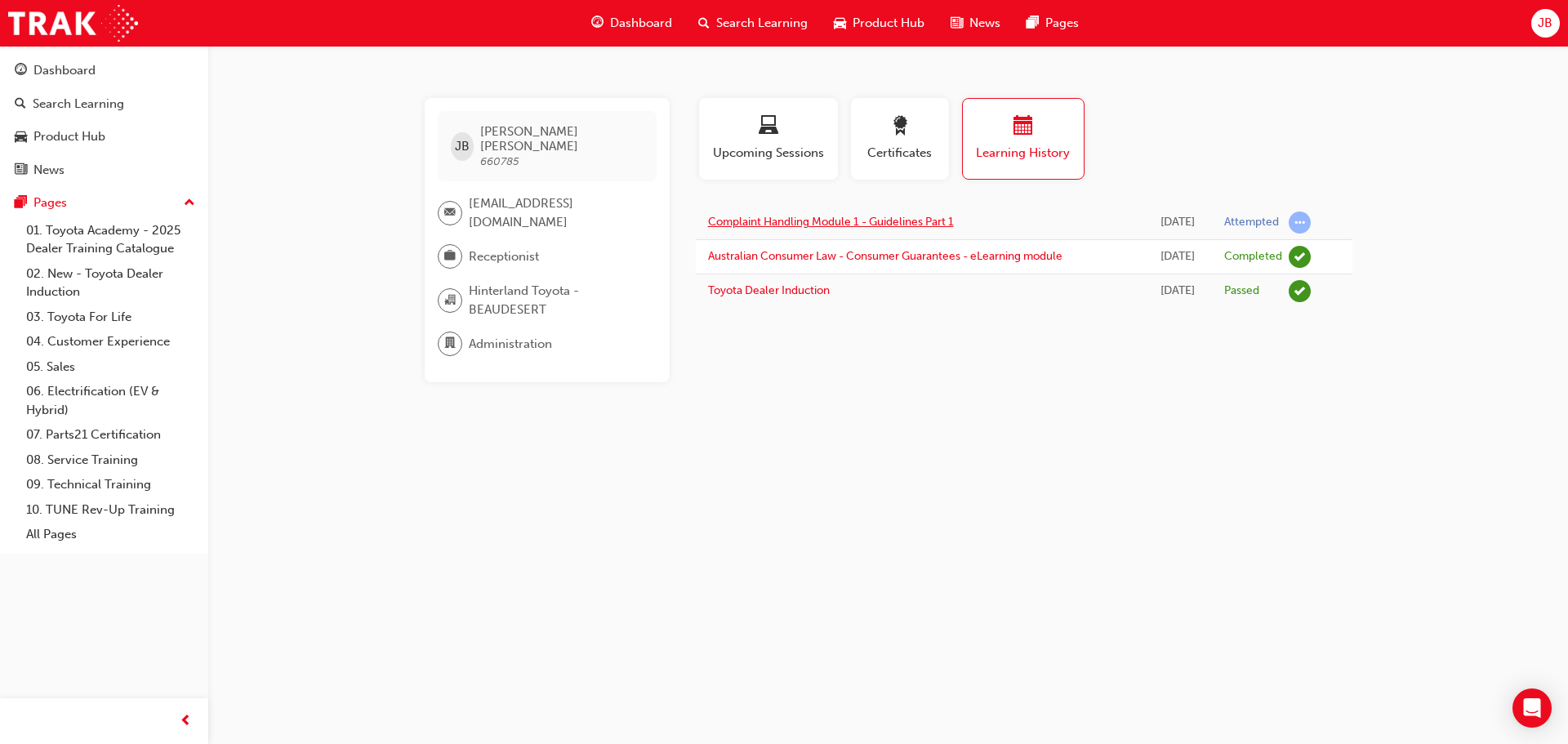
click at [798, 220] on link "Complaint Handling Module 1 - Guidelines Part 1" at bounding box center [830, 221] width 246 height 14
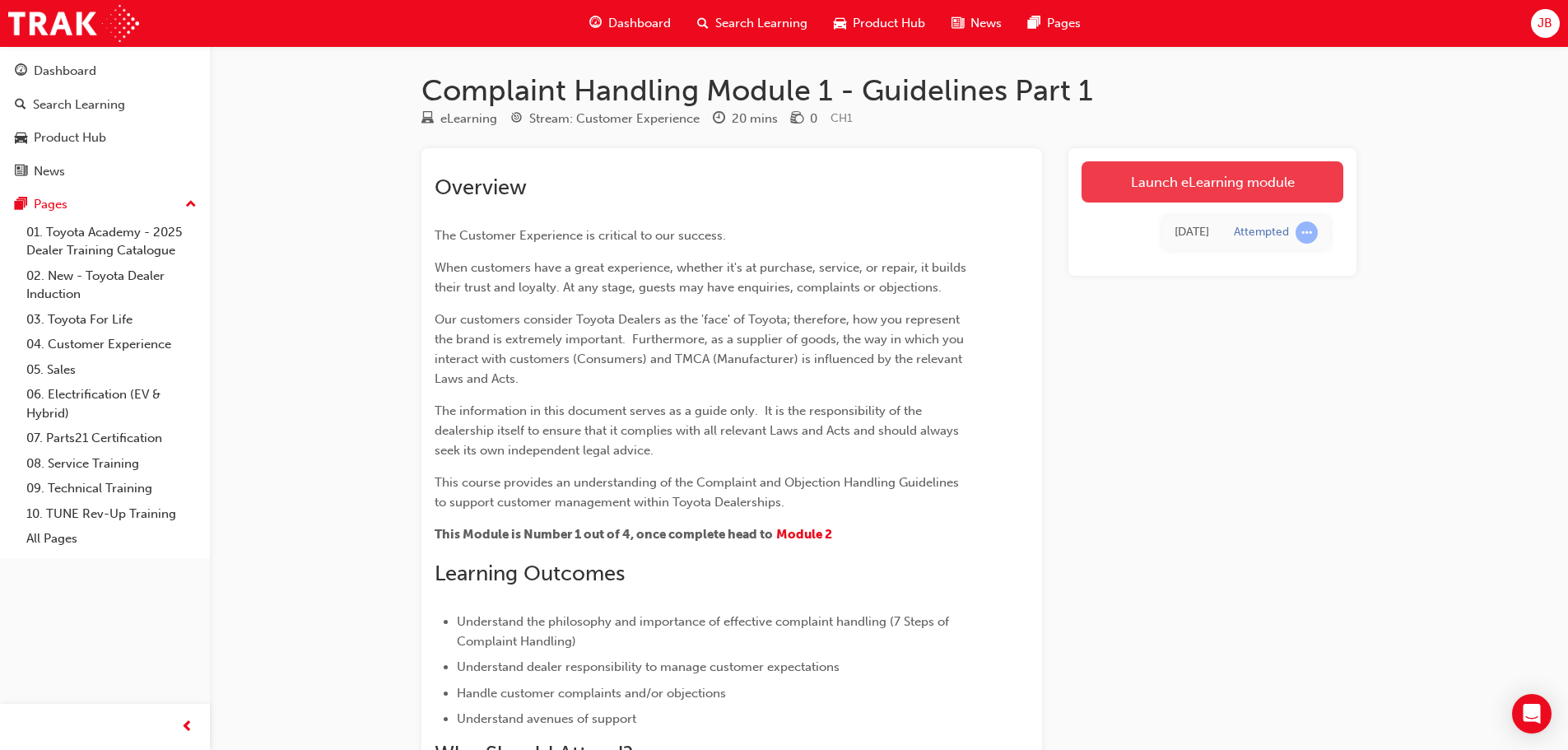
click at [1230, 181] on link "Launch eLearning module" at bounding box center [1212, 182] width 261 height 41
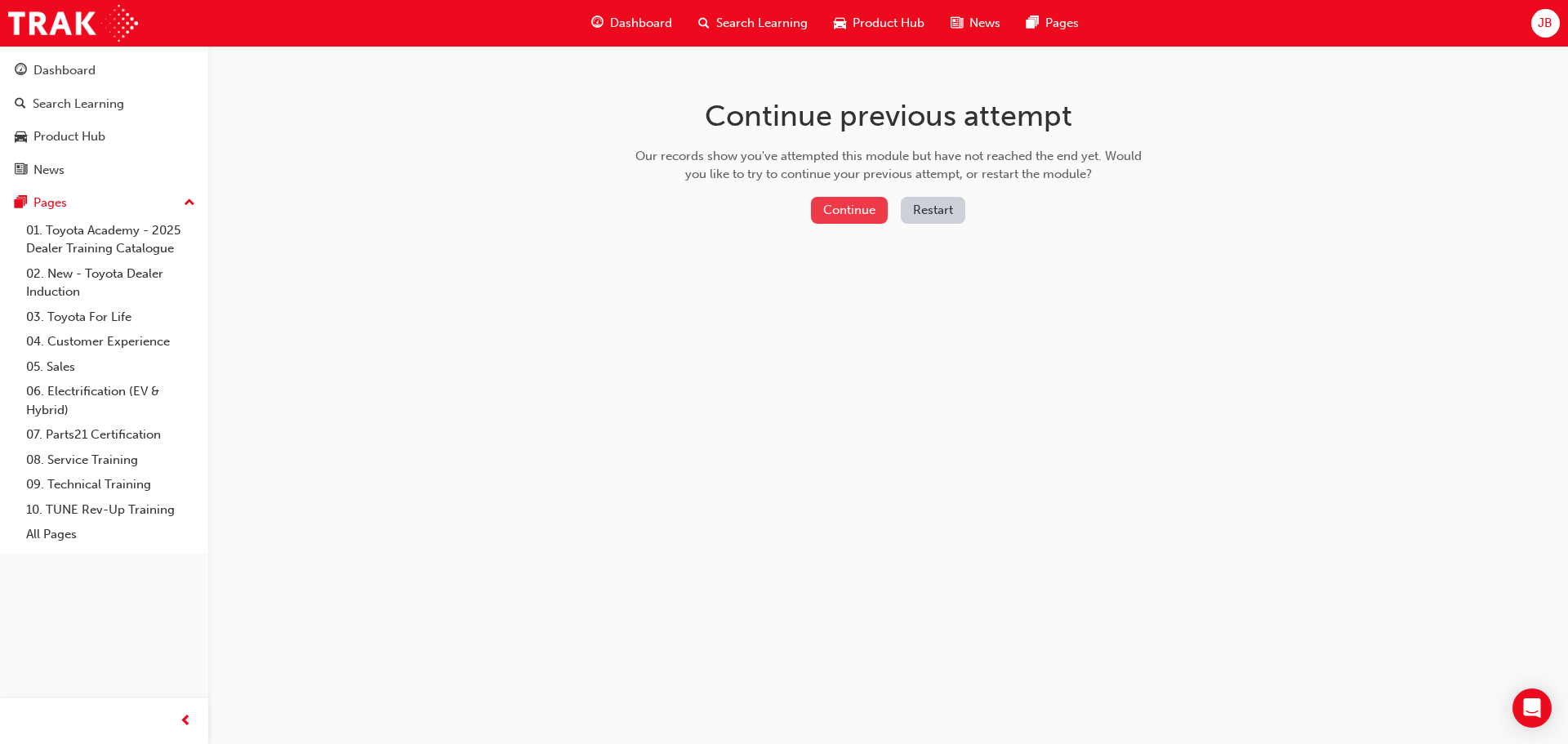
click at [842, 203] on button "Continue" at bounding box center [848, 210] width 77 height 27
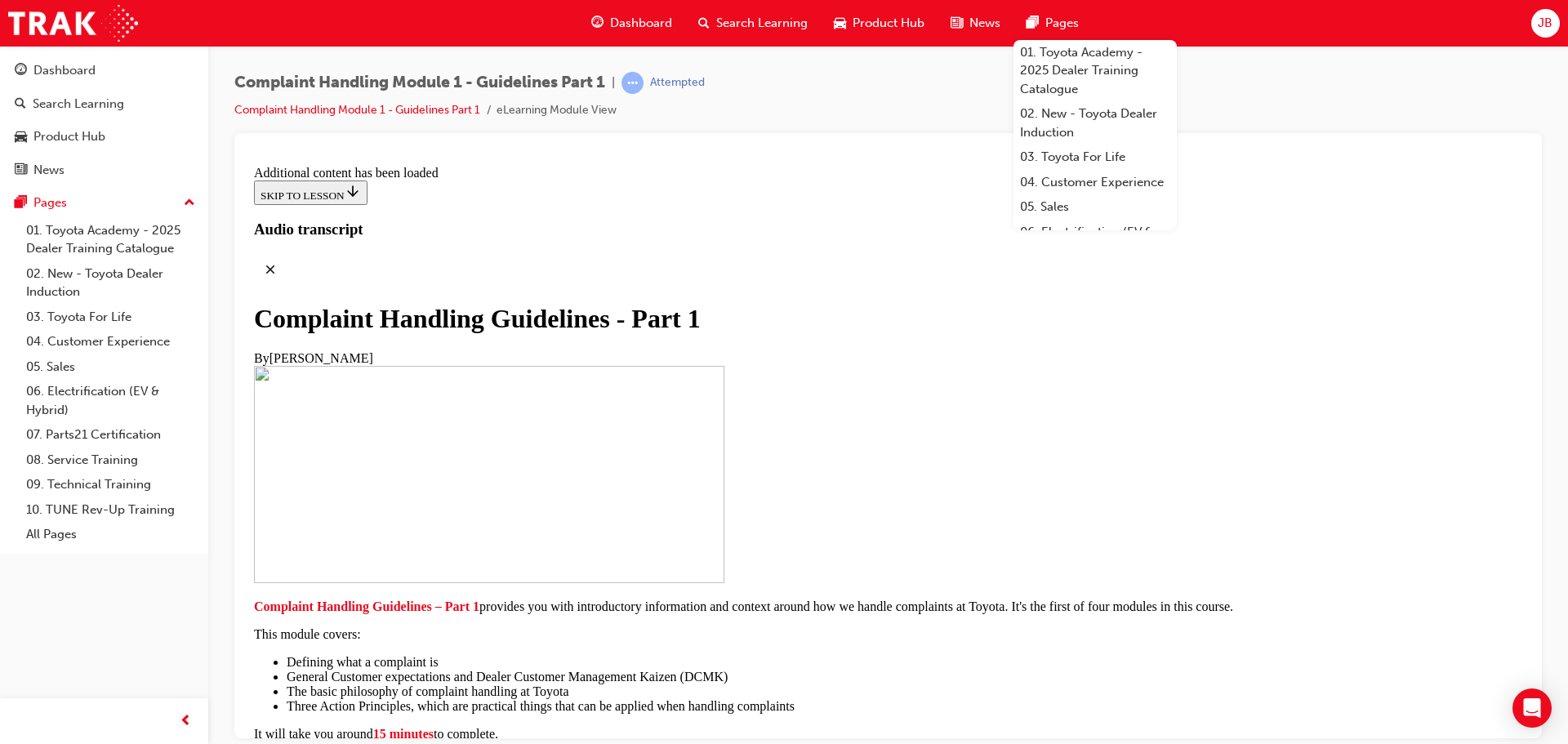
click at [1538, 17] on span "JB" at bounding box center [1545, 23] width 14 height 19
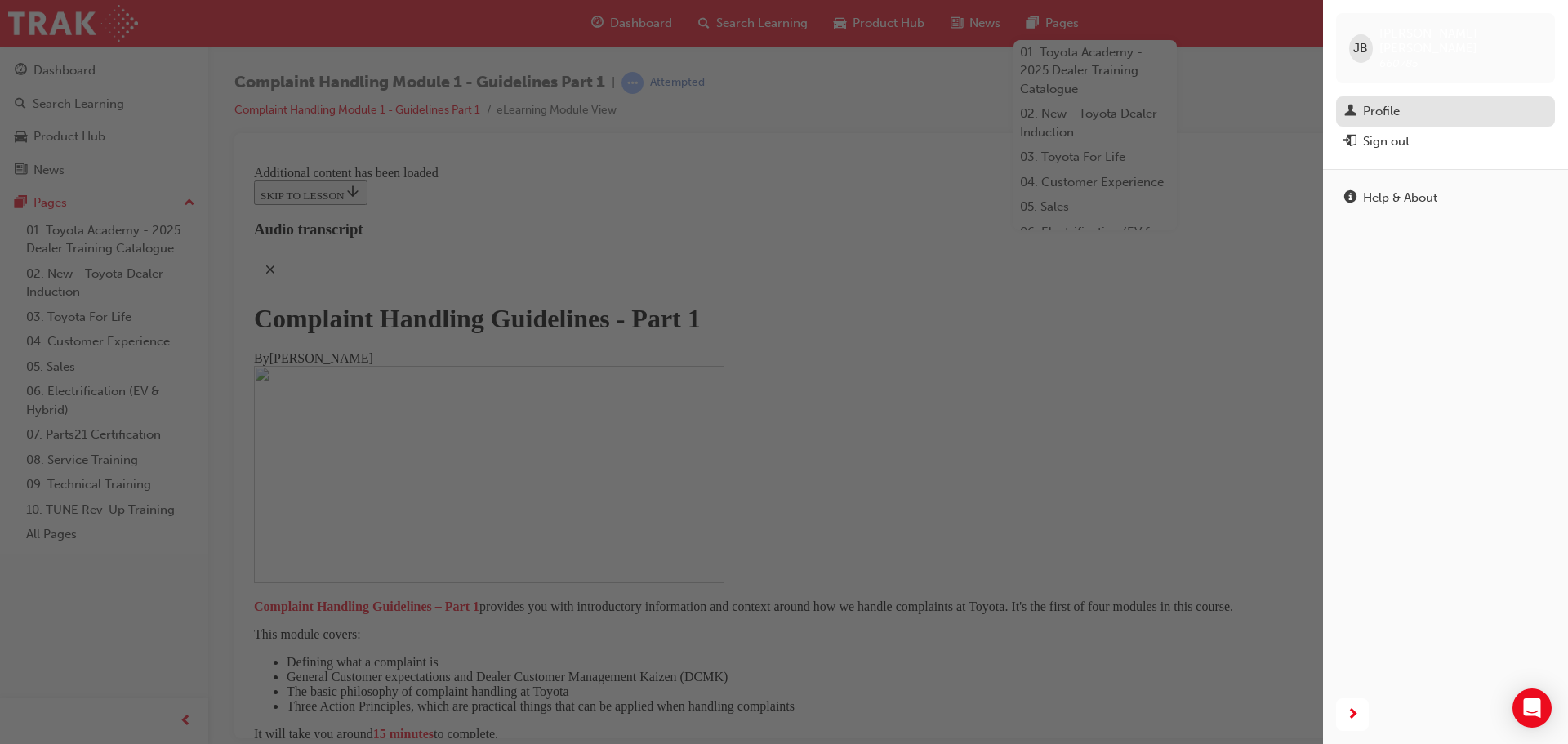
click at [1366, 102] on div "Profile" at bounding box center [1381, 111] width 37 height 19
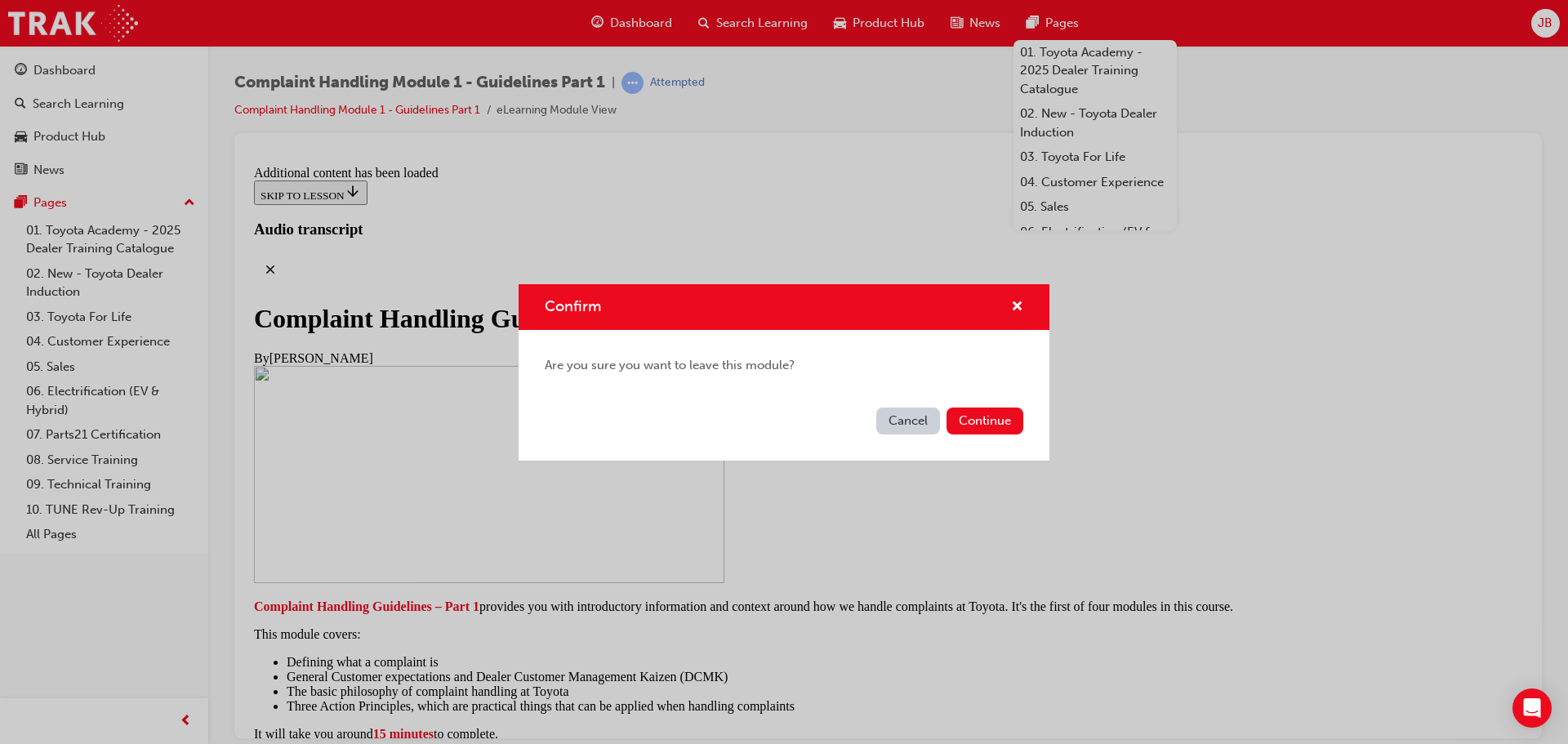
click at [1001, 422] on button "Continue" at bounding box center [984, 421] width 77 height 27
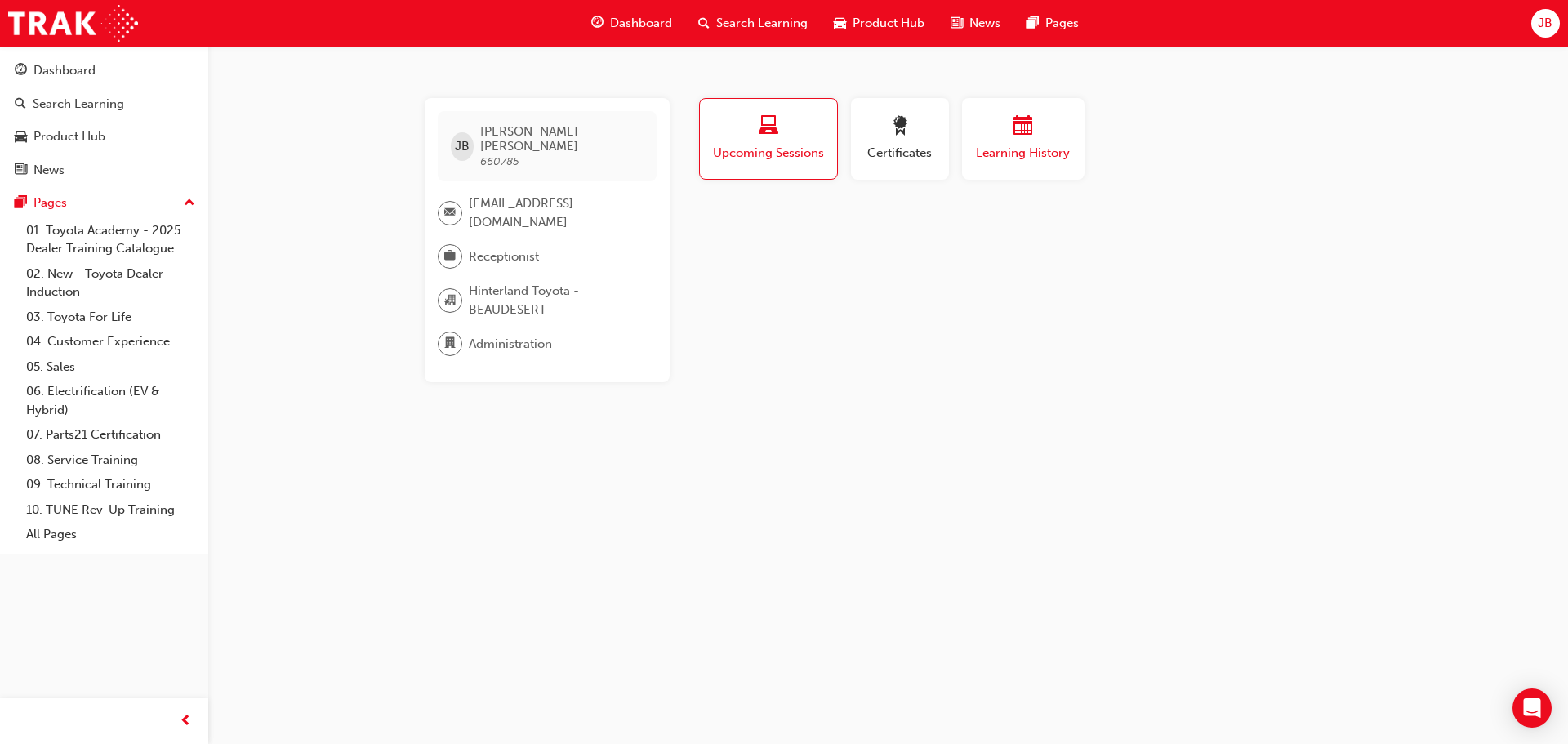
click at [985, 141] on div "Learning History" at bounding box center [1023, 140] width 98 height 47
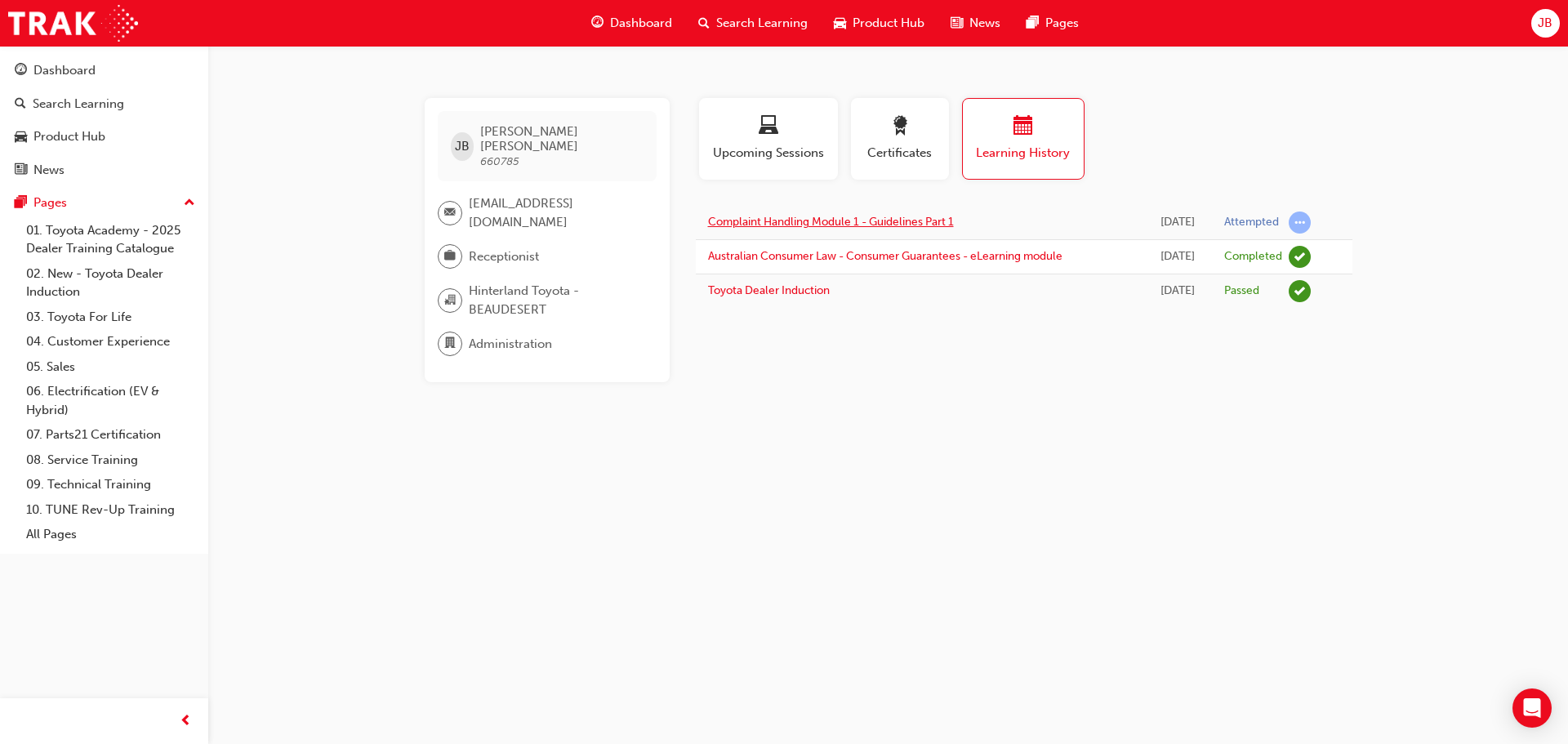
click at [851, 222] on link "Complaint Handling Module 1 - Guidelines Part 1" at bounding box center [830, 221] width 246 height 14
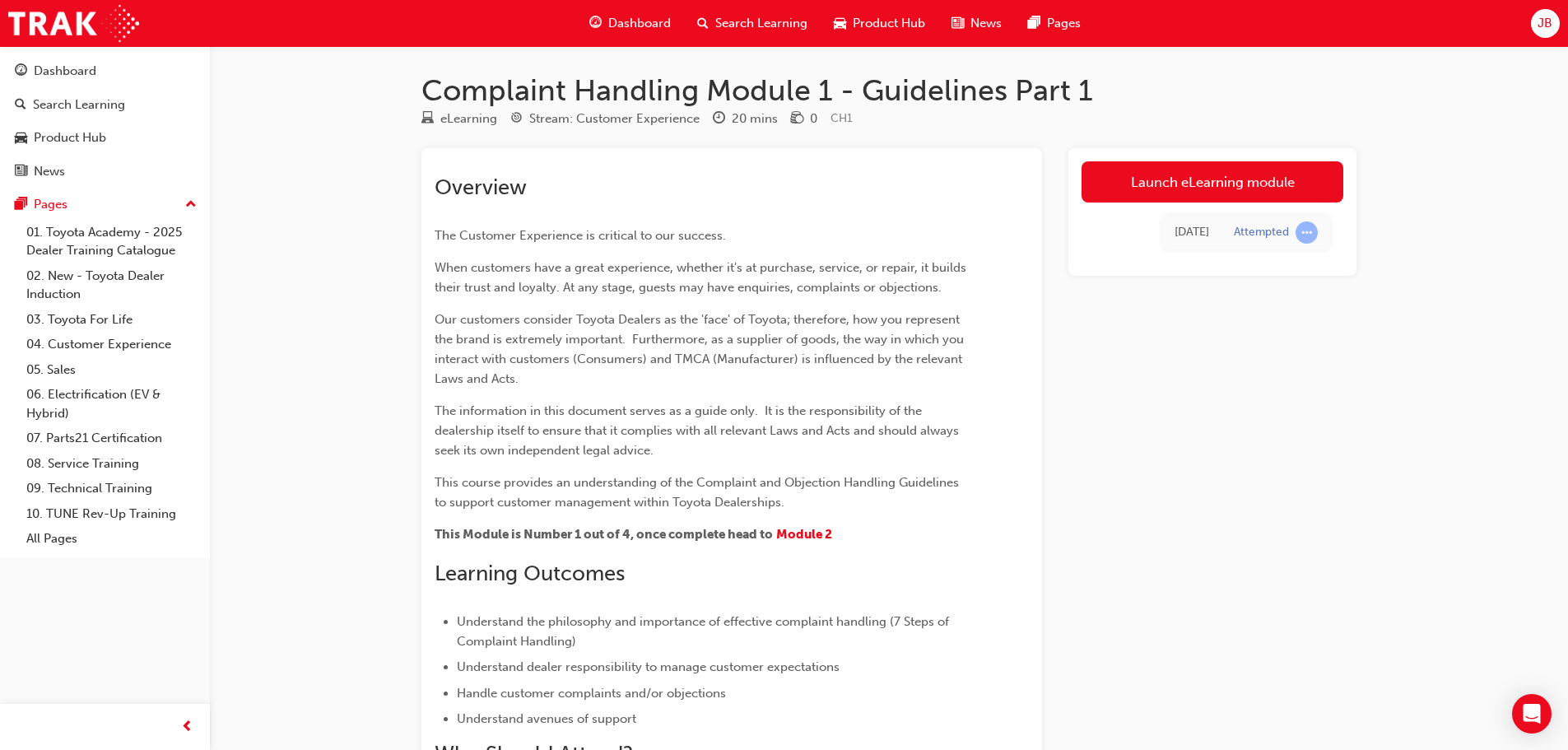
click at [1204, 177] on link "Launch eLearning module" at bounding box center [1212, 182] width 261 height 41
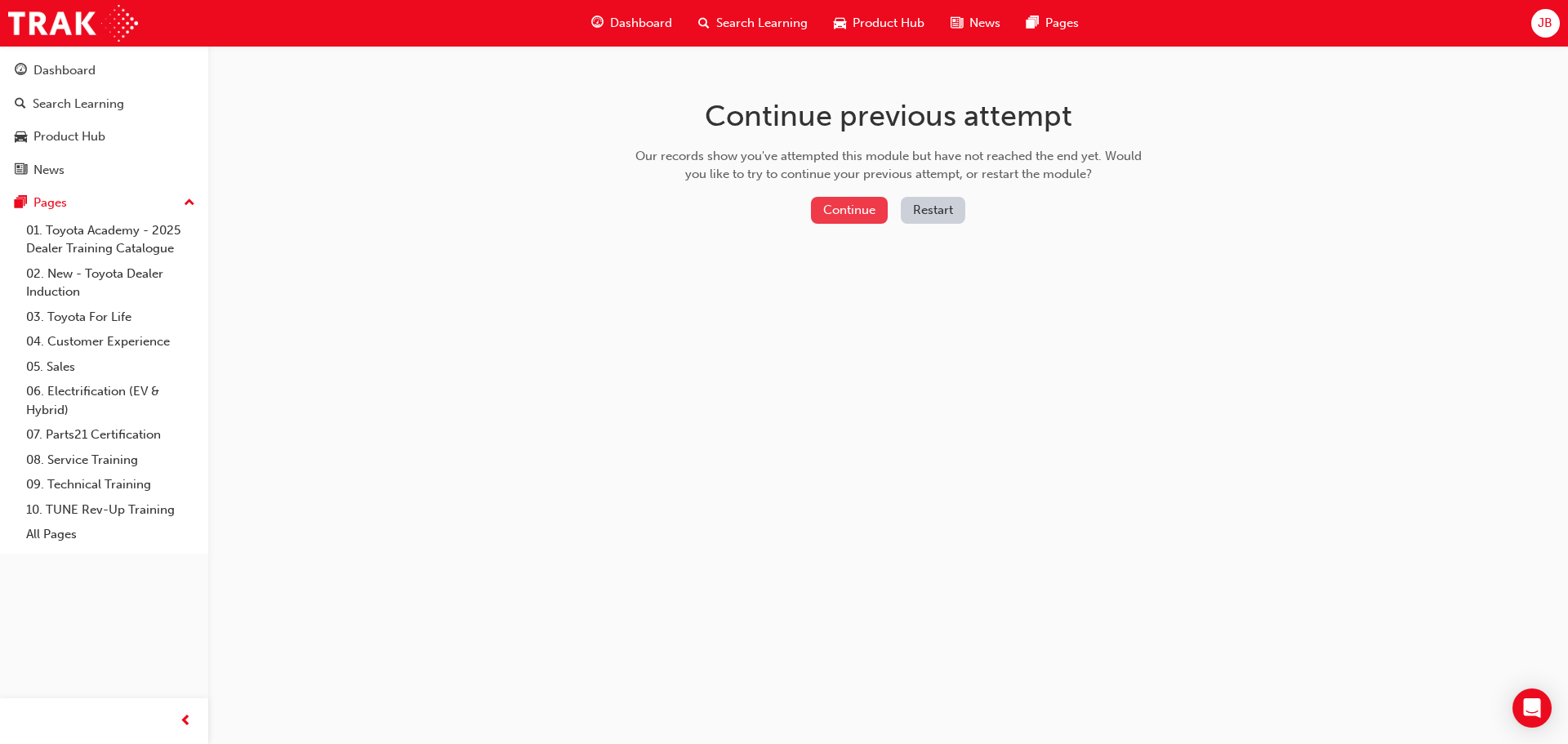
click at [840, 211] on button "Continue" at bounding box center [848, 210] width 77 height 27
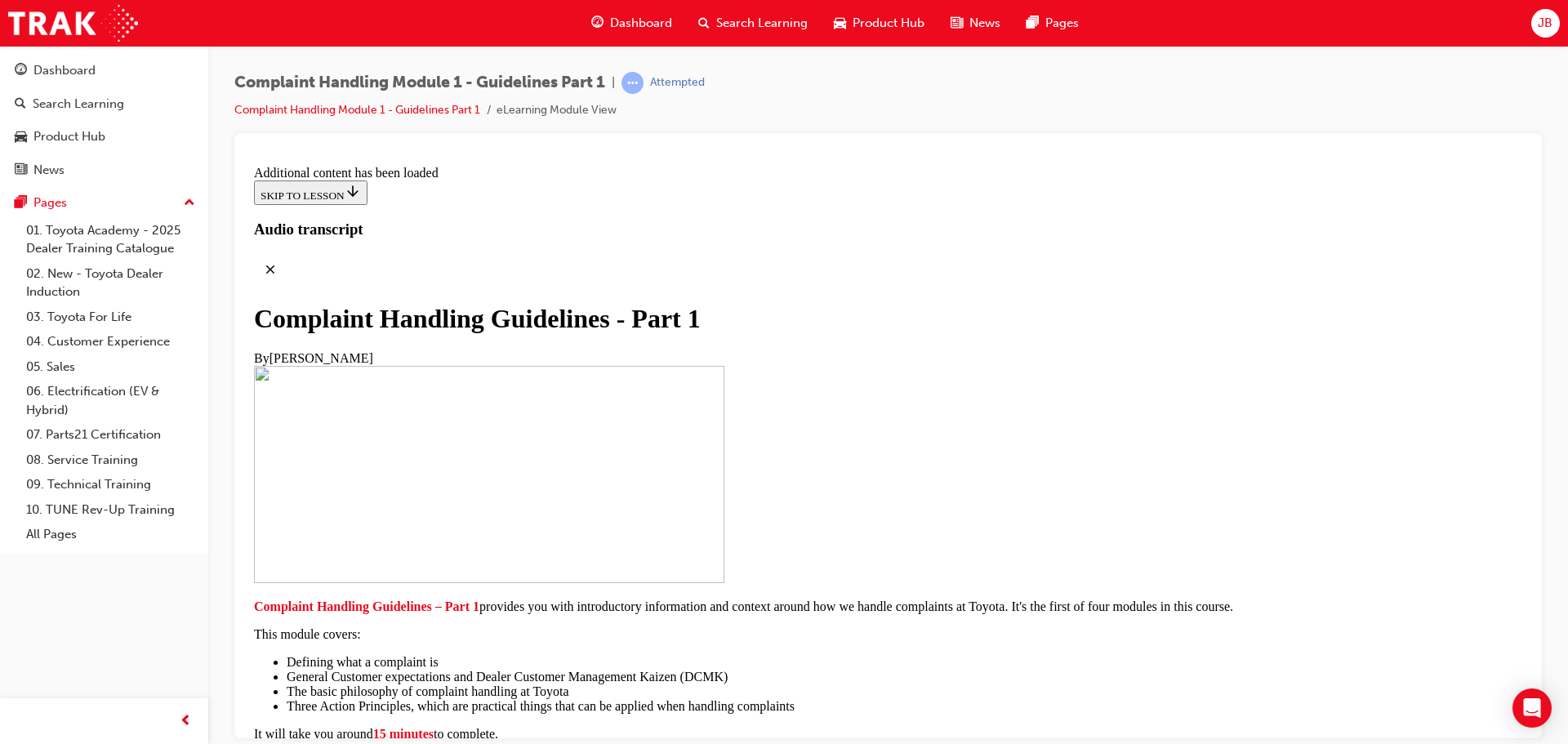
scroll to position [2613, 0]
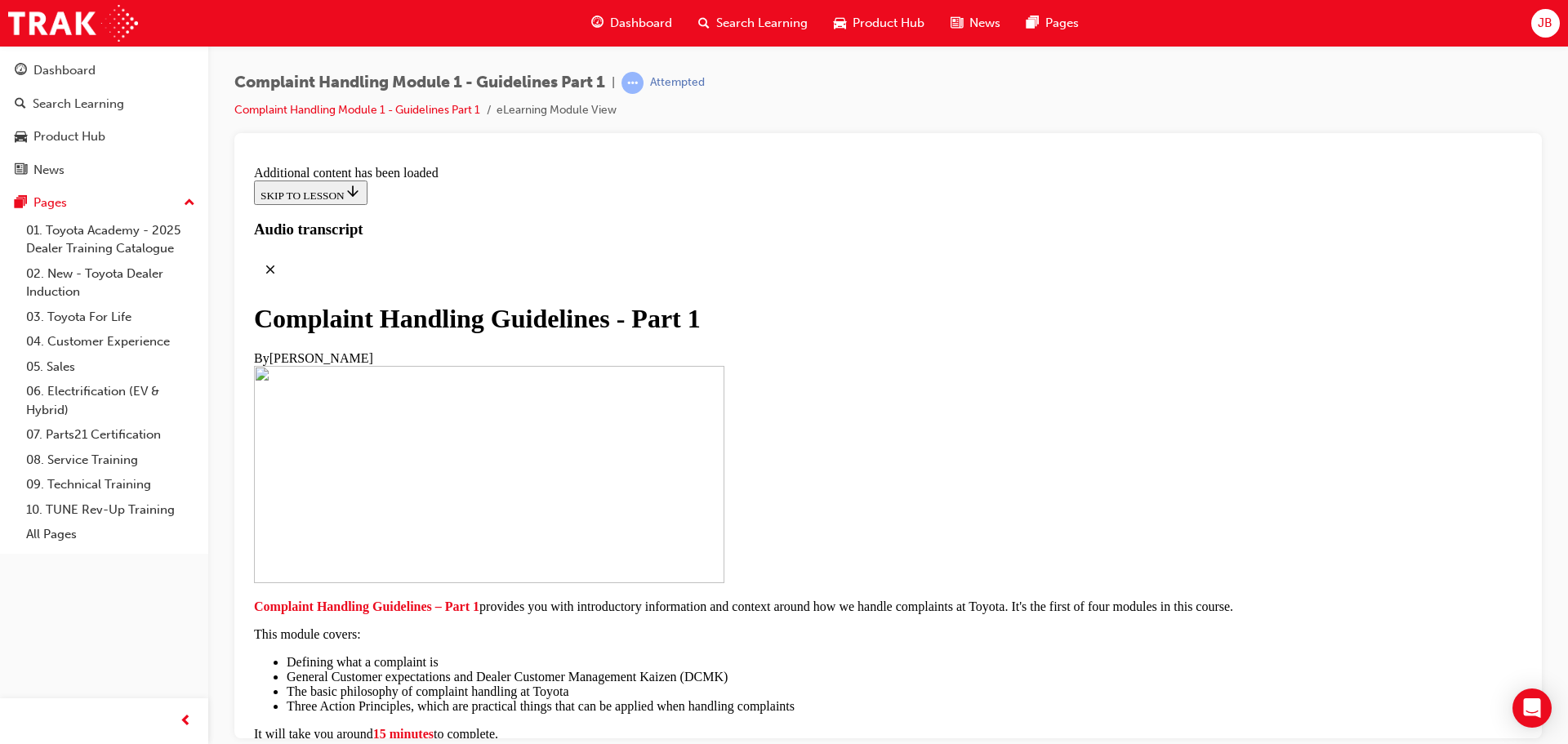
scroll to position [6097, 0]
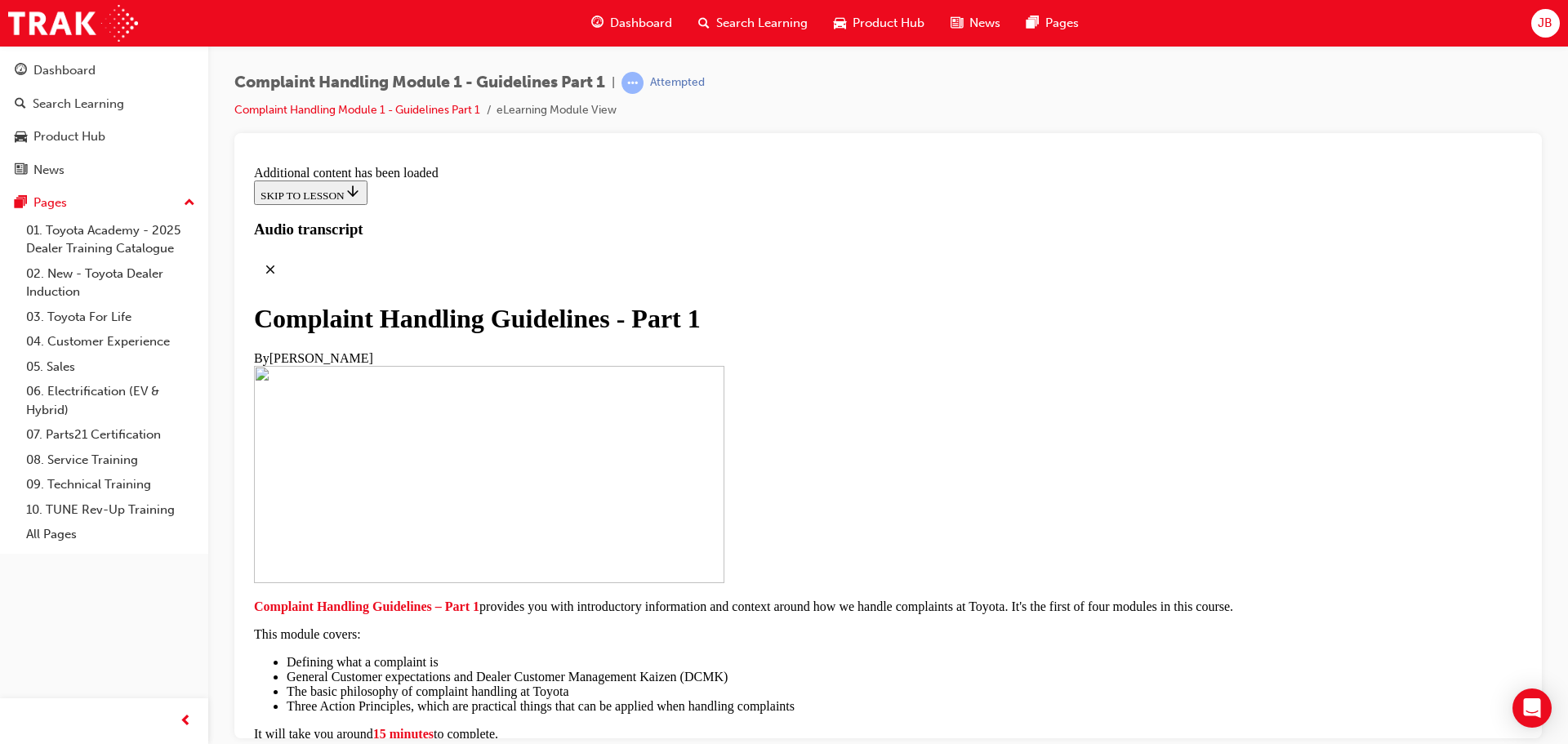
scroll to position [6277, 0]
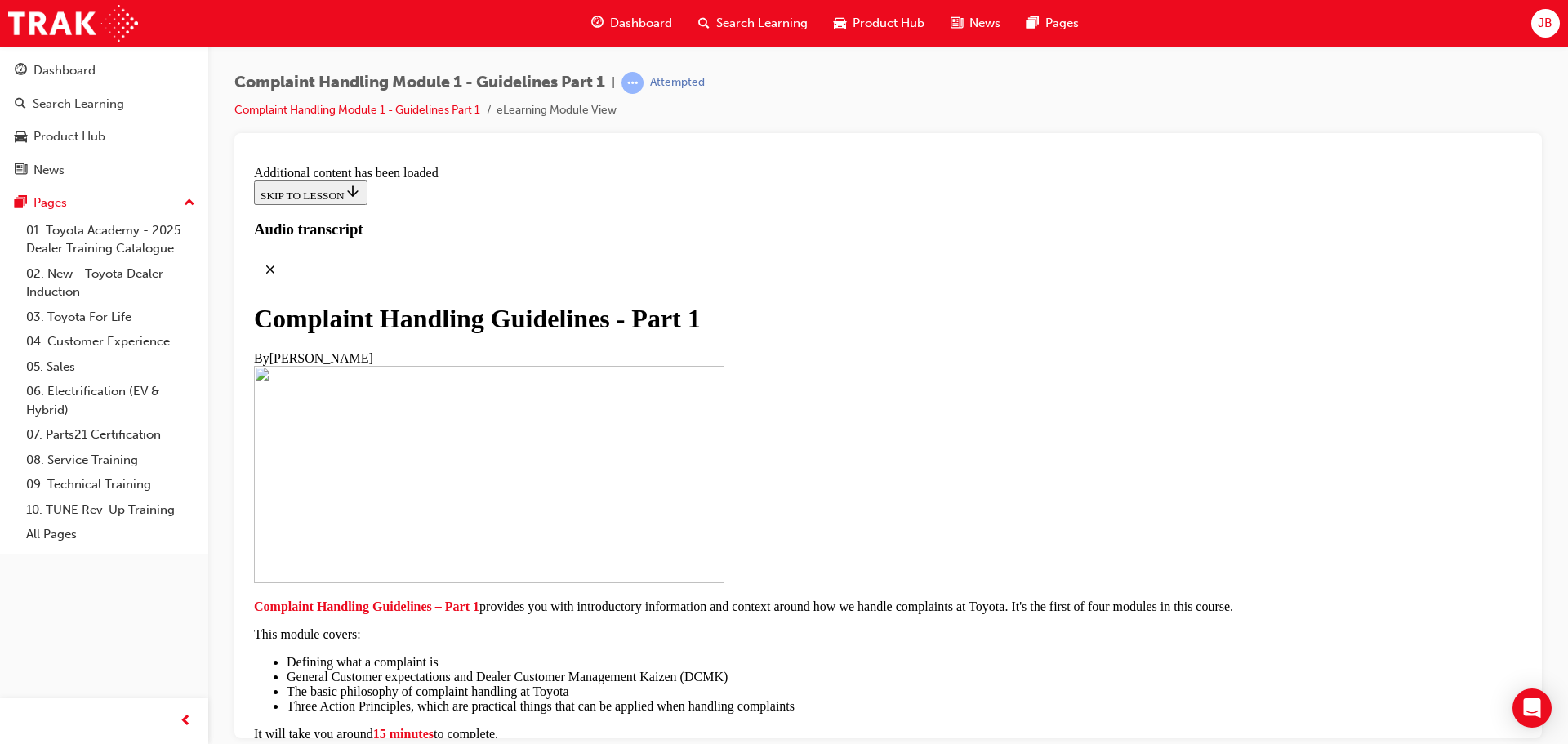
drag, startPoint x: 976, startPoint y: 546, endPoint x: 1071, endPoint y: 552, distance: 95.2
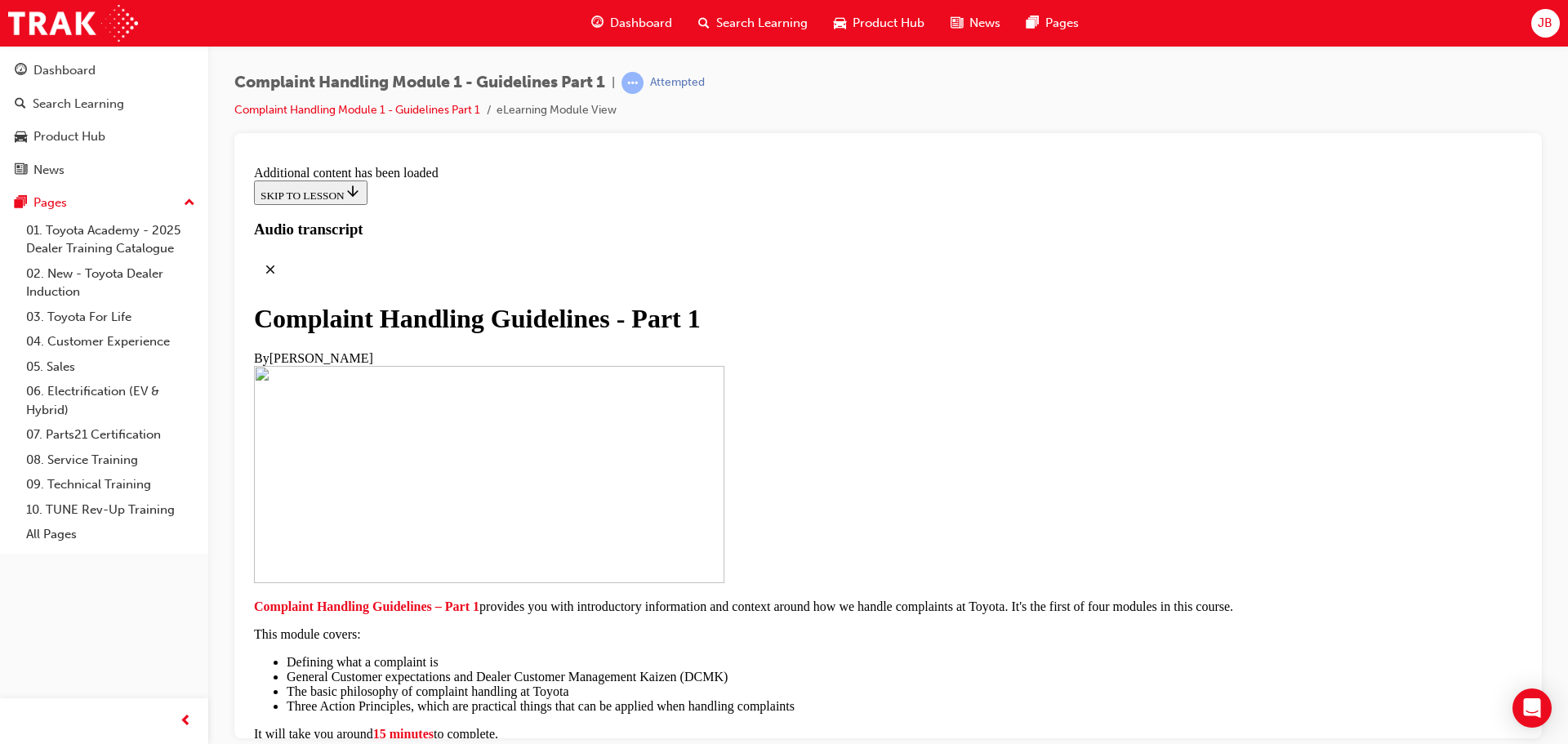
drag, startPoint x: 1164, startPoint y: 465, endPoint x: 1161, endPoint y: 473, distance: 8.5
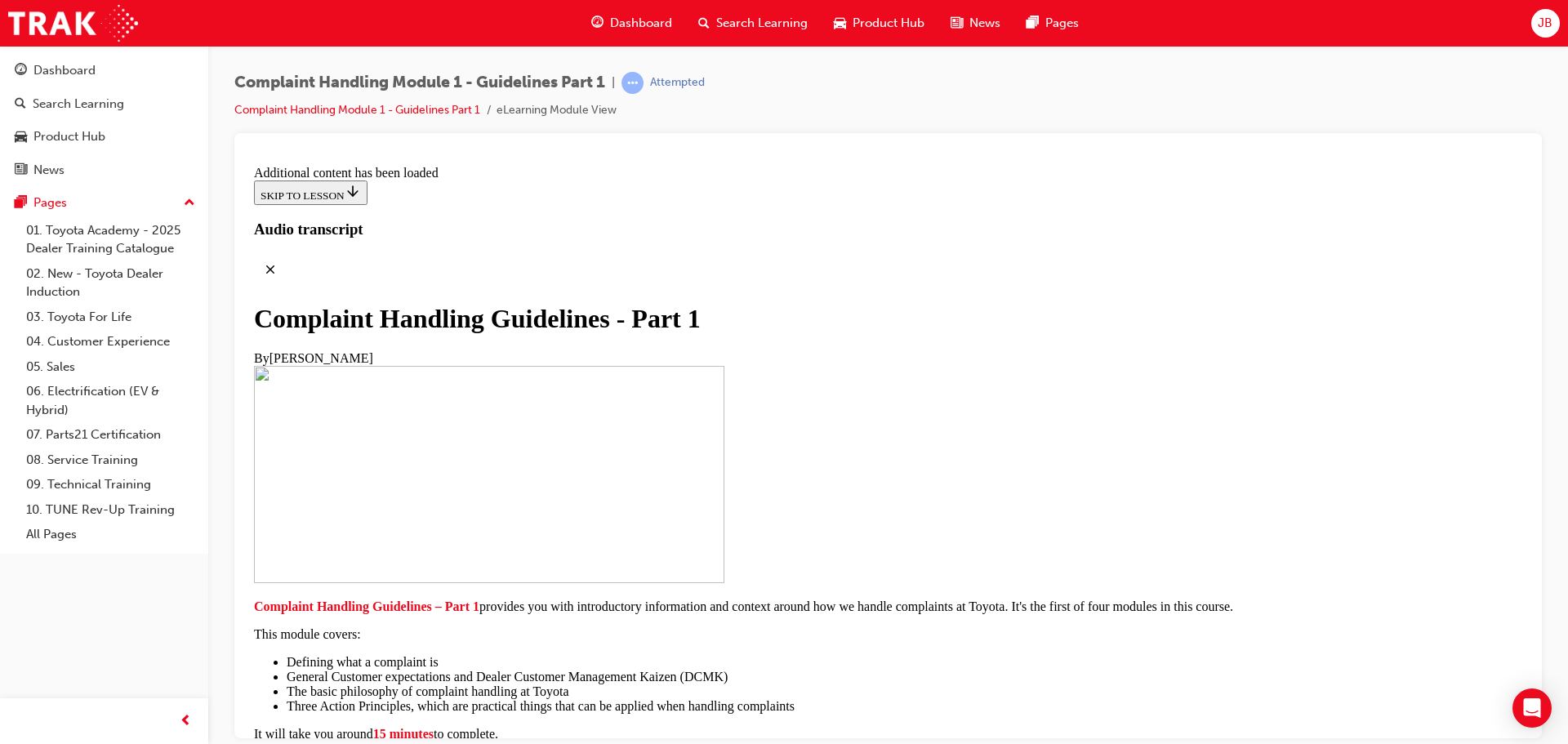
scroll to position [8202, 0]
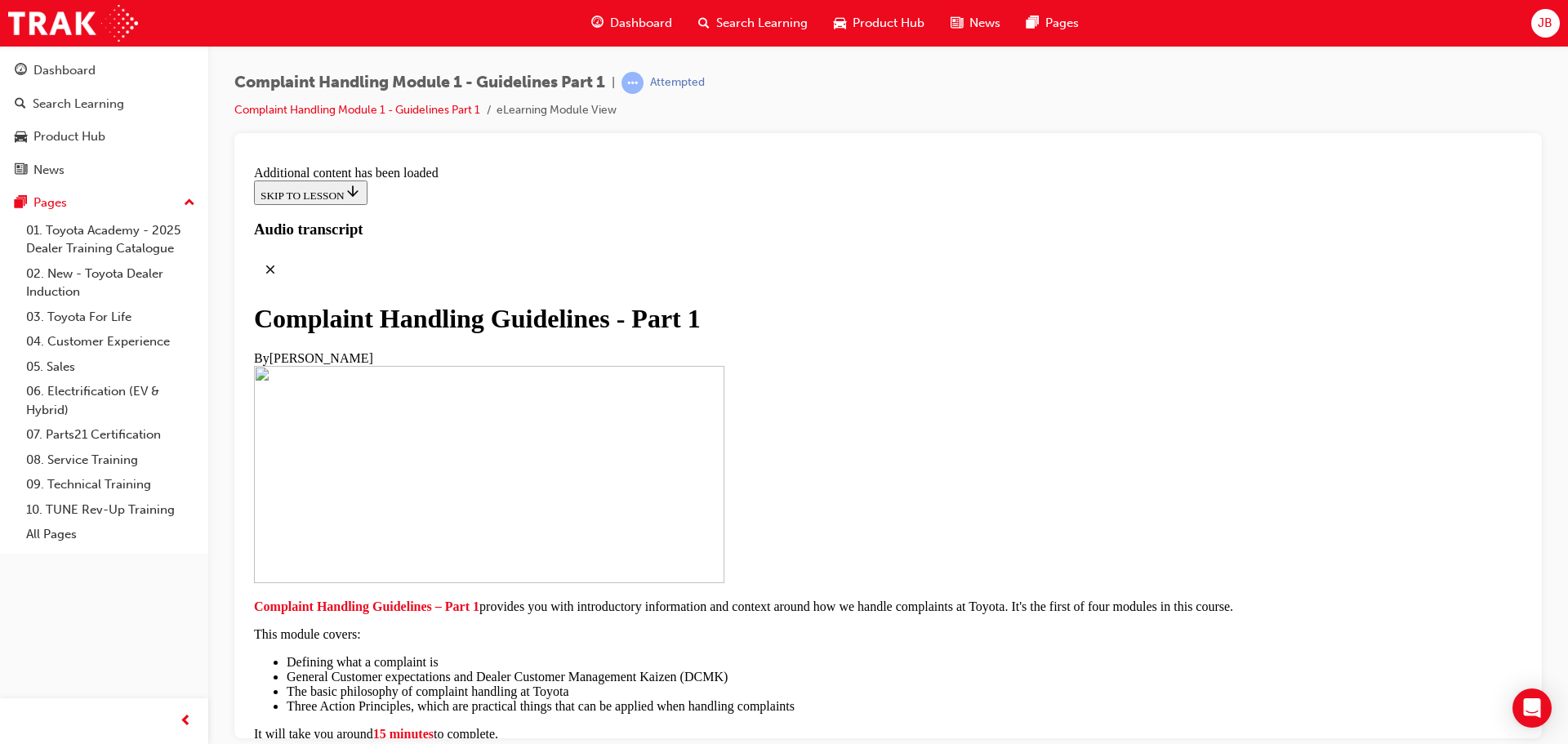
radio input "true"
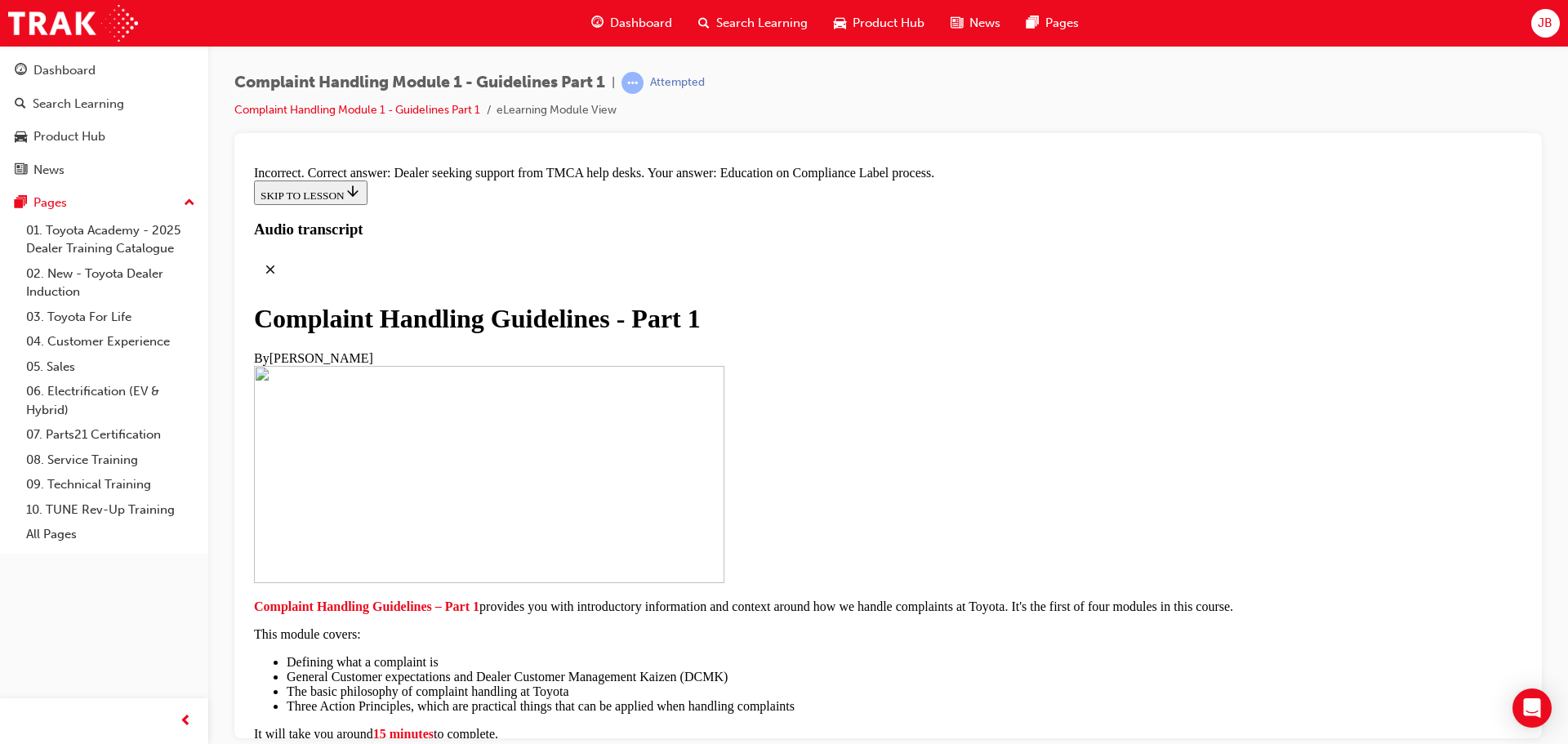
scroll to position [10848, 0]
radio input "true"
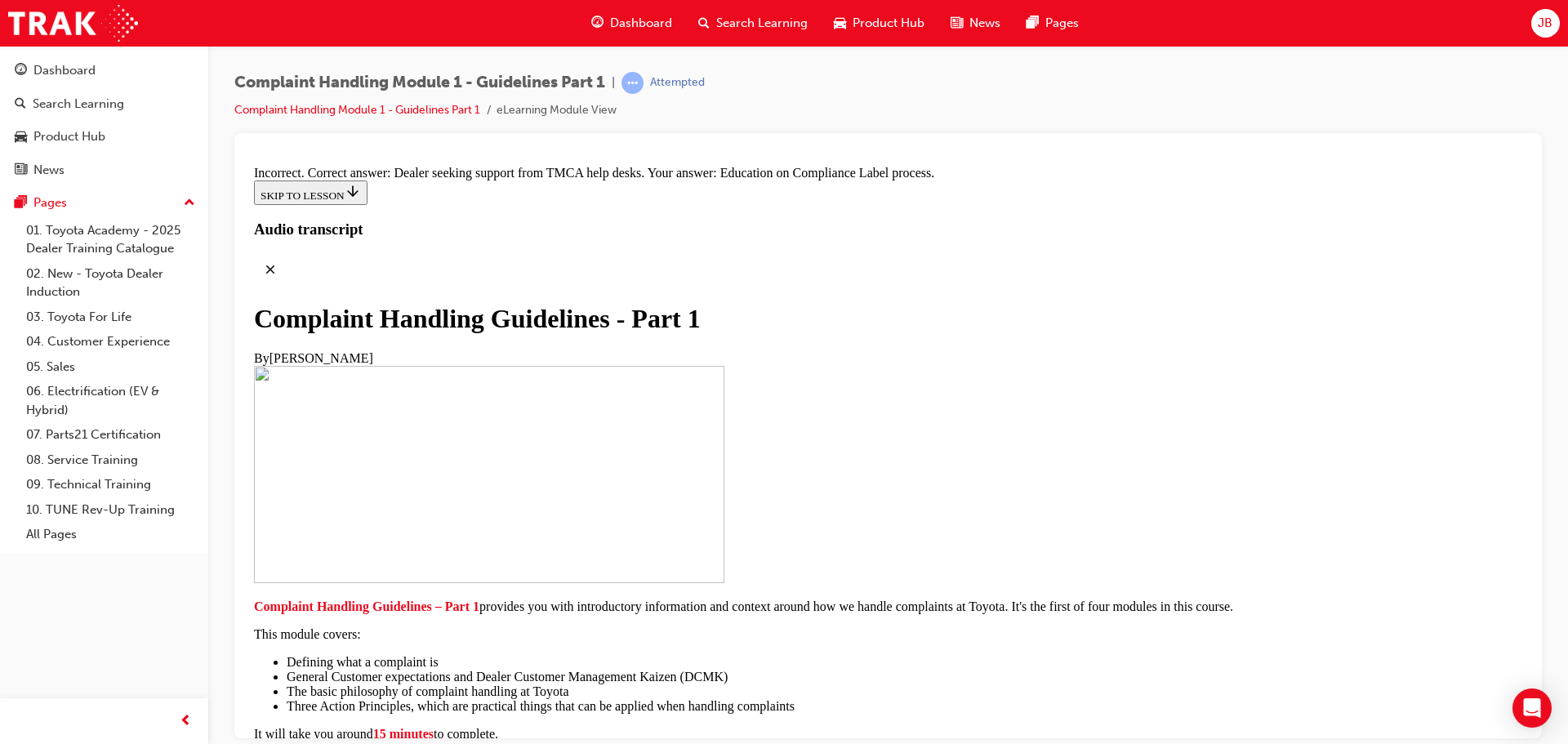
drag, startPoint x: 648, startPoint y: 291, endPoint x: 671, endPoint y: 349, distance: 62.4
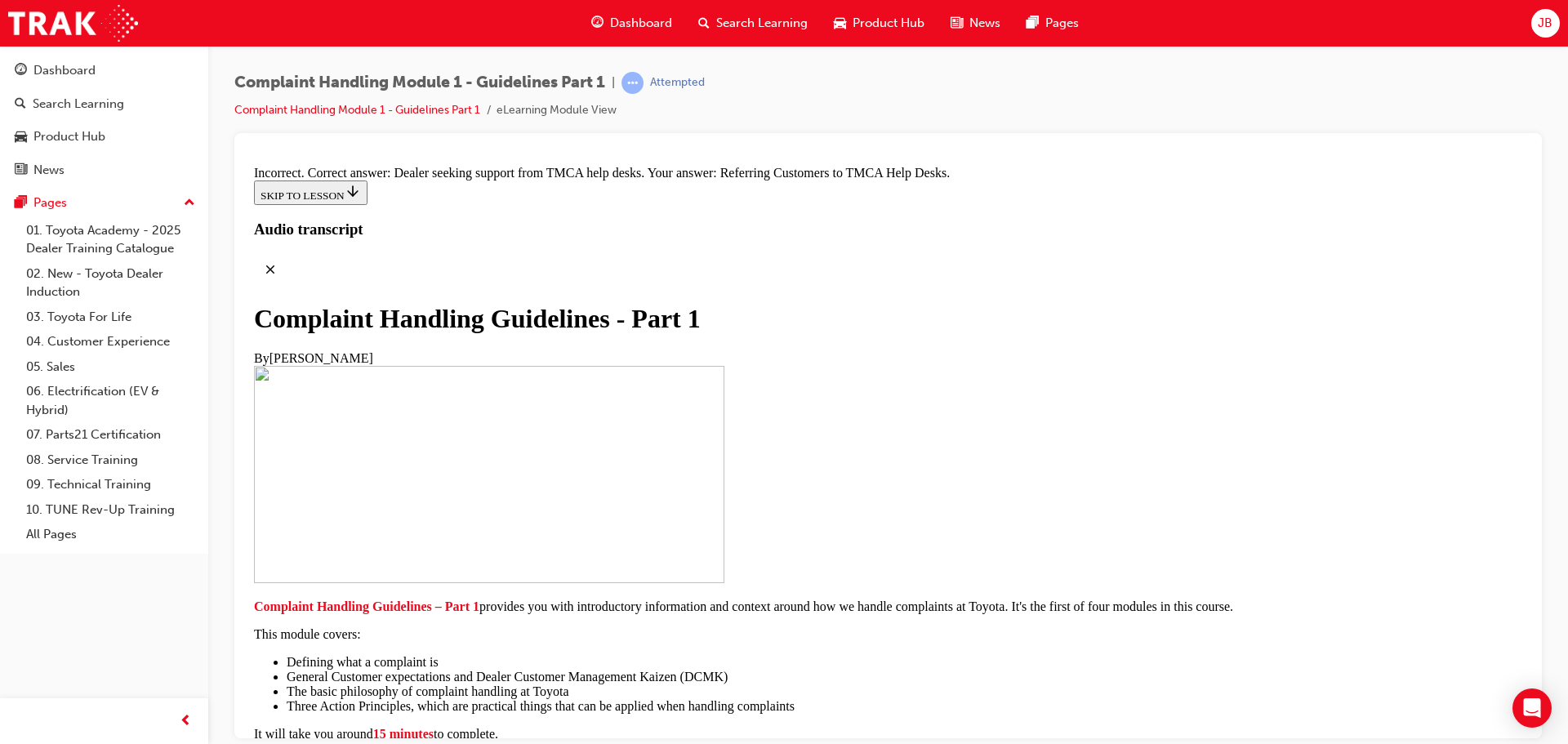
radio input "true"
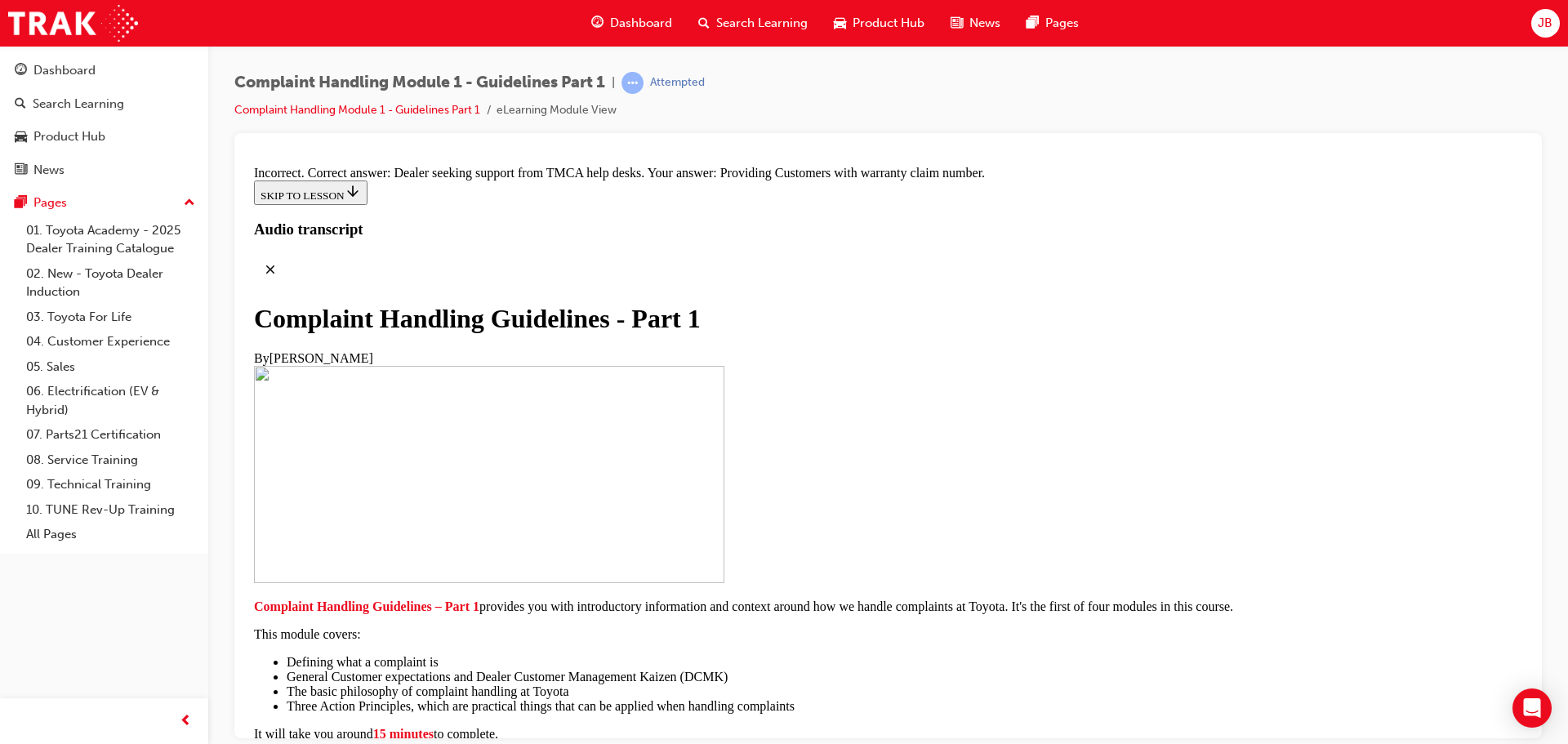
radio input "true"
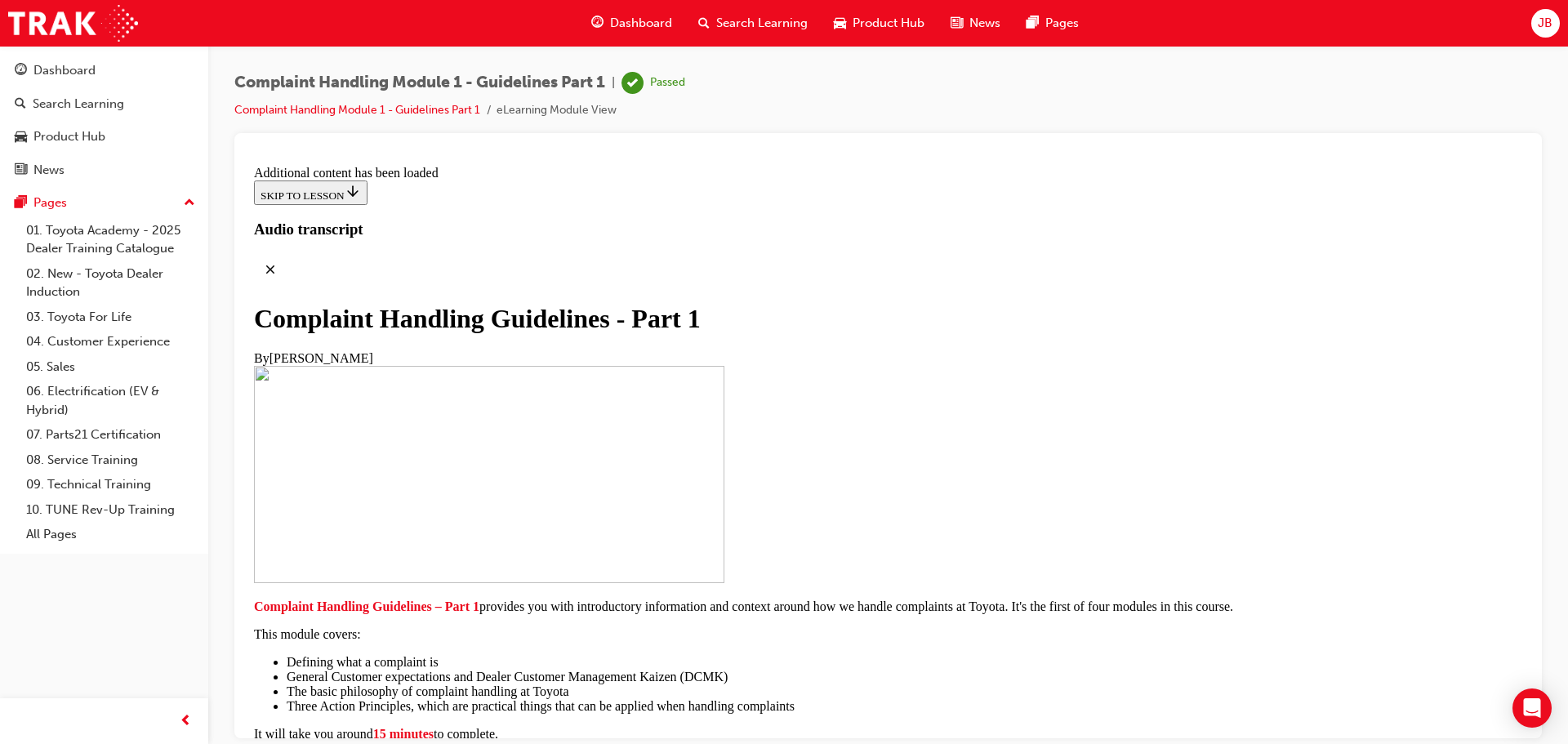
scroll to position [11858, 0]
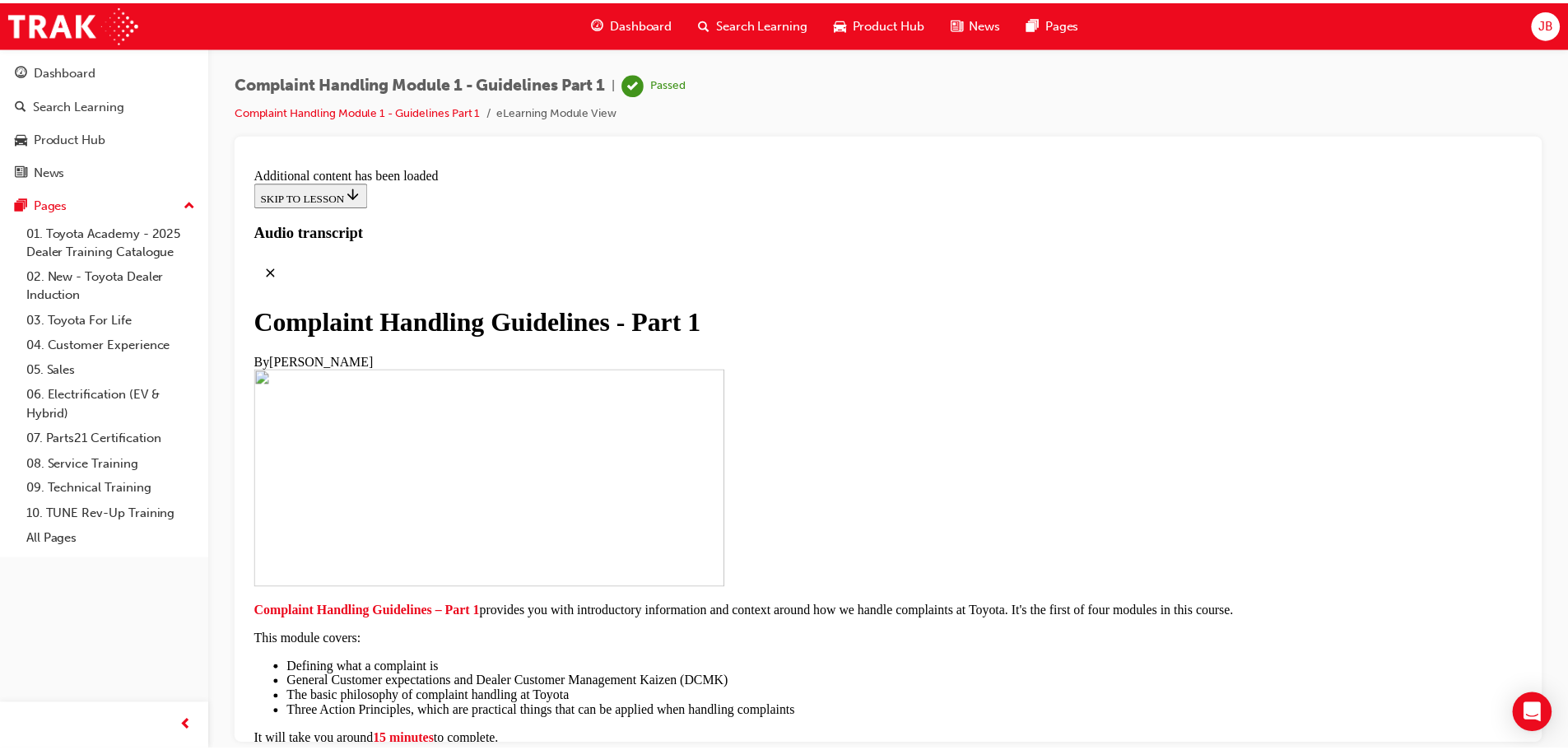
scroll to position [7794, 0]
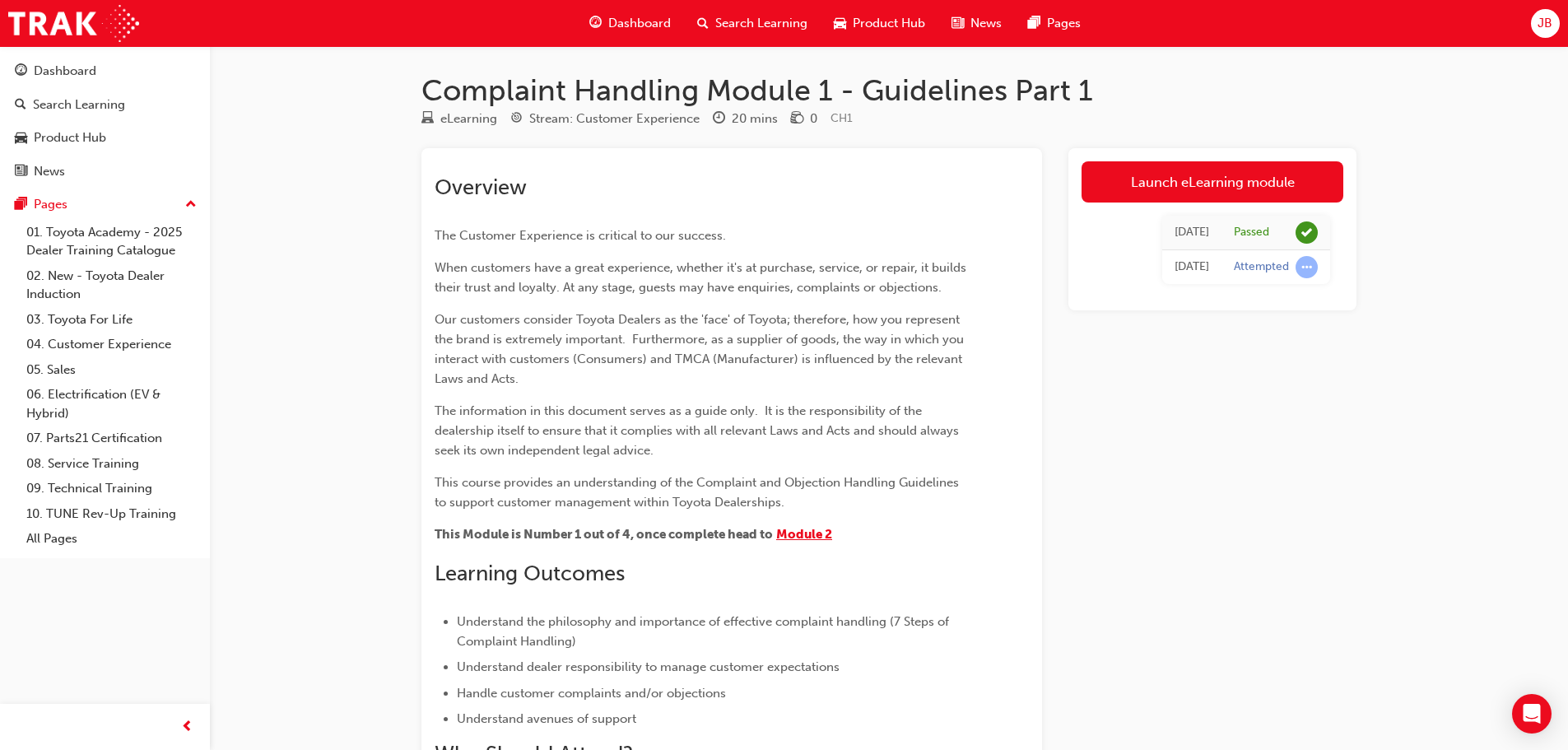
click at [797, 530] on span "Module 2" at bounding box center [804, 534] width 56 height 15
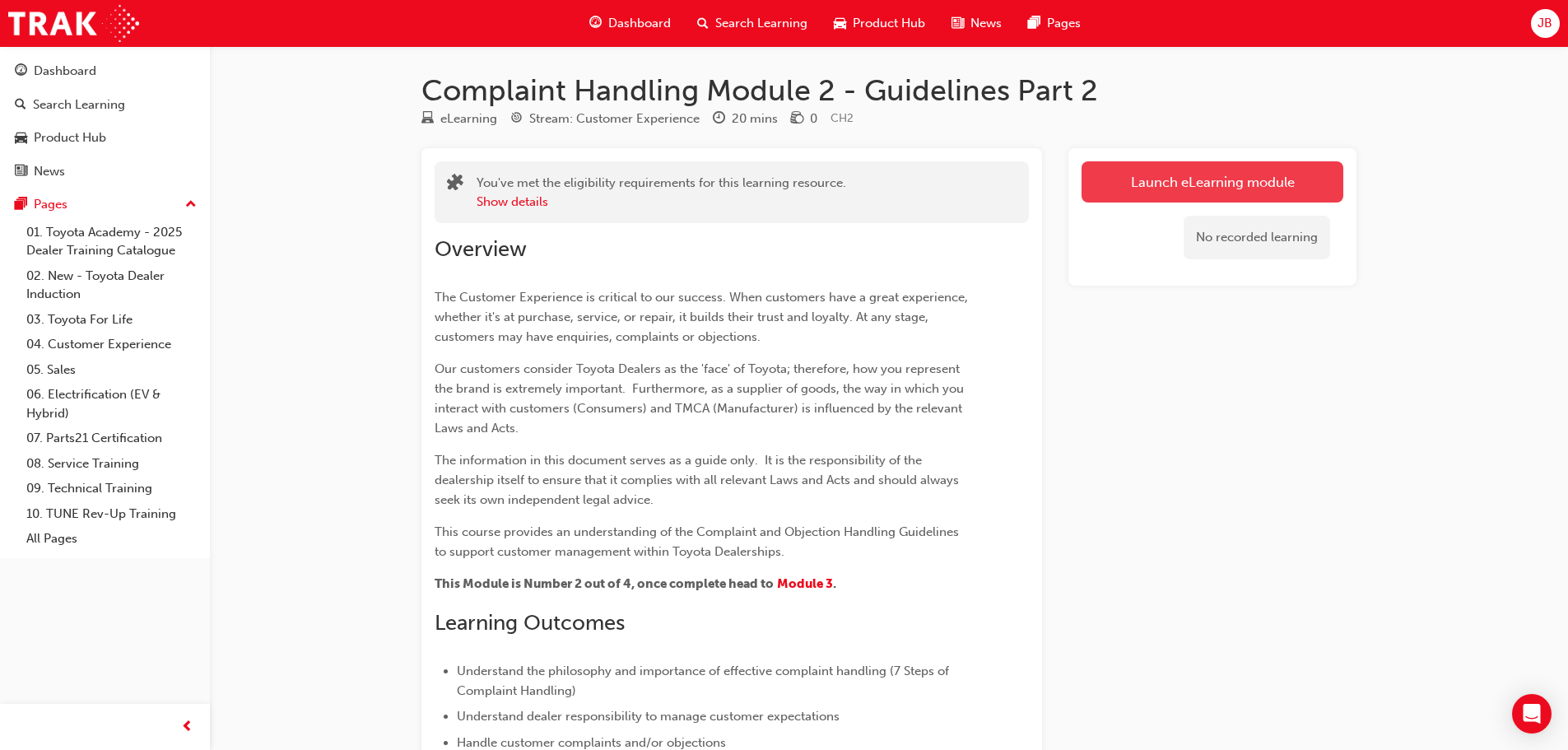
click at [1188, 175] on link "Launch eLearning module" at bounding box center [1212, 182] width 261 height 41
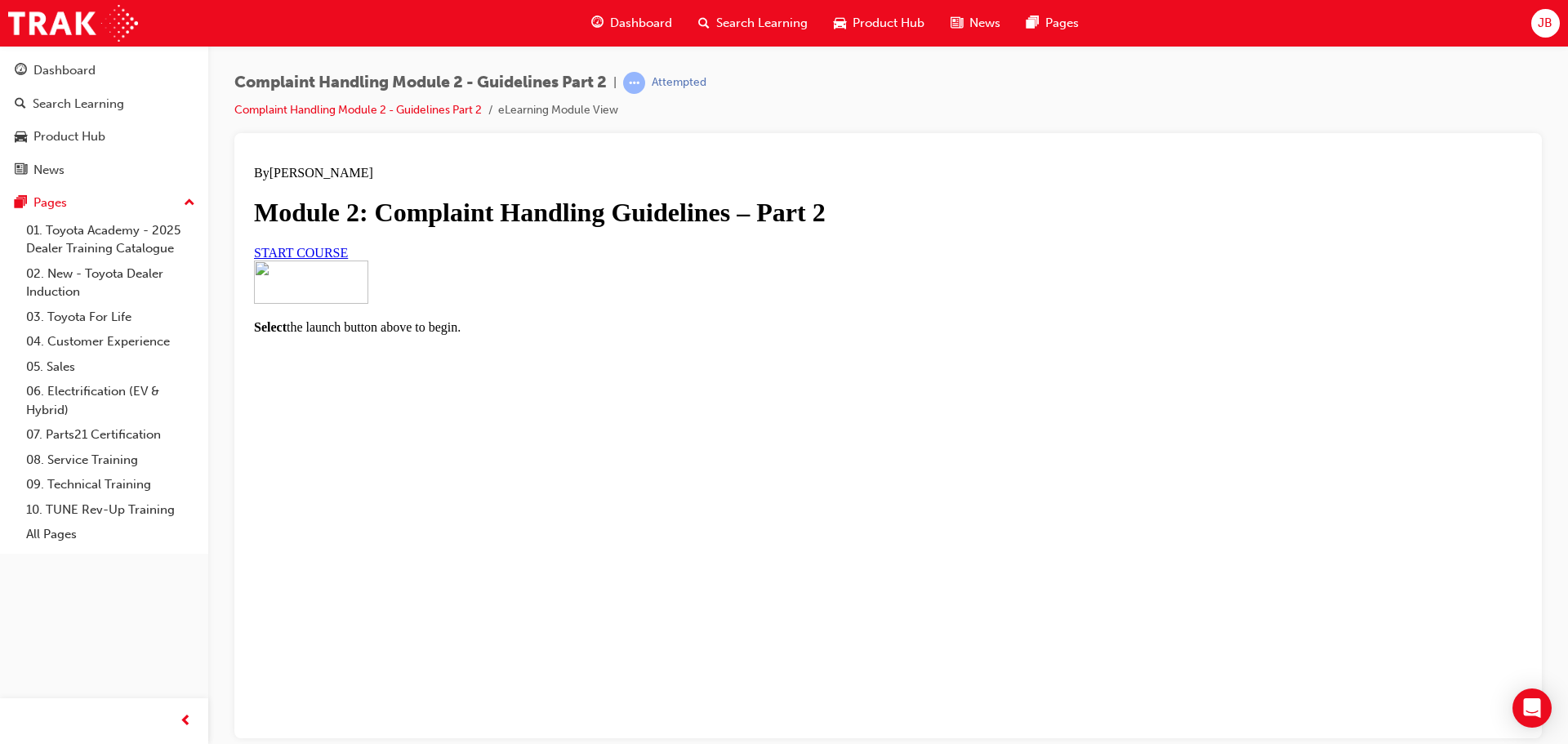
scroll to position [107, 0]
click at [348, 259] on link "START COURSE" at bounding box center [301, 251] width 94 height 14
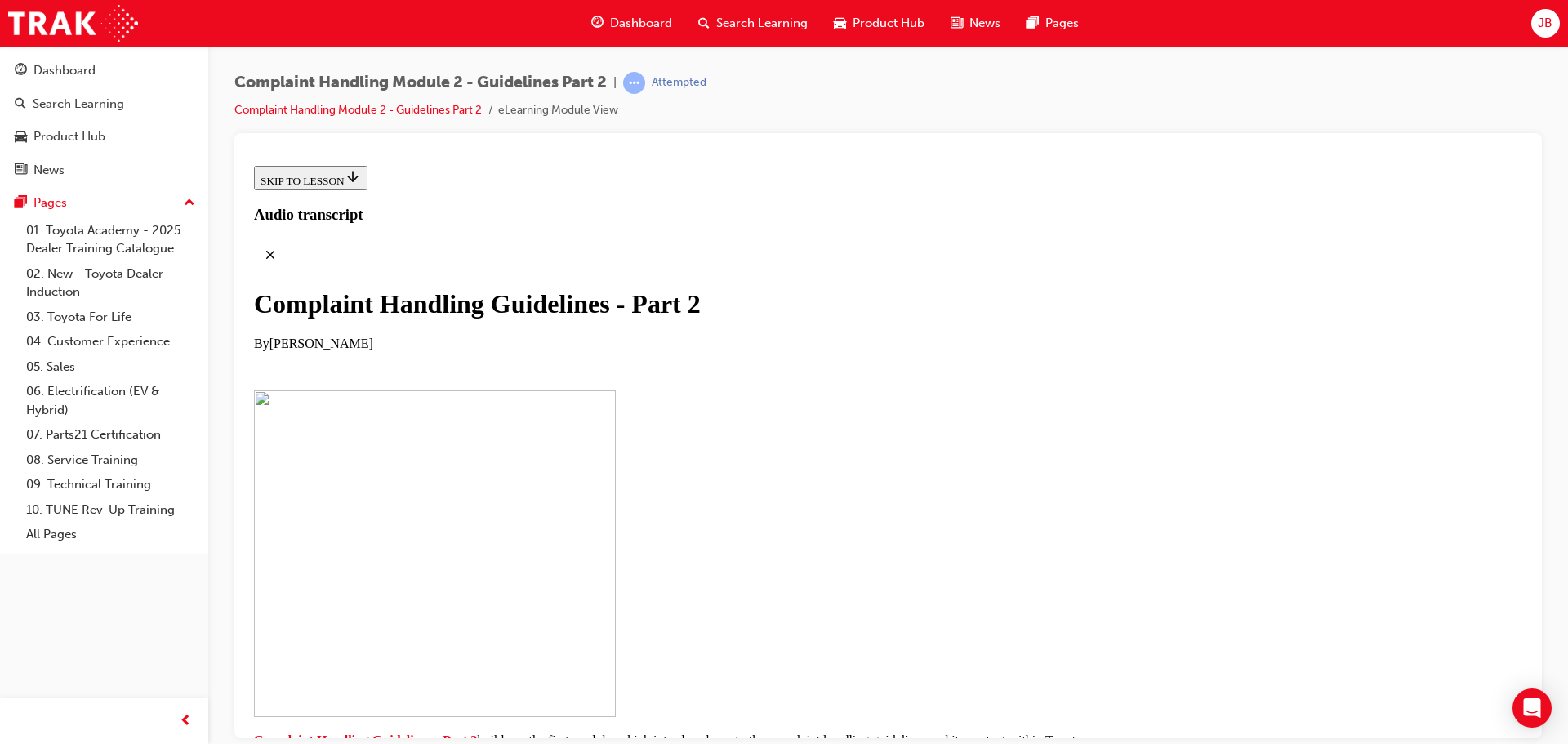
scroll to position [327, 0]
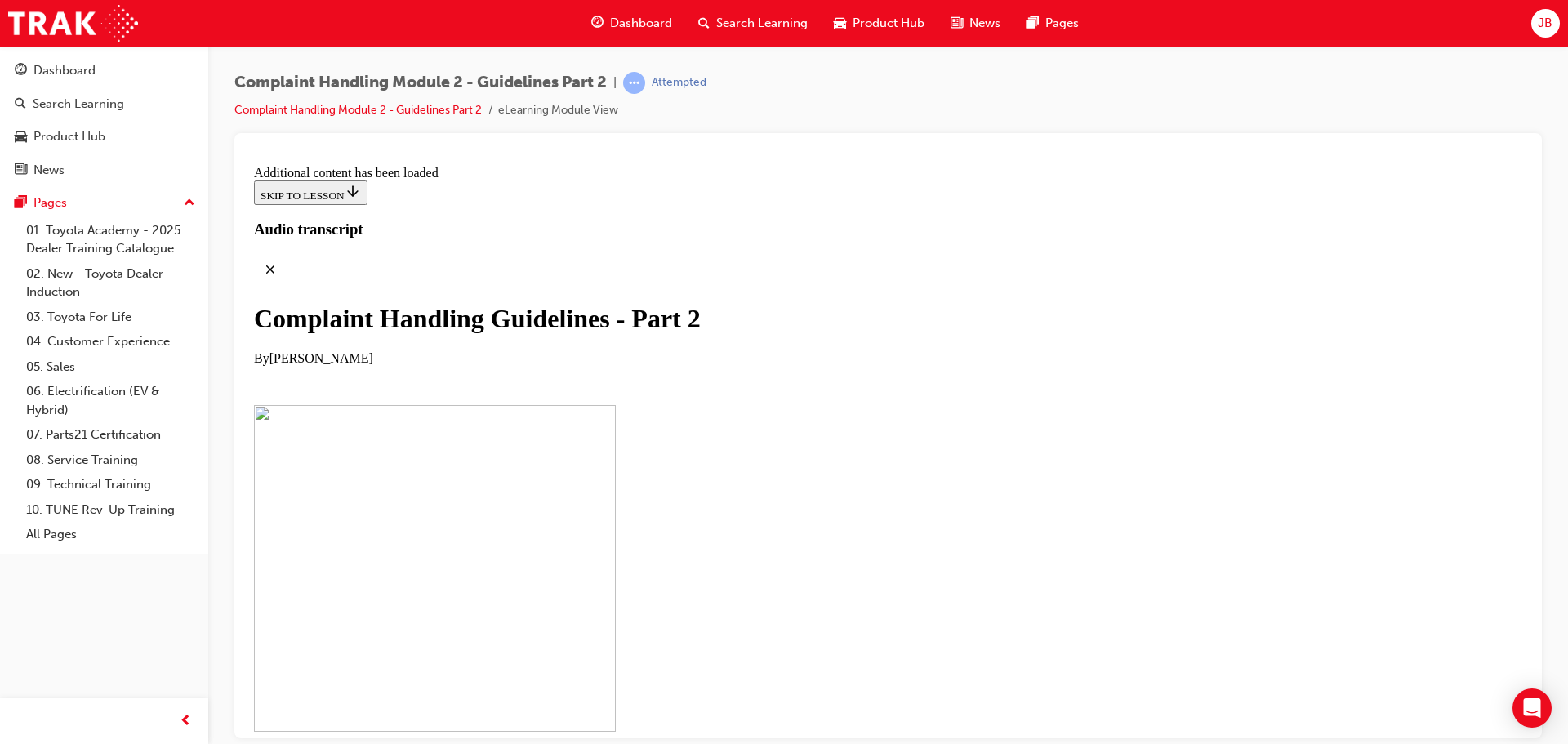
scroll to position [1276, 0]
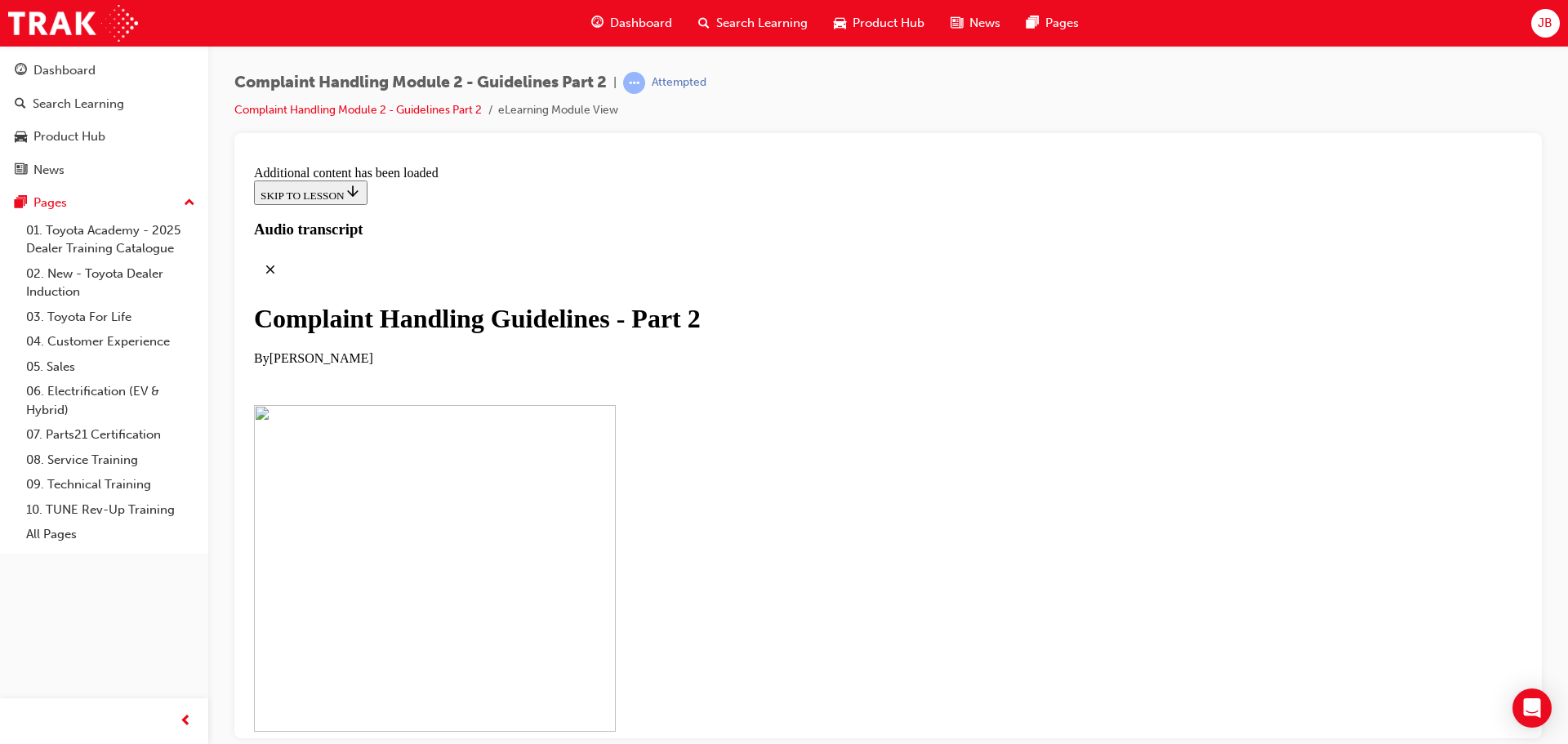
scroll to position [3392, 0]
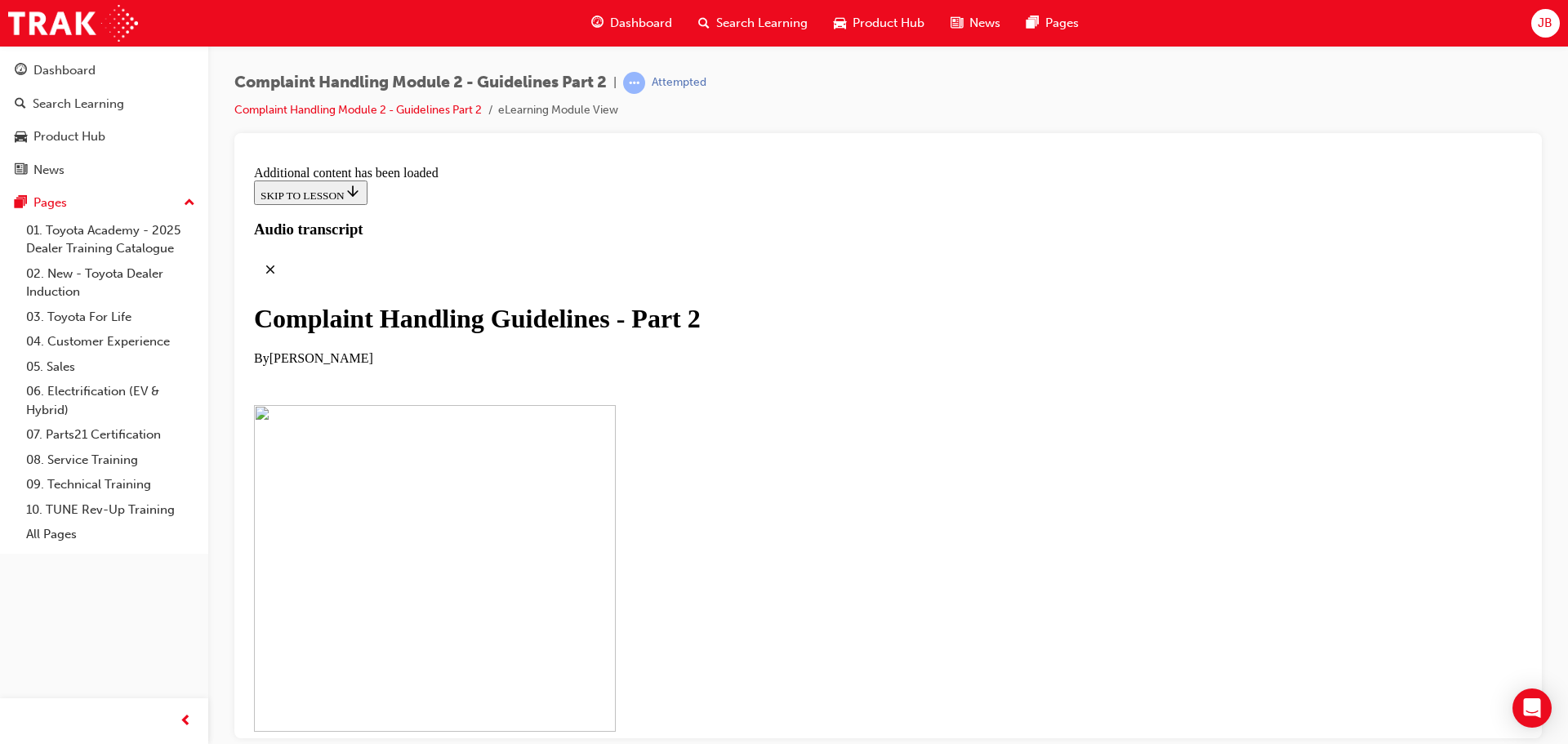
drag, startPoint x: 1008, startPoint y: 321, endPoint x: 992, endPoint y: 321, distance: 16.0
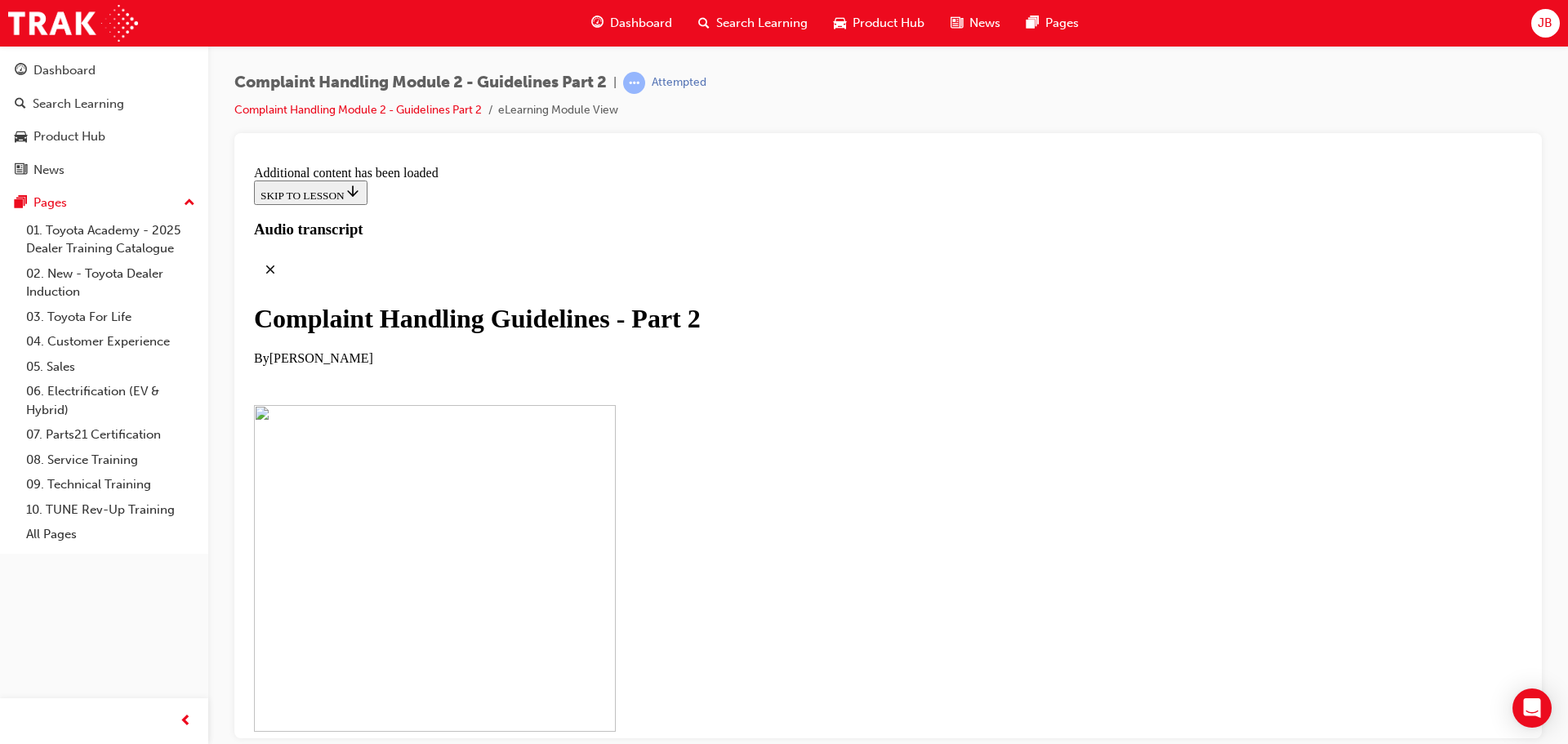
scroll to position [7780, 0]
